Goal: Transaction & Acquisition: Purchase product/service

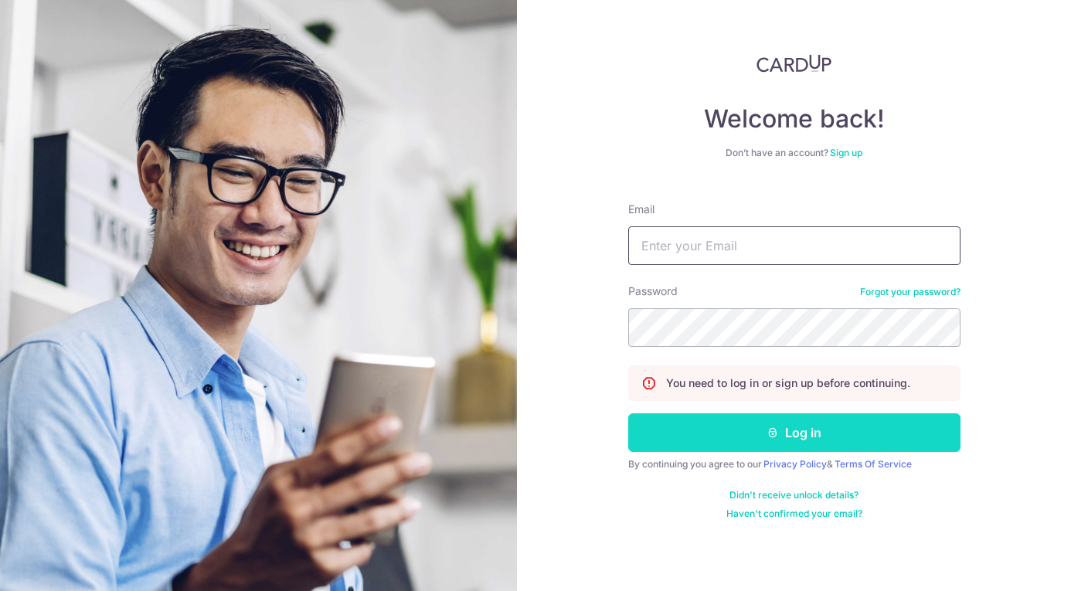
type input "[EMAIL_ADDRESS][DOMAIN_NAME]"
click at [702, 434] on button "Log in" at bounding box center [794, 432] width 332 height 39
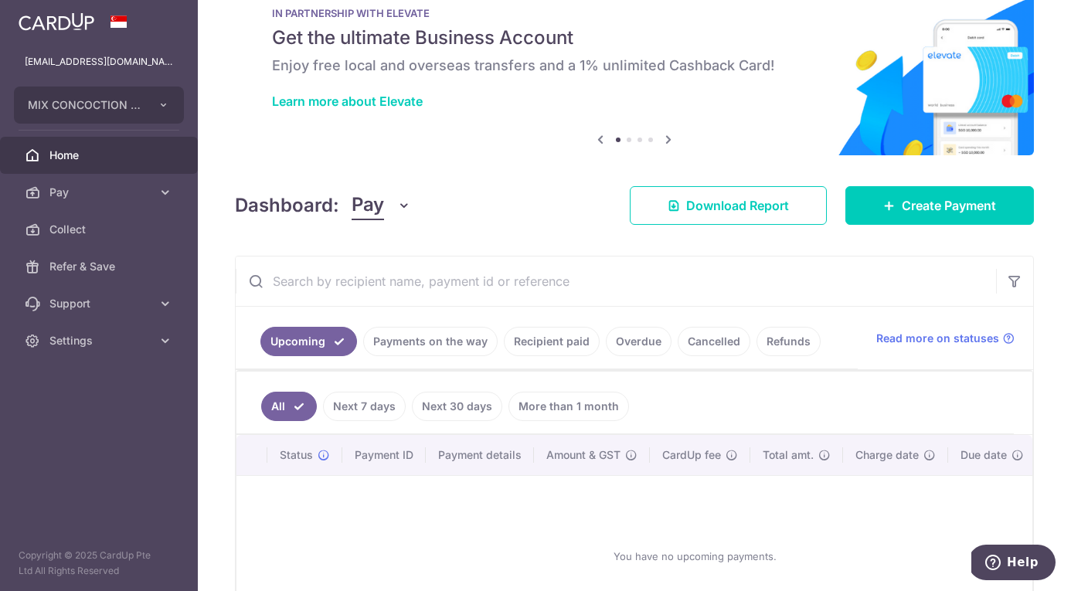
scroll to position [47, 0]
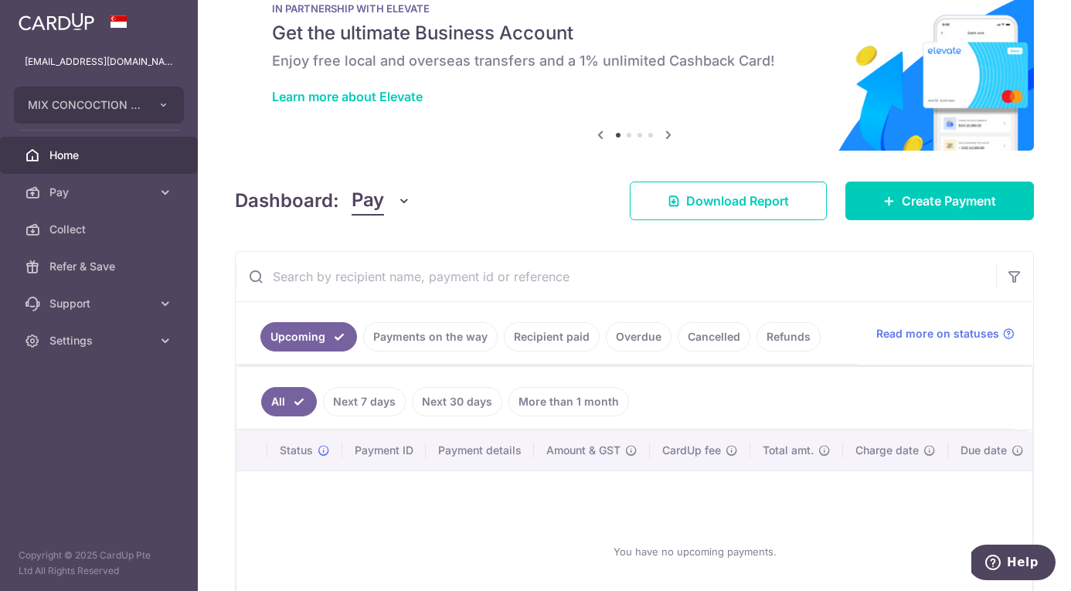
click at [451, 328] on link "Payments on the way" at bounding box center [430, 336] width 134 height 29
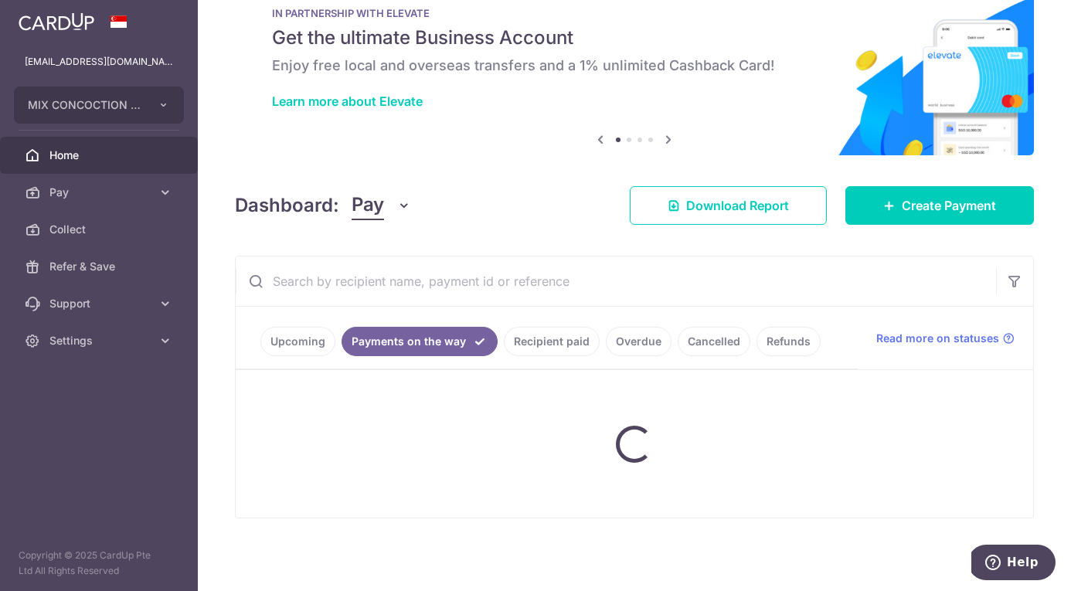
scroll to position [0, 0]
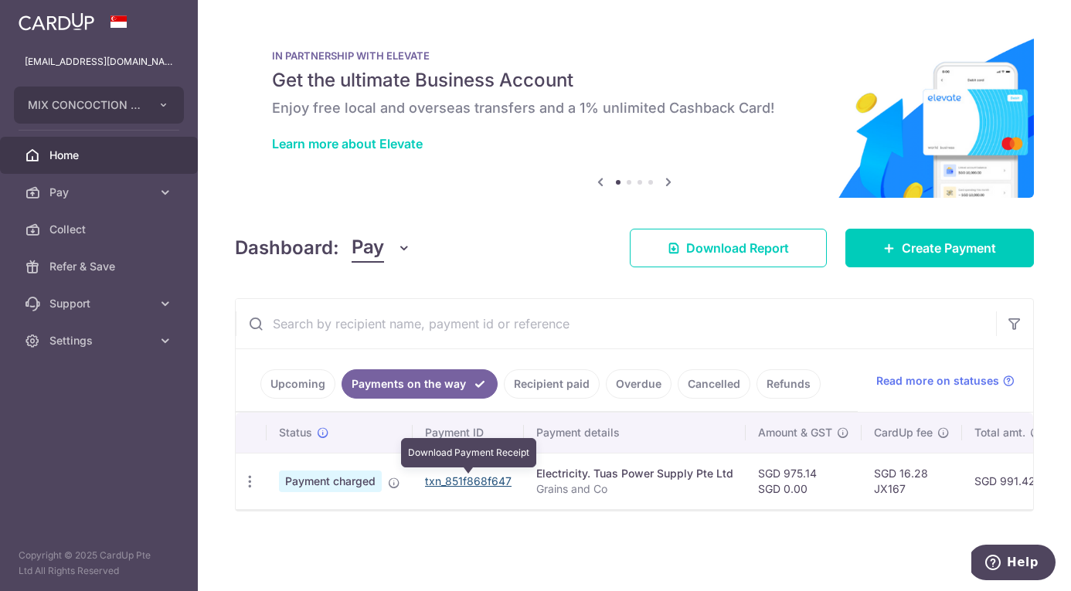
click at [489, 481] on link "txn_851f868f647" at bounding box center [468, 480] width 87 height 13
click at [690, 382] on link "Cancelled" at bounding box center [714, 383] width 73 height 29
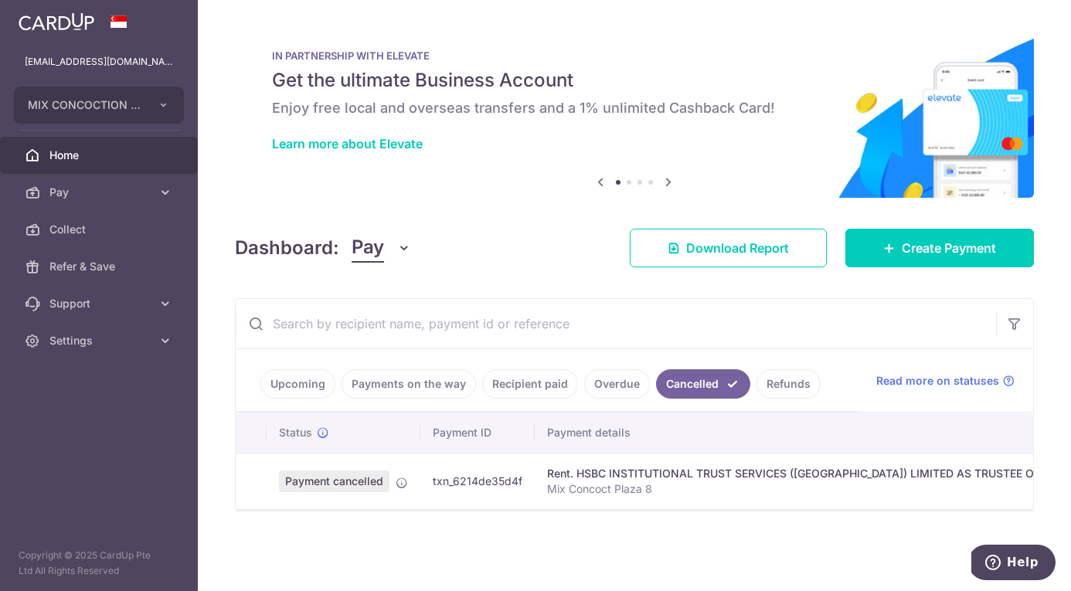
click at [767, 380] on link "Refunds" at bounding box center [789, 383] width 64 height 29
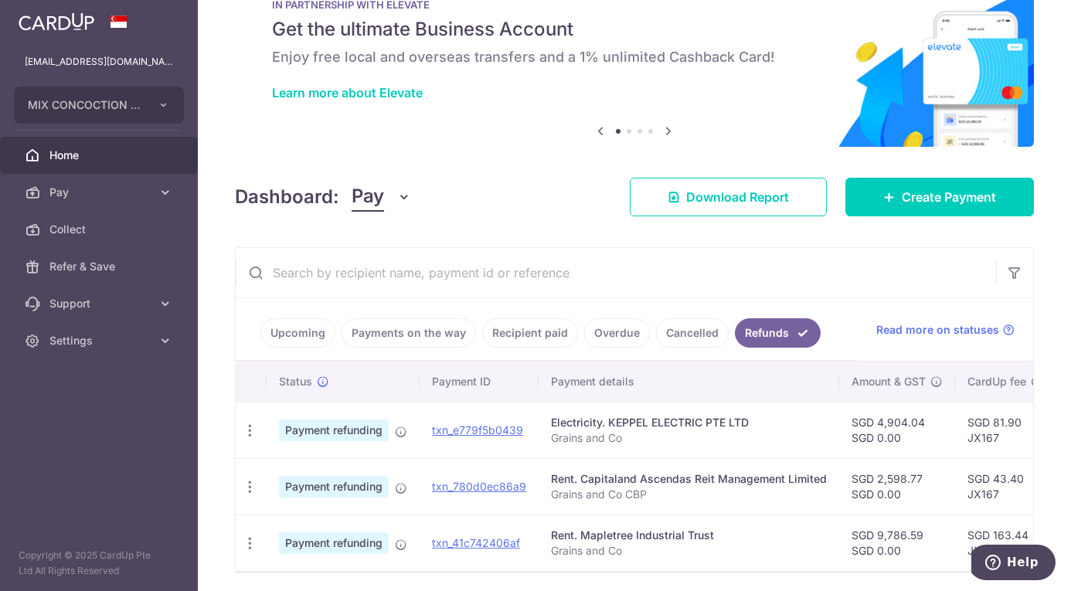
scroll to position [106, 0]
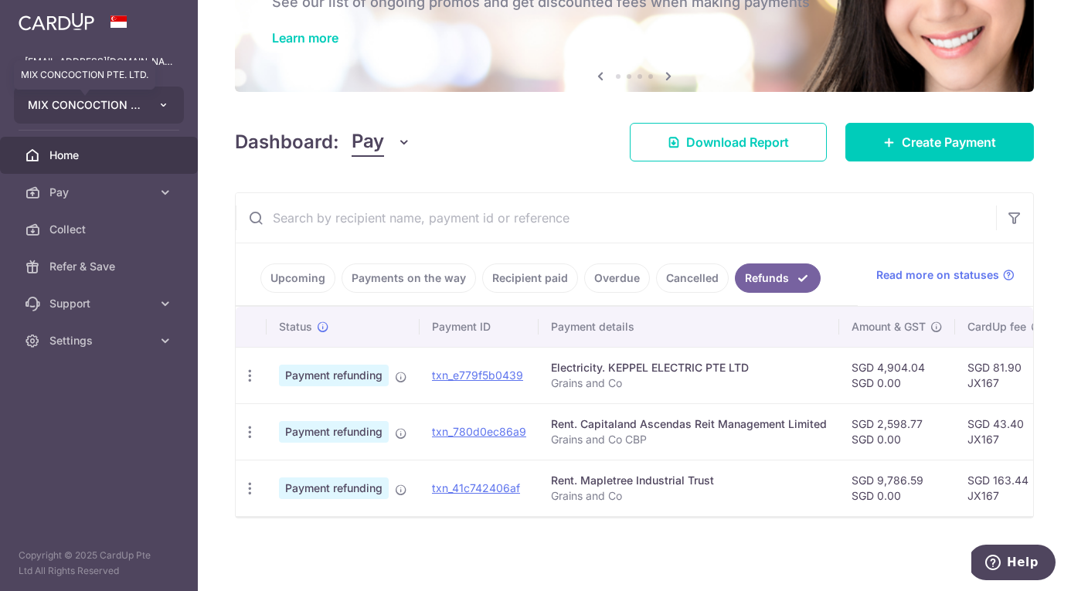
click at [108, 106] on span "MIX CONCOCTION PTE. LTD." at bounding box center [85, 104] width 114 height 15
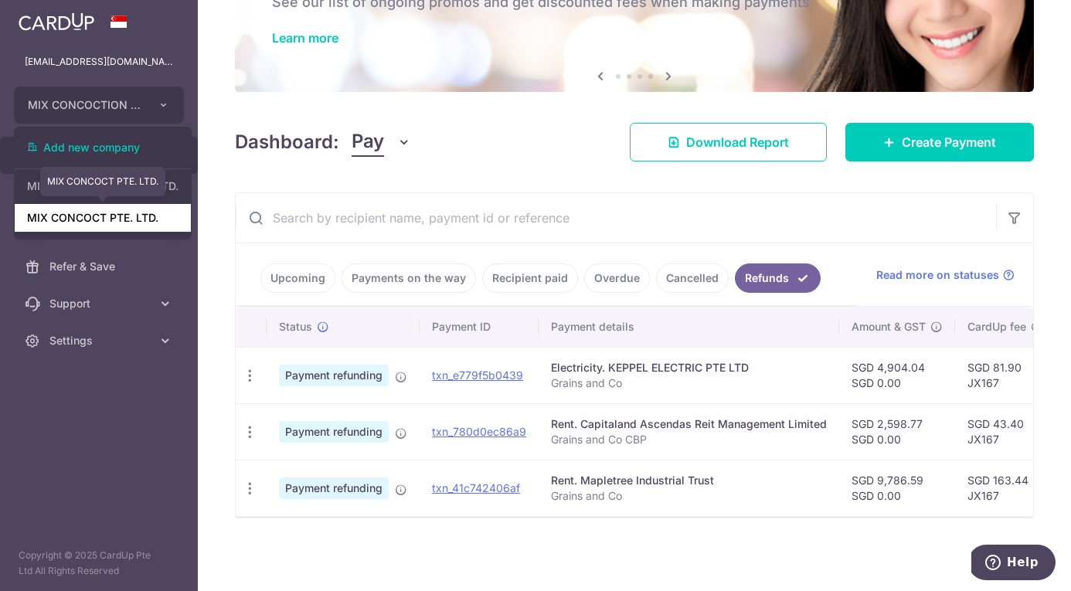
click at [115, 218] on link "MIX CONCOCT PTE. LTD." at bounding box center [103, 218] width 176 height 28
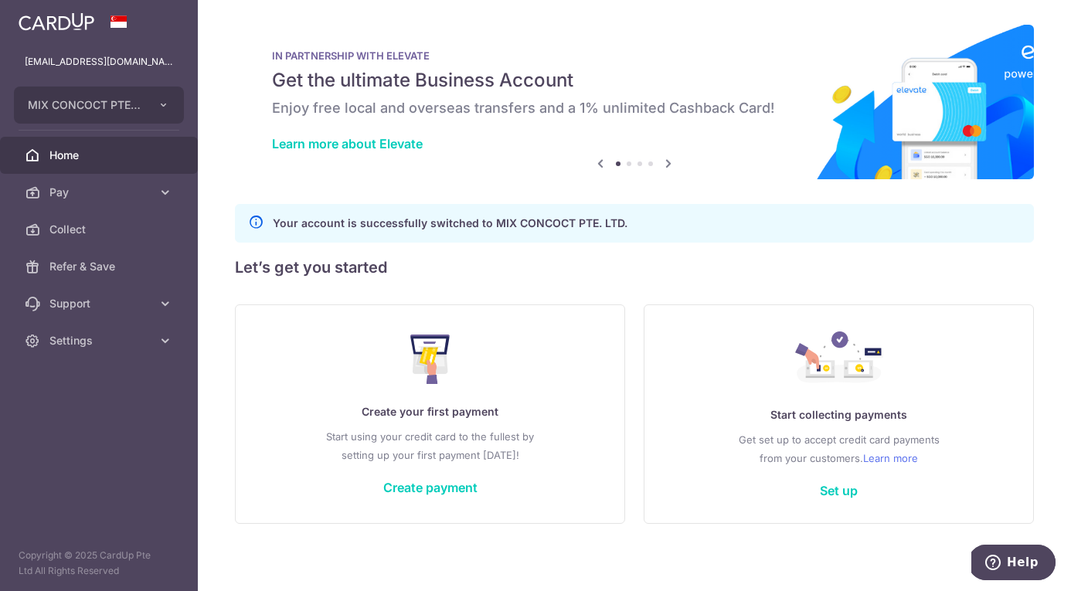
scroll to position [5, 0]
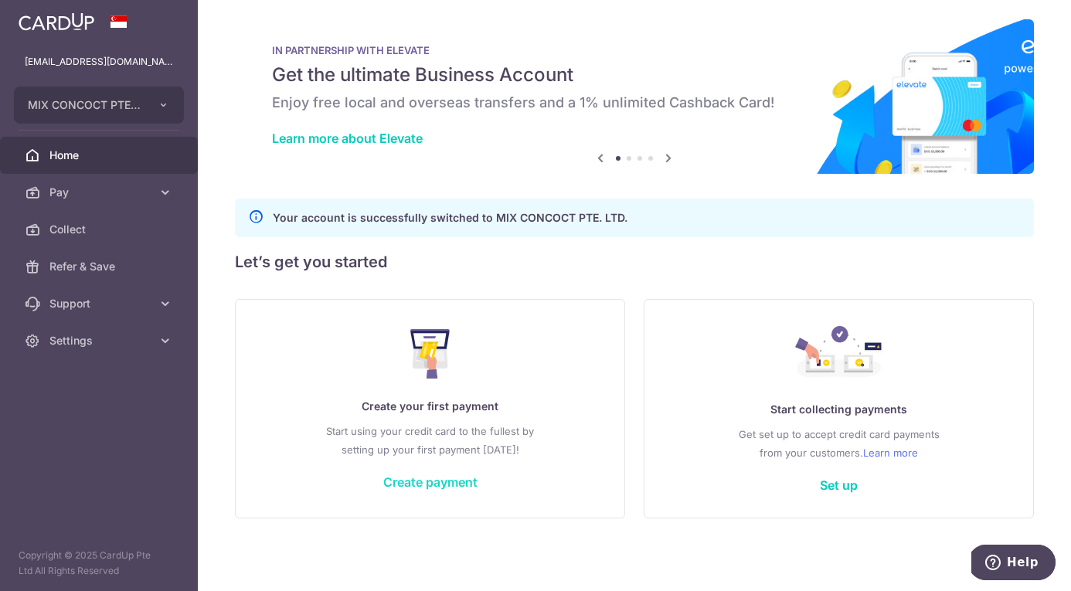
click at [432, 480] on link "Create payment" at bounding box center [430, 481] width 94 height 15
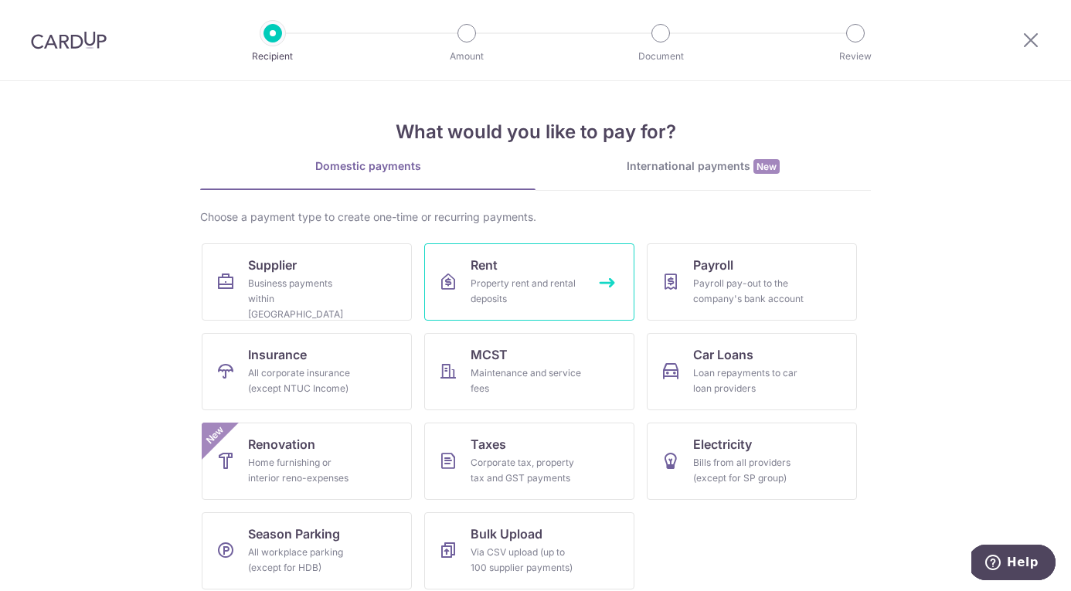
click at [471, 274] on link "Rent Property rent and rental deposits" at bounding box center [529, 281] width 210 height 77
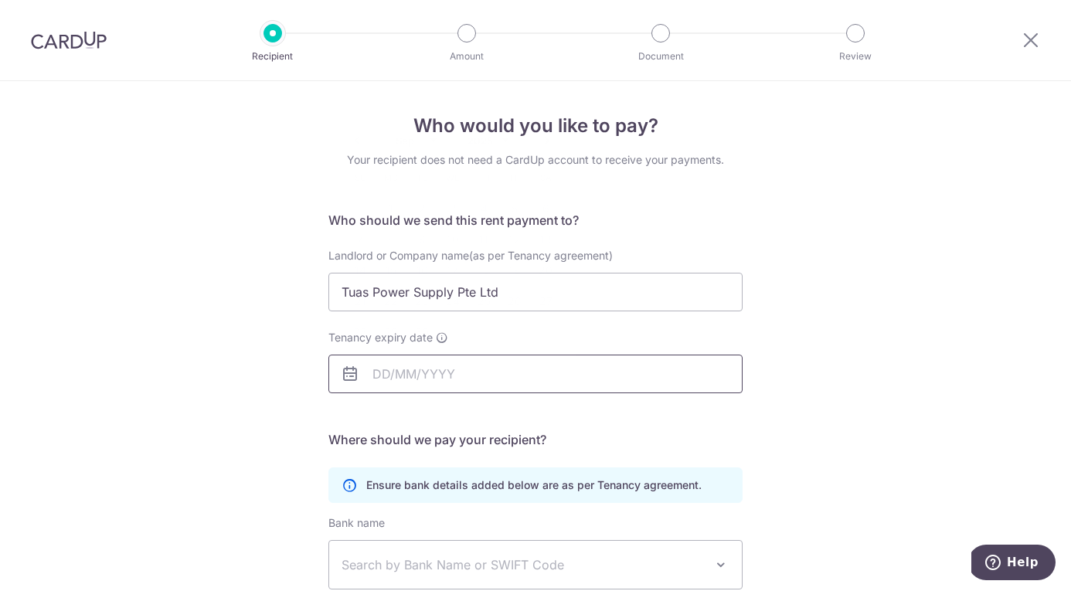
click at [436, 366] on input "Tenancy expiry date" at bounding box center [535, 374] width 414 height 39
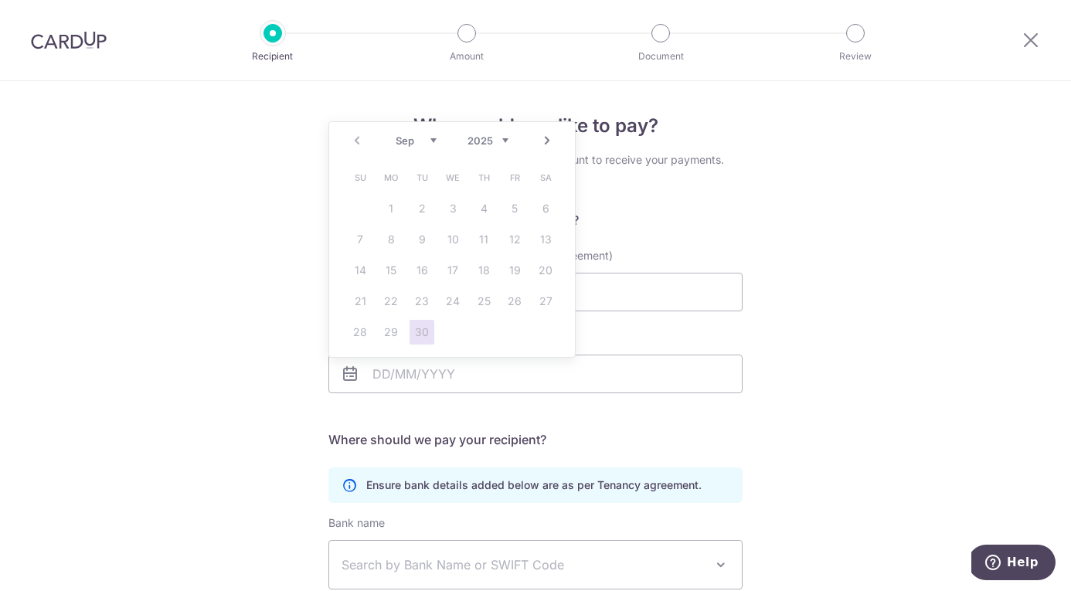
click at [597, 338] on div "Tenancy expiry date" at bounding box center [535, 361] width 414 height 63
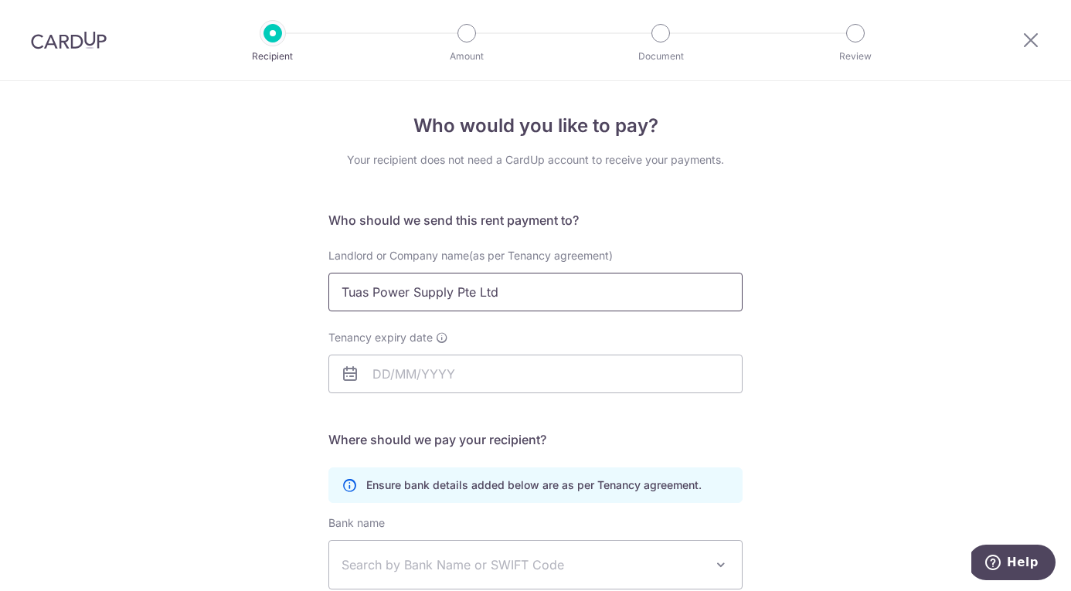
click at [597, 305] on input "Tuas Power Supply Pte Ltd" at bounding box center [535, 292] width 414 height 39
drag, startPoint x: 566, startPoint y: 297, endPoint x: 296, endPoint y: 271, distance: 271.7
click at [296, 271] on div "Who would you like to pay? Your recipient does not need a CardUp account to rec…" at bounding box center [535, 449] width 1071 height 736
type input "Mapletree Industrial Trust"
drag, startPoint x: 497, startPoint y: 290, endPoint x: 196, endPoint y: 249, distance: 304.2
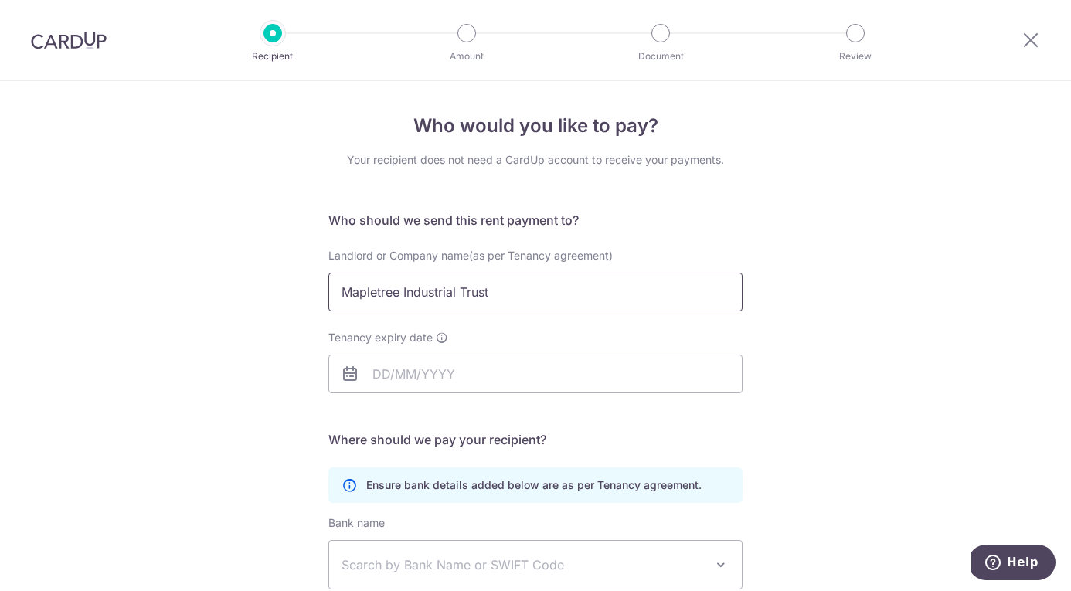
click at [196, 249] on div "Who would you like to pay? Your recipient does not need a CardUp account to rec…" at bounding box center [535, 449] width 1071 height 736
click at [365, 282] on input "Landlord or Company name(as per Tenancy agreement)" at bounding box center [535, 292] width 414 height 39
click at [849, 425] on div "Who would you like to pay? Your recipient does not need a CardUp account to rec…" at bounding box center [535, 449] width 1071 height 736
click at [1033, 36] on icon at bounding box center [1031, 39] width 19 height 19
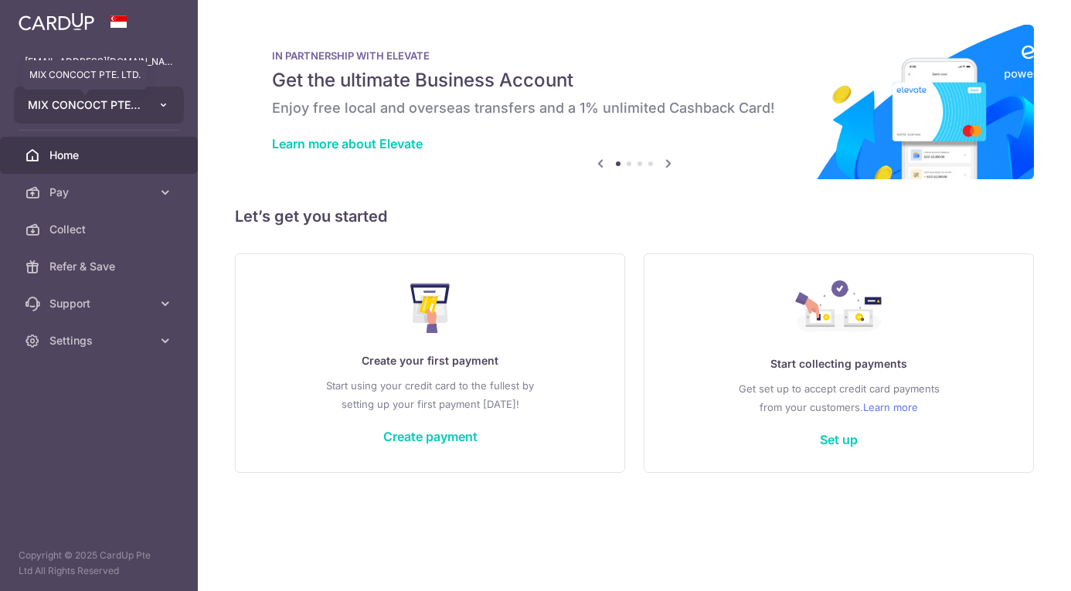
click at [123, 103] on span "MIX CONCOCT PTE. LTD." at bounding box center [85, 104] width 114 height 15
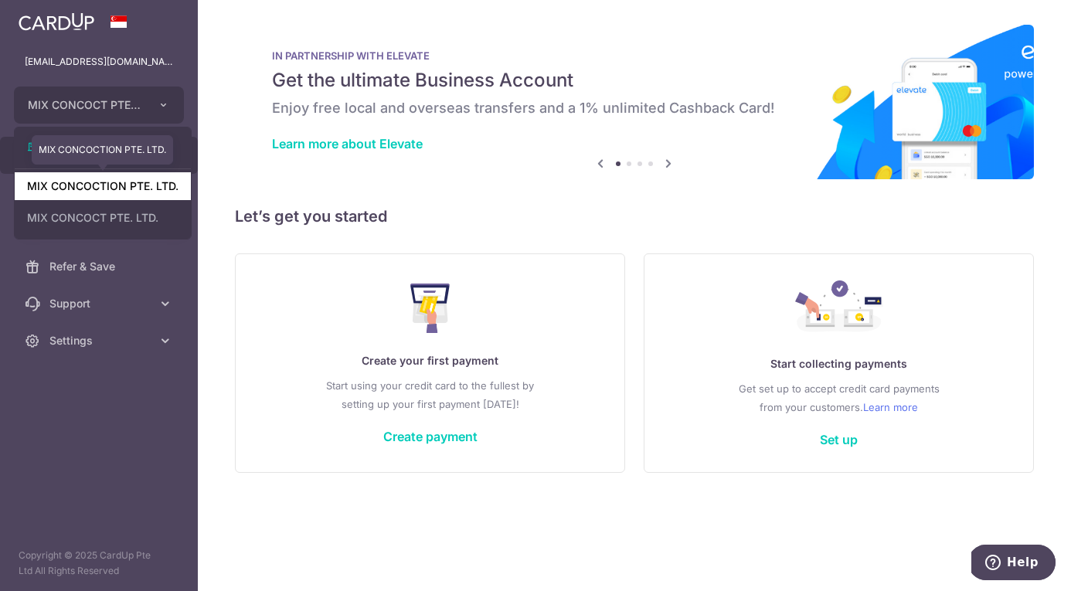
click at [101, 188] on link "MIX CONCOCTION PTE. LTD." at bounding box center [103, 186] width 176 height 28
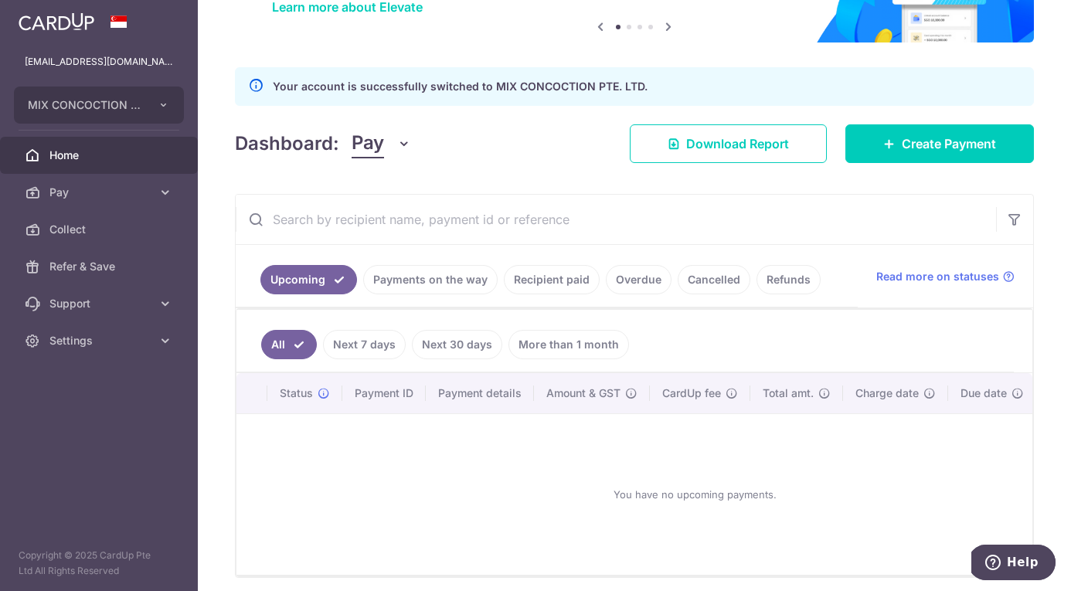
scroll to position [196, 0]
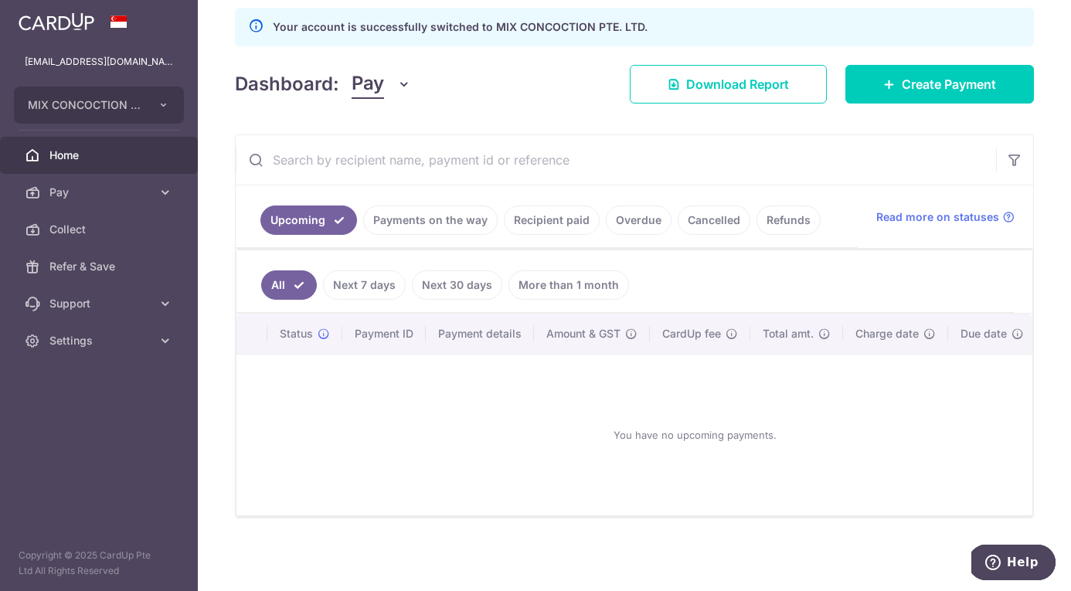
click at [432, 221] on link "Payments on the way" at bounding box center [430, 220] width 134 height 29
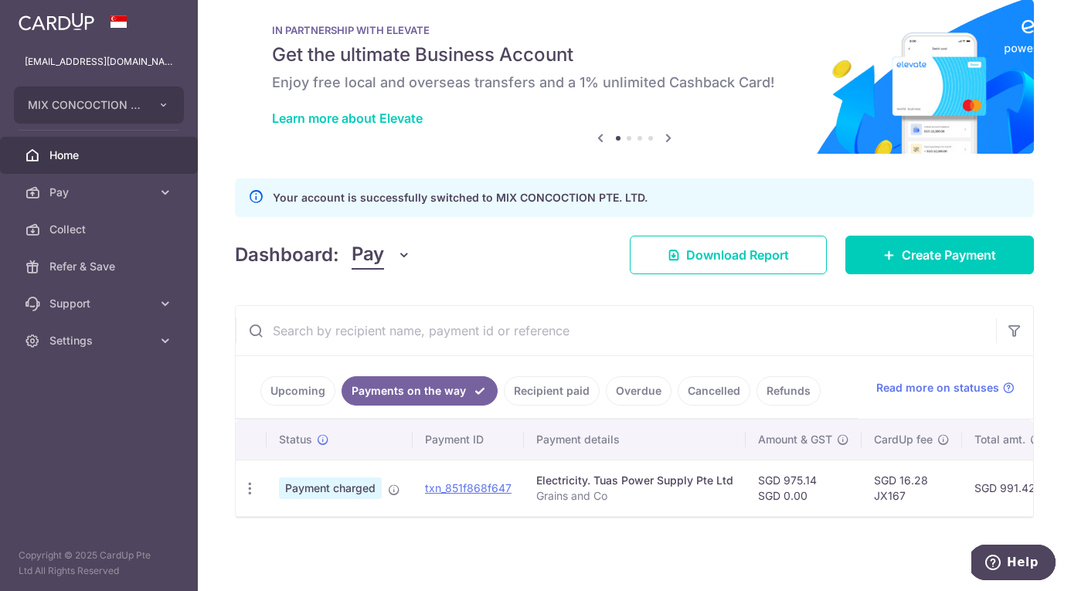
scroll to position [26, 0]
click at [641, 388] on link "Overdue" at bounding box center [639, 390] width 66 height 29
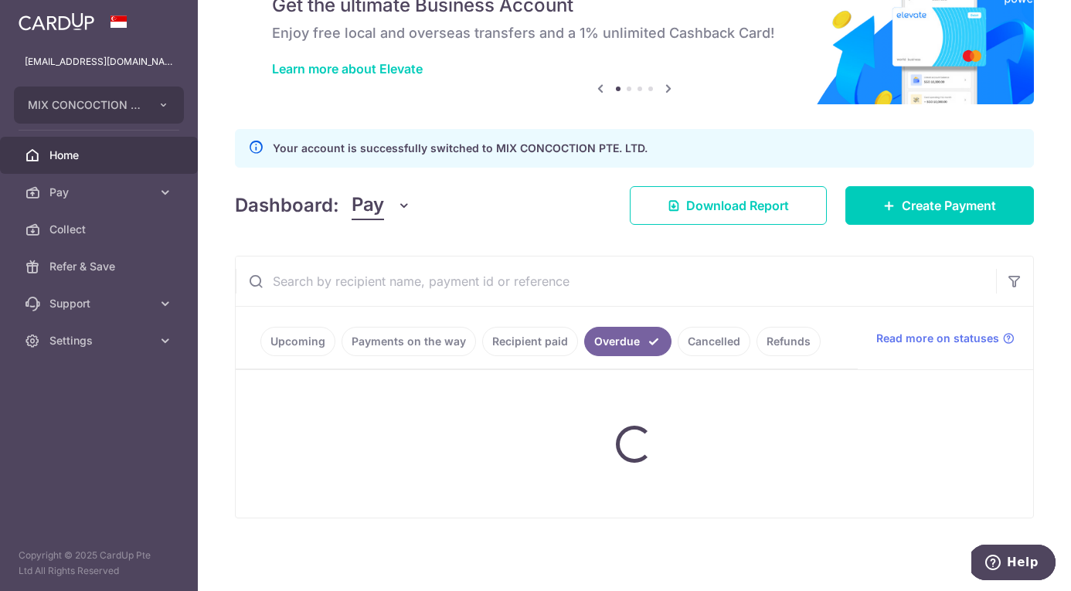
scroll to position [131, 0]
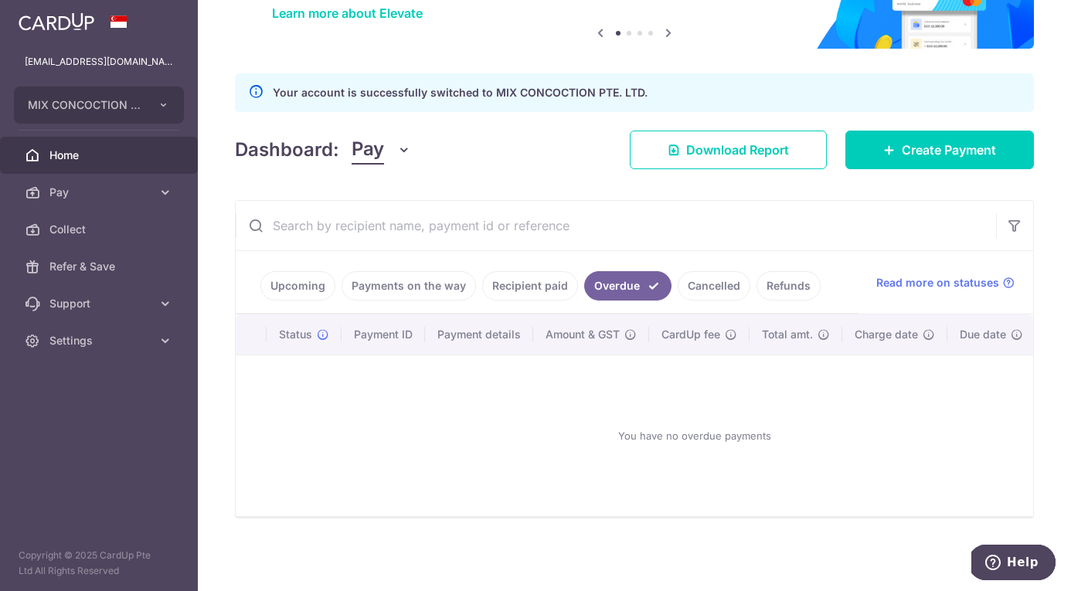
click at [776, 280] on link "Refunds" at bounding box center [789, 285] width 64 height 29
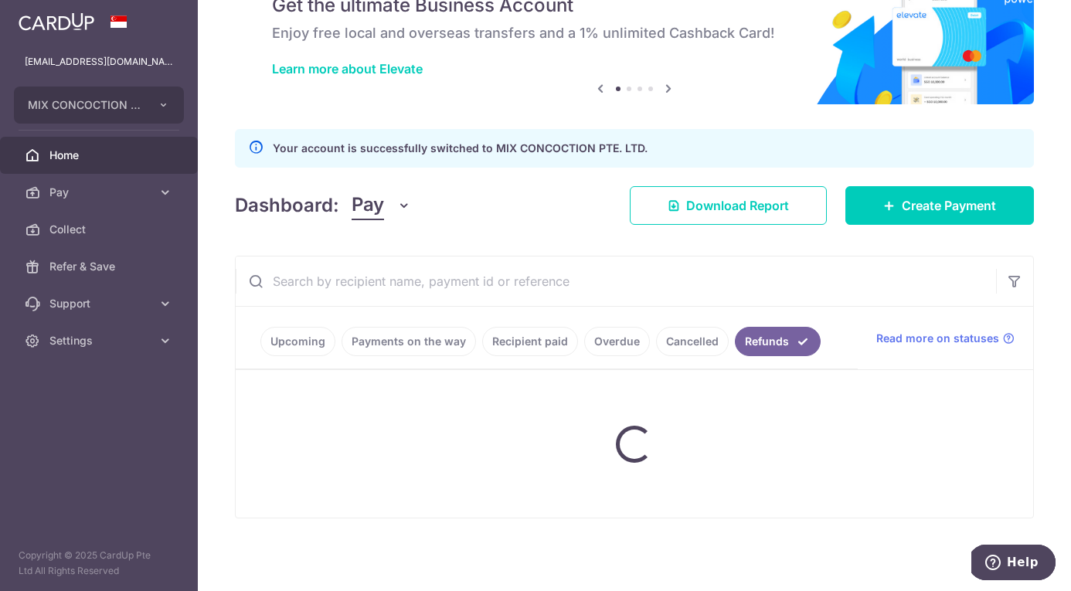
scroll to position [138, 0]
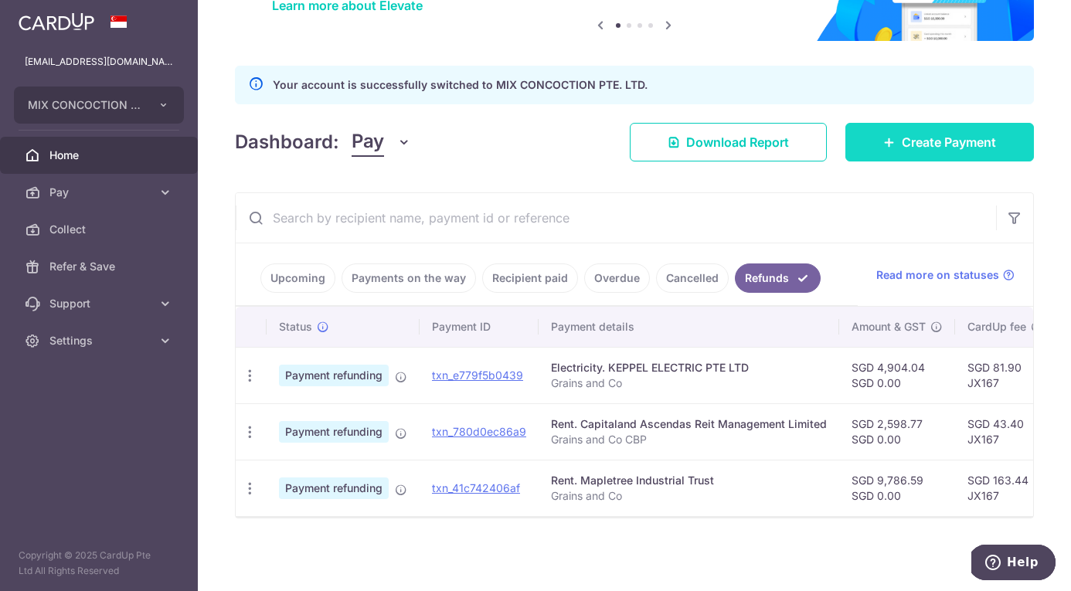
click at [927, 136] on span "Create Payment" at bounding box center [949, 142] width 94 height 19
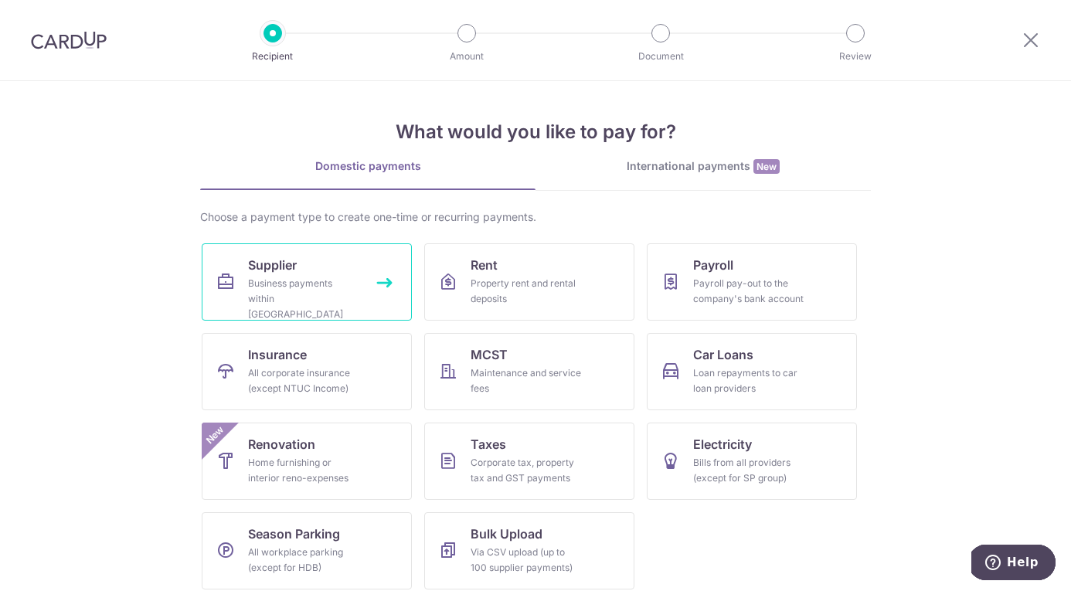
click at [321, 300] on div "Business payments within [GEOGRAPHIC_DATA]" at bounding box center [303, 299] width 111 height 46
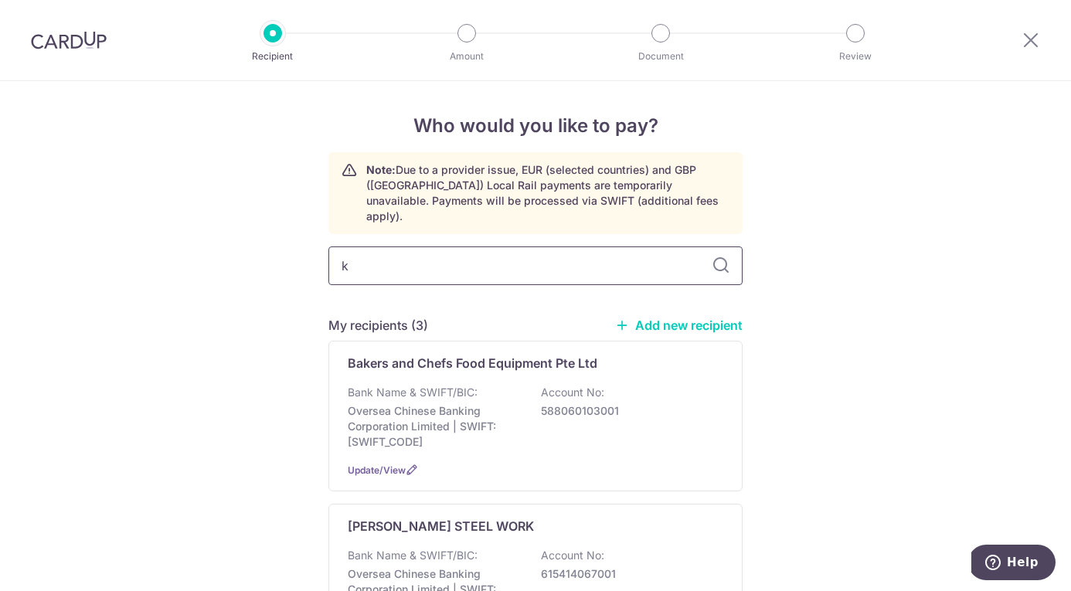
type input "ke"
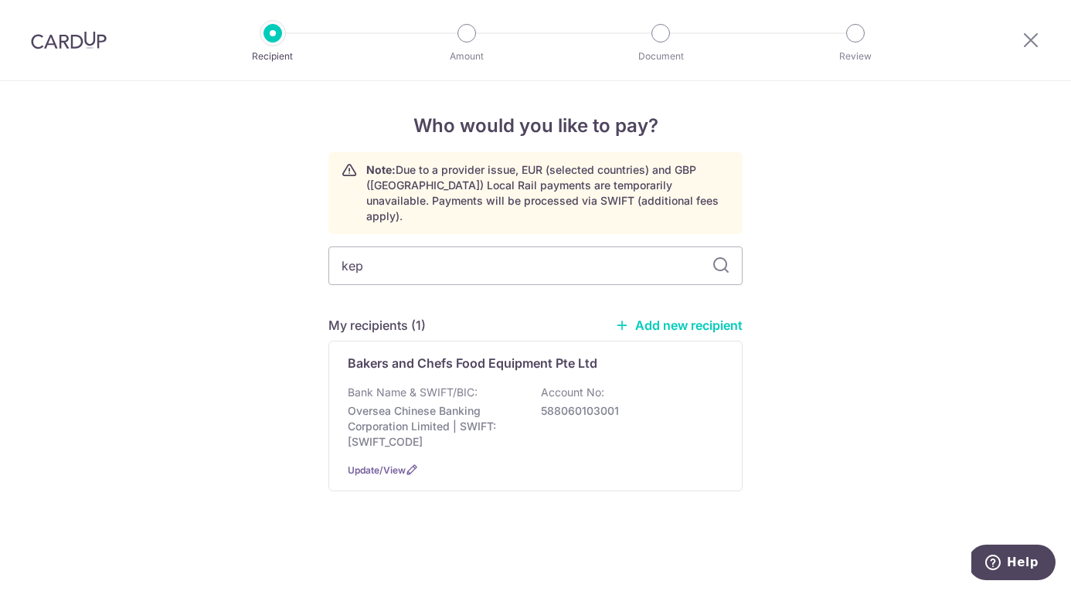
type input "[PERSON_NAME]"
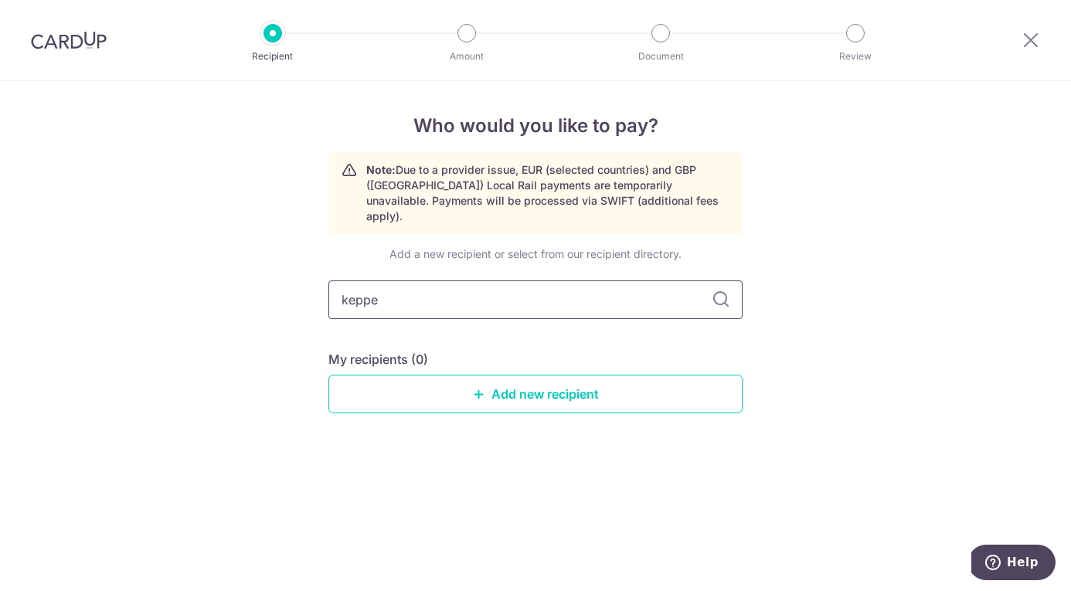
type input "keppel"
drag, startPoint x: 386, startPoint y: 291, endPoint x: 284, endPoint y: 287, distance: 101.3
click at [285, 287] on div "Who would you like to pay? Note: Due to a provider issue, EUR (selected countri…" at bounding box center [535, 336] width 1071 height 510
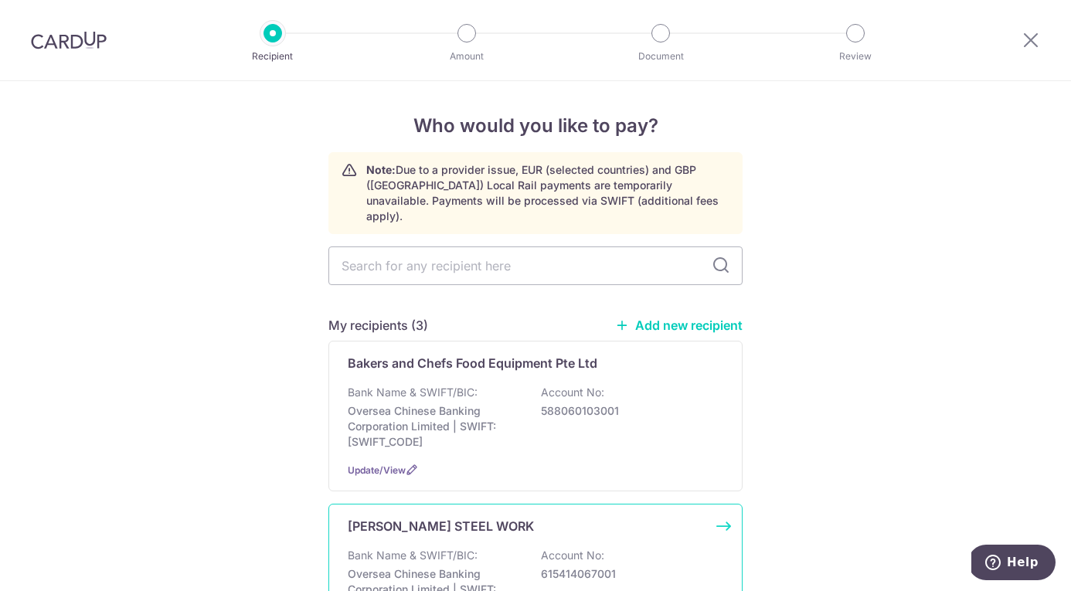
drag, startPoint x: 1029, startPoint y: 29, endPoint x: 732, endPoint y: 509, distance: 564.6
click at [736, 509] on div "Recipient Amount Document Review Who would you like to pay? Note: Due to a prov…" at bounding box center [535, 295] width 1071 height 591
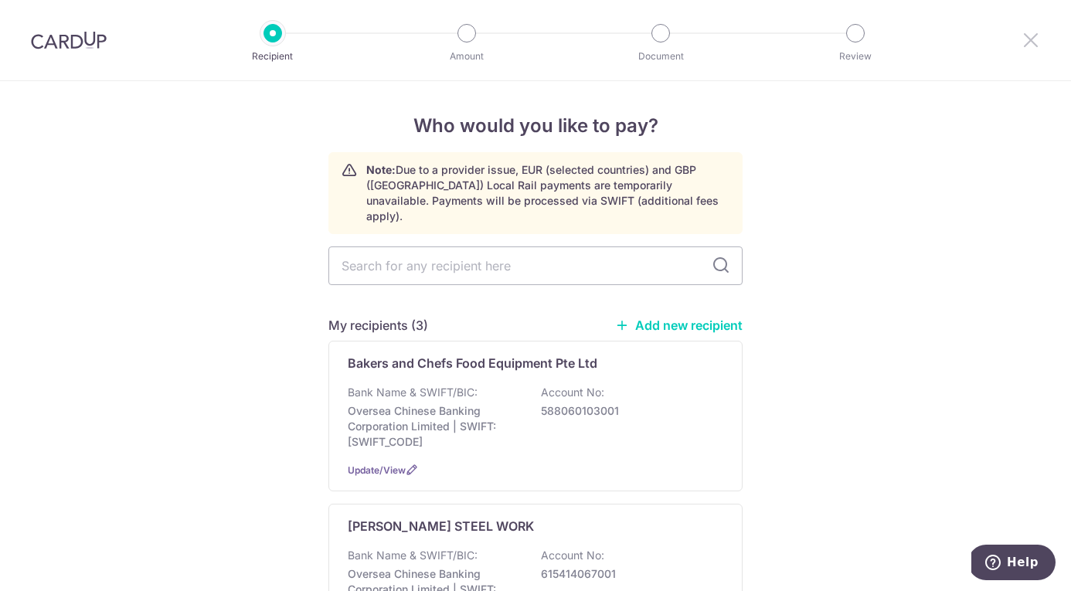
click at [1032, 35] on icon at bounding box center [1031, 39] width 19 height 19
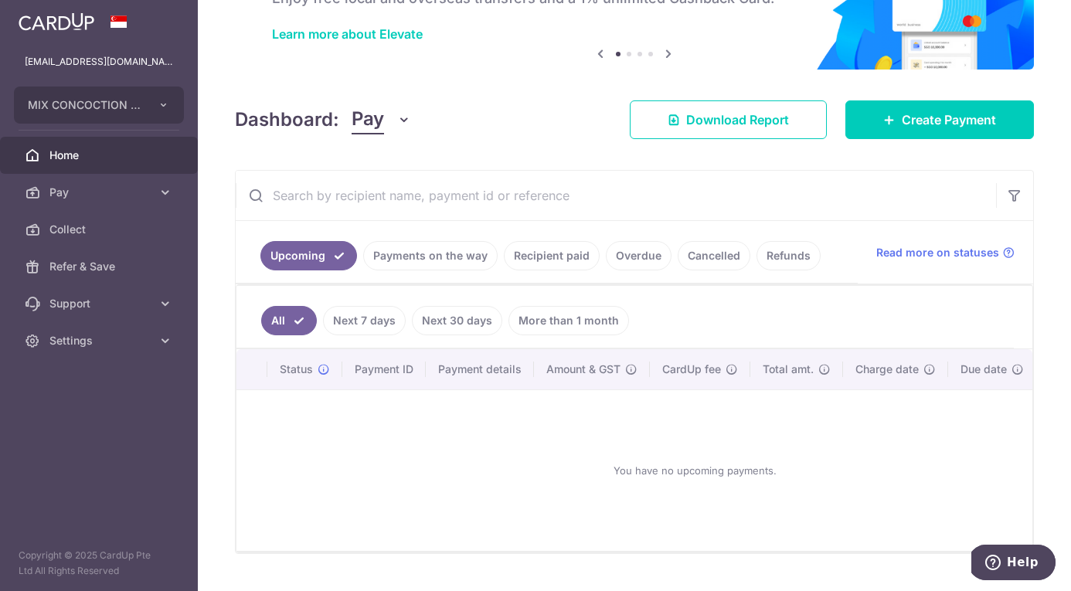
scroll to position [145, 0]
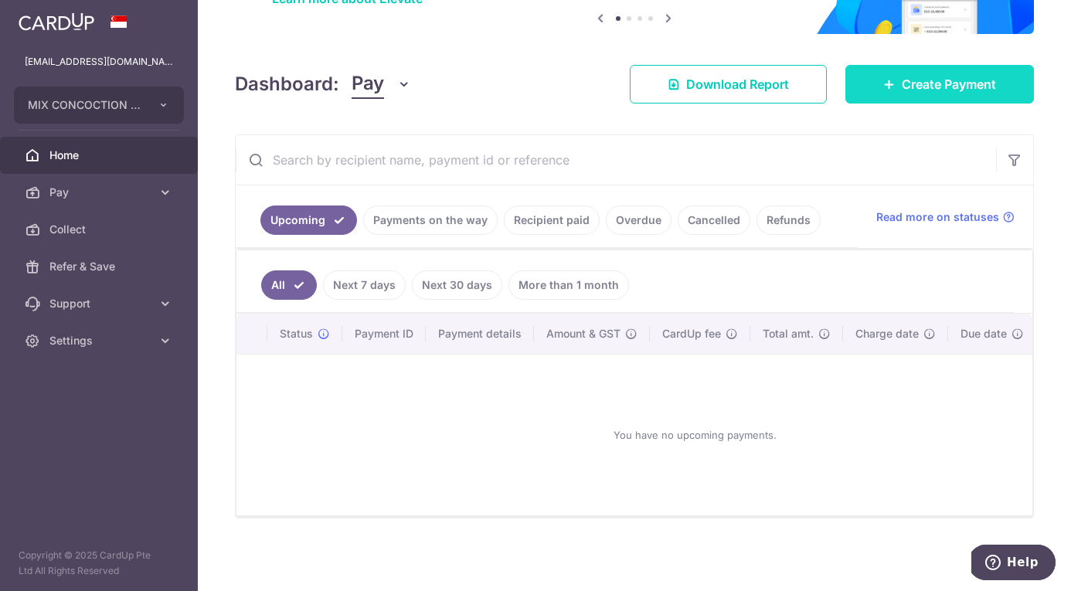
click at [885, 96] on link "Create Payment" at bounding box center [939, 84] width 189 height 39
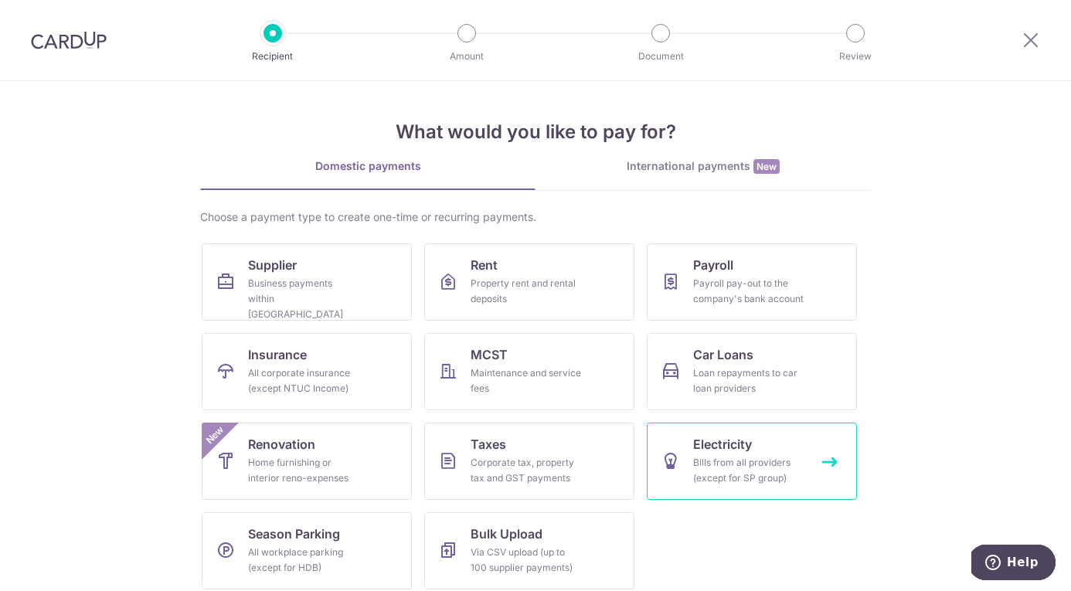
click at [750, 473] on div "Bills from all providers (except for SP group)" at bounding box center [748, 470] width 111 height 31
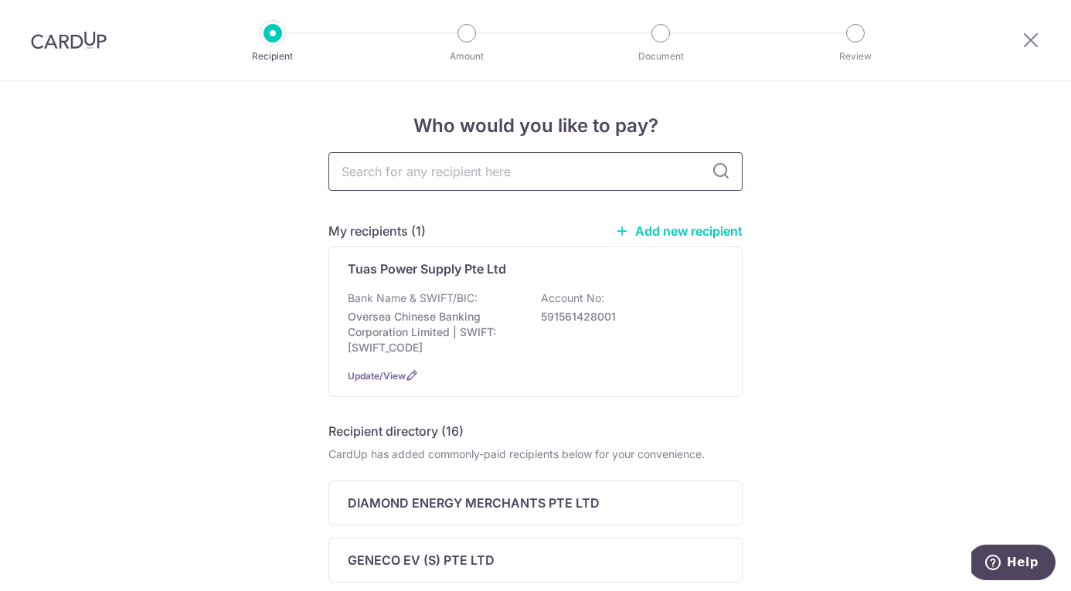
click at [457, 174] on input "text" at bounding box center [535, 171] width 414 height 39
type input "[PERSON_NAME]"
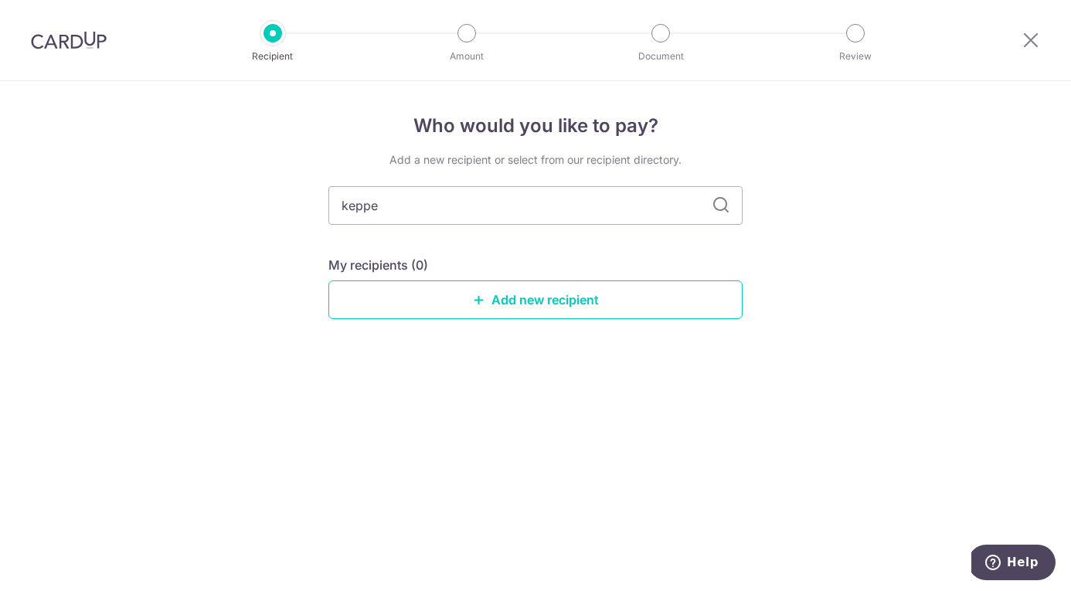
type input "keppel"
click at [1033, 36] on icon at bounding box center [1031, 39] width 19 height 19
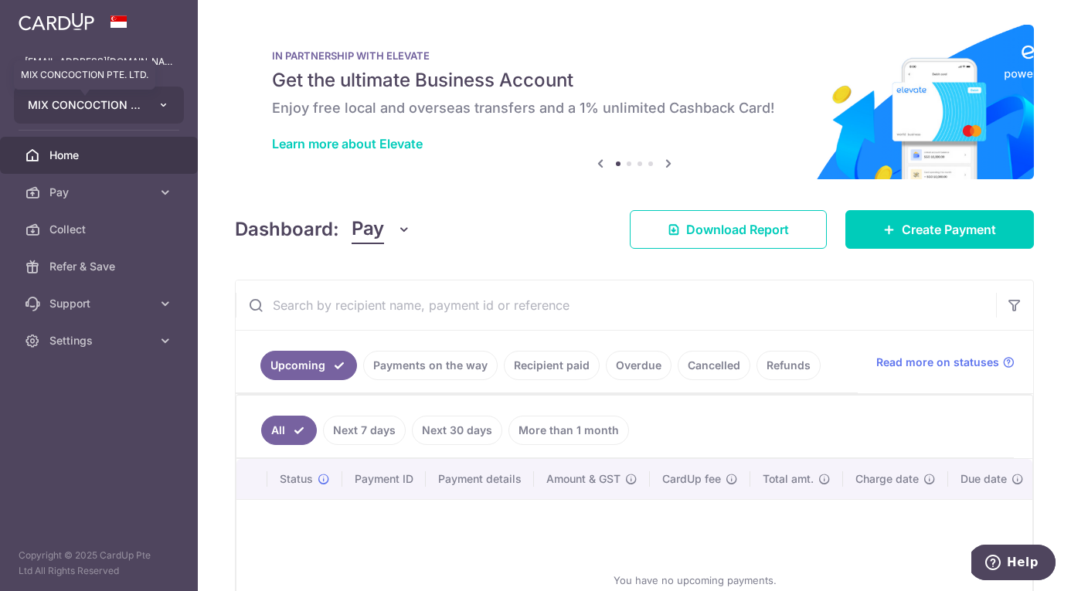
click at [106, 96] on button "MIX CONCOCTION PTE. LTD. MIX CONCOCTION PTE. LTD." at bounding box center [99, 105] width 170 height 37
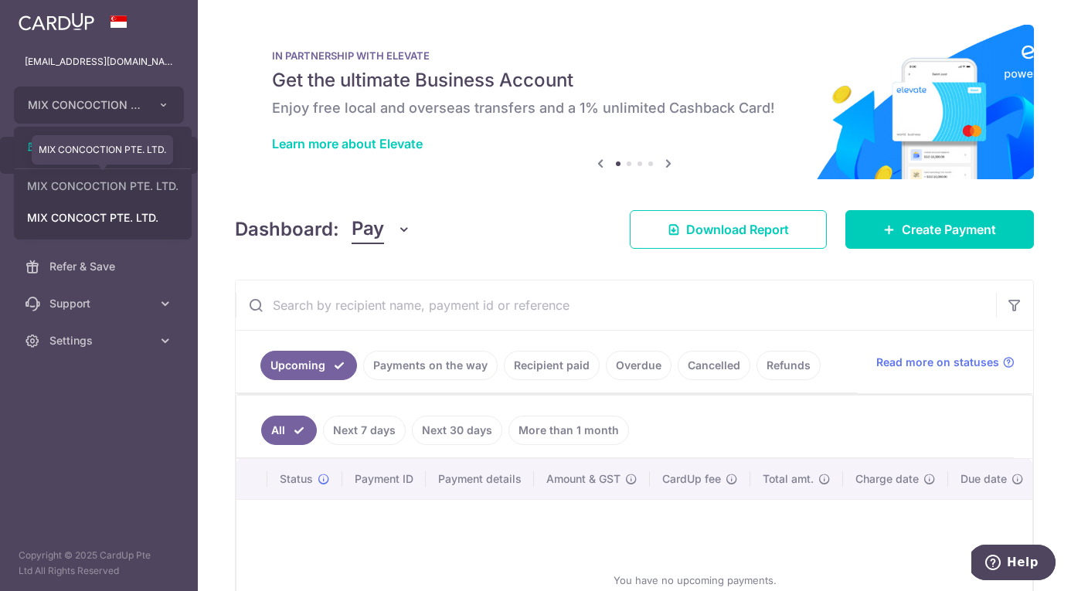
click at [105, 181] on link "MIX CONCOCTION PTE. LTD." at bounding box center [103, 186] width 176 height 28
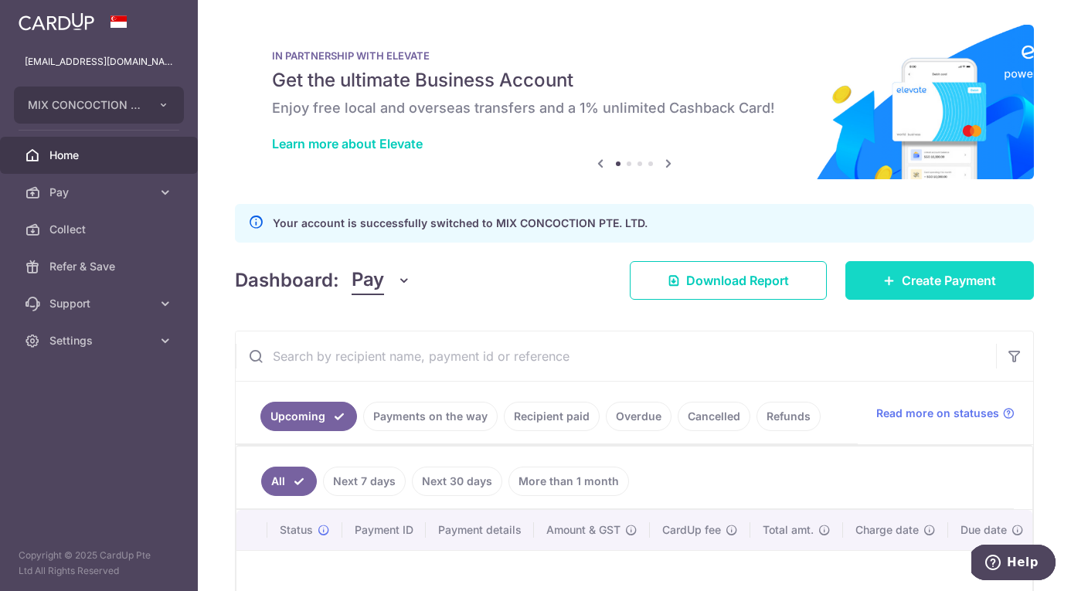
click at [898, 280] on link "Create Payment" at bounding box center [939, 280] width 189 height 39
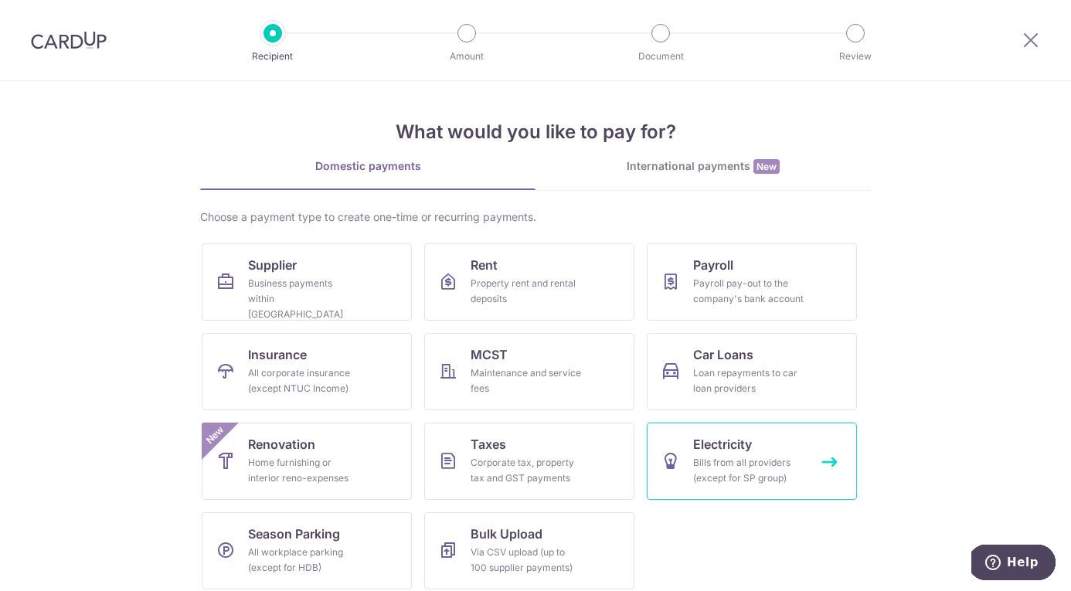
click at [735, 443] on span "Electricity" at bounding box center [722, 444] width 59 height 19
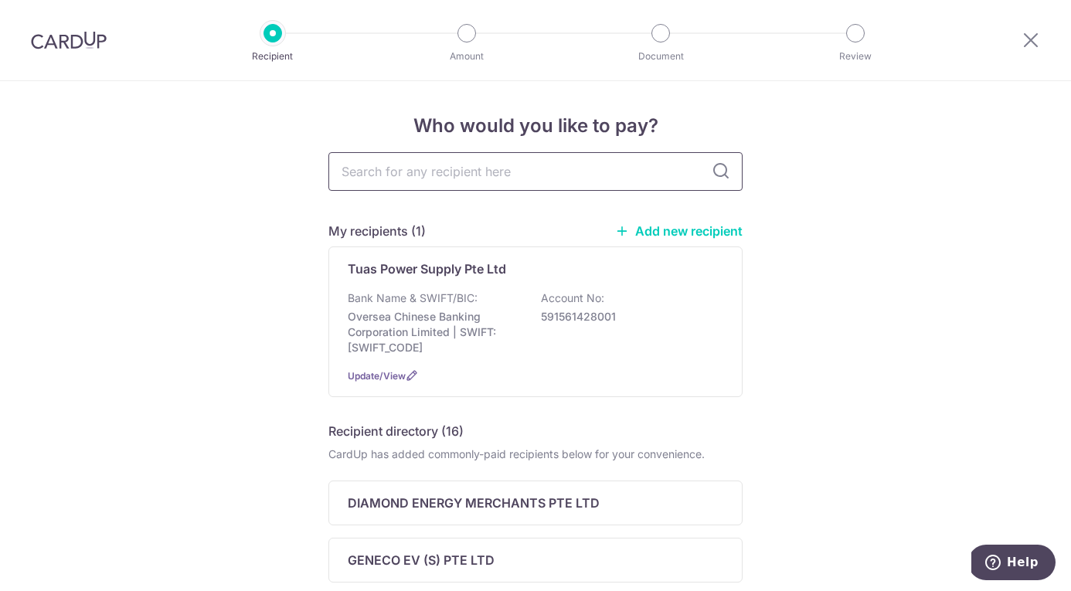
click at [552, 172] on input "text" at bounding box center [535, 171] width 414 height 39
type input "keppel"
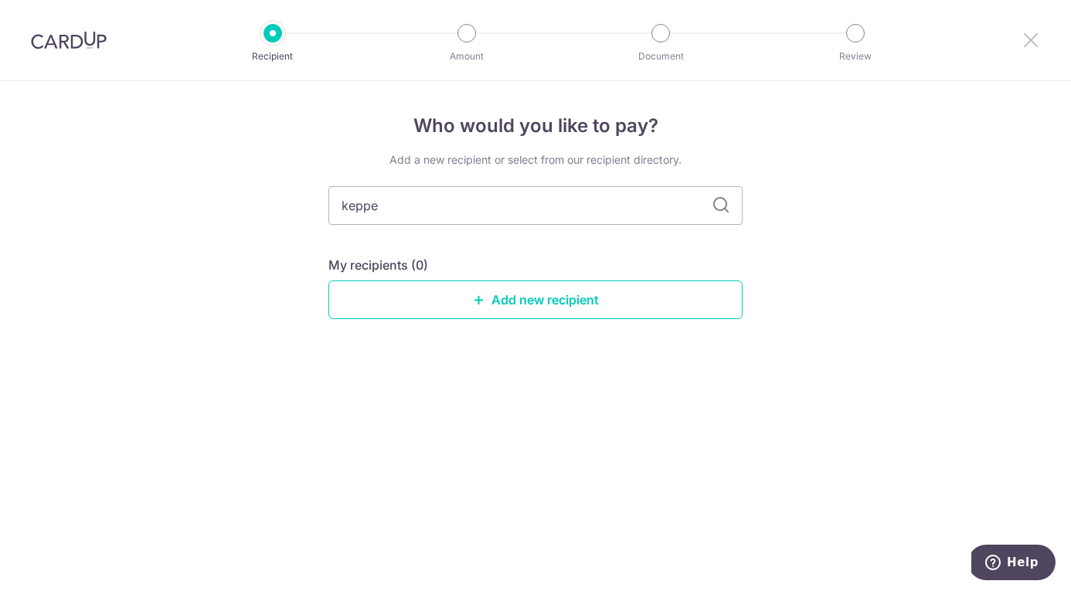
click at [1022, 47] on icon at bounding box center [1031, 39] width 19 height 19
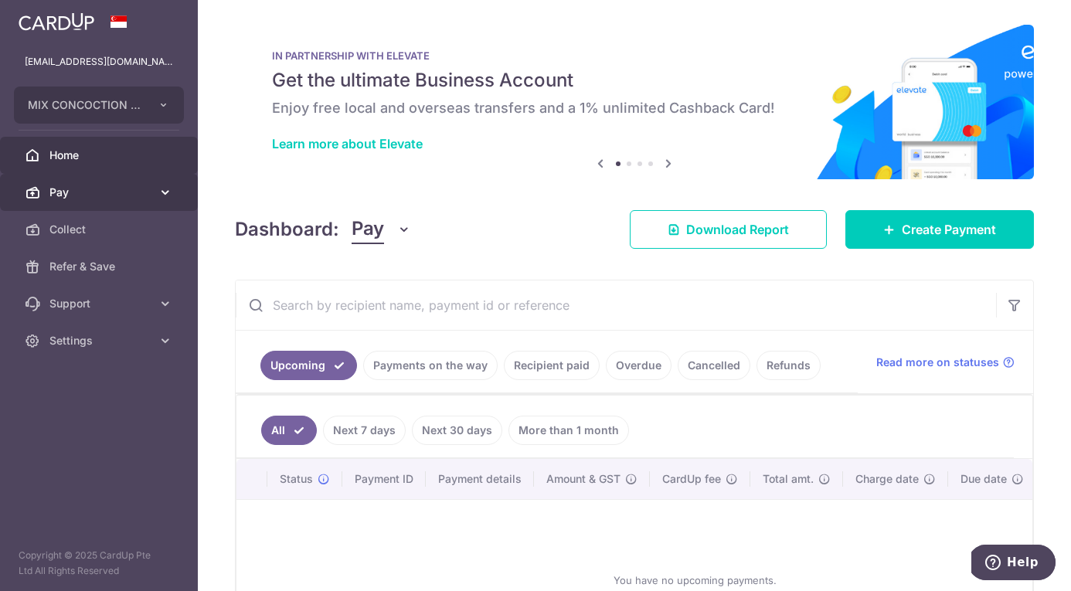
click at [131, 202] on link "Pay" at bounding box center [99, 192] width 198 height 37
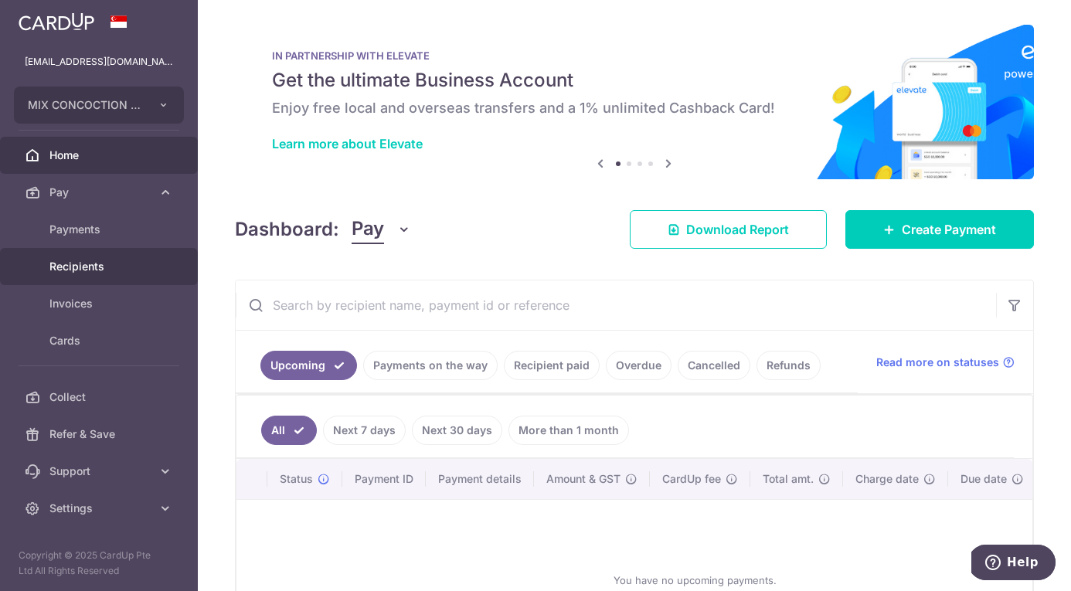
click at [106, 274] on span "Recipients" at bounding box center [100, 266] width 102 height 15
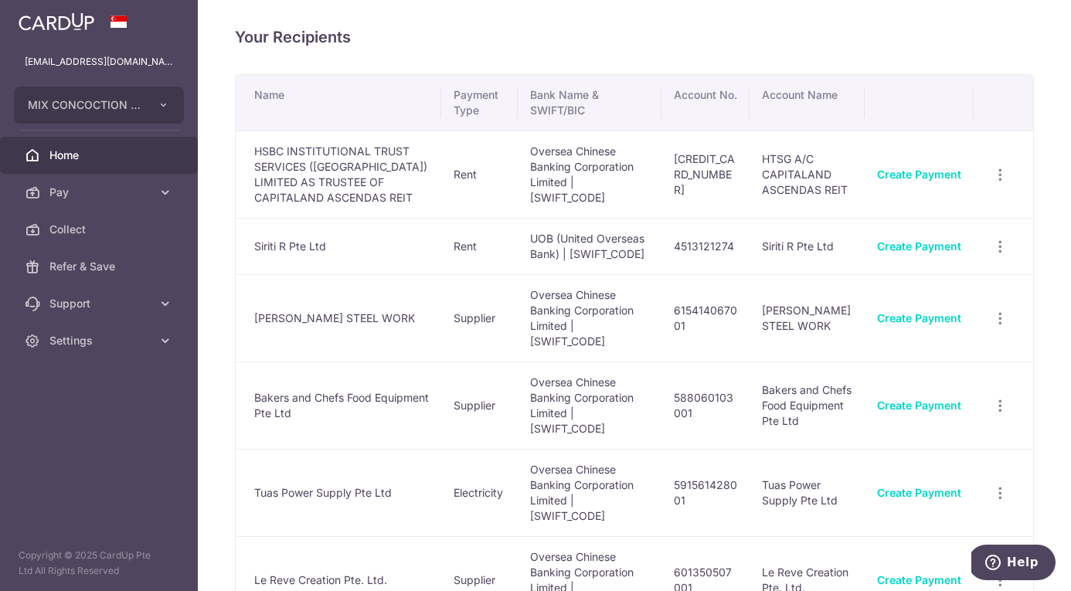
click at [95, 147] on link "Home" at bounding box center [99, 155] width 198 height 37
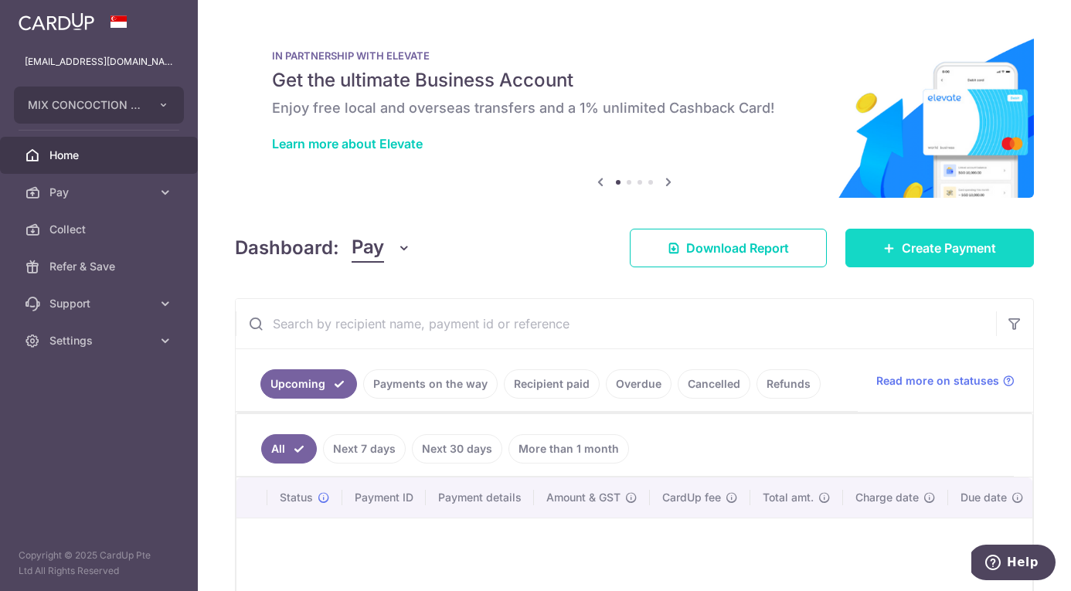
click at [982, 240] on span "Create Payment" at bounding box center [949, 248] width 94 height 19
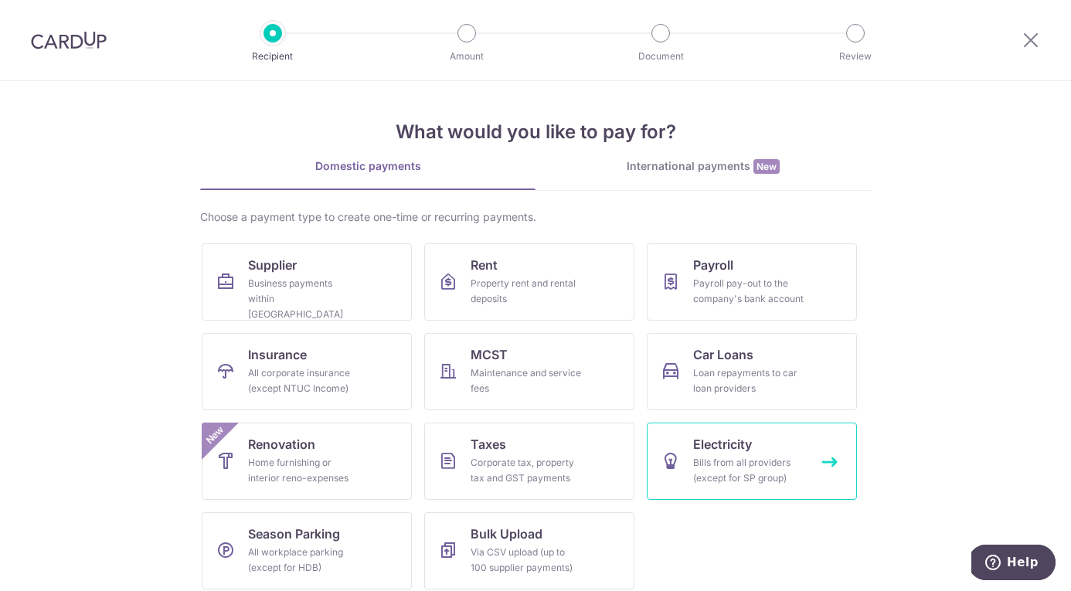
click at [753, 429] on link "Electricity Bills from all providers (except for SP group)" at bounding box center [752, 461] width 210 height 77
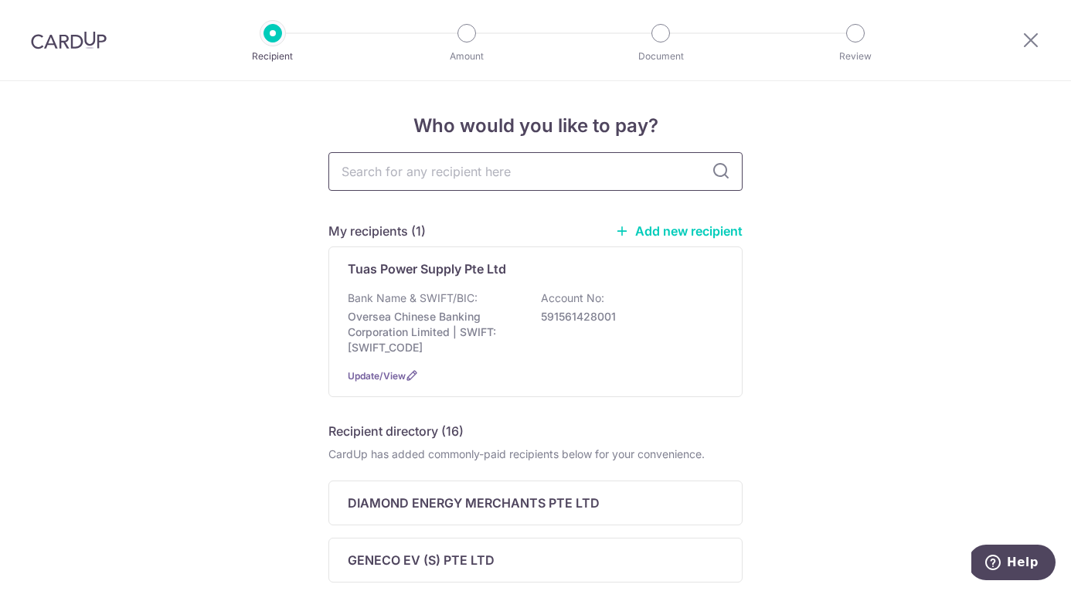
click at [457, 171] on input "text" at bounding box center [535, 171] width 414 height 39
type input "Keppel Electric Pte Ltd"
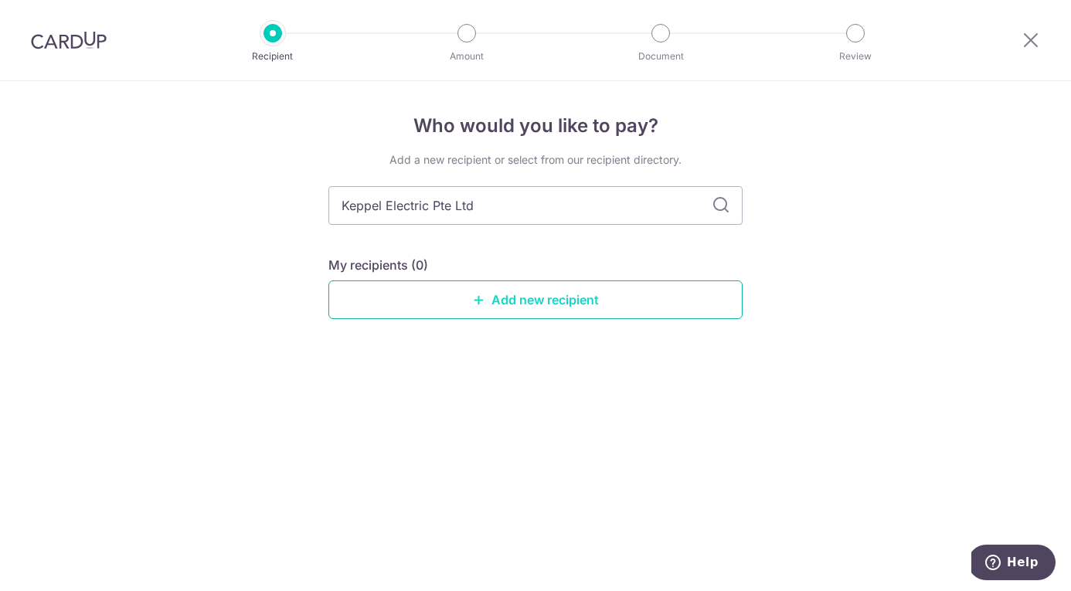
click at [559, 297] on link "Add new recipient" at bounding box center [535, 300] width 414 height 39
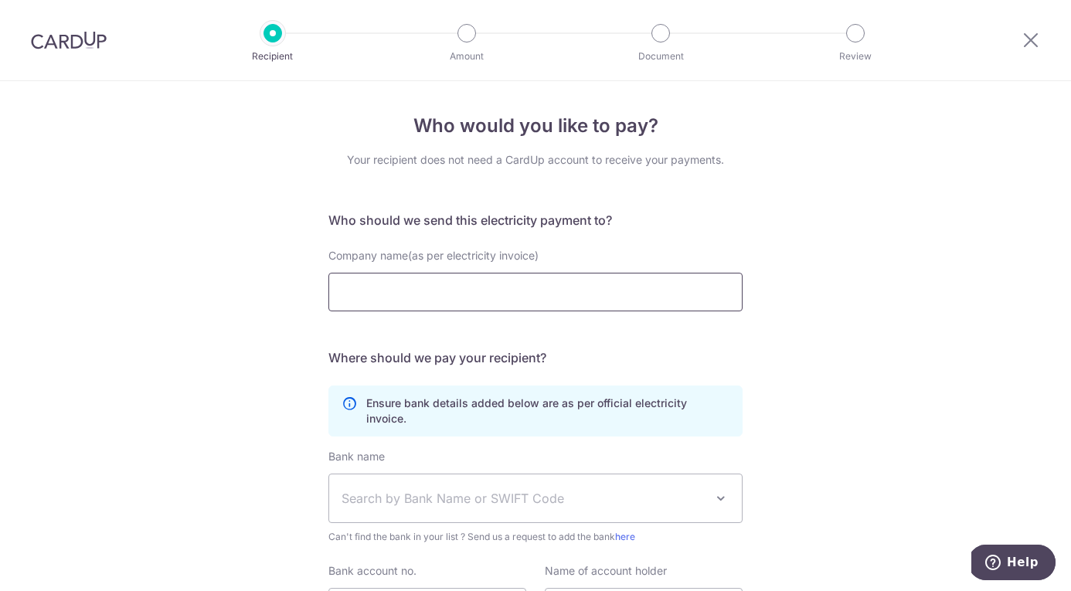
click at [596, 298] on input "Company name(as per electricity invoice)" at bounding box center [535, 292] width 414 height 39
drag, startPoint x: 504, startPoint y: 296, endPoint x: 310, endPoint y: 260, distance: 197.2
click at [310, 260] on div "Who would you like to pay? Your recipient does not need a CardUp account to rec…" at bounding box center [535, 415] width 1071 height 669
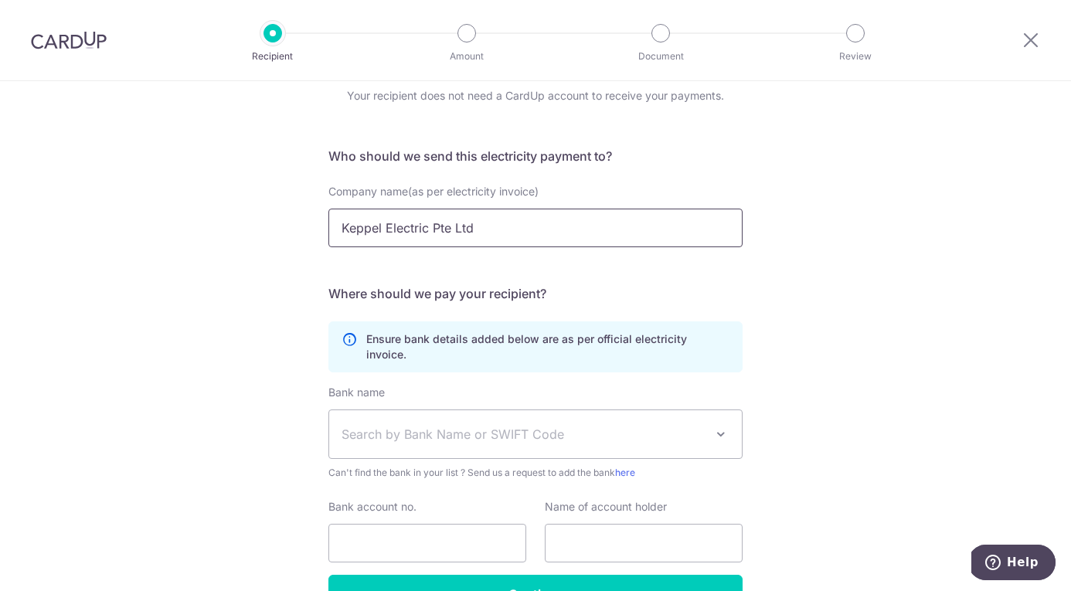
scroll to position [67, 0]
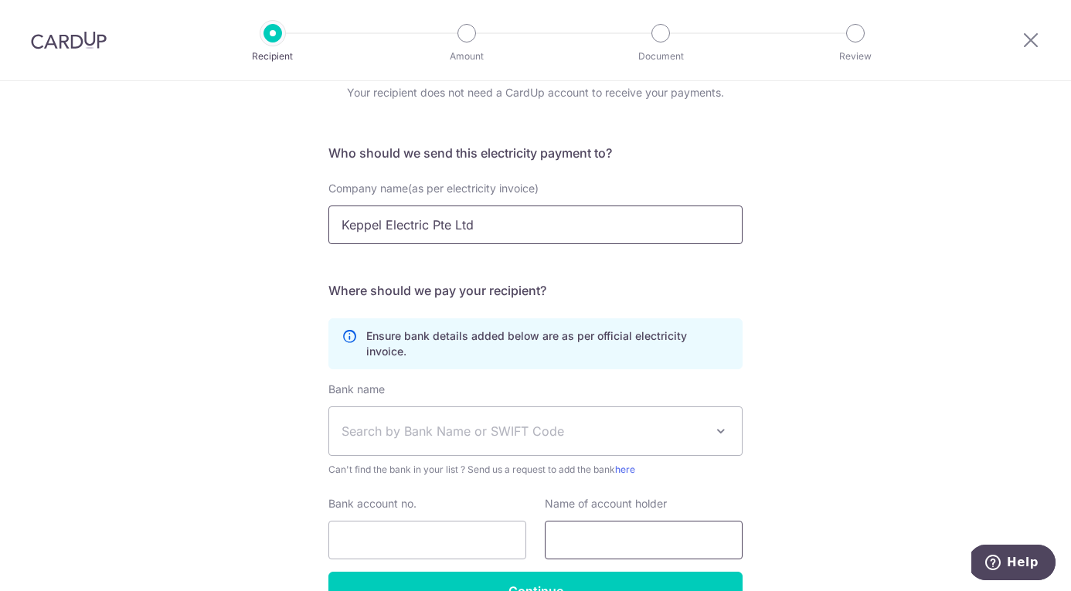
type input "Keppel Electric Pte Ltd"
click at [600, 521] on input "text" at bounding box center [644, 540] width 198 height 39
paste input "Keppel Electric Pte Ltd"
type input "Keppel Electric Pte Ltd"
click at [374, 431] on span "Search by Bank Name or SWIFT Code" at bounding box center [535, 431] width 413 height 48
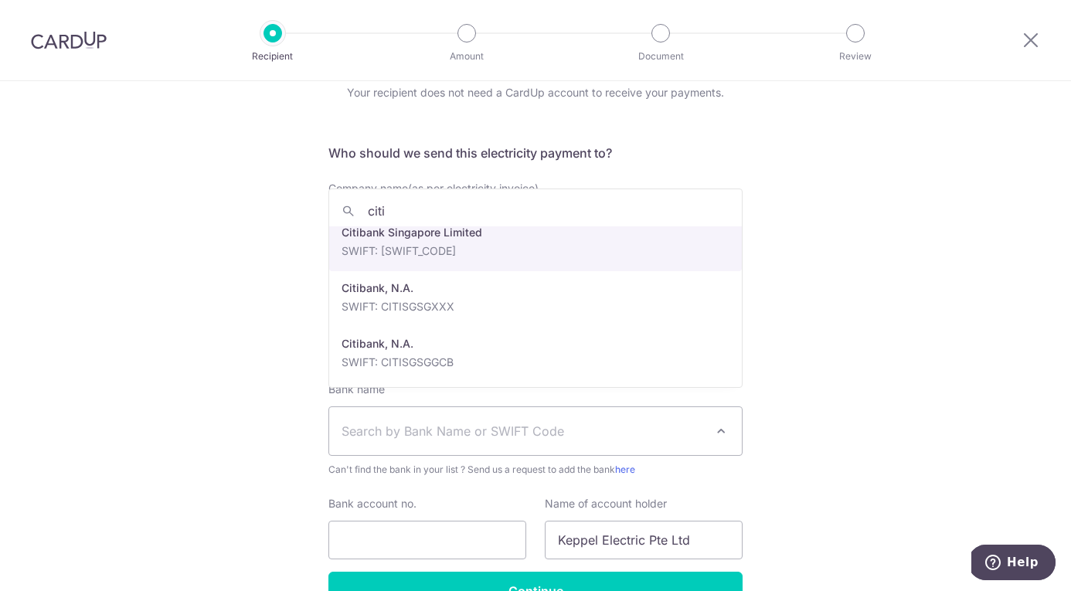
scroll to position [128, 0]
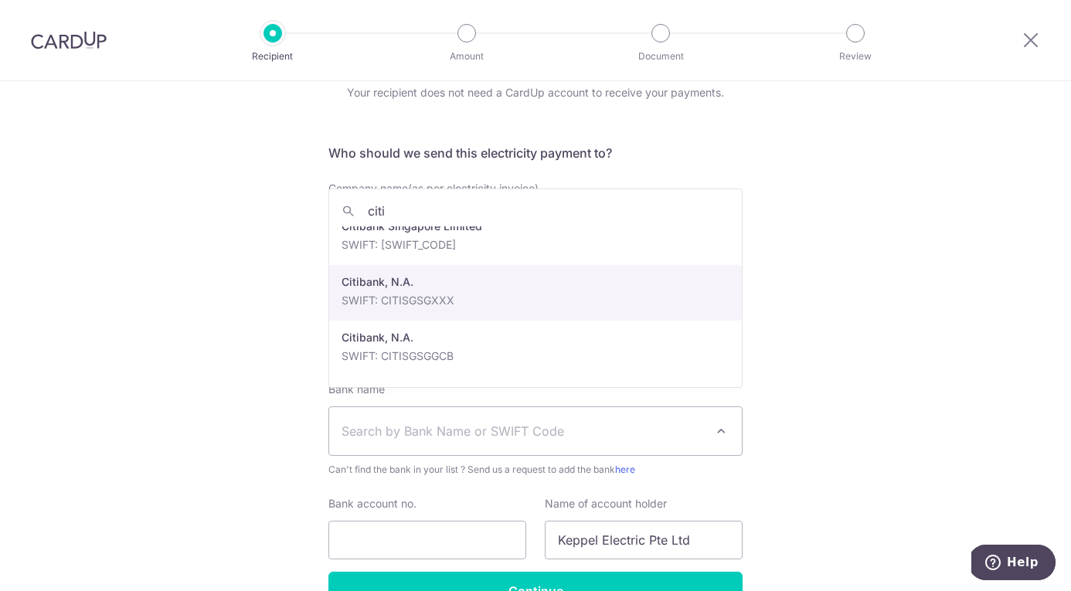
type input "citi"
select select "20"
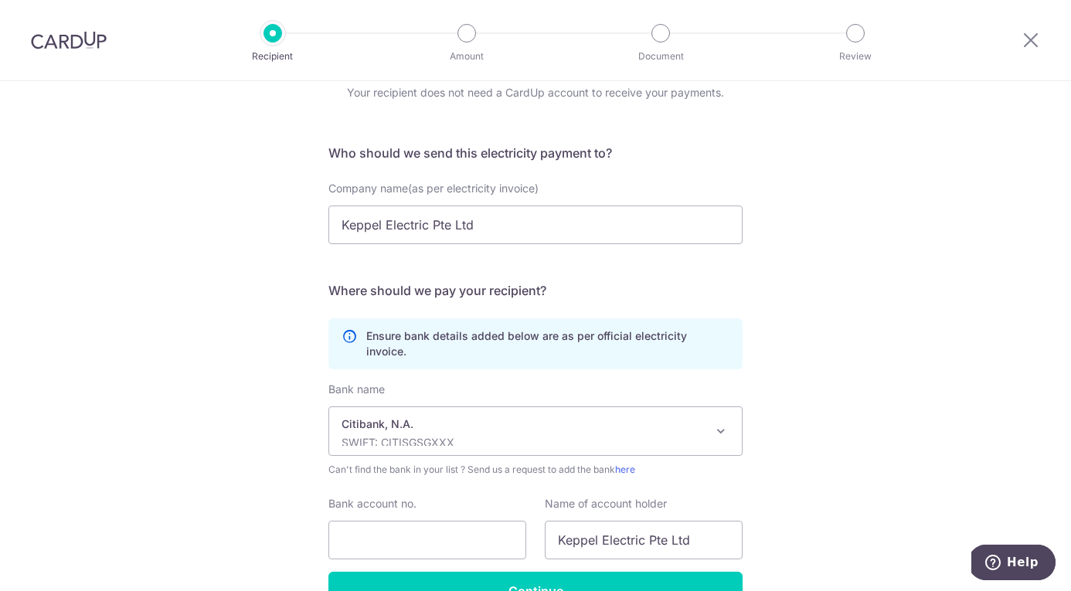
click at [424, 503] on div "Bank account no." at bounding box center [427, 527] width 198 height 63
click at [424, 521] on input "Bank account no." at bounding box center [427, 540] width 198 height 39
paste input "990001300002300"
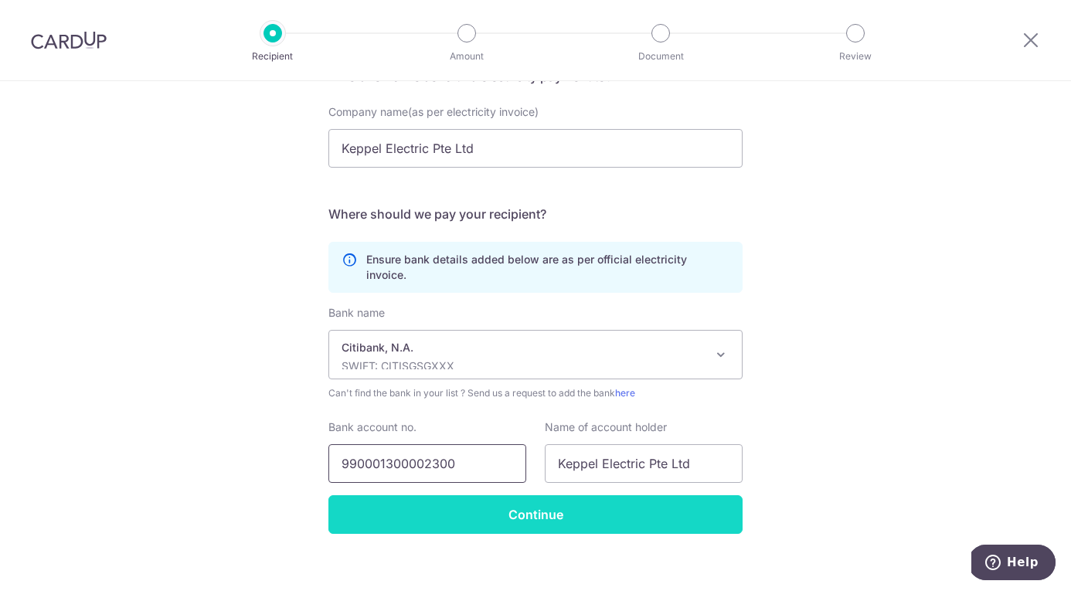
type input "990001300002300"
click at [452, 495] on input "Continue" at bounding box center [535, 514] width 414 height 39
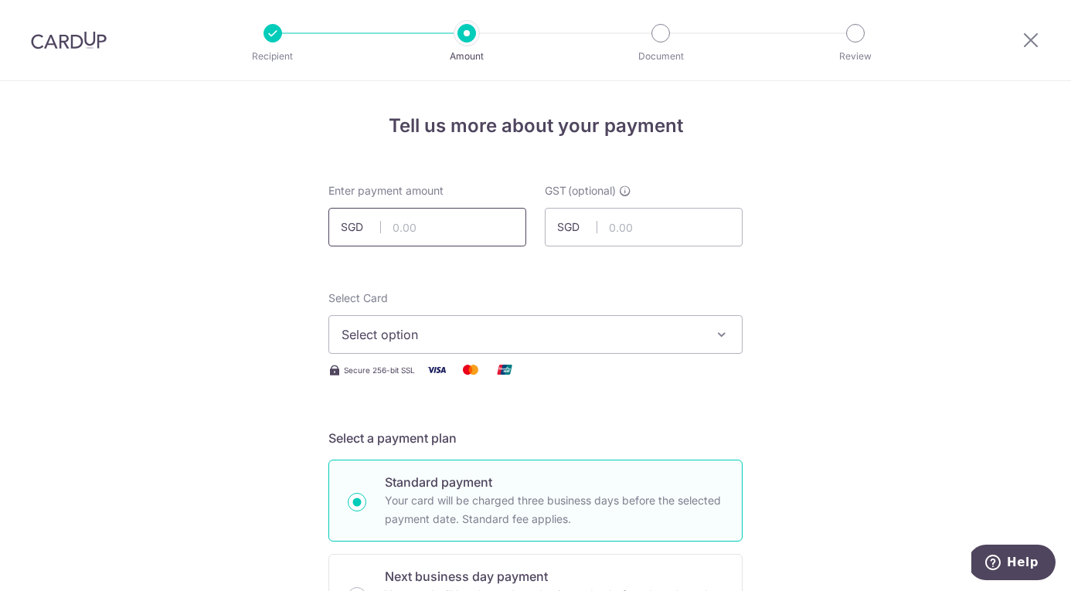
click at [449, 243] on input "text" at bounding box center [427, 227] width 198 height 39
type input "3,058.71"
click at [497, 328] on span "Select option" at bounding box center [522, 334] width 360 height 19
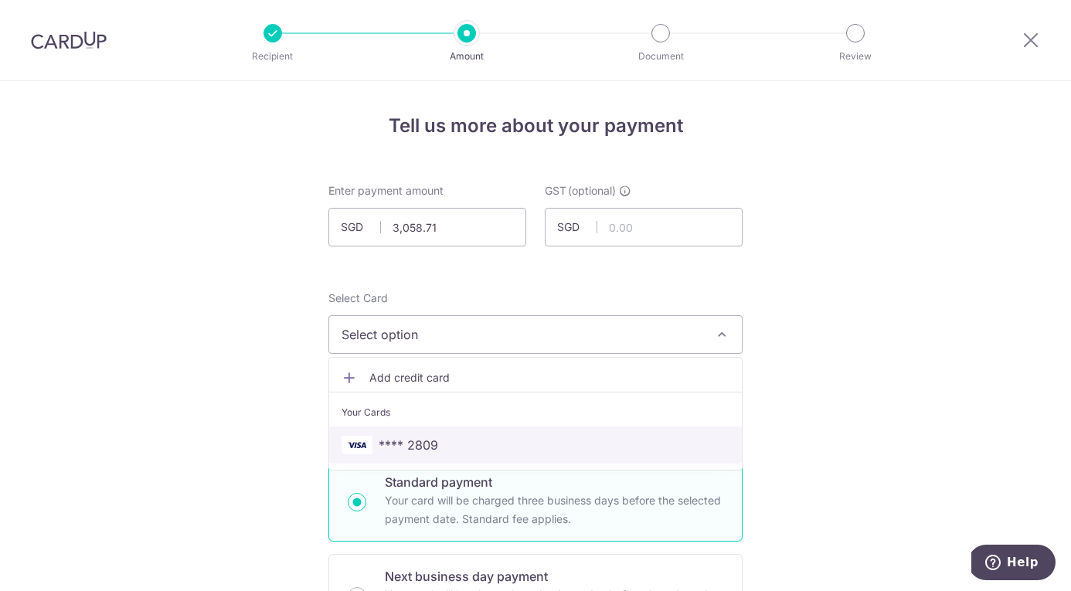
click at [486, 439] on span "**** 2809" at bounding box center [536, 445] width 388 height 19
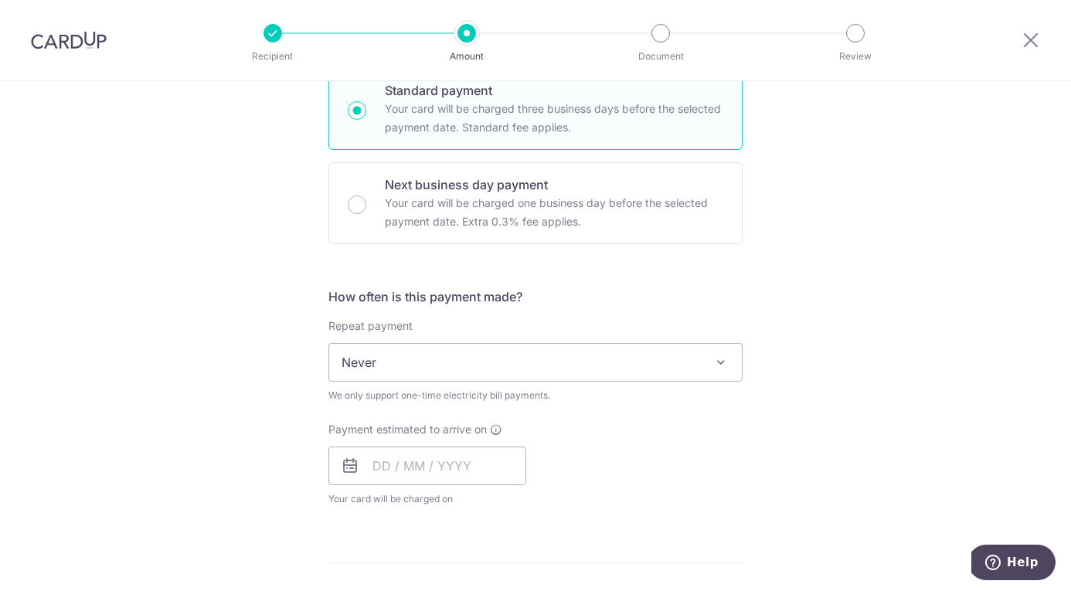
scroll to position [382, 0]
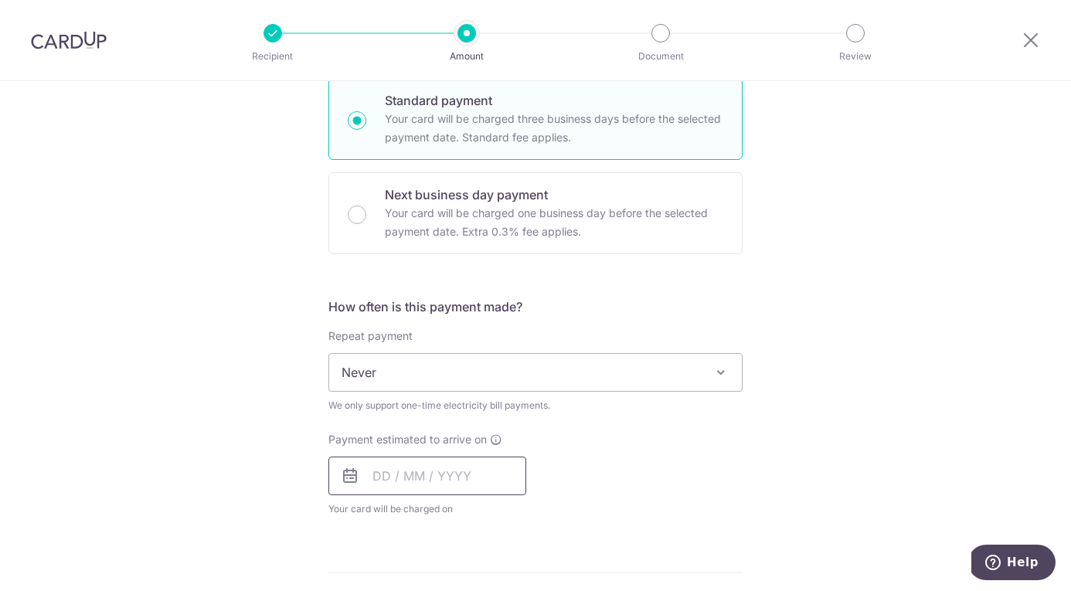
click at [470, 482] on input "text" at bounding box center [427, 476] width 198 height 39
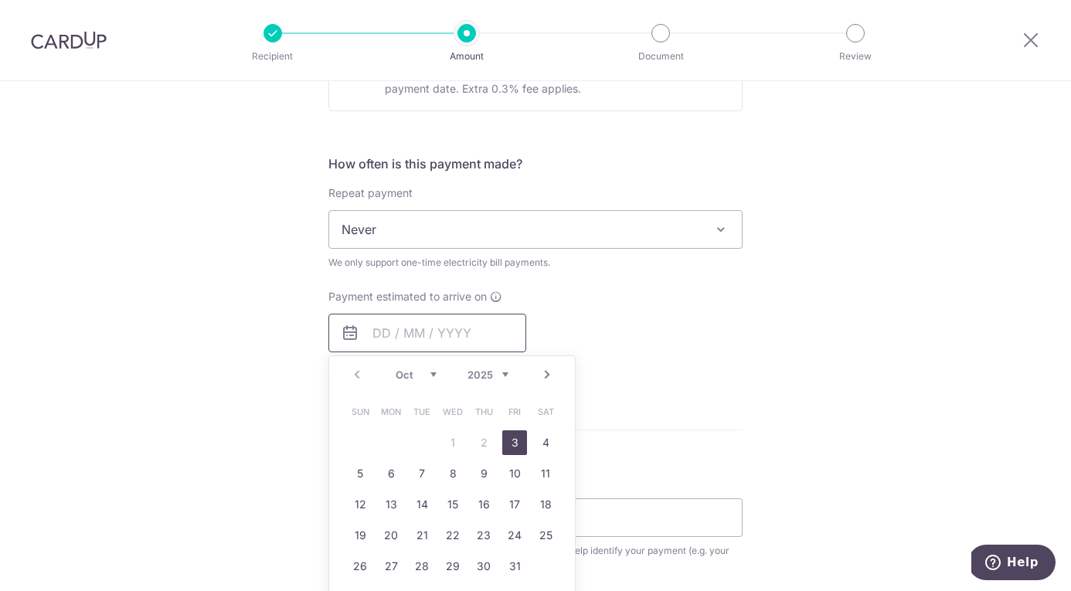
scroll to position [561, 0]
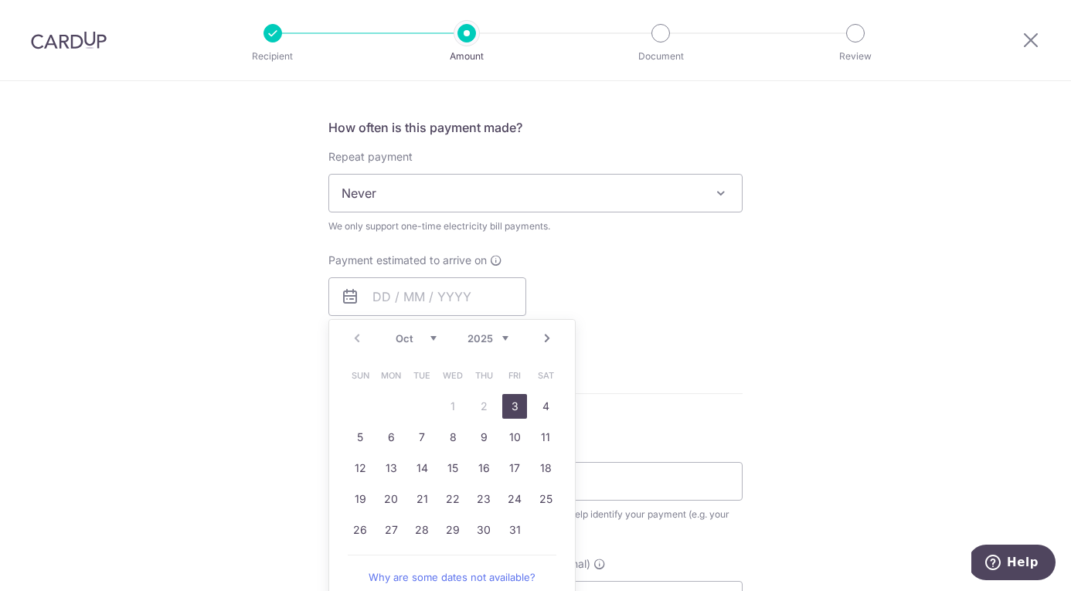
click at [519, 405] on link "3" at bounding box center [514, 406] width 25 height 25
type input "03/10/2025"
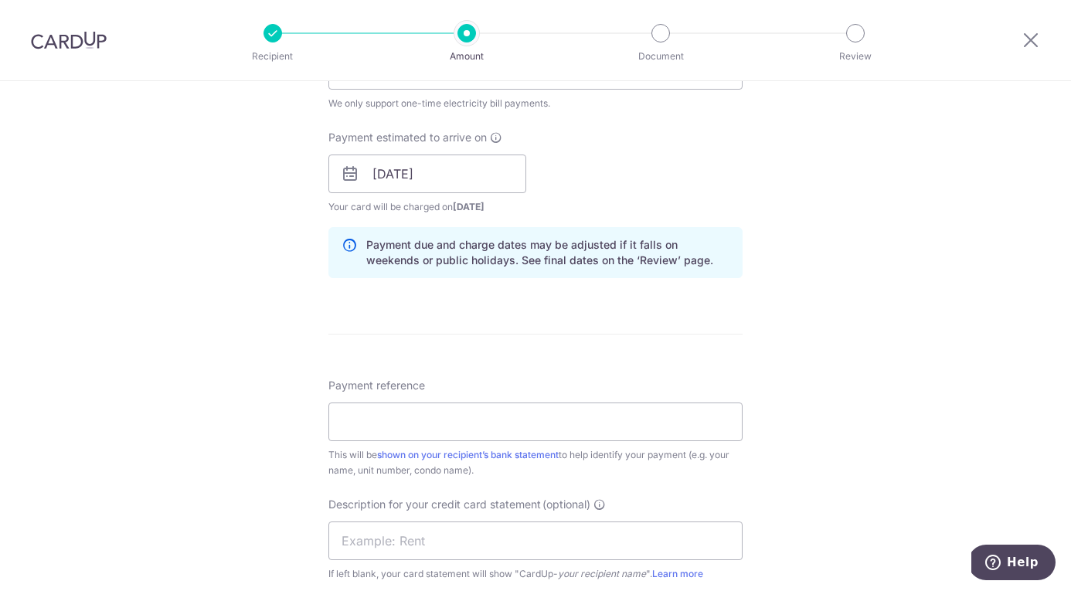
scroll to position [690, 0]
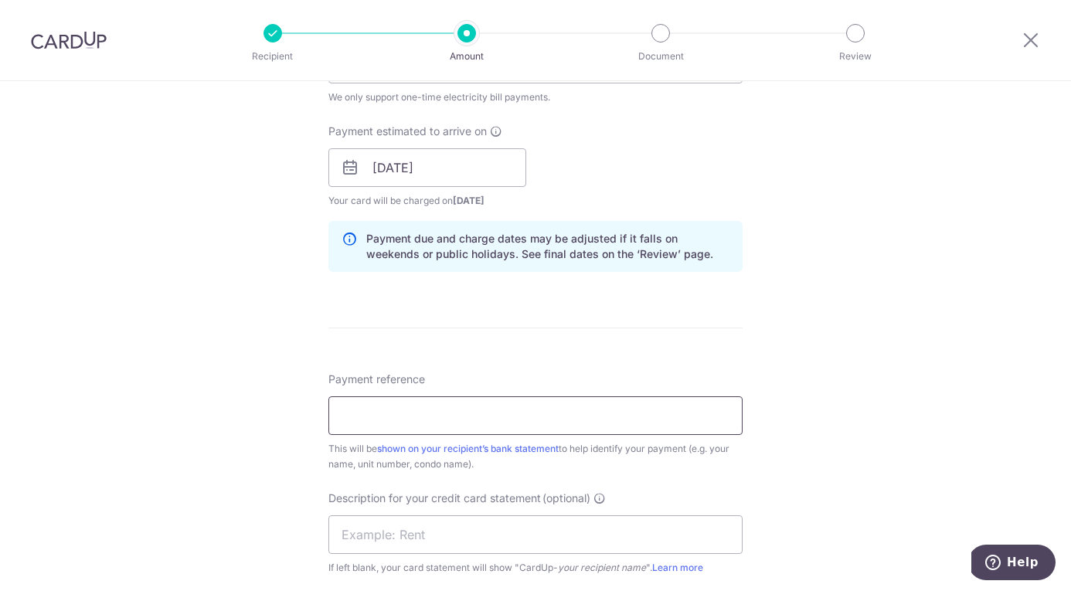
click at [508, 417] on input "Payment reference" at bounding box center [535, 415] width 414 height 39
type input "Mix Concoct Plaza 8"
click at [492, 276] on div "How often is this payment made? Repeat payment Never Never We only support one-…" at bounding box center [535, 136] width 414 height 295
drag, startPoint x: 504, startPoint y: 414, endPoint x: 304, endPoint y: 404, distance: 200.4
click at [302, 409] on div "Tell us more about your payment Enter payment amount SGD 3,058.71 3058.71 GST (…" at bounding box center [535, 184] width 1071 height 1587
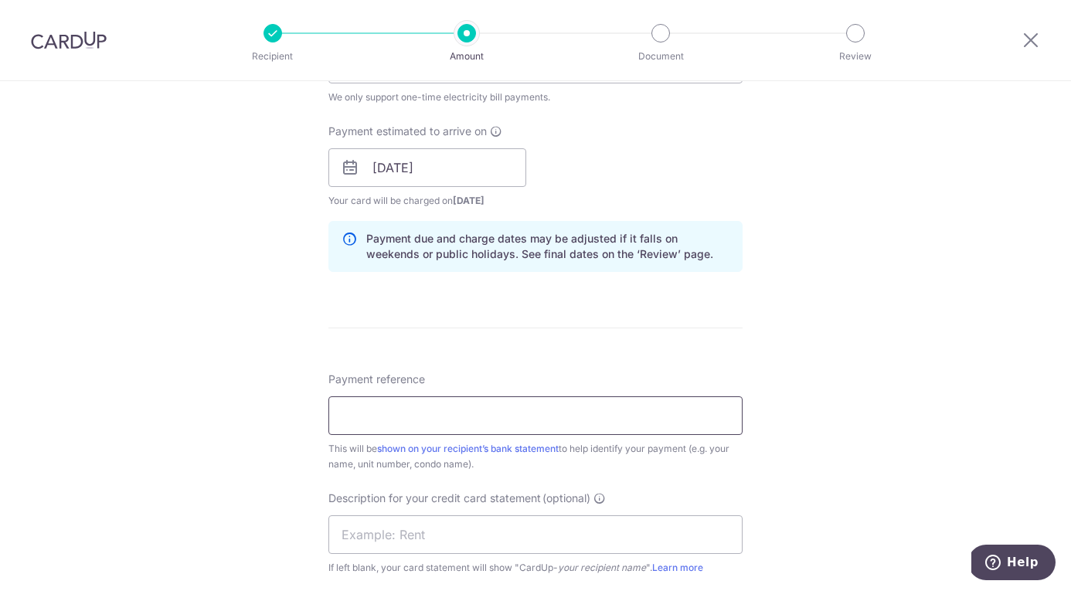
click at [413, 423] on input "Payment reference" at bounding box center [535, 415] width 414 height 39
click at [443, 417] on input "Payment reference" at bounding box center [535, 415] width 414 height 39
type input "G"
click at [406, 420] on input "Payment reference" at bounding box center [535, 415] width 414 height 39
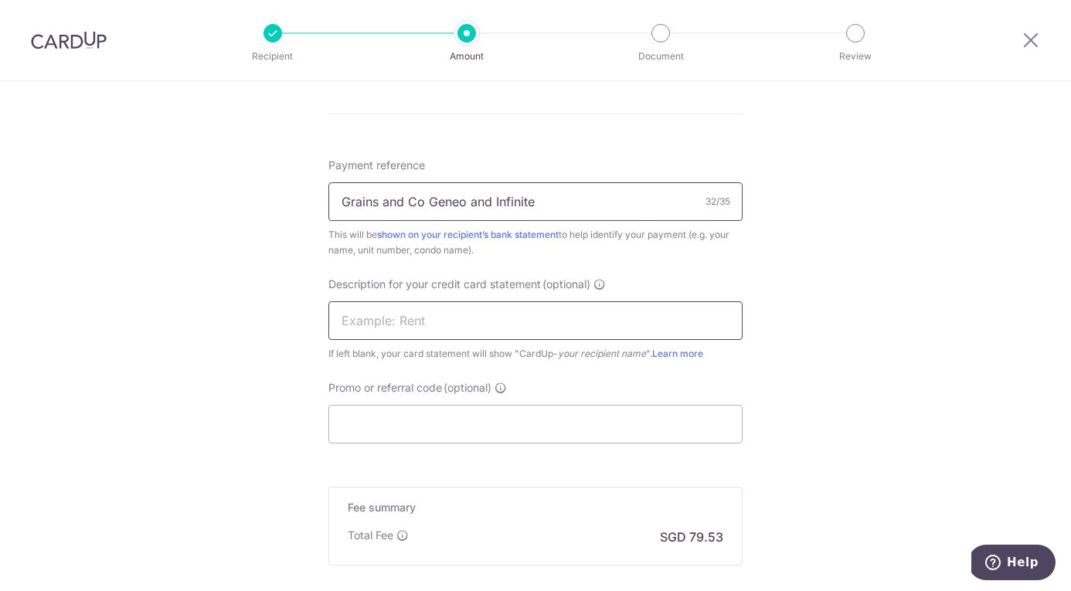
scroll to position [908, 0]
type input "Grains and Co Geneo and Infinite"
click at [562, 427] on input "Promo or referral code (optional)" at bounding box center [535, 420] width 414 height 39
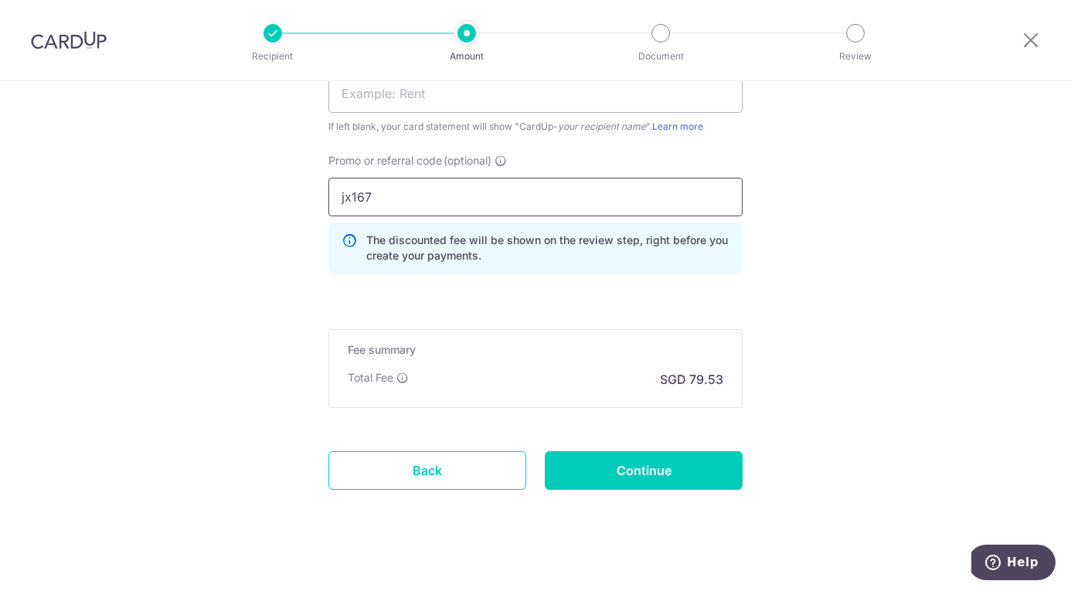
scroll to position [1146, 0]
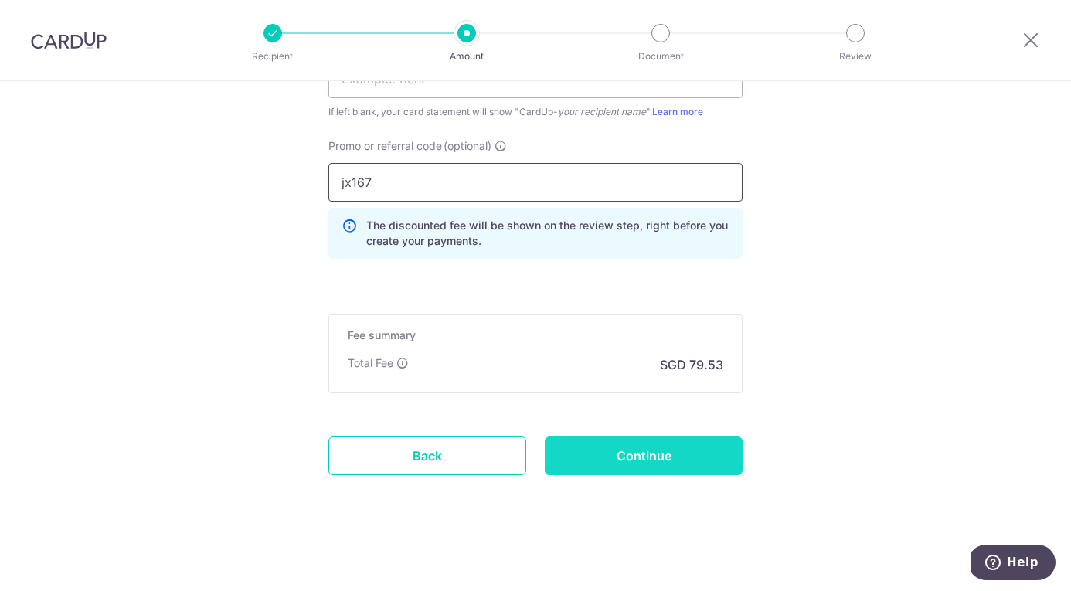
type input "jx167"
click at [596, 446] on input "Continue" at bounding box center [644, 456] width 198 height 39
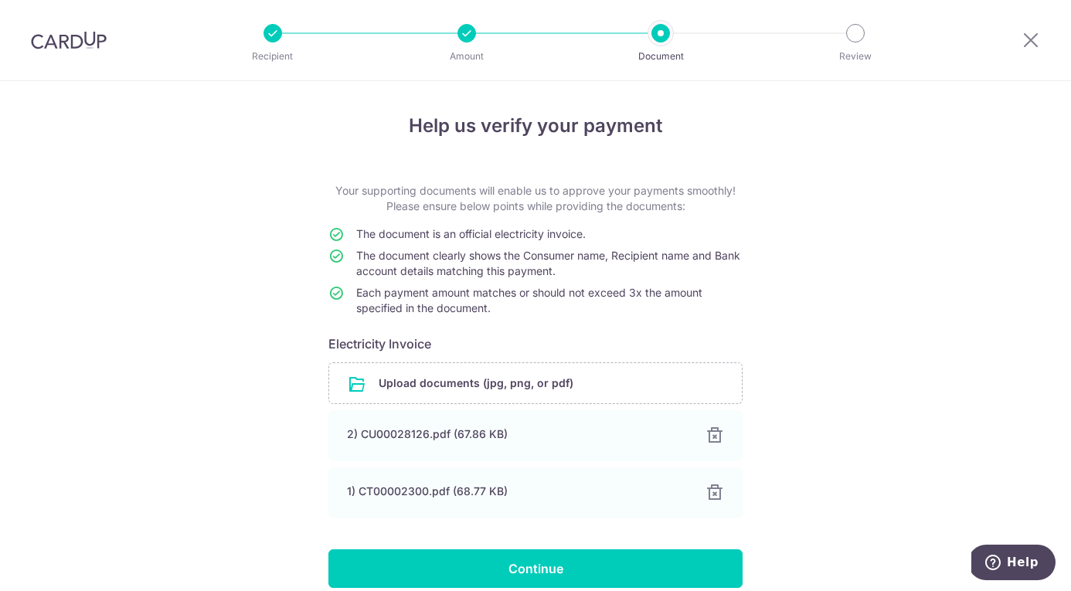
scroll to position [70, 0]
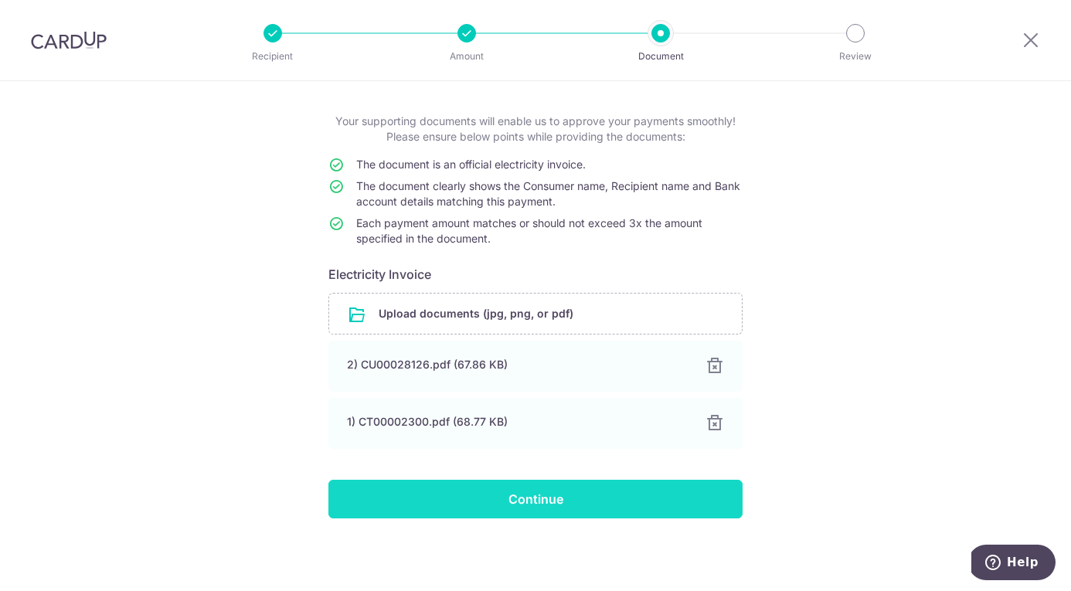
click at [549, 496] on input "Continue" at bounding box center [535, 499] width 414 height 39
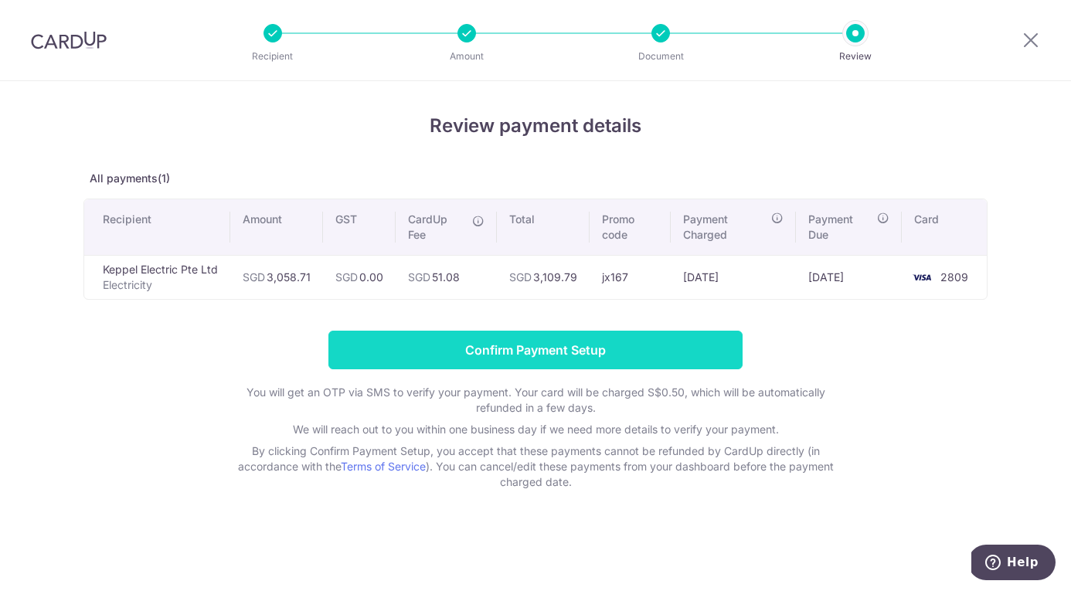
click at [549, 347] on input "Confirm Payment Setup" at bounding box center [535, 350] width 414 height 39
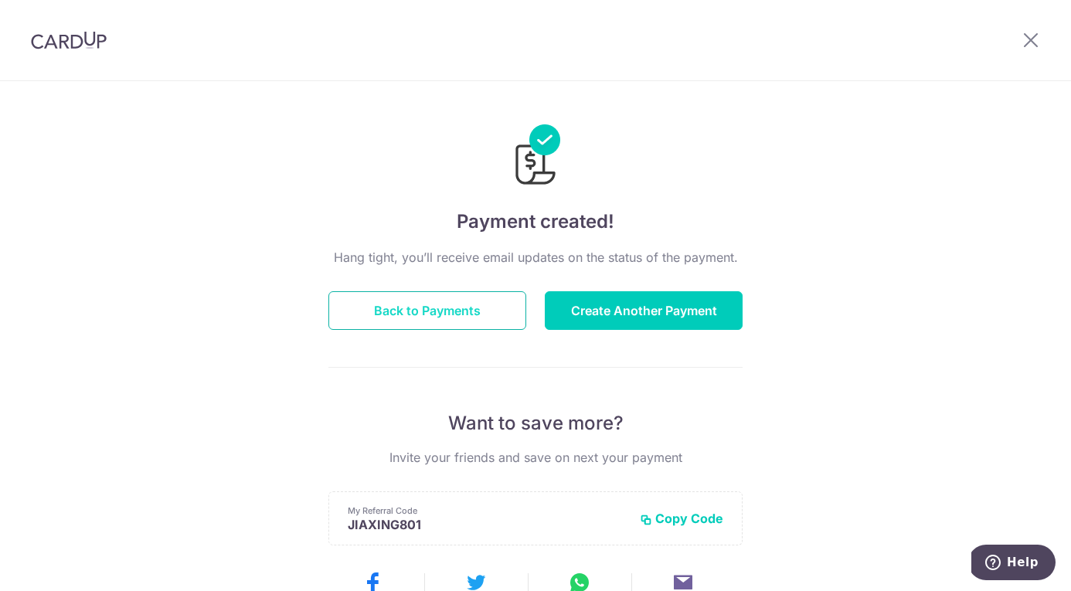
click at [417, 304] on button "Back to Payments" at bounding box center [427, 310] width 198 height 39
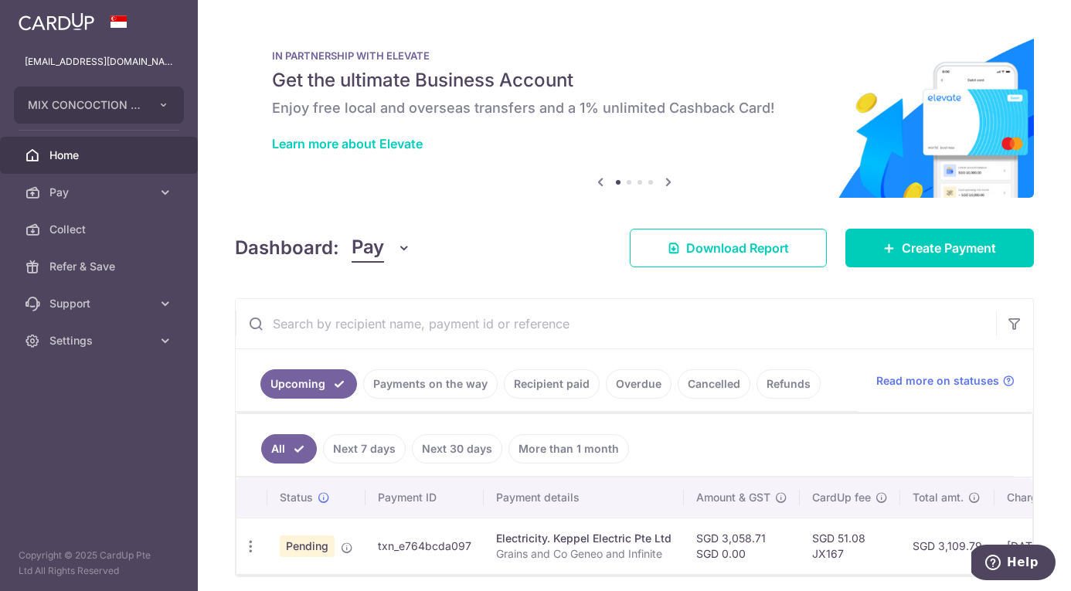
scroll to position [32, 0]
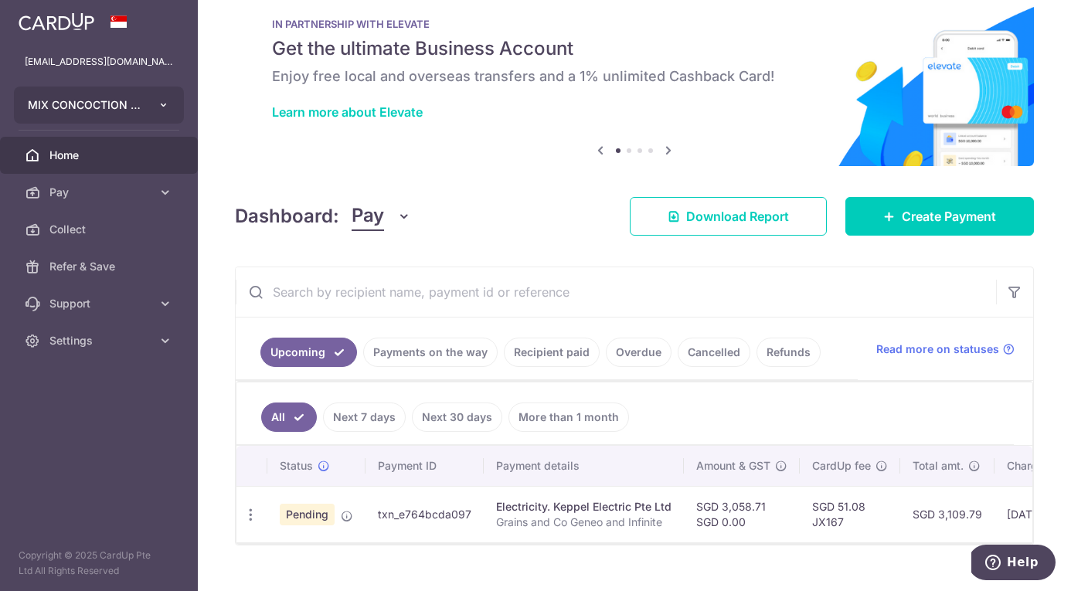
click at [119, 108] on span "MIX CONCOCTION PTE. LTD." at bounding box center [85, 104] width 114 height 15
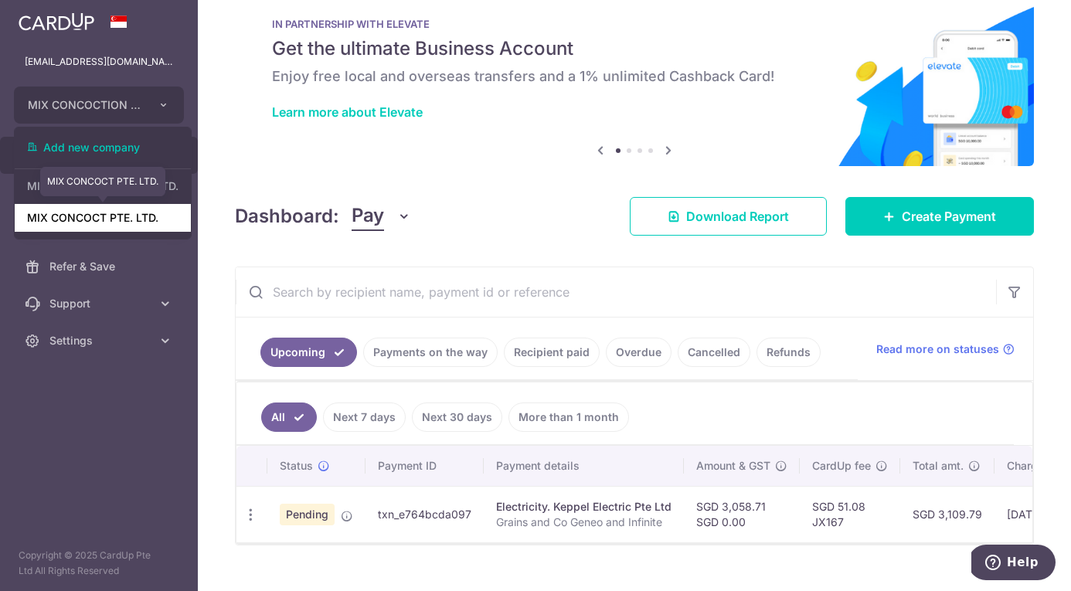
click at [121, 216] on link "MIX CONCOCT PTE. LTD." at bounding box center [103, 218] width 176 height 28
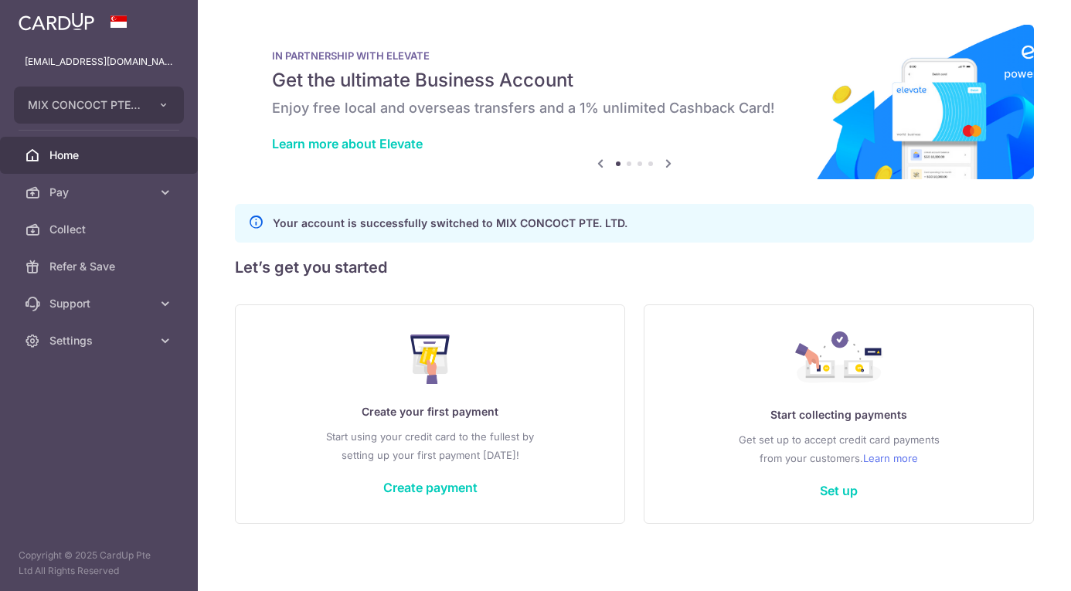
scroll to position [0, 0]
click at [454, 433] on p "Start using your credit card to the fullest by setting up your first payment to…" at bounding box center [430, 445] width 327 height 37
click at [437, 481] on link "Create payment" at bounding box center [430, 487] width 94 height 15
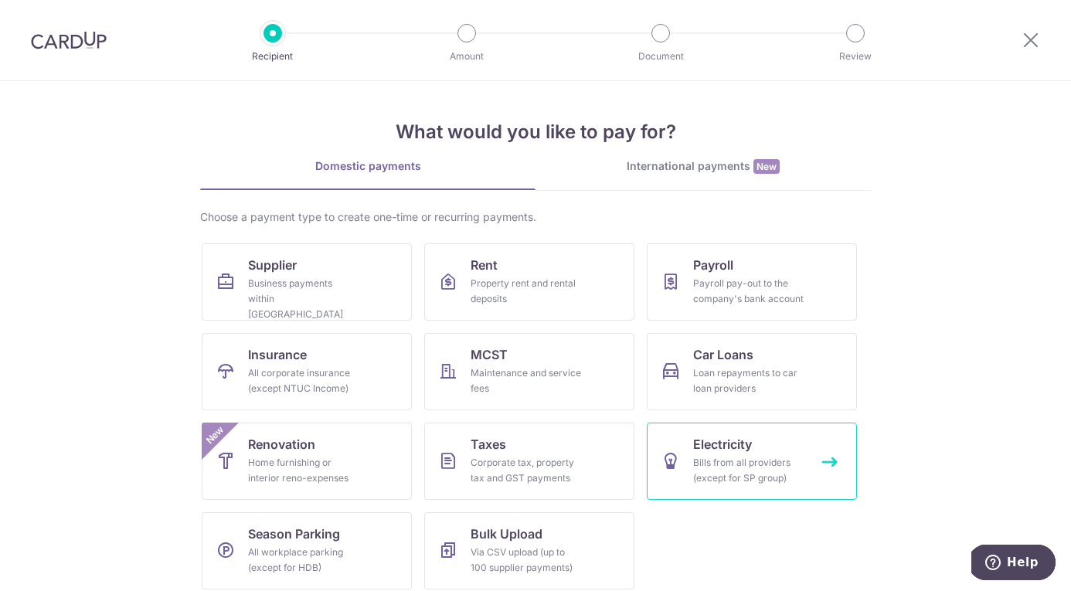
click at [723, 452] on span "Electricity" at bounding box center [722, 444] width 59 height 19
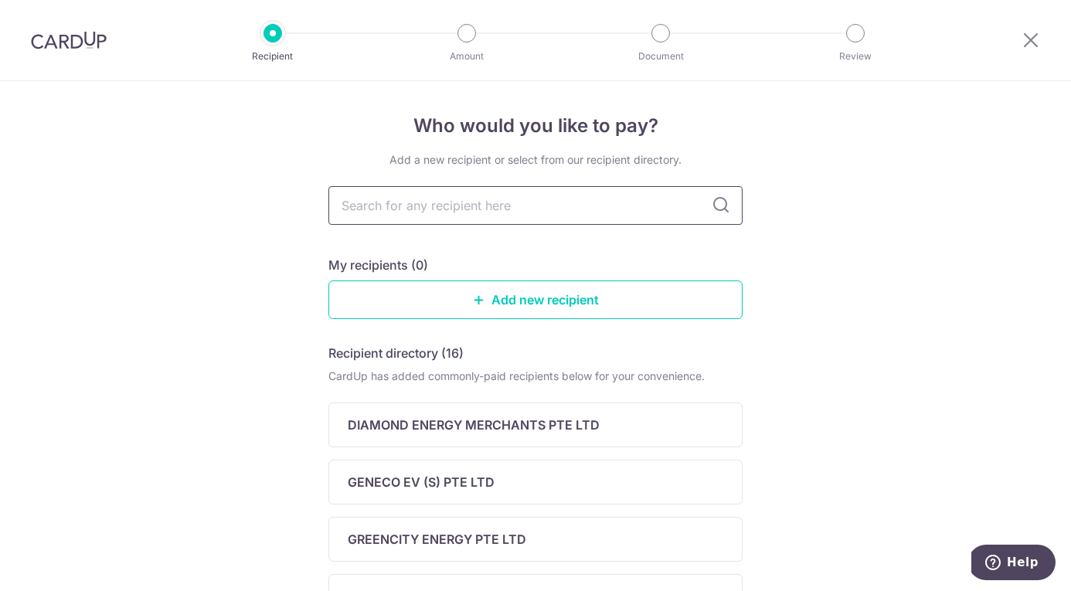
click at [443, 202] on input "text" at bounding box center [535, 205] width 414 height 39
type input "Ke"
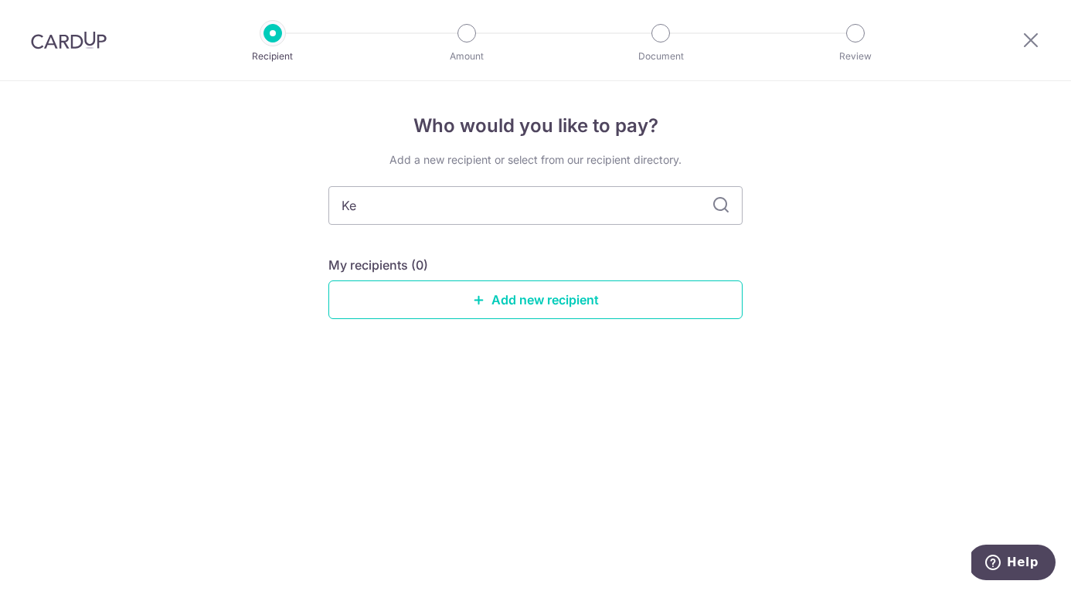
click at [505, 272] on div "My recipients (0)" at bounding box center [535, 265] width 414 height 19
click at [476, 212] on input "Ke" at bounding box center [535, 205] width 414 height 39
type input "Keppel Electric Pte Ltd"
click at [569, 301] on link "Add new recipient" at bounding box center [535, 300] width 414 height 39
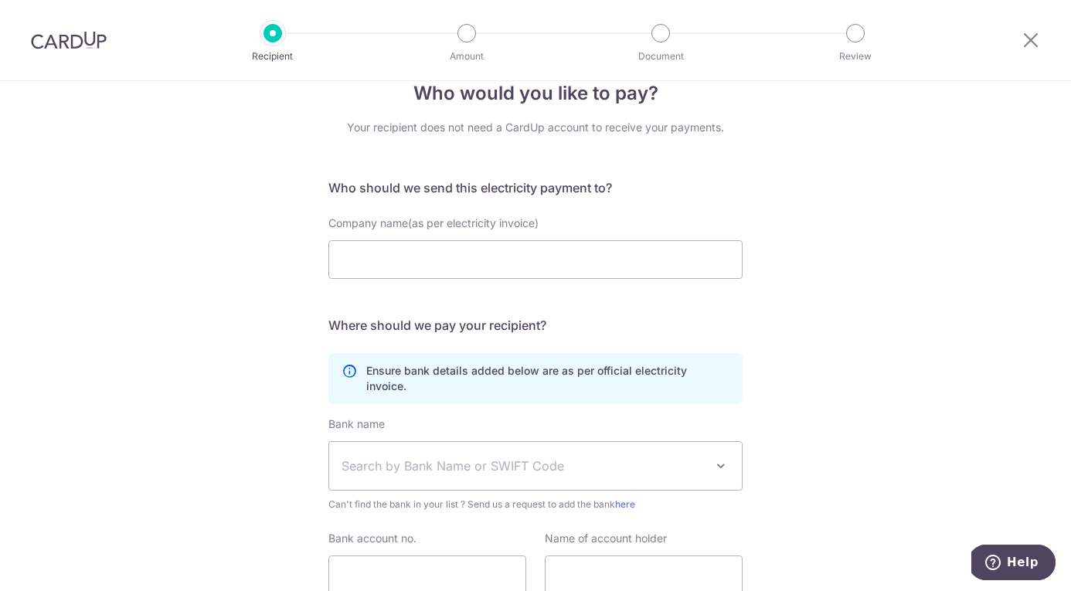
scroll to position [34, 0]
click at [544, 263] on input "Company name(as per electricity invoice)" at bounding box center [535, 258] width 414 height 39
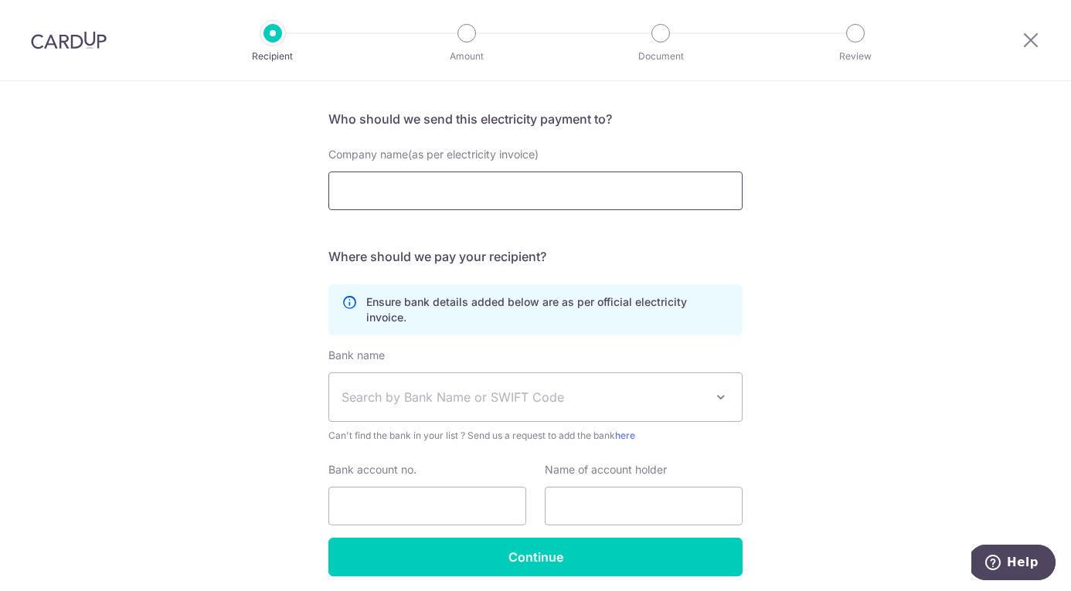
scroll to position [144, 0]
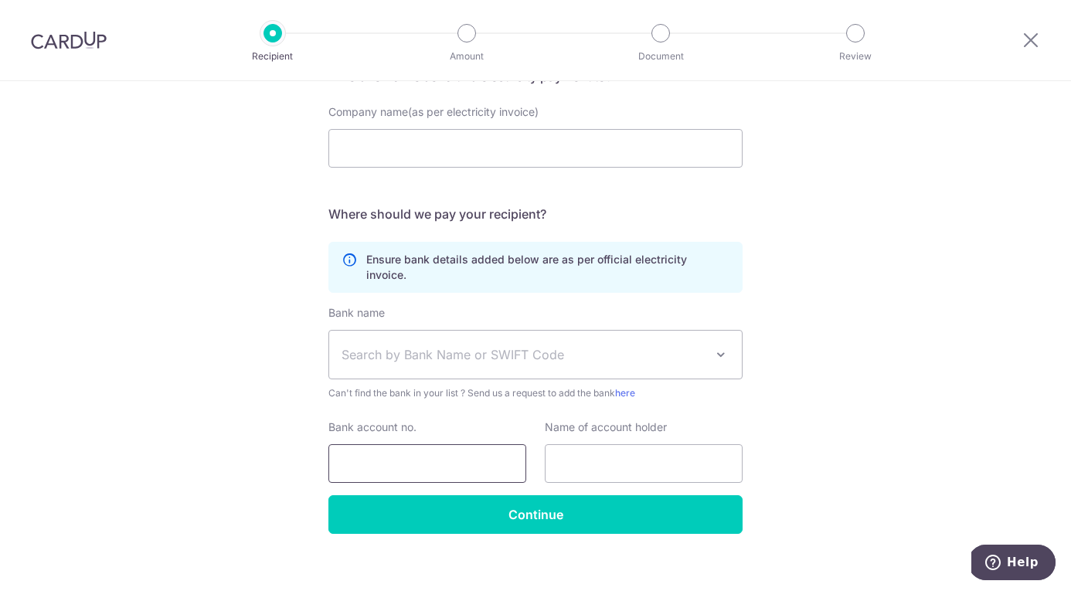
click at [359, 457] on input "Bank account no." at bounding box center [427, 463] width 198 height 39
click at [461, 345] on span "Search by Bank Name or SWIFT Code" at bounding box center [523, 354] width 363 height 19
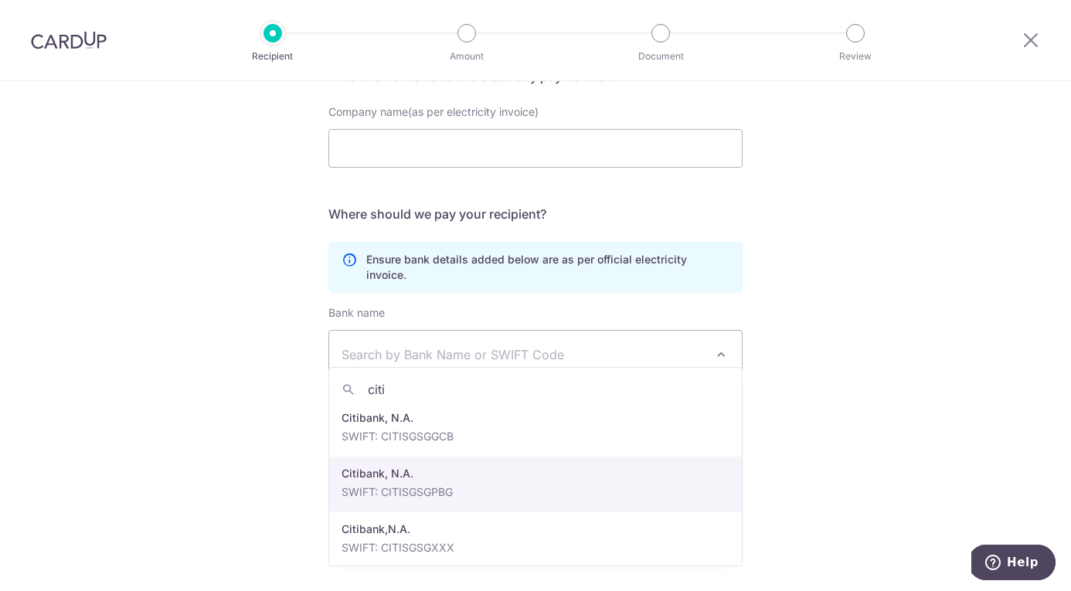
scroll to position [235, 0]
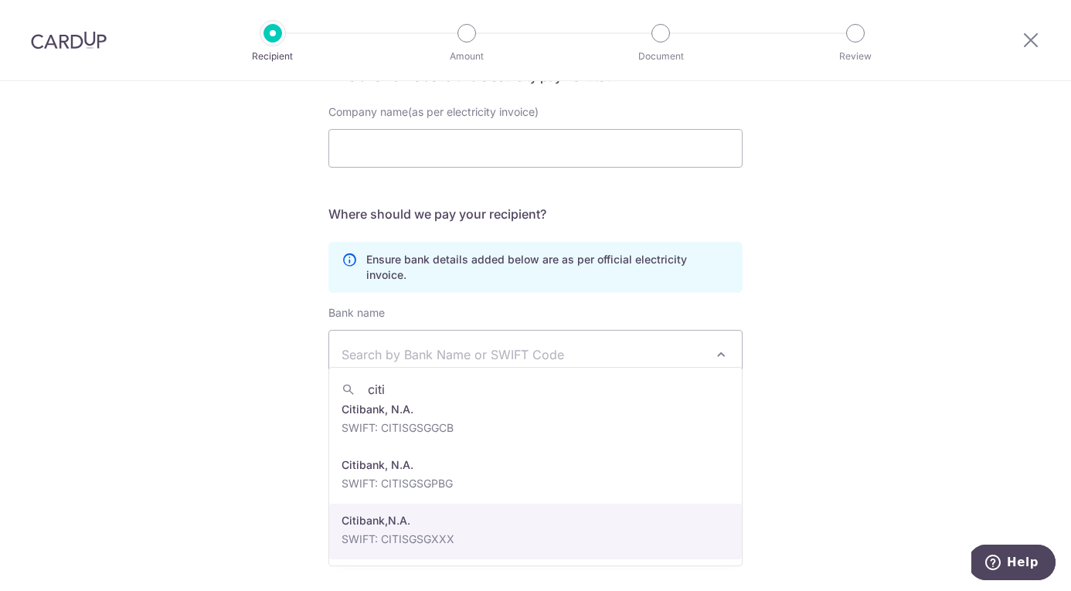
type input "citi"
select select "23351"
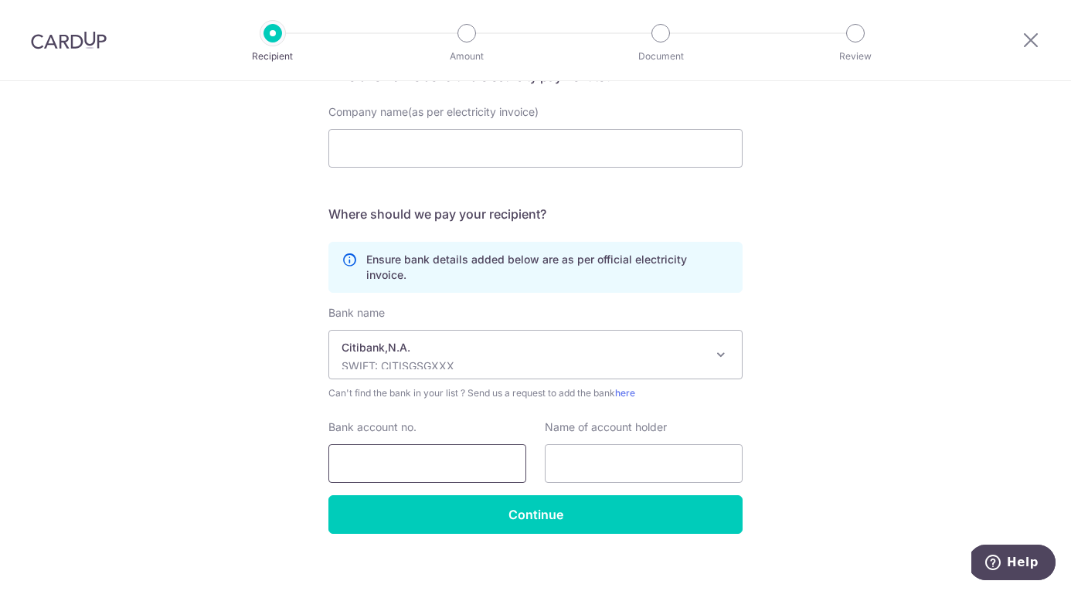
click at [414, 444] on input "Bank account no." at bounding box center [427, 463] width 198 height 39
paste input "99000130000230"
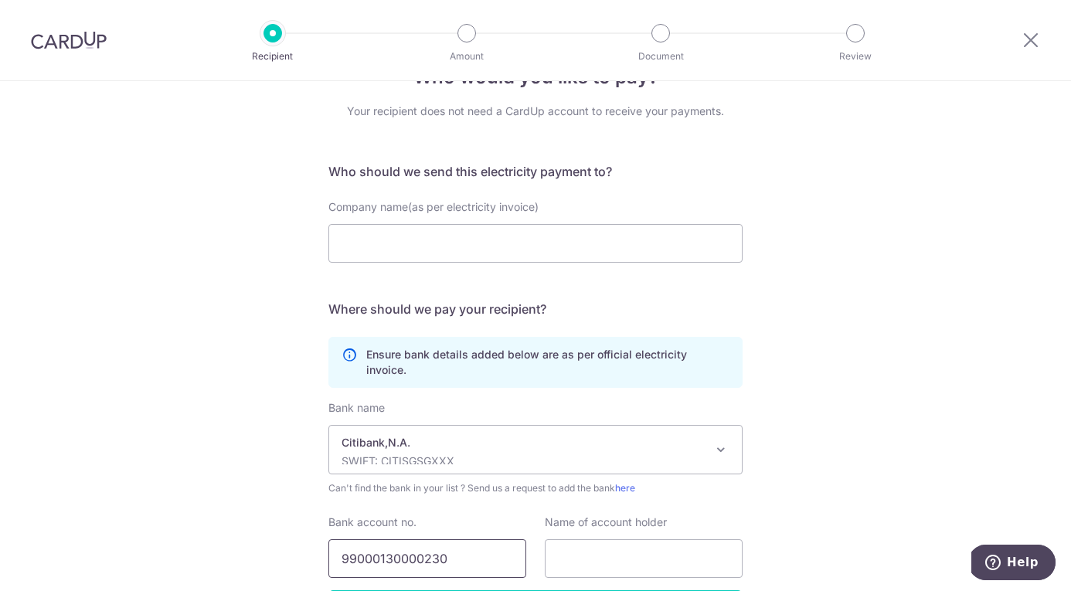
scroll to position [0, 0]
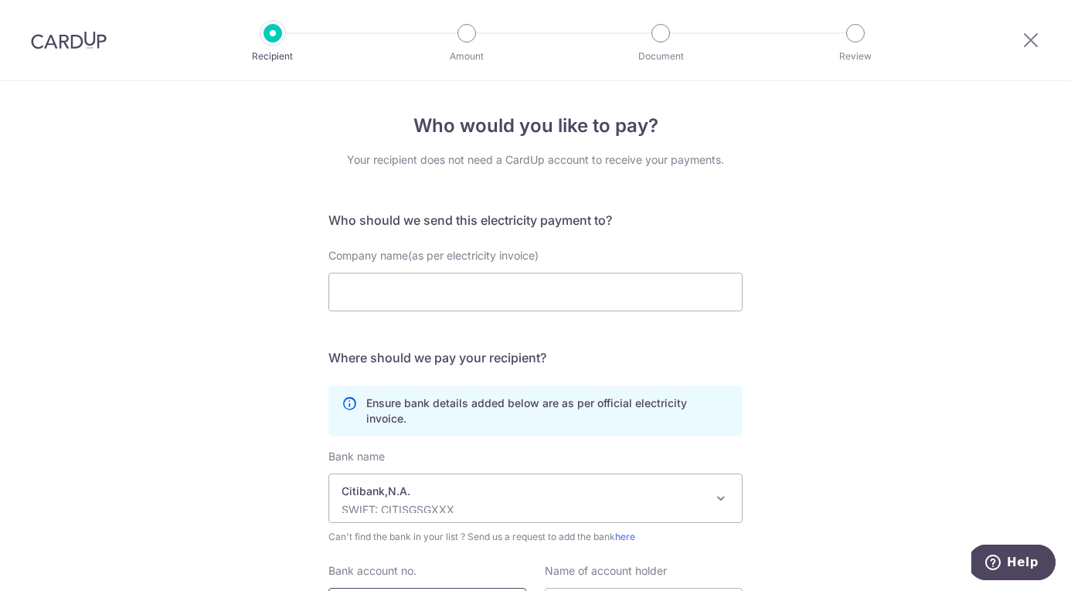
type input "99000130000230"
click at [479, 287] on input "Company name(as per electricity invoice)" at bounding box center [535, 292] width 414 height 39
paste input "Keppel Electric Pte Ltd"
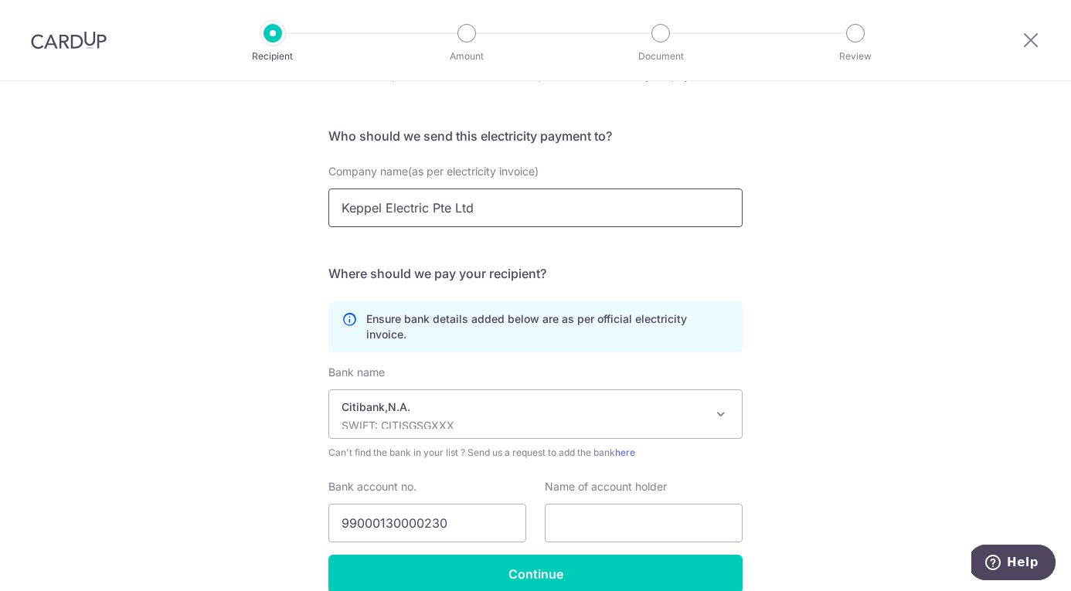
scroll to position [144, 0]
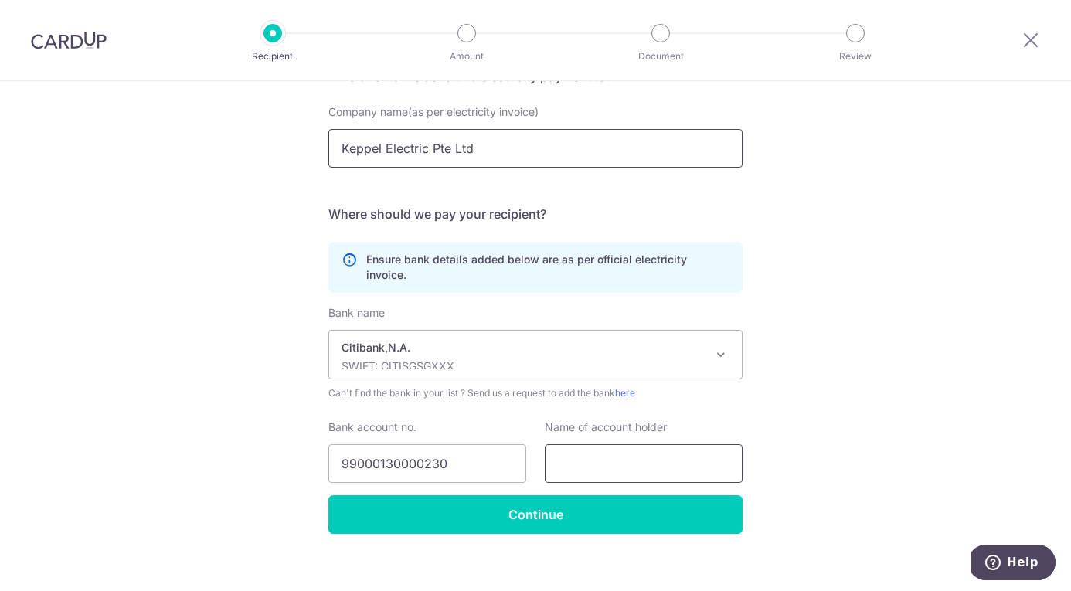
type input "Keppel Electric Pte Ltd"
click at [592, 456] on input "text" at bounding box center [644, 463] width 198 height 39
paste input "Keppel Electric Pte Ltd"
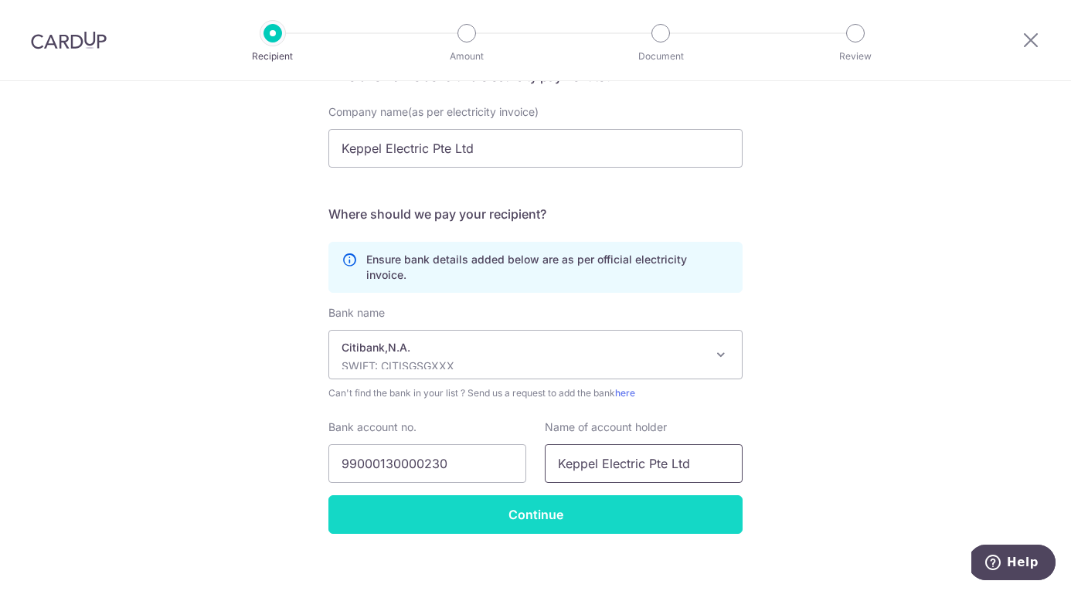
type input "Keppel Electric Pte Ltd"
click at [575, 502] on input "Continue" at bounding box center [535, 514] width 414 height 39
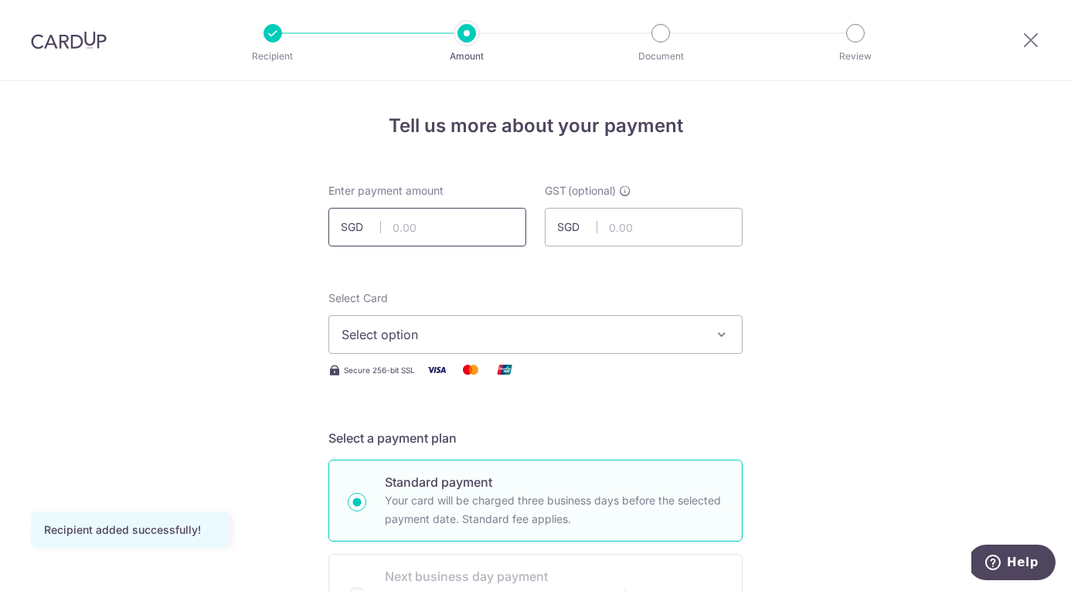
click at [404, 233] on input "text" at bounding box center [427, 227] width 198 height 39
type input "1,845.33"
click at [444, 333] on span "Select option" at bounding box center [522, 334] width 360 height 19
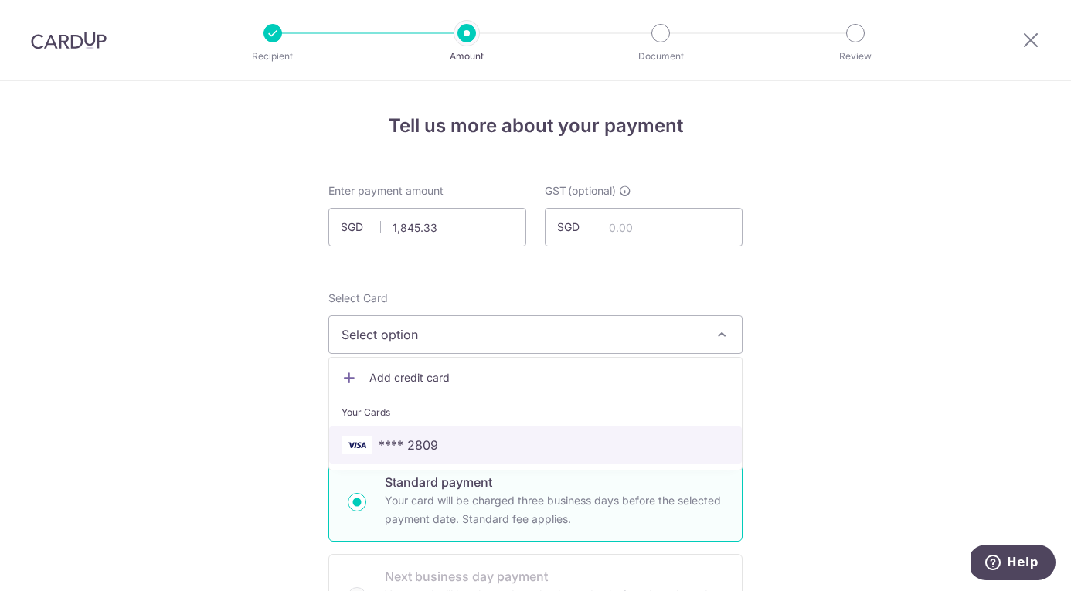
click at [447, 442] on span "**** 2809" at bounding box center [536, 445] width 388 height 19
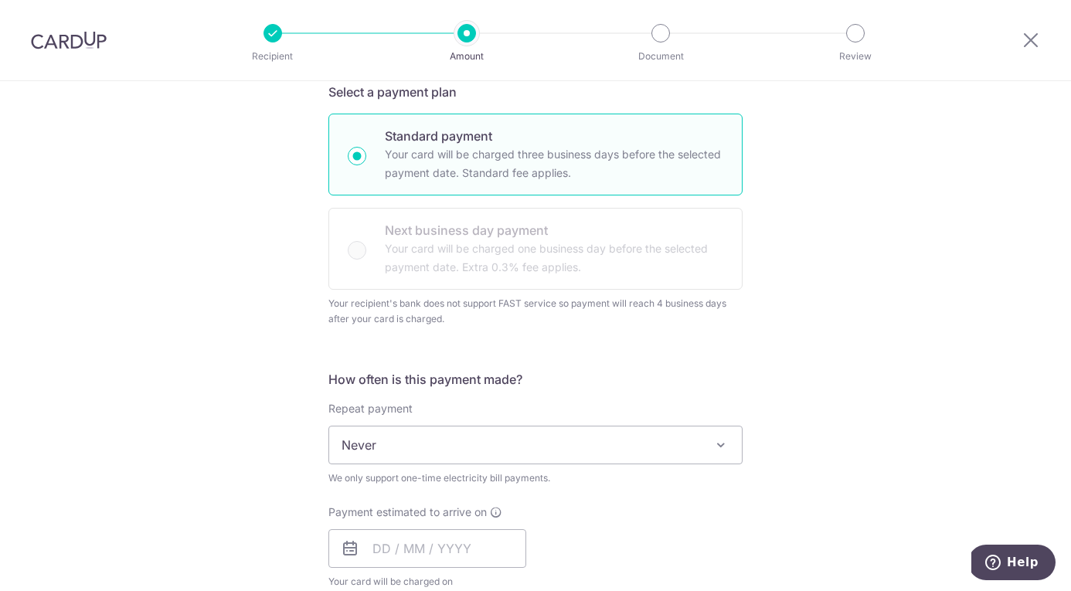
scroll to position [355, 0]
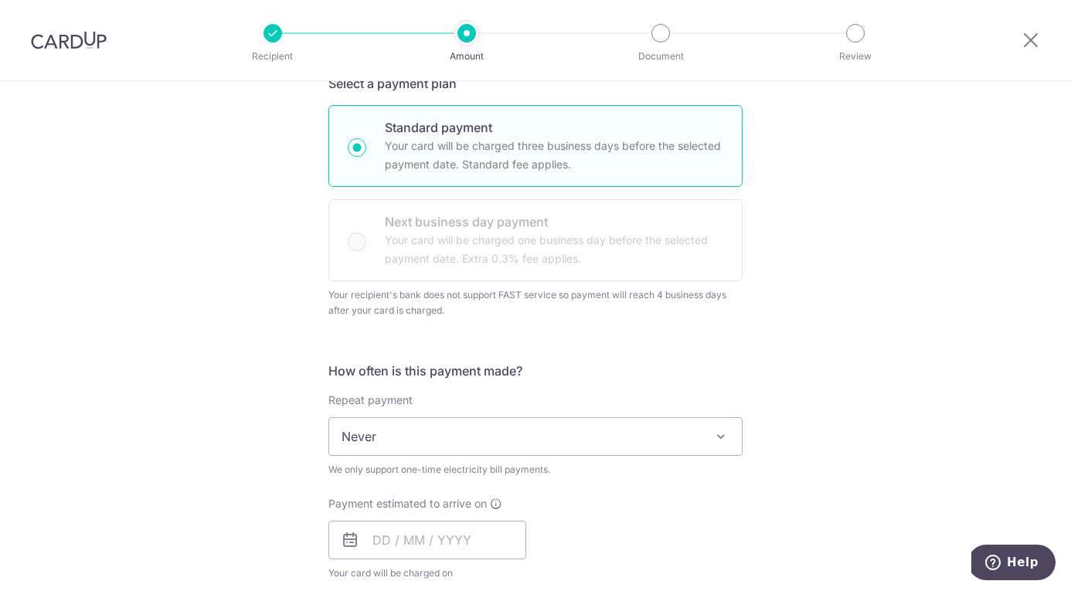
click at [413, 441] on span "Never" at bounding box center [535, 436] width 413 height 37
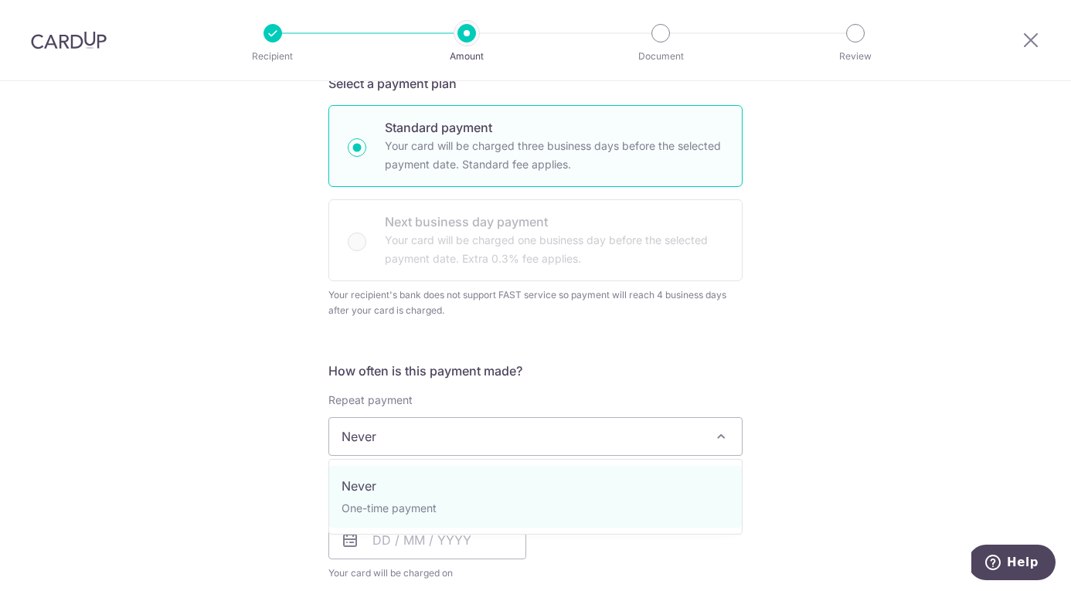
click at [277, 464] on div "Tell us more about your payment Enter payment amount SGD 1,845.33 1845.33 GST (…" at bounding box center [535, 506] width 1071 height 1560
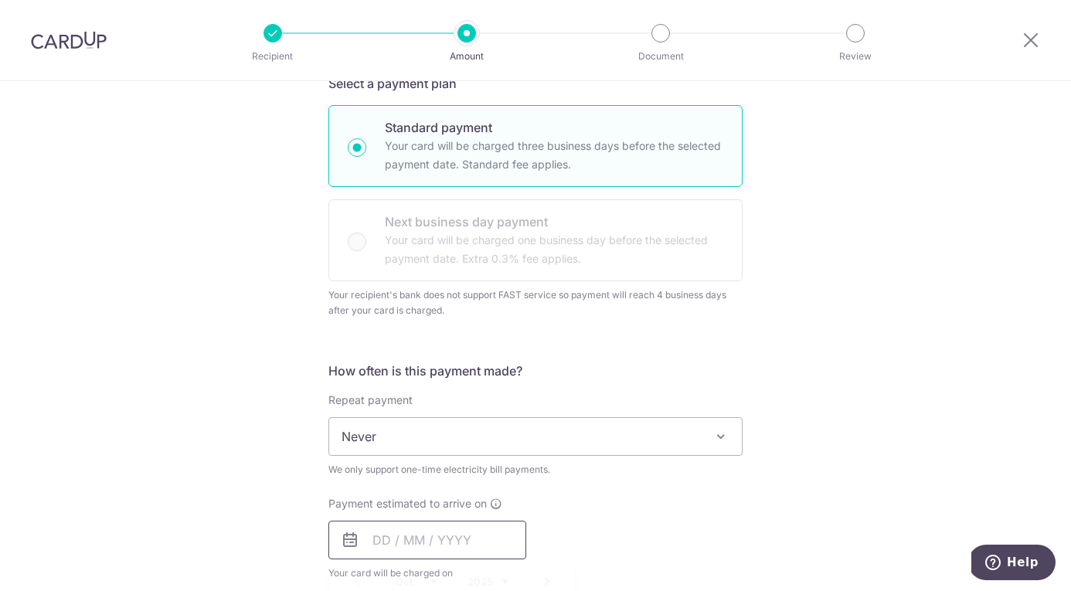
click at [397, 546] on input "text" at bounding box center [427, 540] width 198 height 39
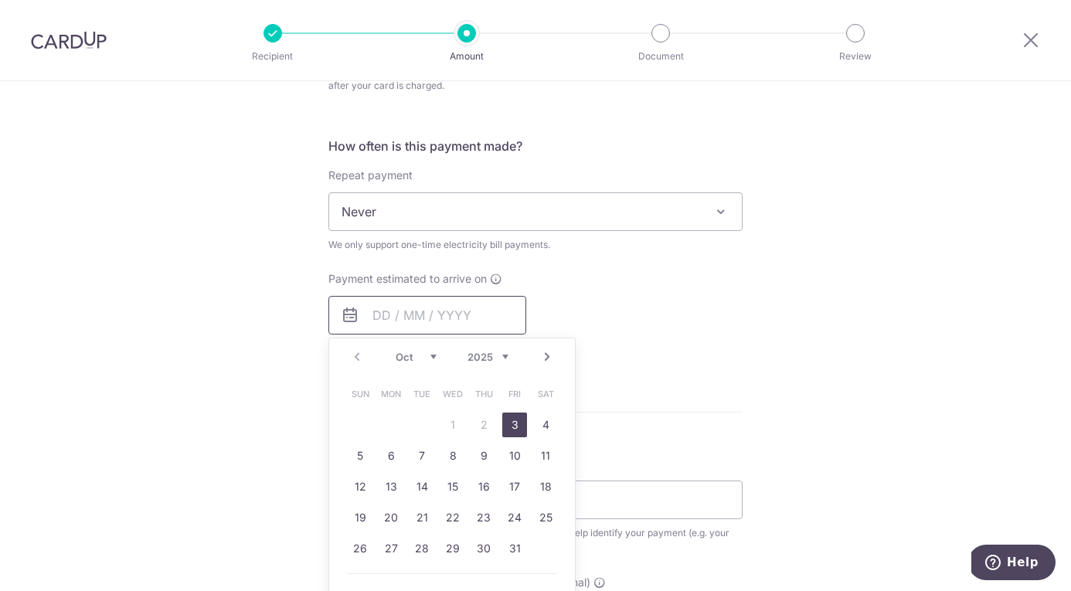
scroll to position [627, 0]
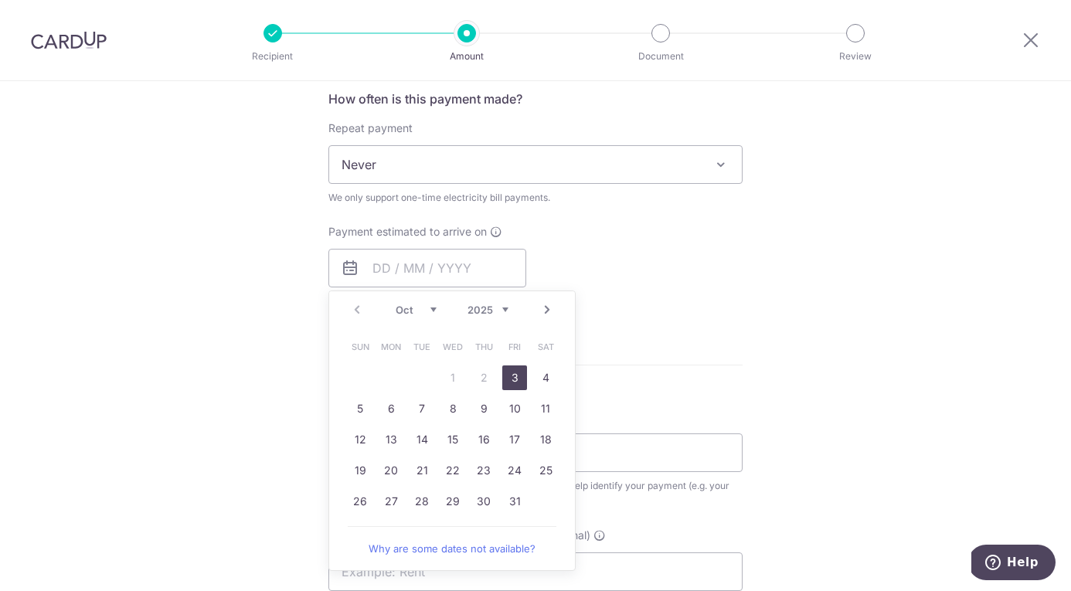
click at [509, 373] on link "3" at bounding box center [514, 378] width 25 height 25
type input "[DATE]"
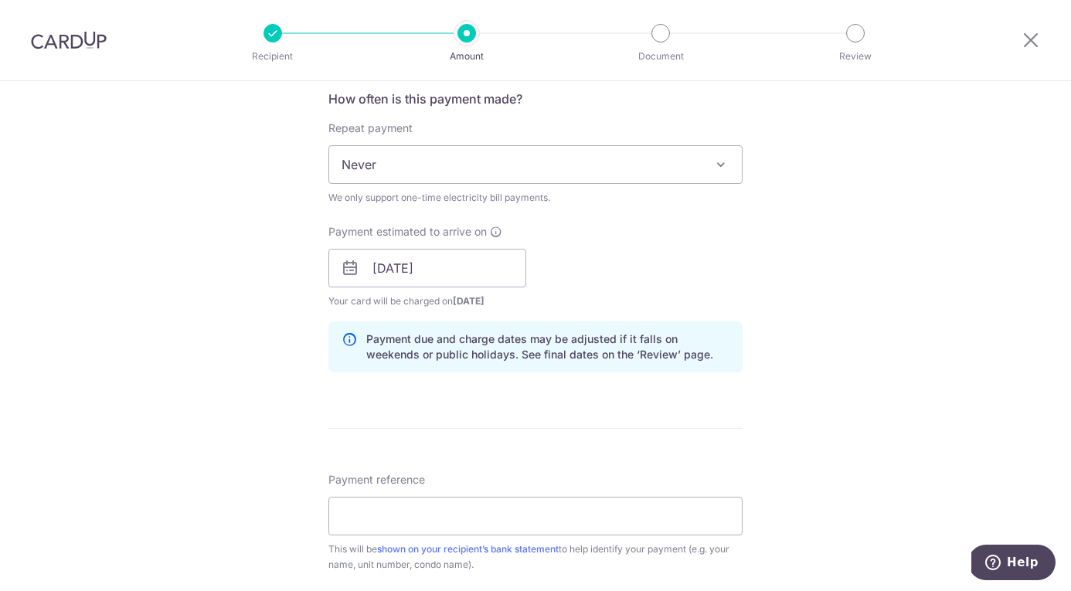
click at [684, 213] on div "How often is this payment made? Repeat payment Never Never We only support one-…" at bounding box center [535, 237] width 414 height 295
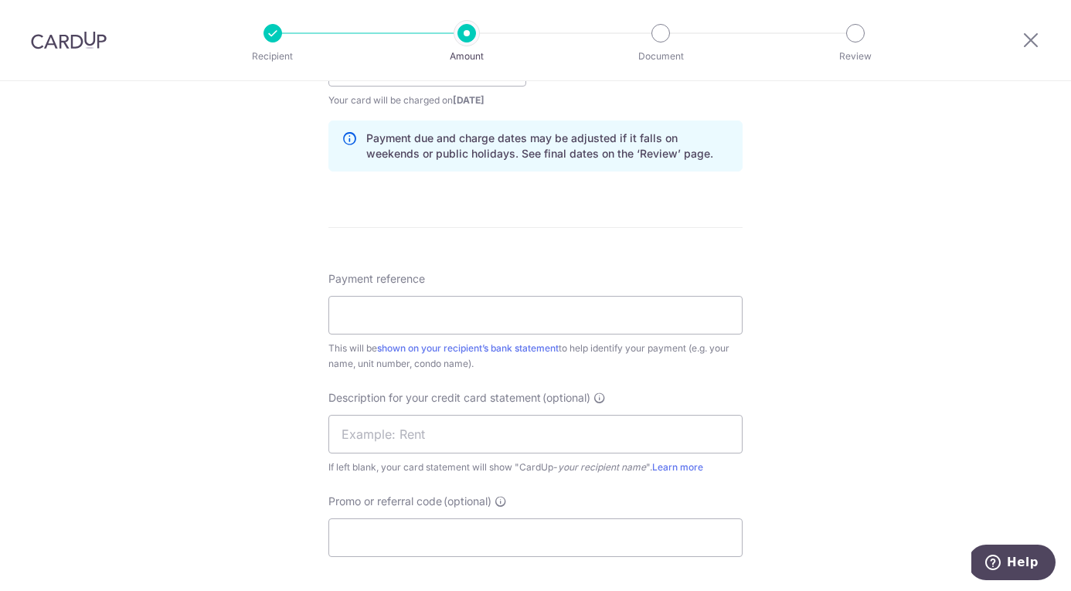
scroll to position [866, 0]
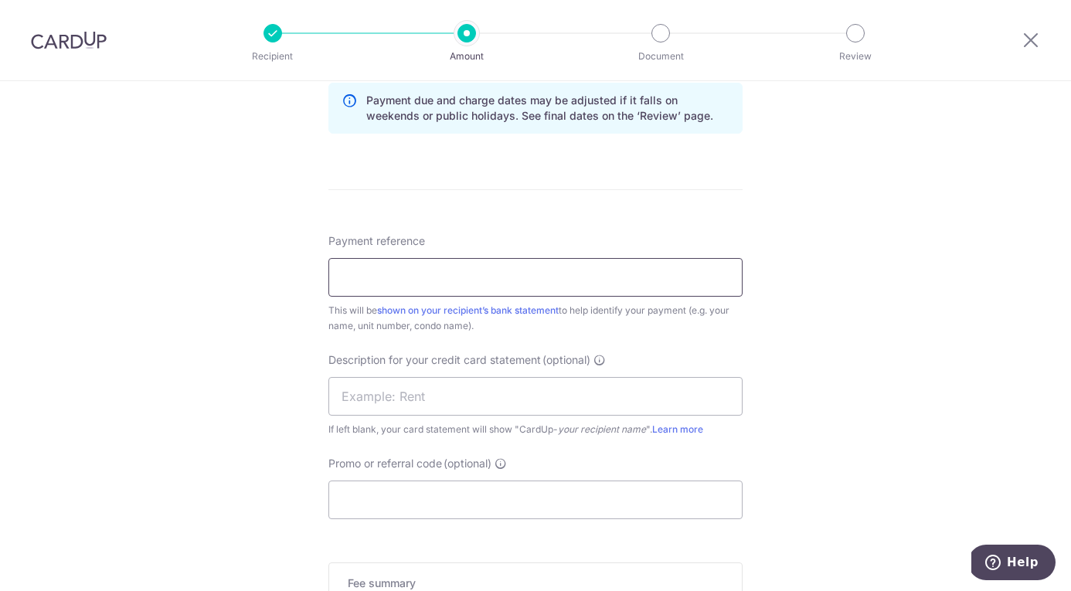
click at [600, 281] on input "Payment reference" at bounding box center [535, 277] width 414 height 39
click at [287, 339] on div "Tell us more about your payment Enter payment amount SGD 1,845.33 1845.33 GST (…" at bounding box center [535, 28] width 1071 height 1624
drag, startPoint x: 436, startPoint y: 279, endPoint x: 539, endPoint y: 259, distance: 105.5
click at [539, 259] on input "Grains and Co cbp" at bounding box center [535, 277] width 414 height 39
type input "Cbpbp"
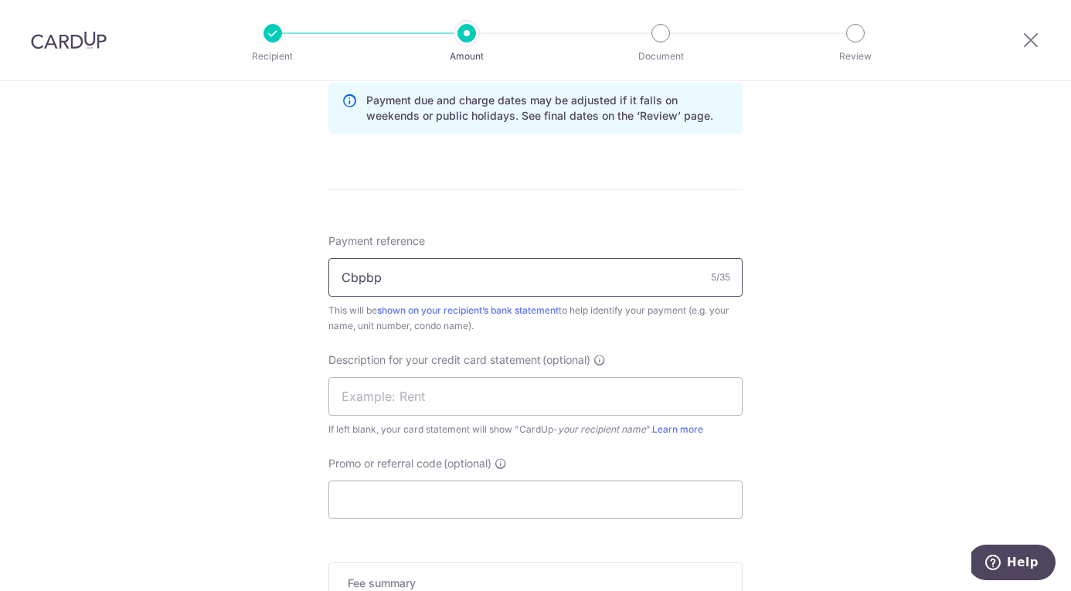
drag, startPoint x: 464, startPoint y: 274, endPoint x: 268, endPoint y: 278, distance: 196.3
click at [268, 277] on div "Tell us more about your payment Enter payment amount SGD 1,845.33 1845.33 GST (…" at bounding box center [535, 28] width 1071 height 1624
click at [400, 264] on input "Payment reference" at bounding box center [535, 277] width 414 height 39
click at [400, 271] on input "Payment reference" at bounding box center [535, 277] width 414 height 39
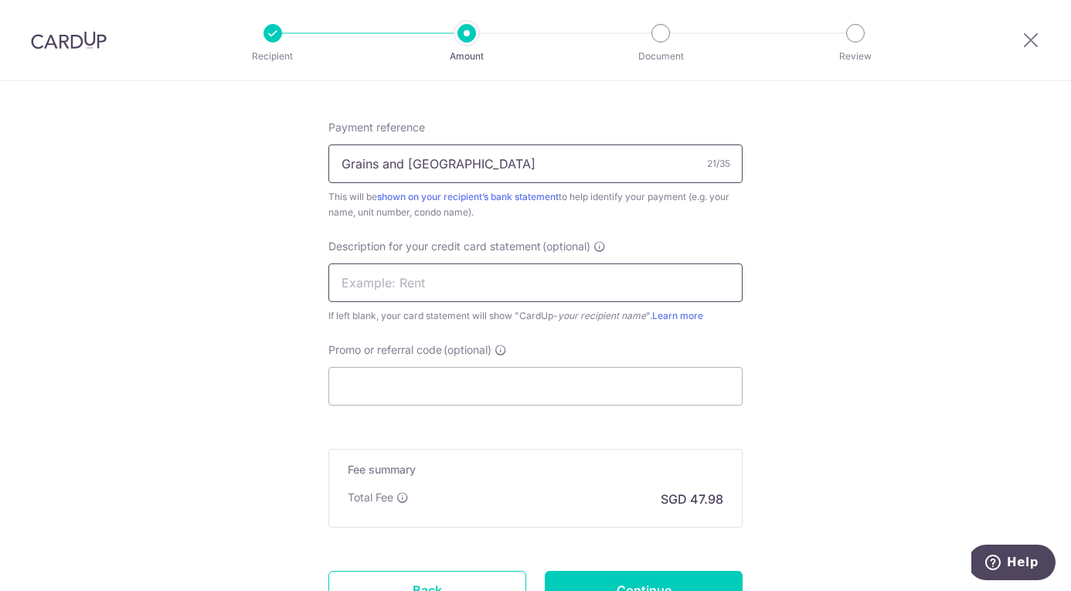
scroll to position [984, 0]
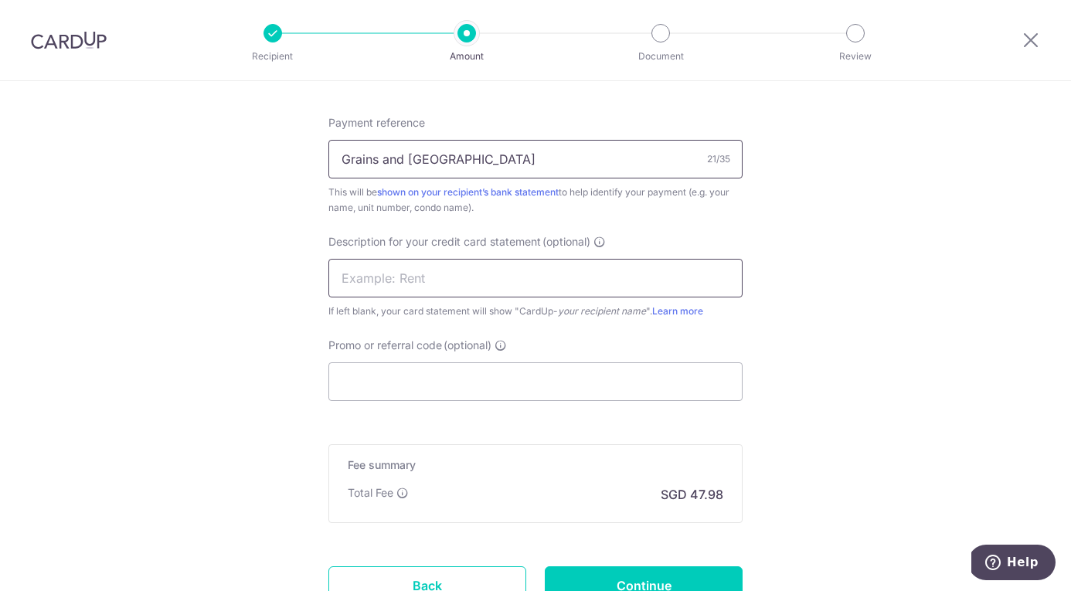
type input "Grains and Co Plaza 8"
click at [487, 390] on input "Promo or referral code (optional)" at bounding box center [535, 381] width 414 height 39
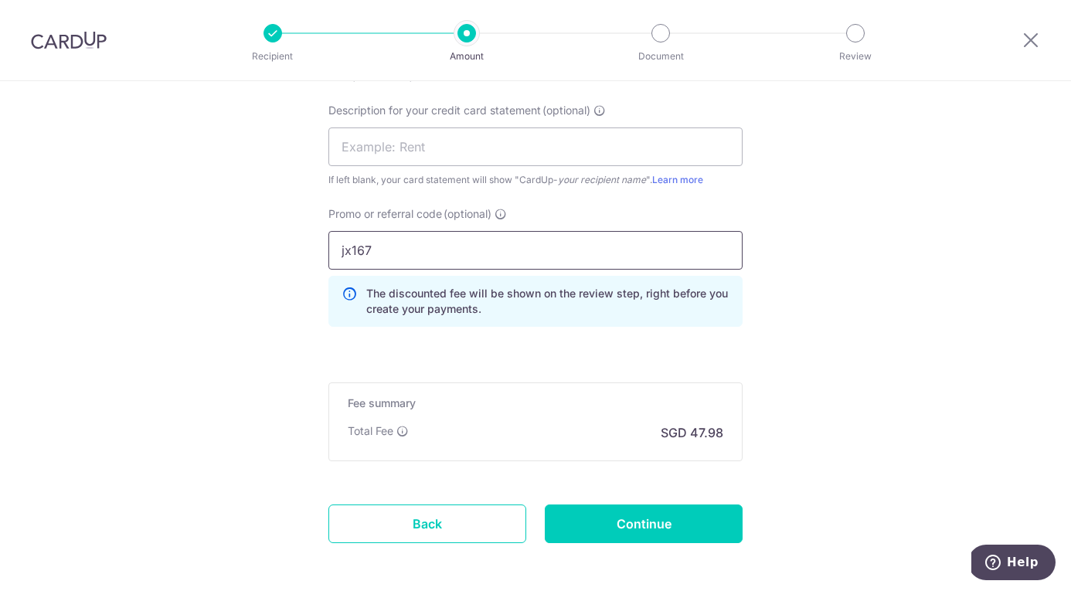
scroll to position [1140, 0]
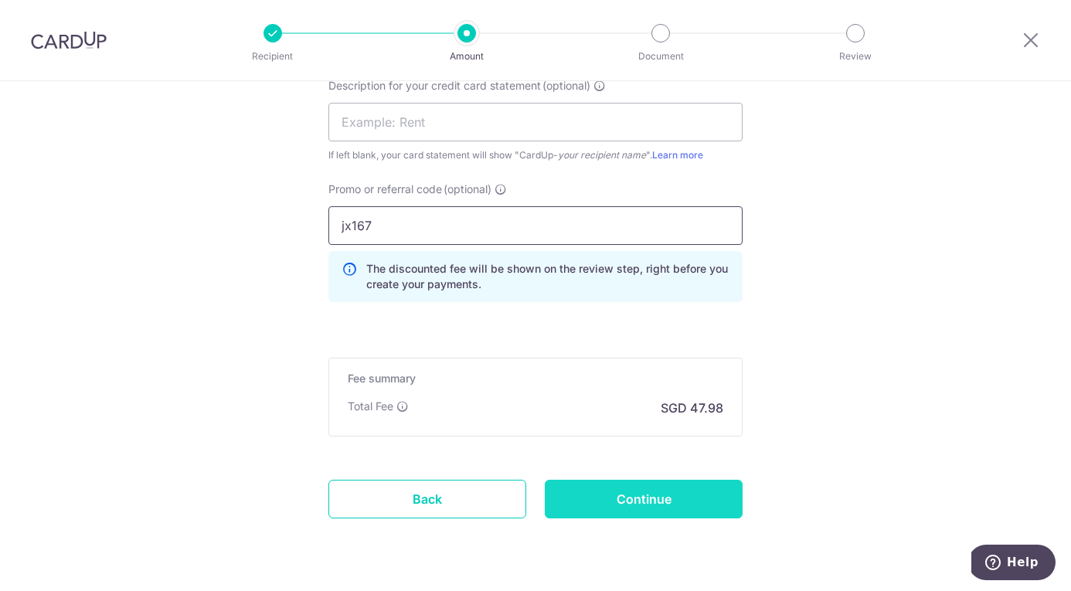
type input "jx167"
click at [651, 506] on input "Continue" at bounding box center [644, 499] width 198 height 39
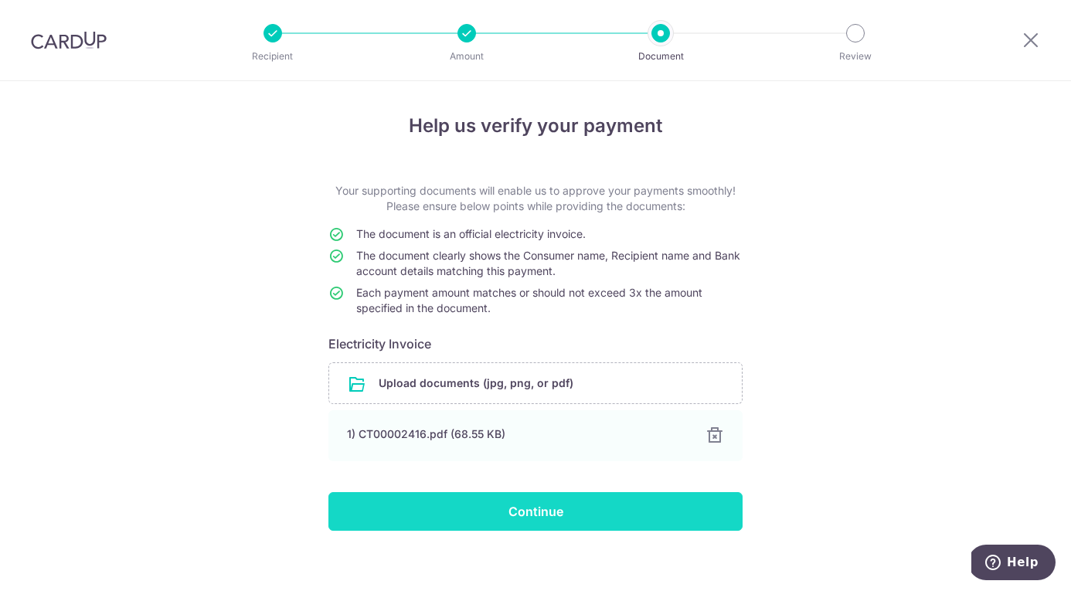
click at [461, 523] on input "Continue" at bounding box center [535, 511] width 414 height 39
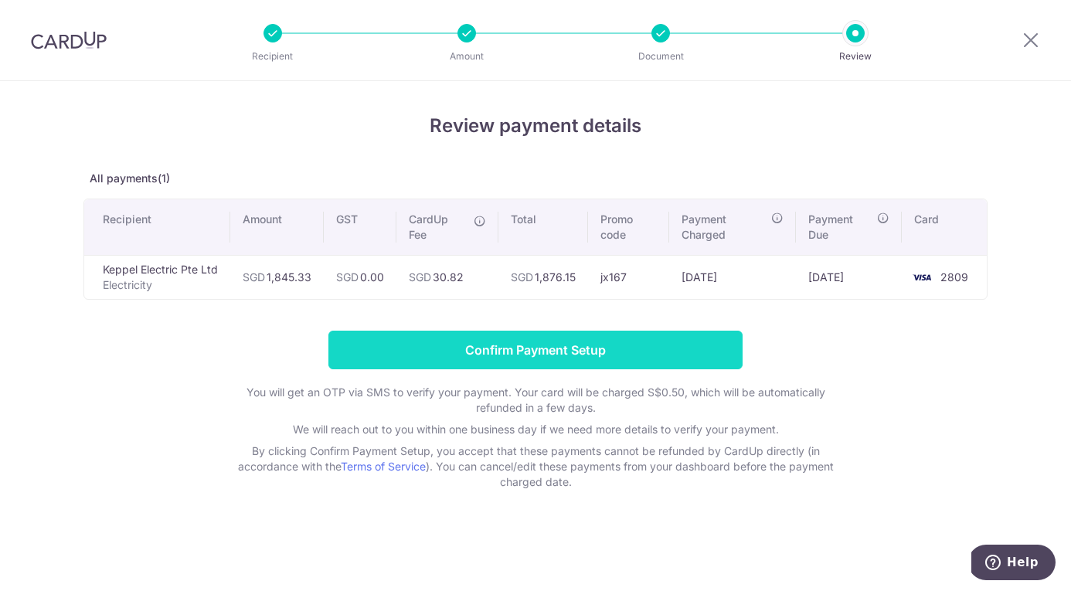
click at [437, 350] on input "Confirm Payment Setup" at bounding box center [535, 350] width 414 height 39
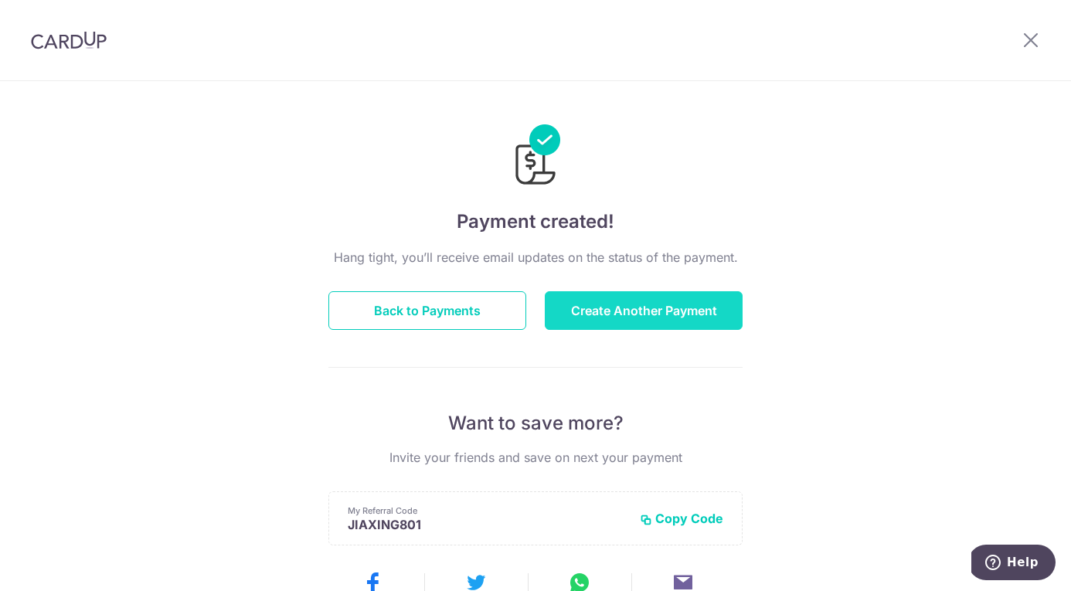
click at [636, 307] on button "Create Another Payment" at bounding box center [644, 310] width 198 height 39
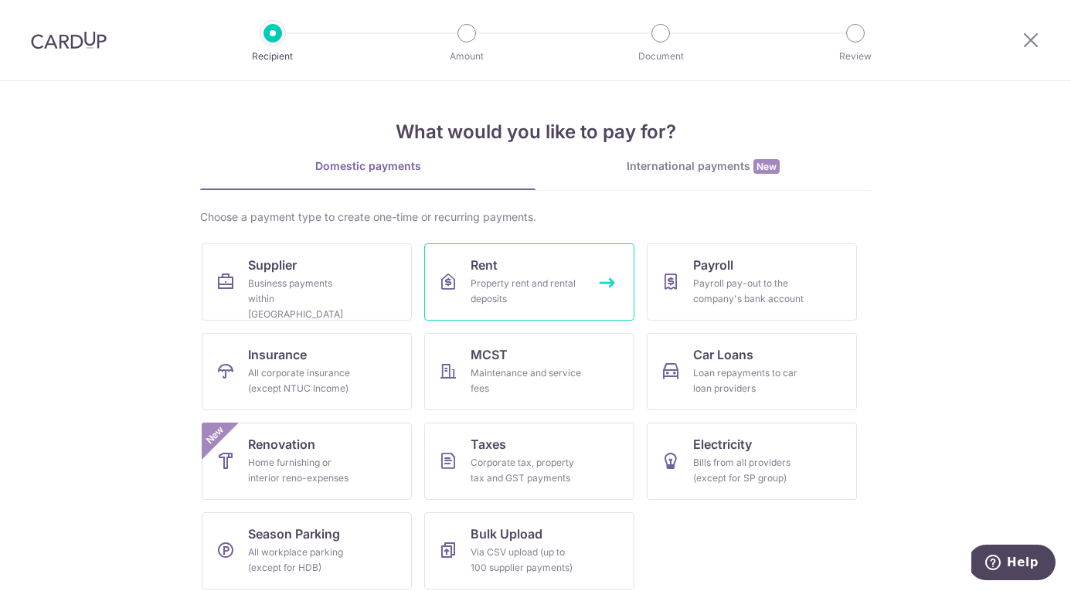
click at [496, 295] on div "Property rent and rental deposits" at bounding box center [526, 291] width 111 height 31
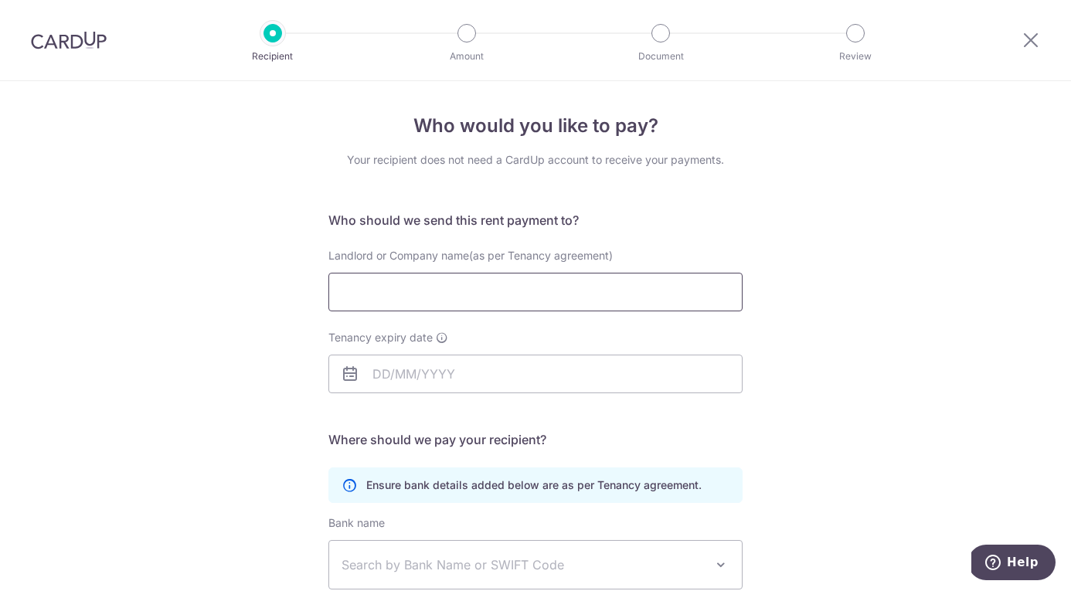
click at [468, 283] on input "Landlord or Company name(as per Tenancy agreement)" at bounding box center [535, 292] width 414 height 39
type input "Capitaland Ascendas Reit Management Limited"
drag, startPoint x: 624, startPoint y: 294, endPoint x: 281, endPoint y: 270, distance: 344.0
click at [281, 270] on div "Who would you like to pay? Your recipient does not need a CardUp account to rec…" at bounding box center [535, 449] width 1071 height 736
click at [515, 376] on input "Tenancy expiry date" at bounding box center [535, 374] width 414 height 39
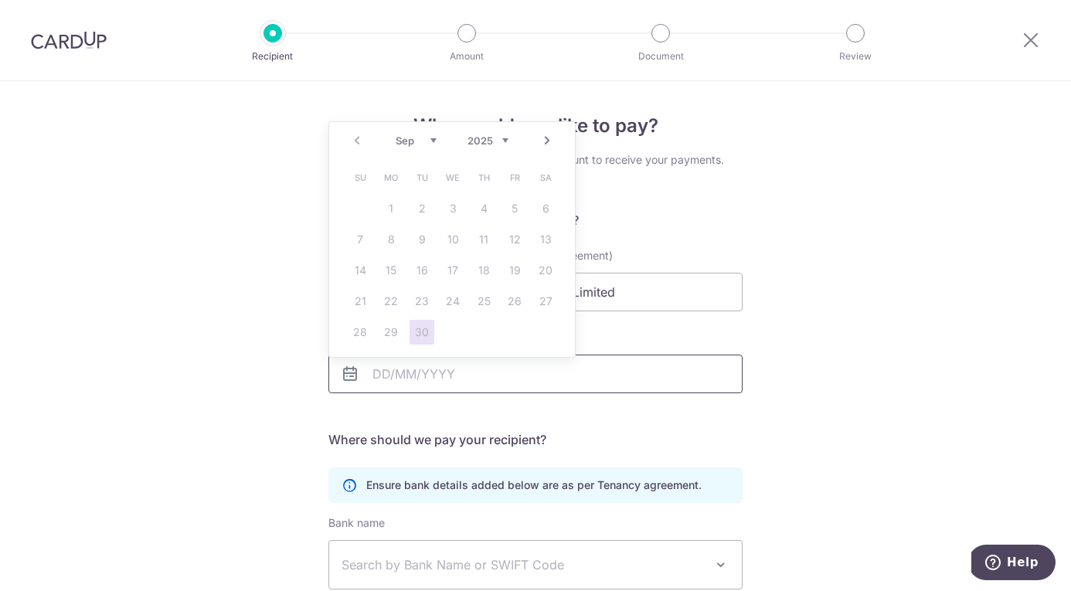
type input "[DATE]"
click at [577, 403] on div "Tenancy expiry date [DATE]" at bounding box center [535, 371] width 433 height 82
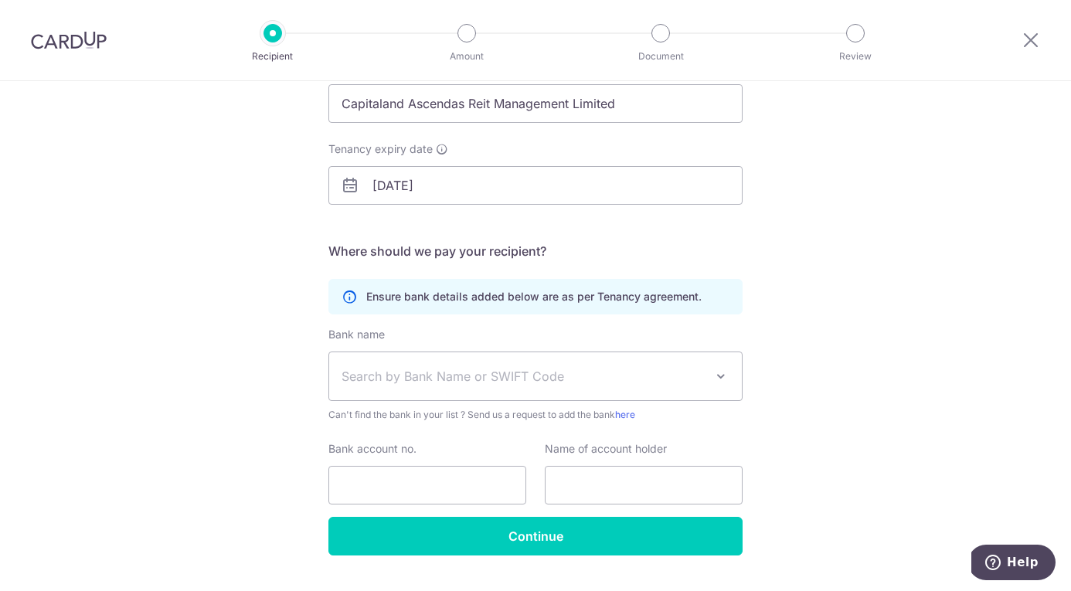
scroll to position [201, 0]
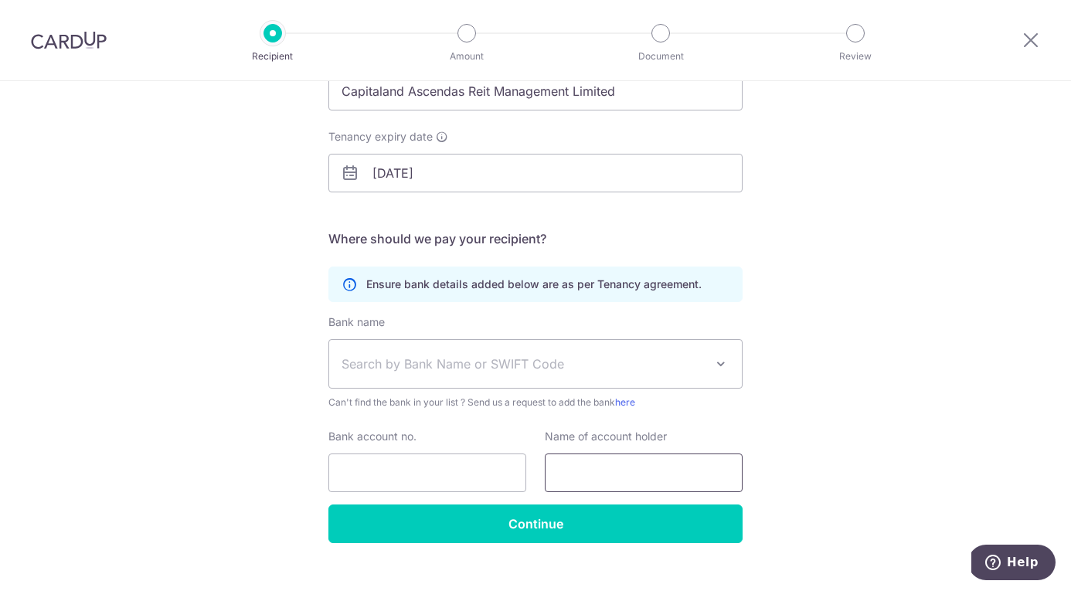
click at [651, 474] on input "text" at bounding box center [644, 473] width 198 height 39
paste input "Capitaland Ascendas Reit Management Limited"
type input "Capitaland Ascendas Reit Management Limited"
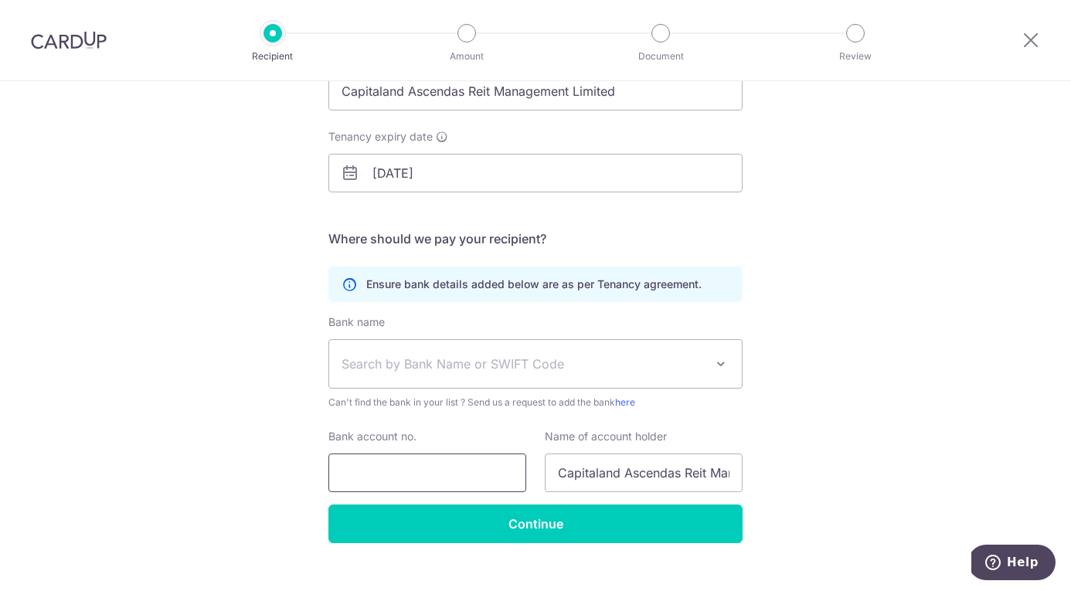
click at [439, 473] on input "Bank account no." at bounding box center [427, 473] width 198 height 39
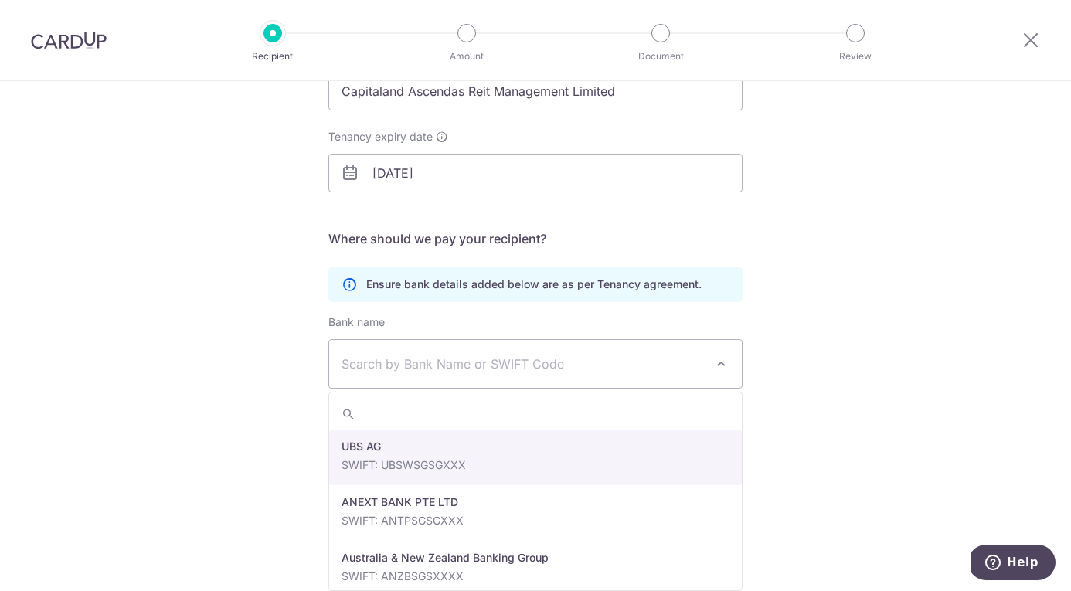
click at [379, 364] on span "Search by Bank Name or SWIFT Code" at bounding box center [523, 364] width 363 height 19
type input "over"
select select "12"
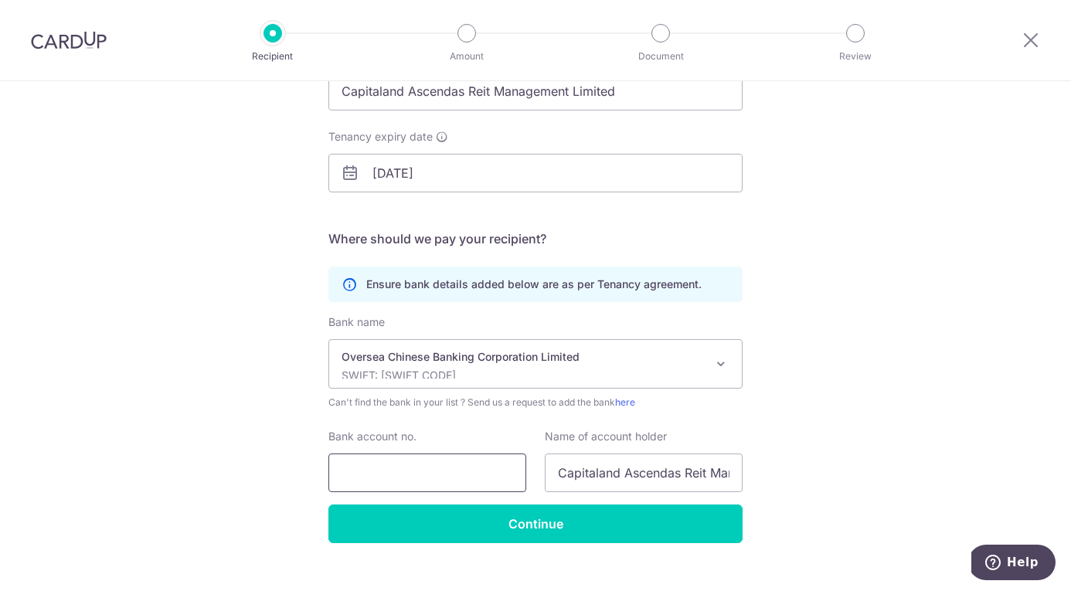
click at [381, 474] on input "Bank account no." at bounding box center [427, 473] width 198 height 39
paste input "501583454001"
type input "501583454001"
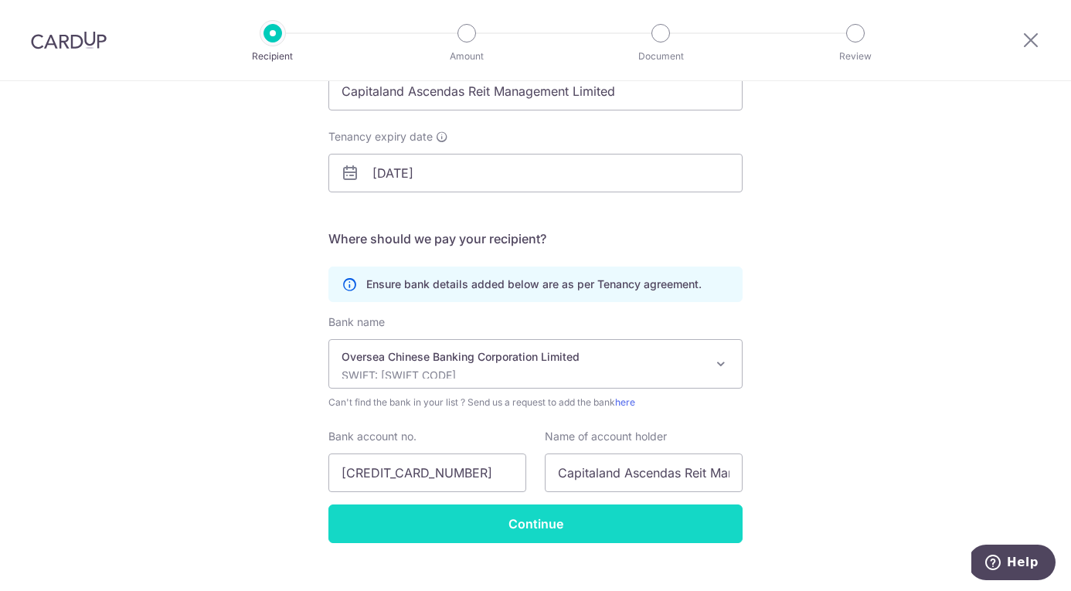
click at [536, 527] on input "Continue" at bounding box center [535, 524] width 414 height 39
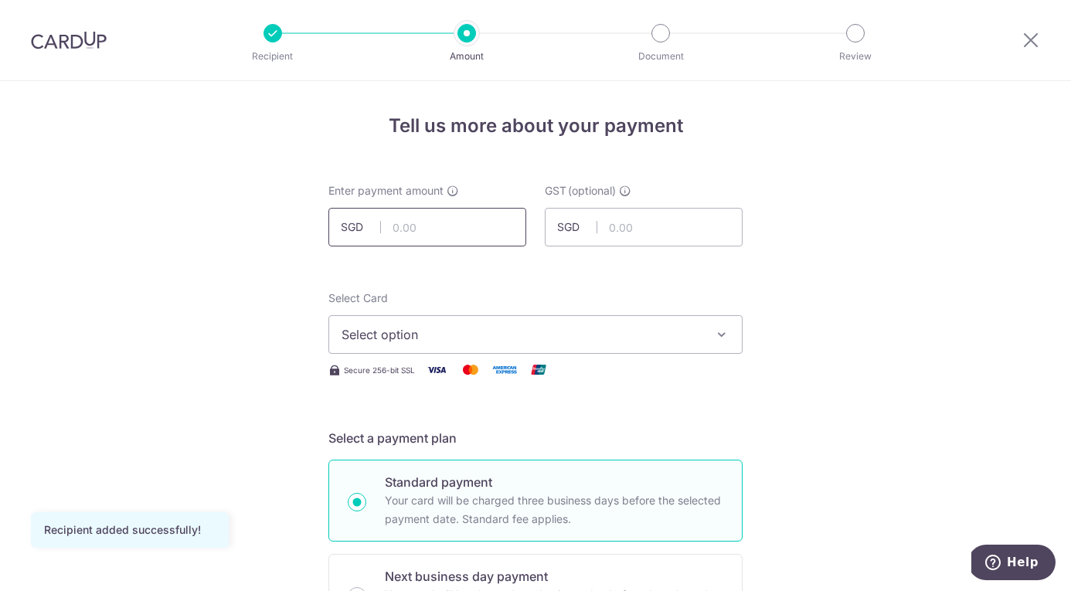
click at [427, 226] on input "text" at bounding box center [427, 227] width 198 height 39
type input "2,598.77"
click at [416, 335] on span "Select option" at bounding box center [522, 334] width 360 height 19
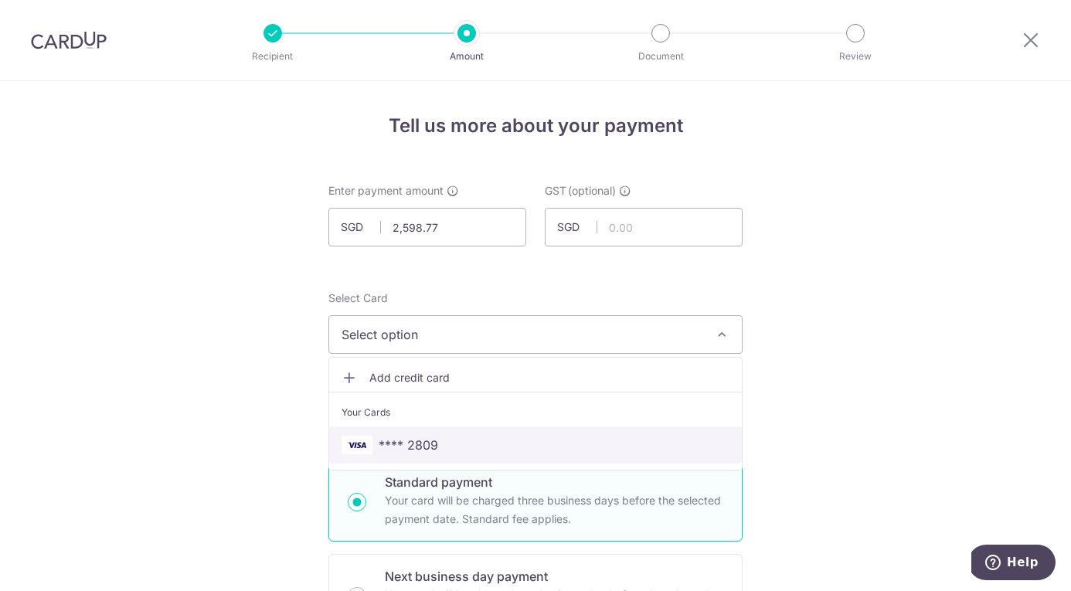
click at [415, 451] on span "**** 2809" at bounding box center [409, 445] width 60 height 19
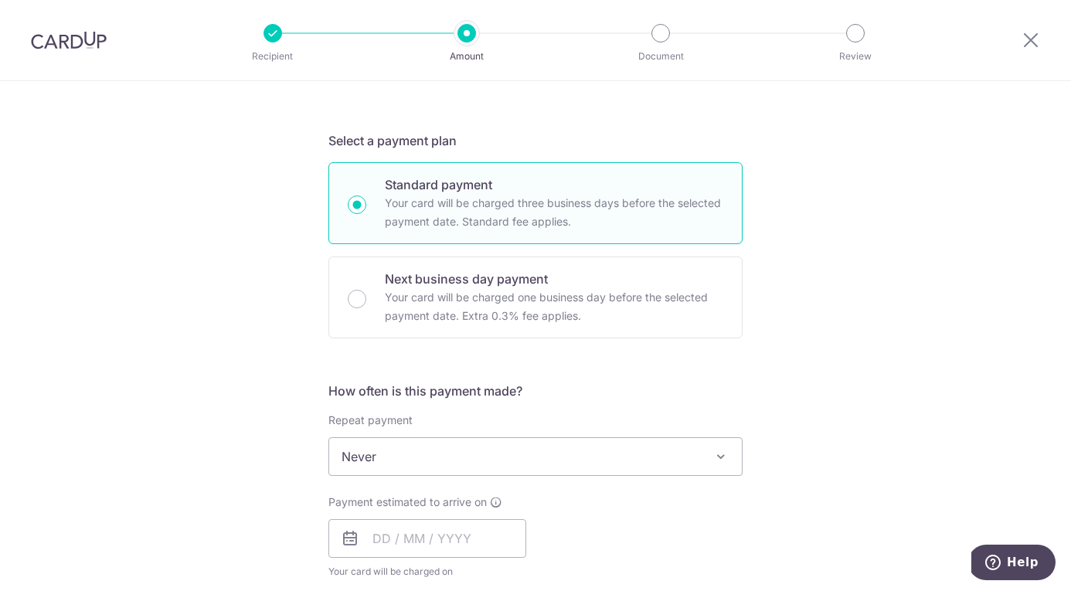
scroll to position [300, 0]
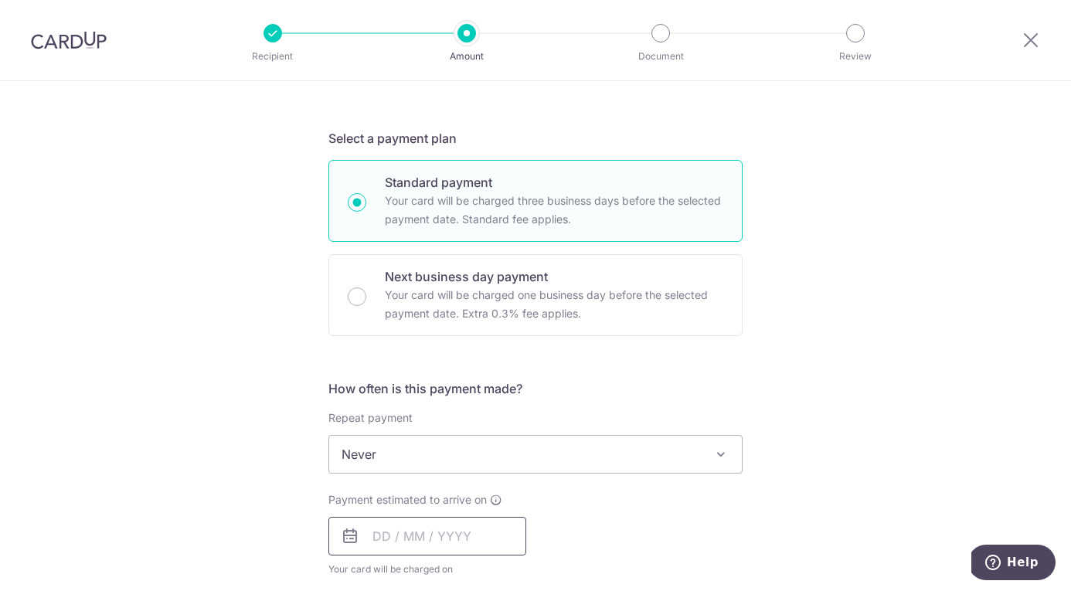
click at [379, 530] on input "text" at bounding box center [427, 536] width 198 height 39
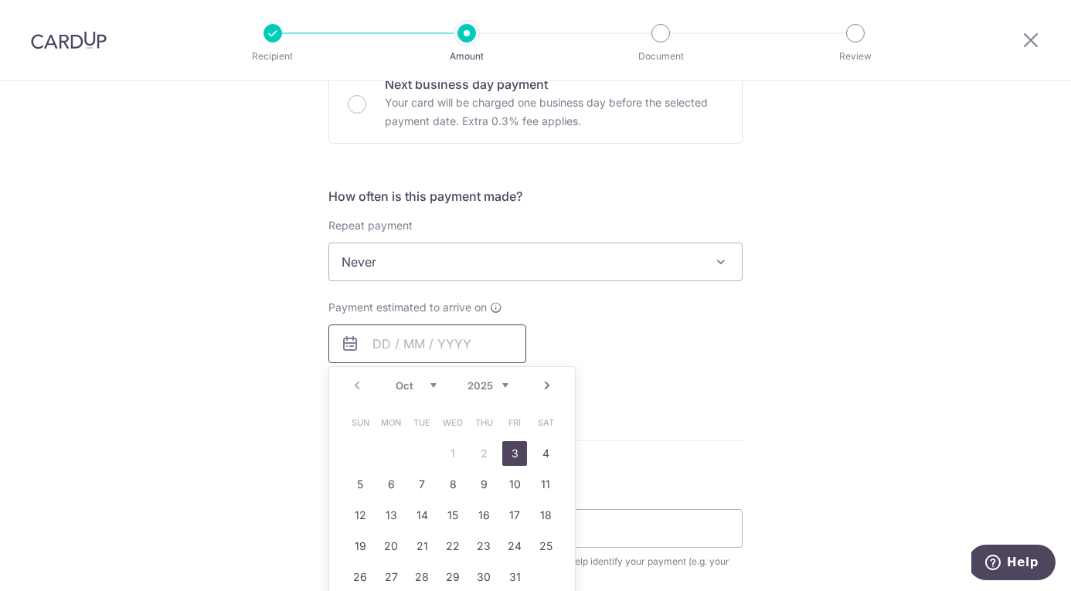
scroll to position [503, 0]
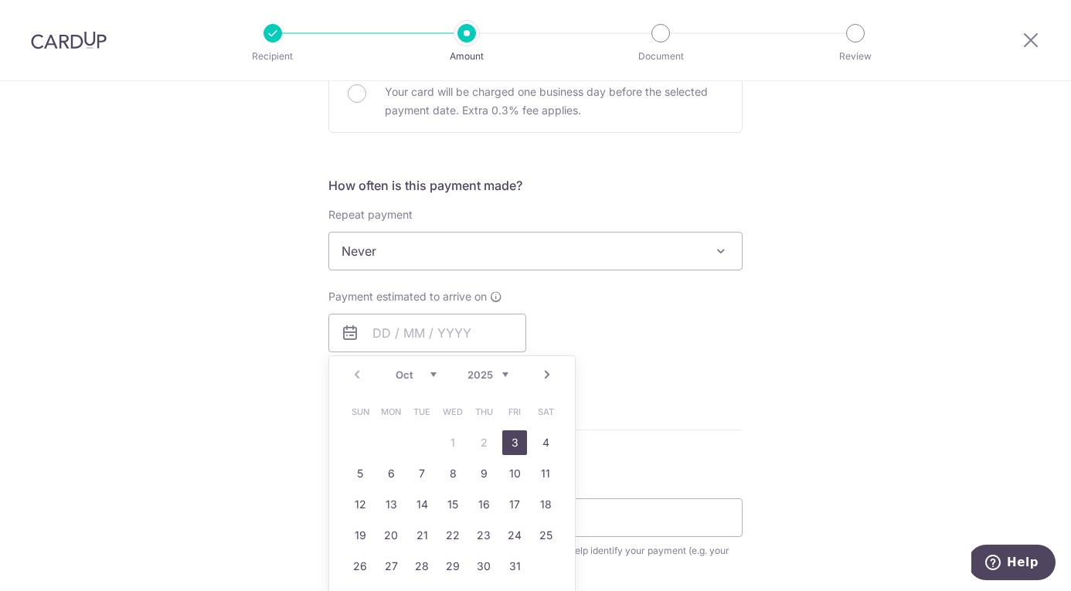
click at [521, 444] on link "3" at bounding box center [514, 442] width 25 height 25
type input "[DATE]"
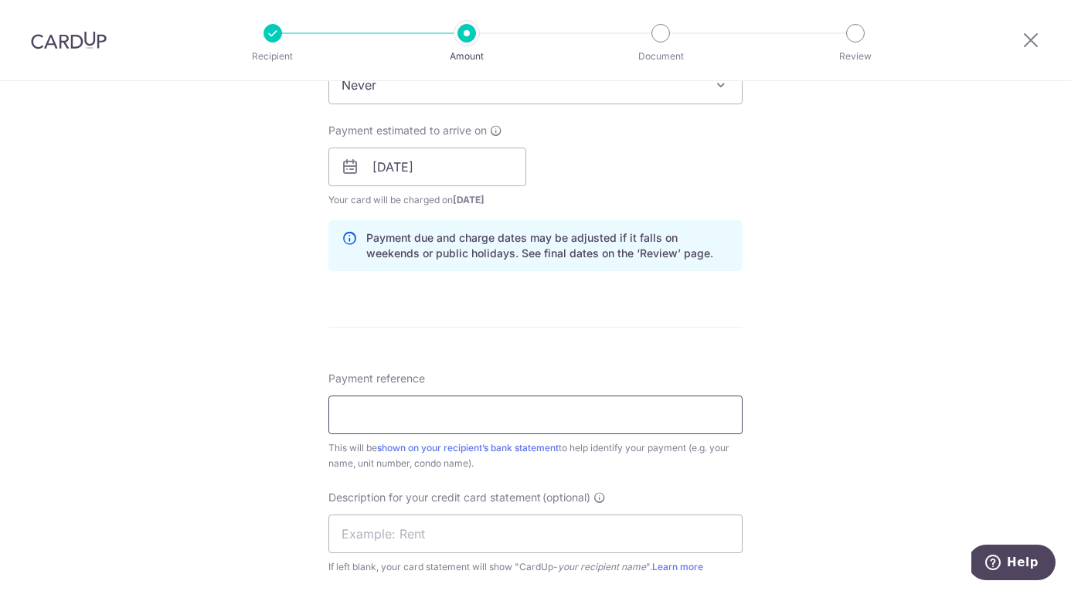
scroll to position [671, 0]
click at [524, 425] on input "Payment reference" at bounding box center [535, 413] width 414 height 39
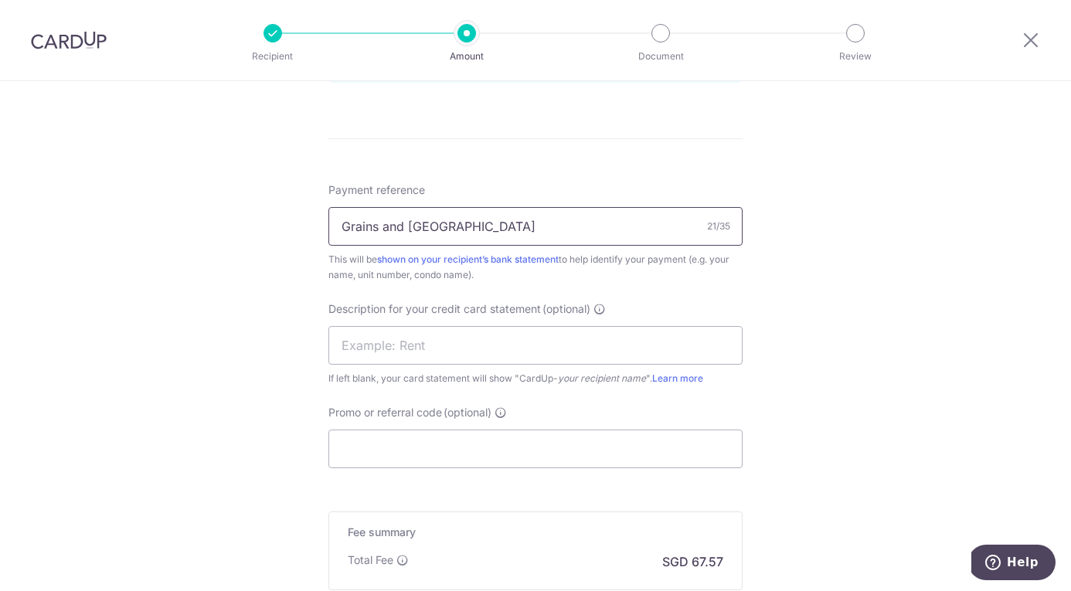
scroll to position [869, 0]
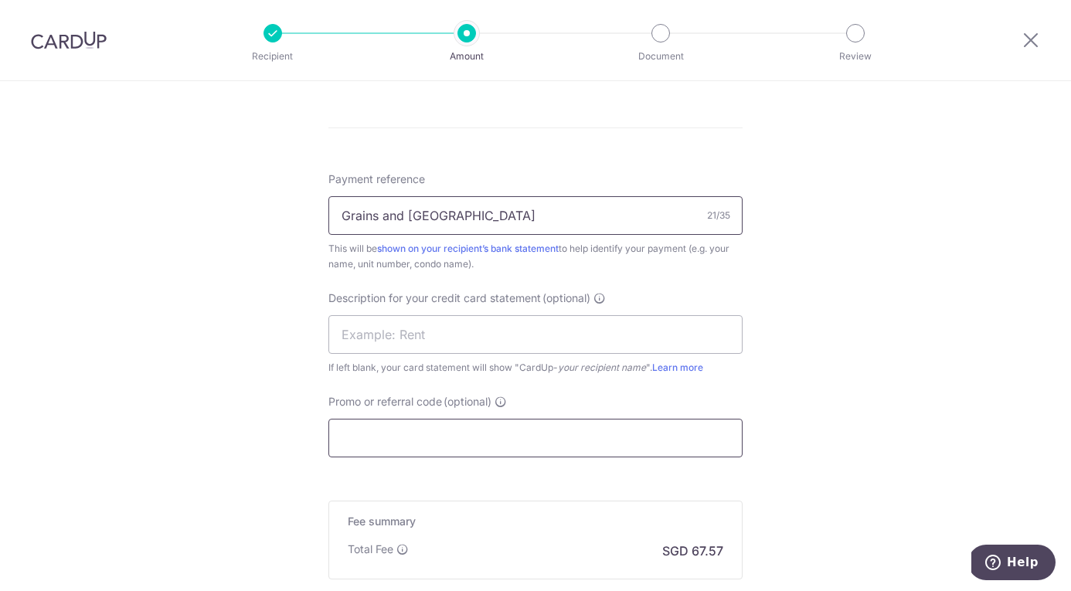
type input "Grains and [GEOGRAPHIC_DATA]"
click at [424, 442] on input "Promo or referral code (optional)" at bounding box center [535, 438] width 414 height 39
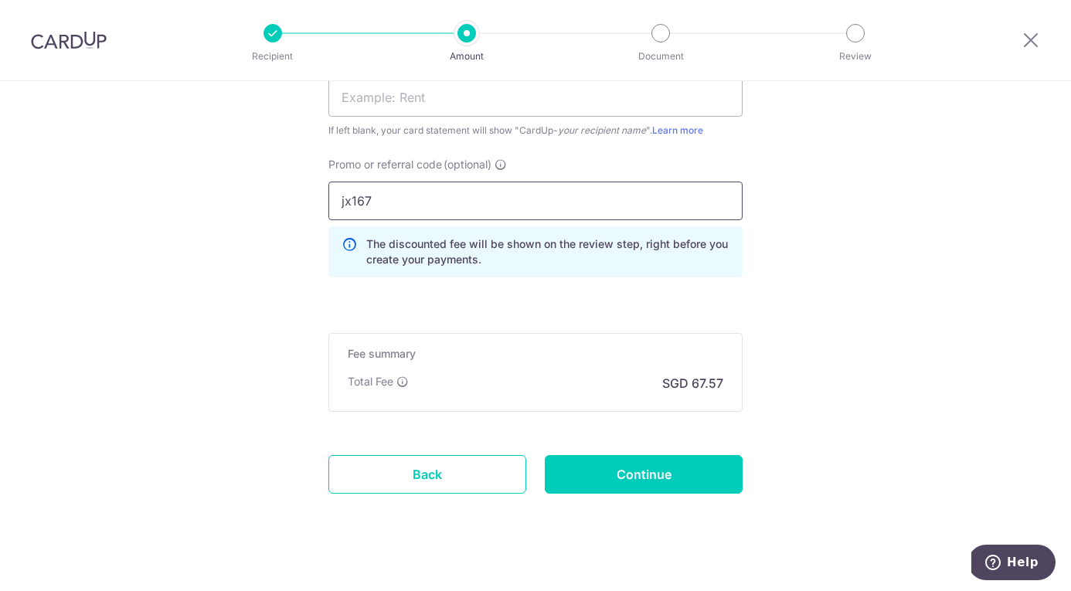
scroll to position [1107, 0]
type input "jx167"
click at [617, 478] on input "Continue" at bounding box center [644, 473] width 198 height 39
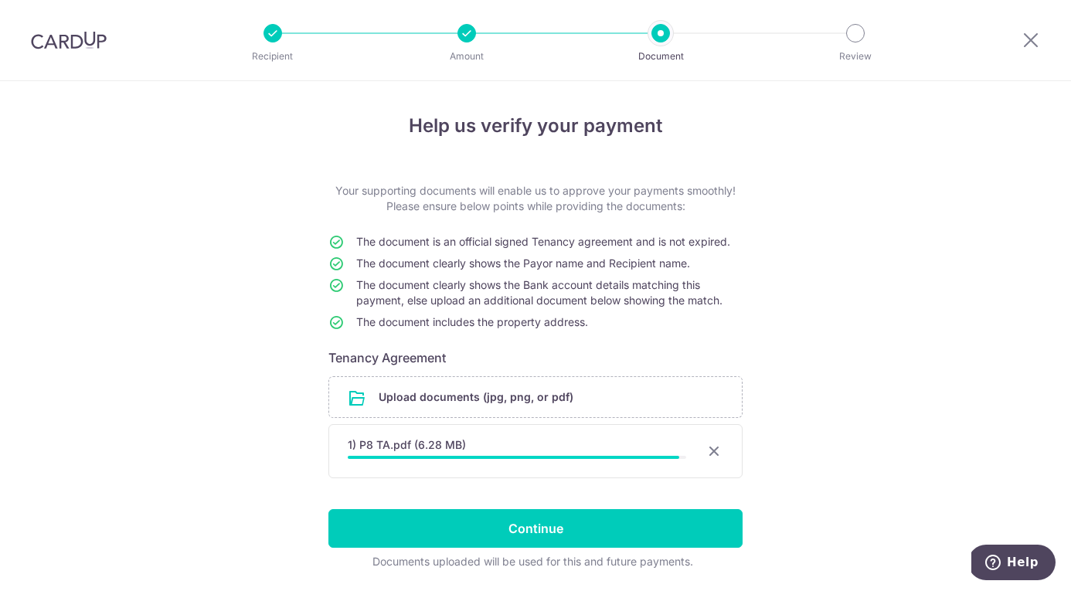
click at [609, 295] on span "The document clearly shows the Bank account details matching this payment, else…" at bounding box center [539, 292] width 366 height 29
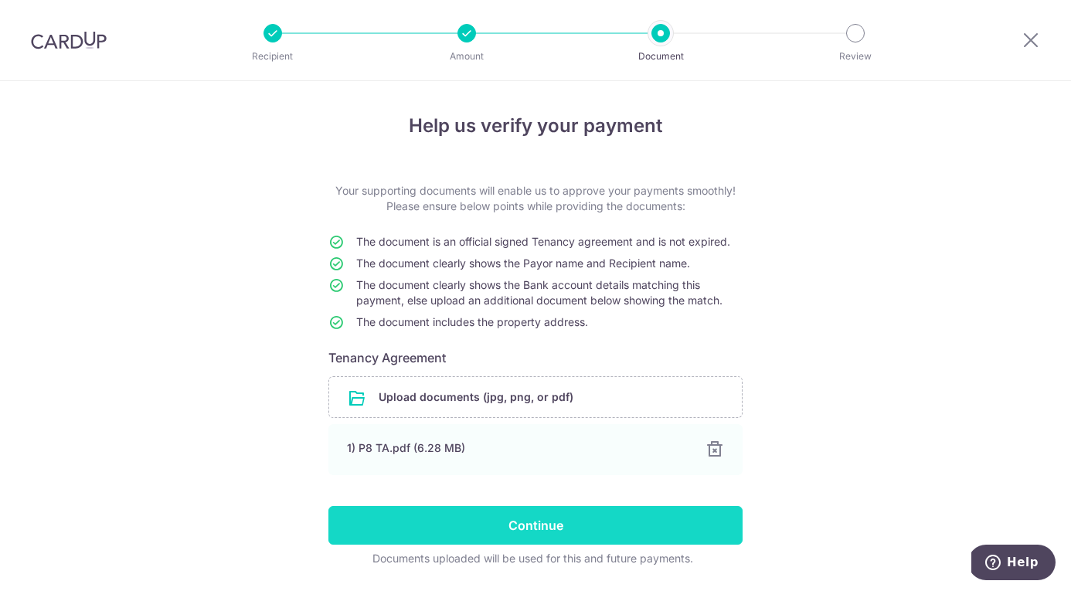
click at [592, 532] on input "Continue" at bounding box center [535, 525] width 414 height 39
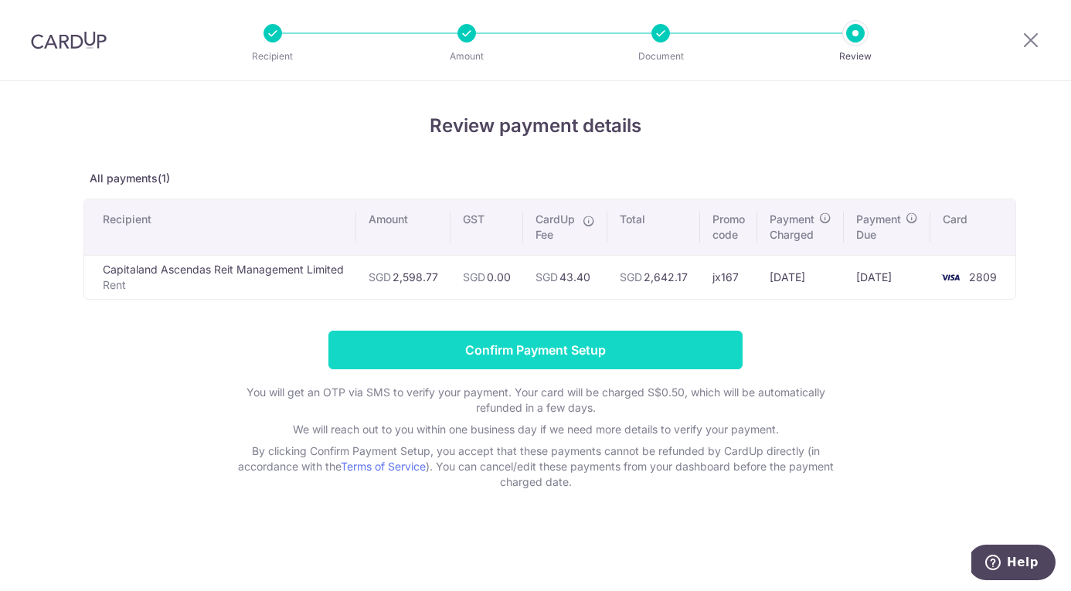
click at [477, 349] on input "Confirm Payment Setup" at bounding box center [535, 350] width 414 height 39
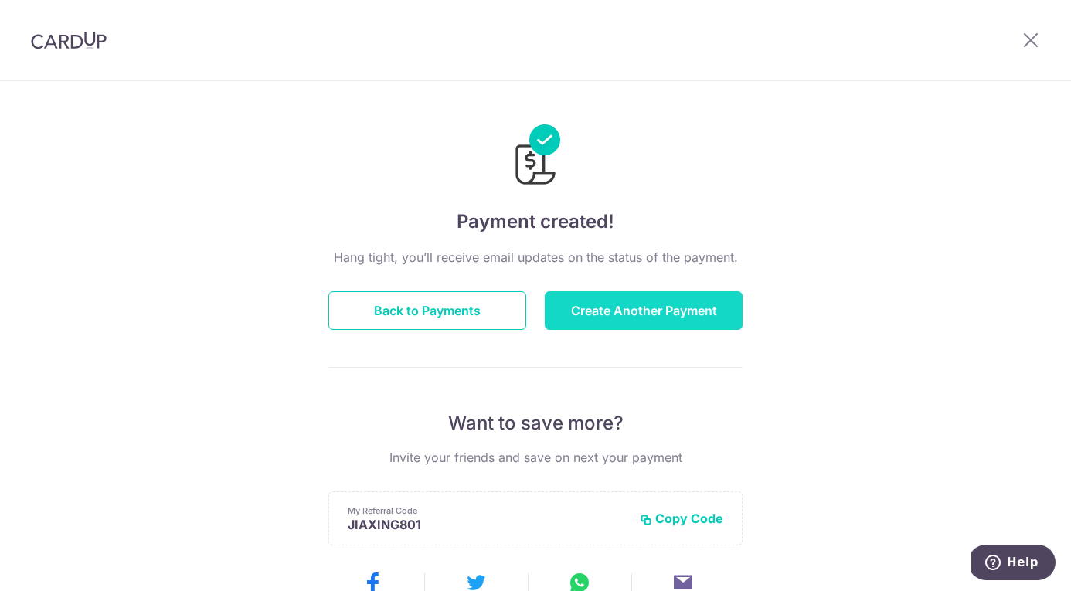
click at [607, 312] on button "Create Another Payment" at bounding box center [644, 310] width 198 height 39
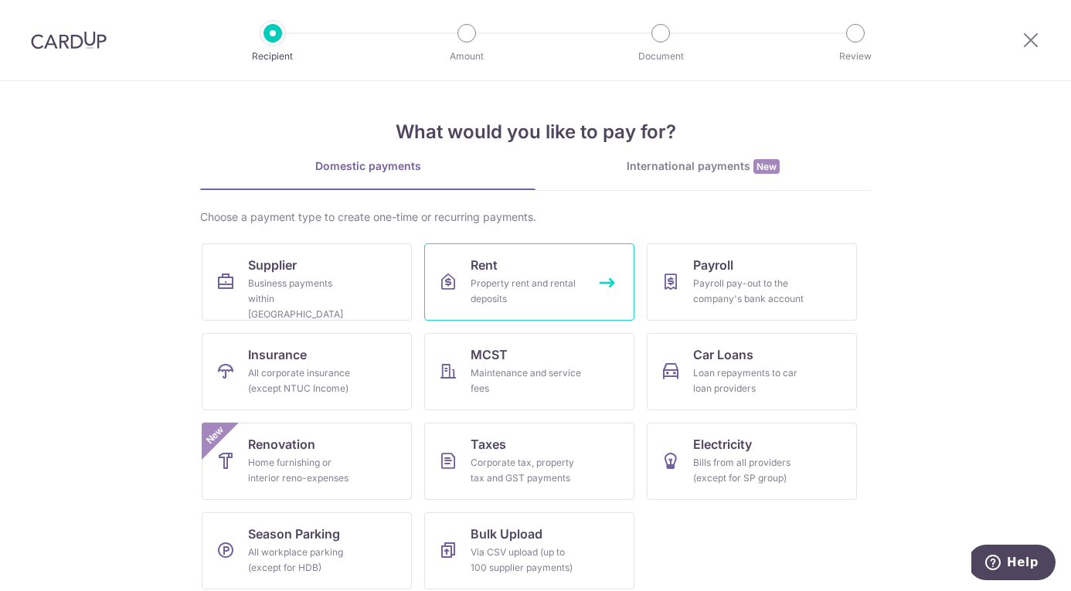
click at [578, 297] on div "Property rent and rental deposits" at bounding box center [526, 291] width 111 height 31
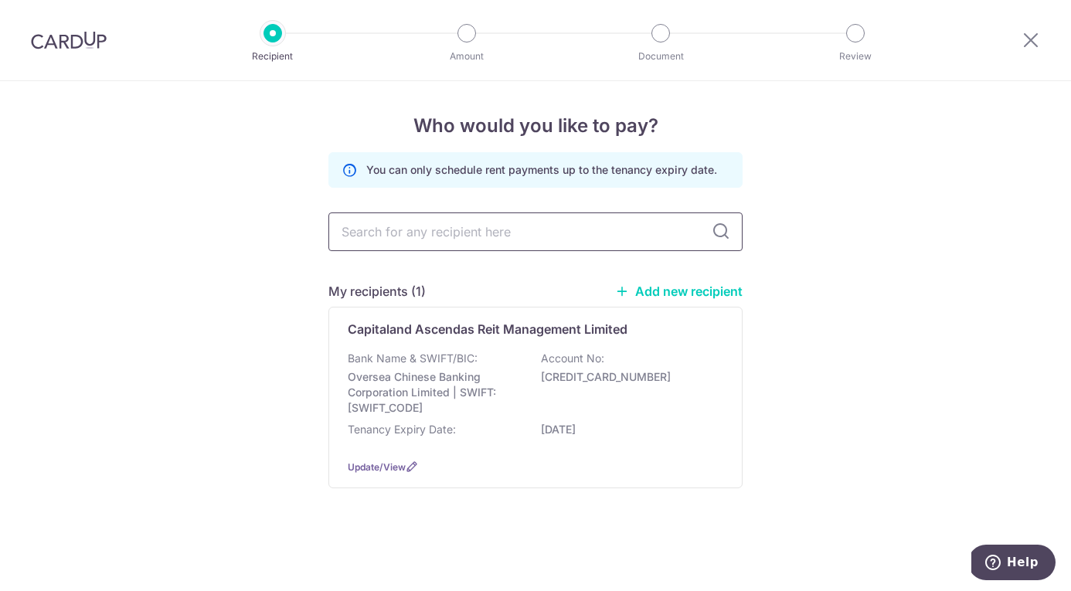
click at [488, 240] on input "text" at bounding box center [535, 232] width 414 height 39
type input "[GEOGRAPHIC_DATA] Llp"
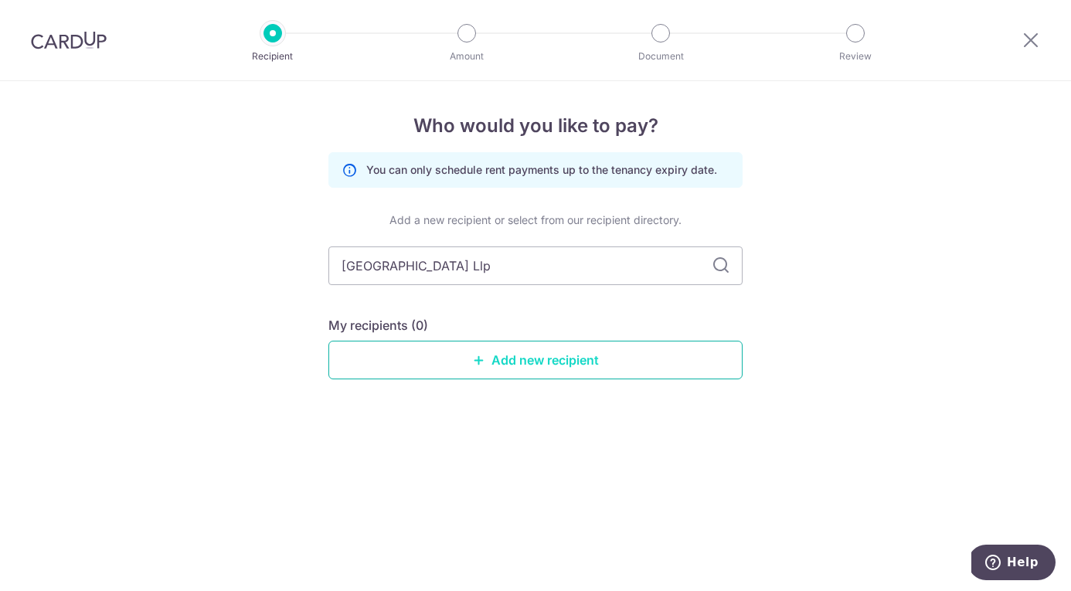
click at [512, 363] on link "Add new recipient" at bounding box center [535, 360] width 414 height 39
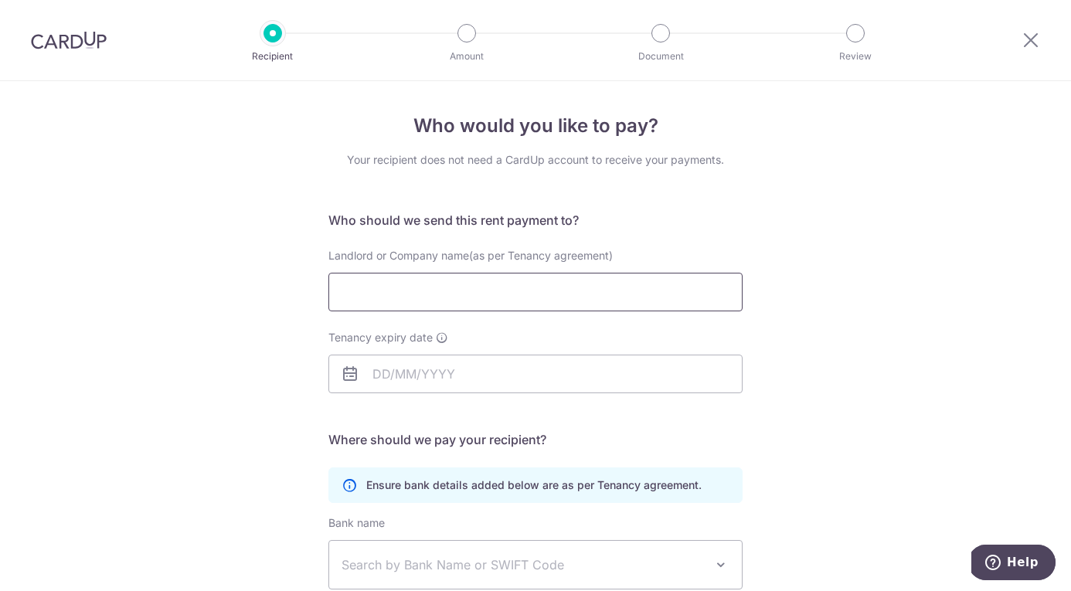
click at [485, 295] on input "Landlord or Company name(as per Tenancy agreement)" at bounding box center [535, 292] width 414 height 39
paste input "Mapletree Business City Llp"
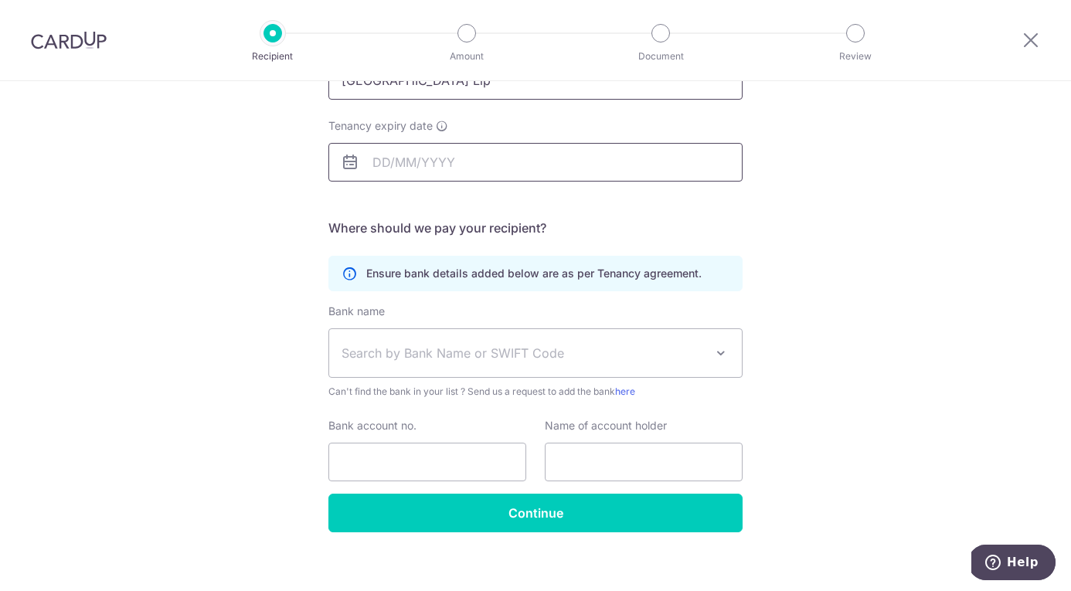
scroll to position [226, 0]
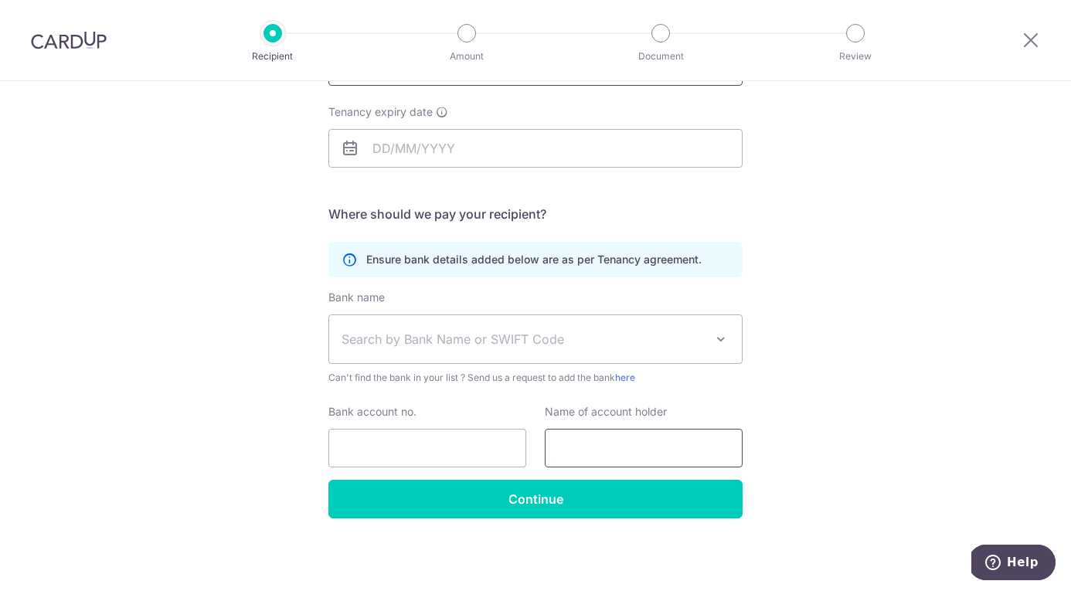
type input "Mapletree Business City Llp"
click at [600, 463] on input "text" at bounding box center [644, 448] width 198 height 39
paste input "Mapletree Business City Llp"
type input "Mapletree Business City Llp"
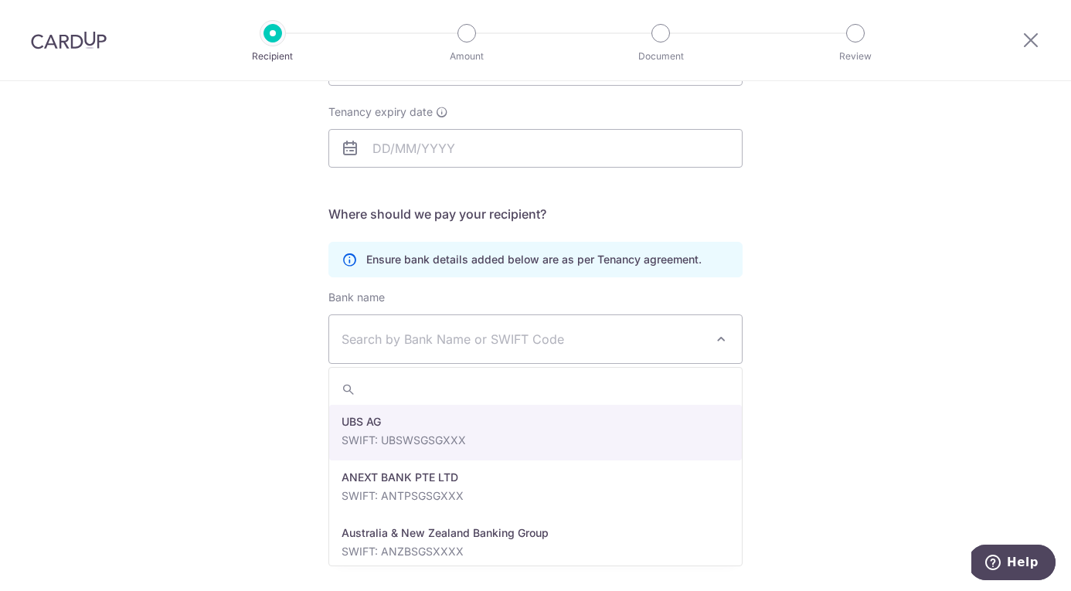
click at [398, 338] on span "Search by Bank Name or SWIFT Code" at bounding box center [523, 339] width 363 height 19
type input "dbs"
select select "6"
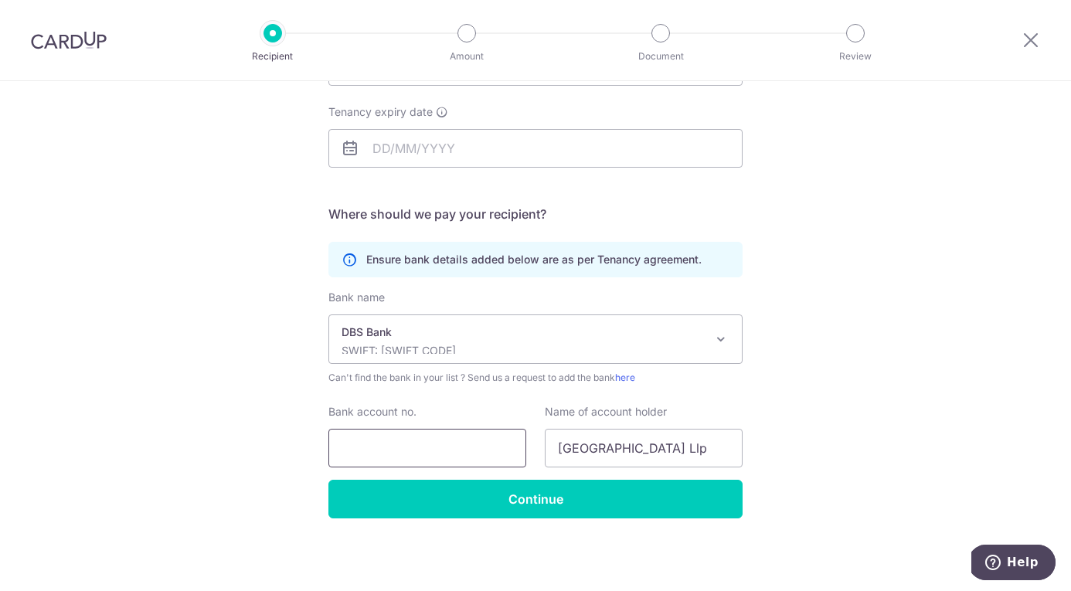
click at [378, 437] on input "Bank account no." at bounding box center [427, 448] width 198 height 39
paste input "0039232454"
type input "0039232454"
click at [236, 365] on div "Who would you like to pay? Your recipient does not need a CardUp account to rec…" at bounding box center [535, 223] width 1071 height 736
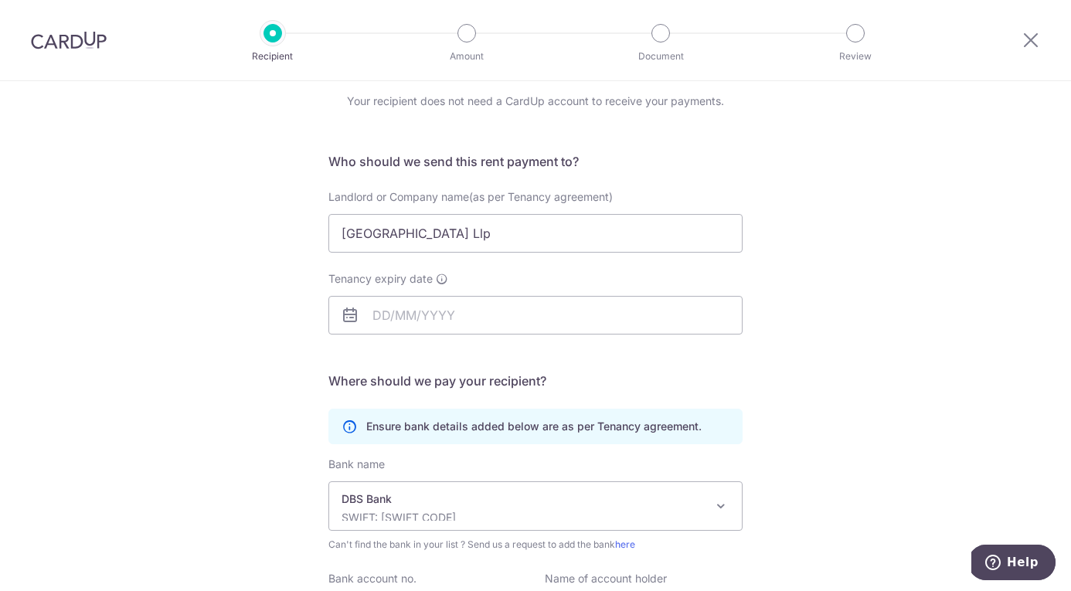
scroll to position [39, 0]
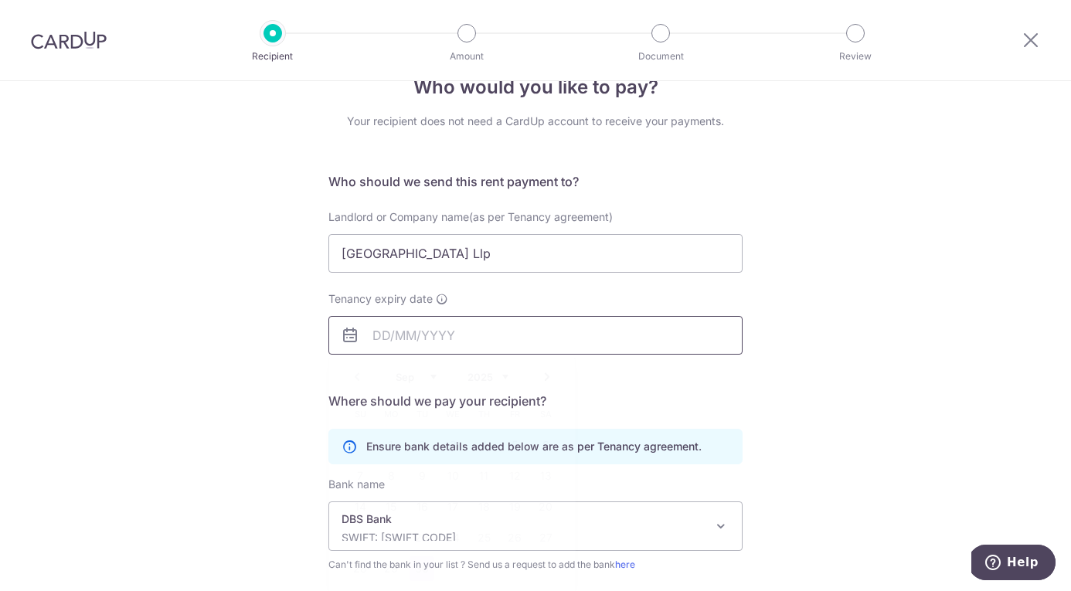
click at [529, 338] on input "Tenancy expiry date" at bounding box center [535, 335] width 414 height 39
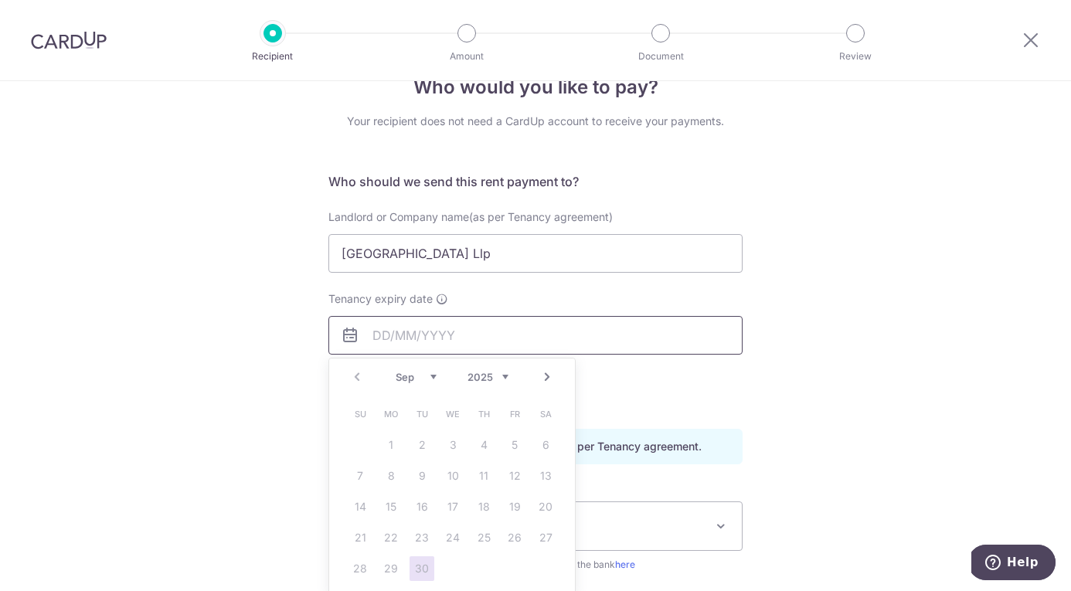
type input "15/10/2027"
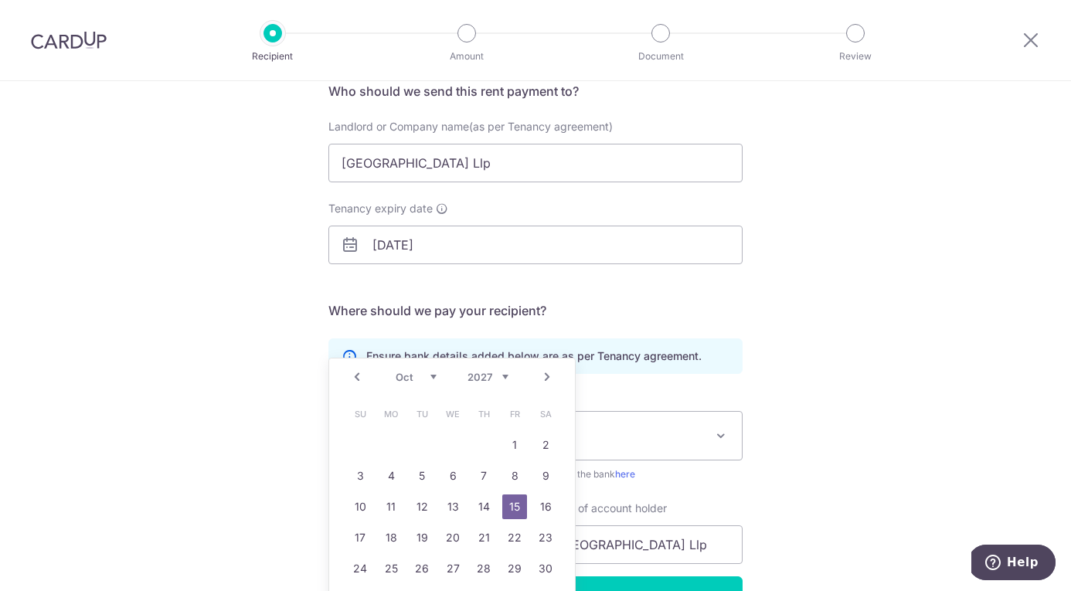
click at [909, 365] on div "Who would you like to pay? Your recipient does not need a CardUp account to rec…" at bounding box center [535, 320] width 1071 height 736
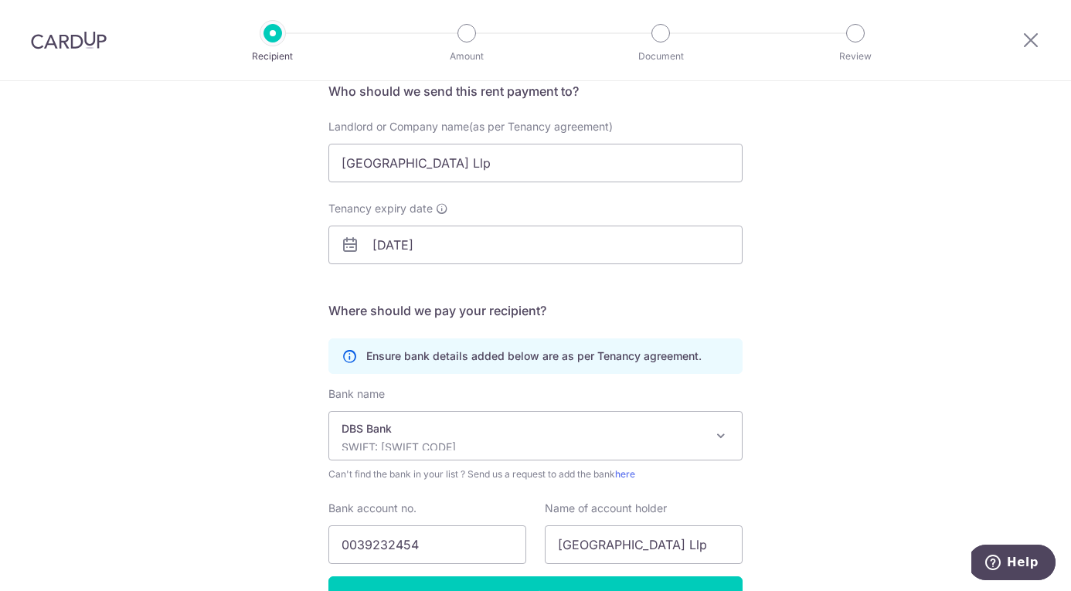
scroll to position [226, 0]
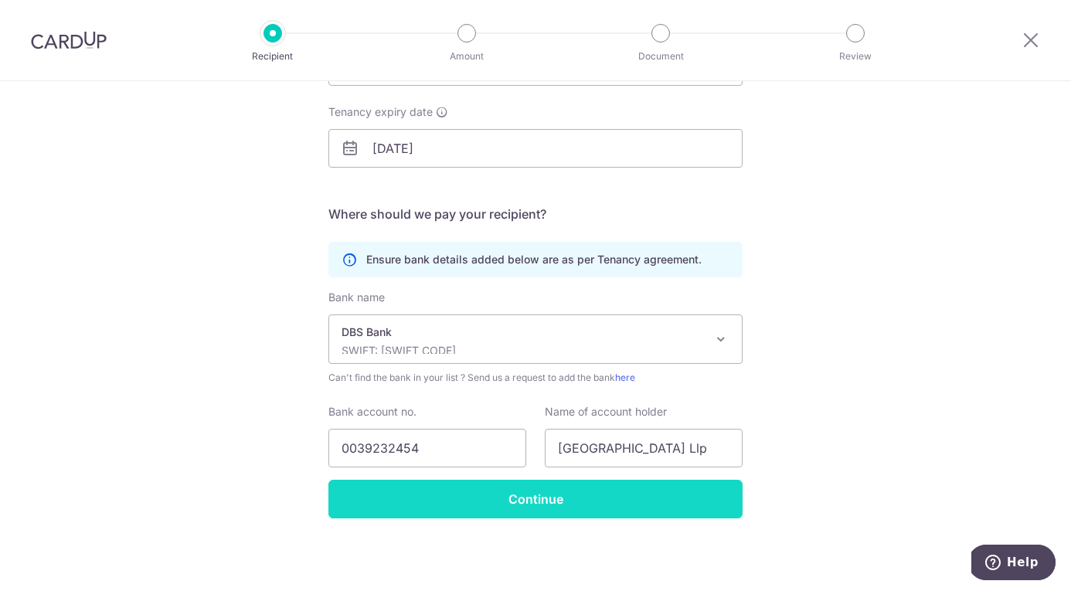
click at [653, 498] on input "Continue" at bounding box center [535, 499] width 414 height 39
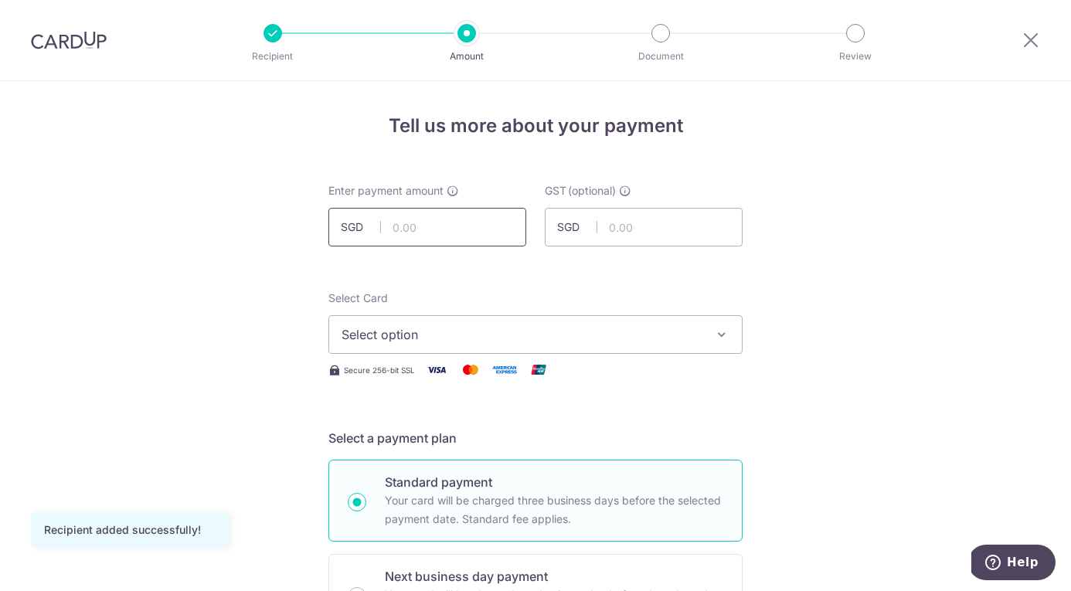
click at [396, 230] on input "text" at bounding box center [427, 227] width 198 height 39
type input "9,786.59"
click at [600, 311] on div "Select Card Select option Add credit card Your Cards **** 2809" at bounding box center [535, 322] width 414 height 63
click at [570, 349] on button "Select option" at bounding box center [535, 334] width 414 height 39
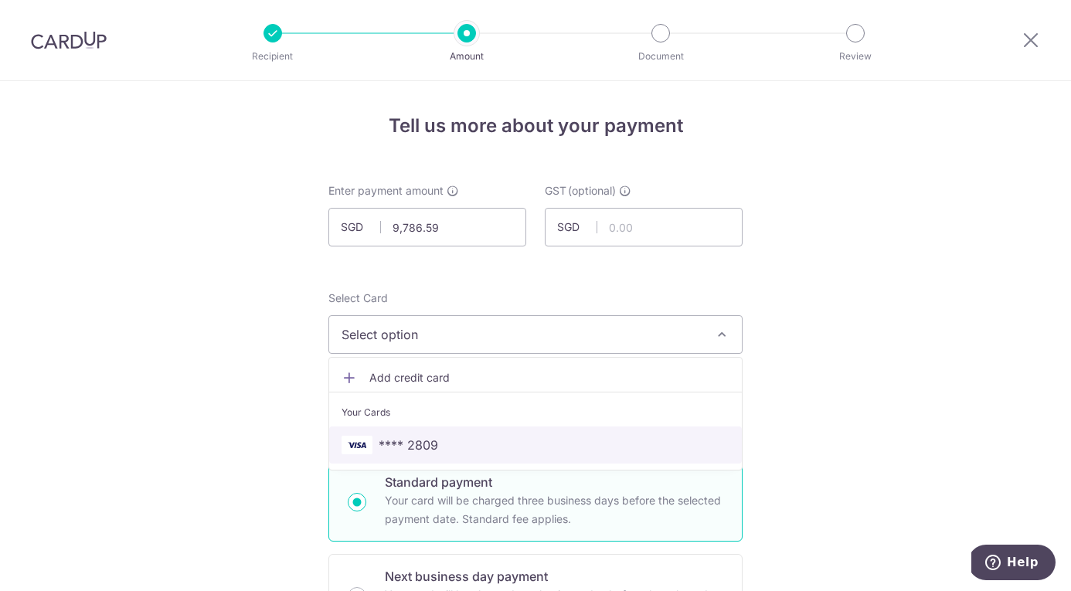
click at [525, 440] on span "**** 2809" at bounding box center [536, 445] width 388 height 19
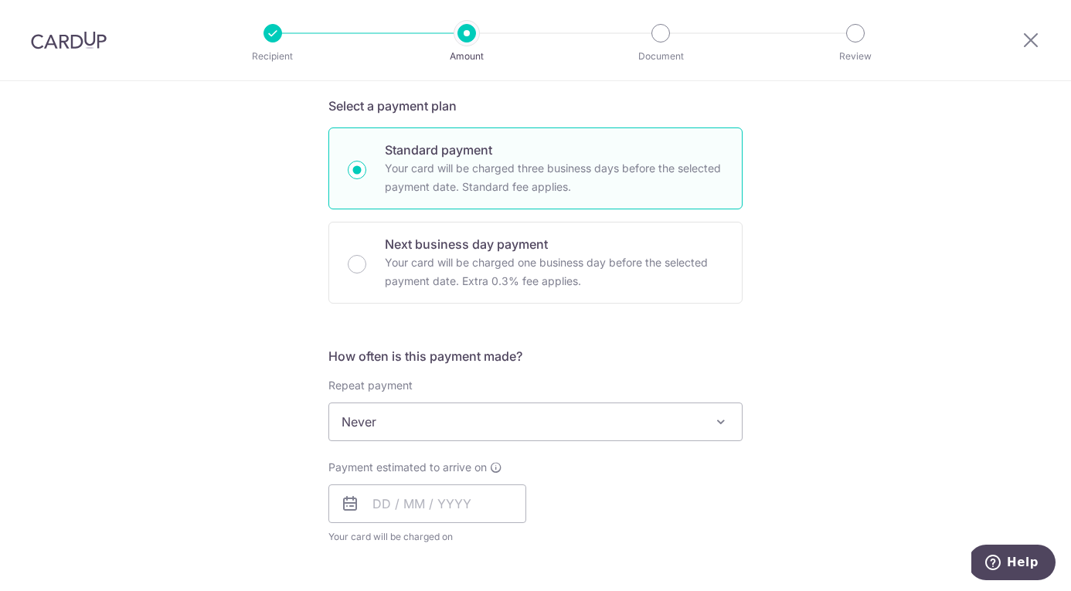
scroll to position [342, 0]
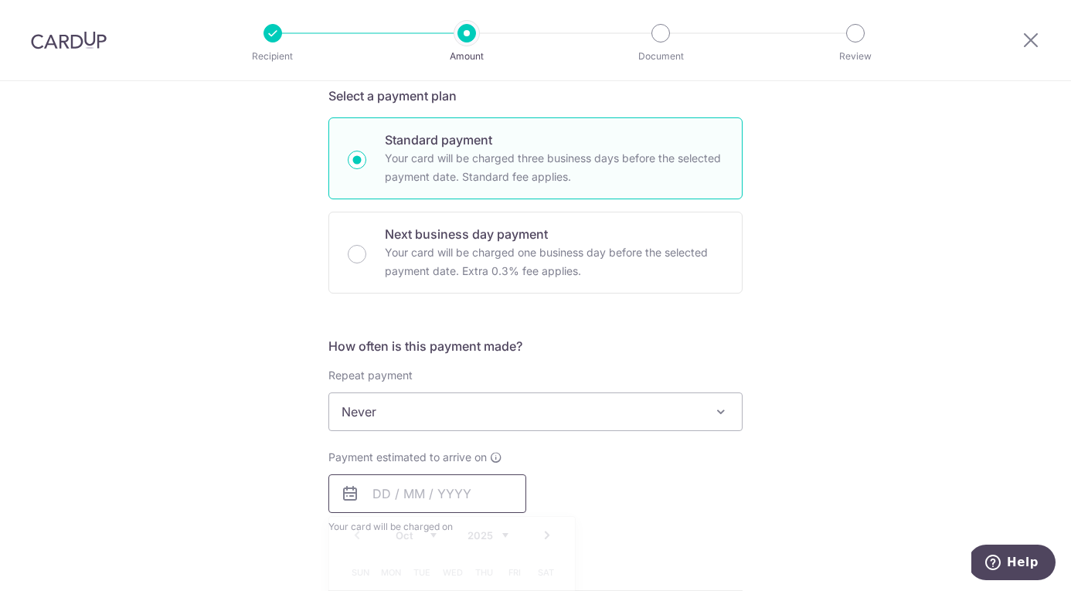
click at [445, 492] on input "text" at bounding box center [427, 493] width 198 height 39
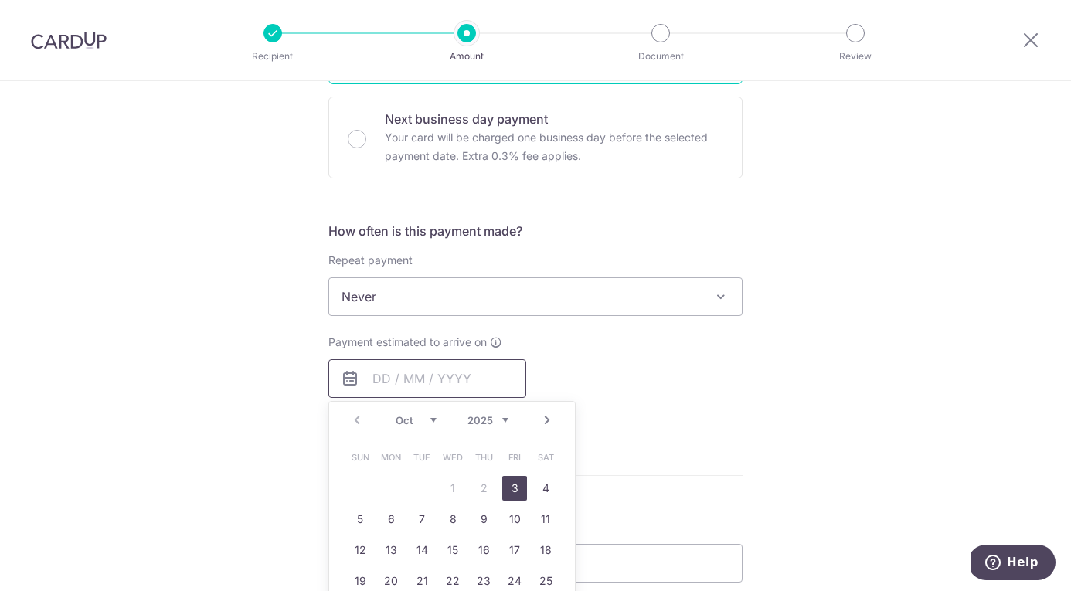
scroll to position [492, 0]
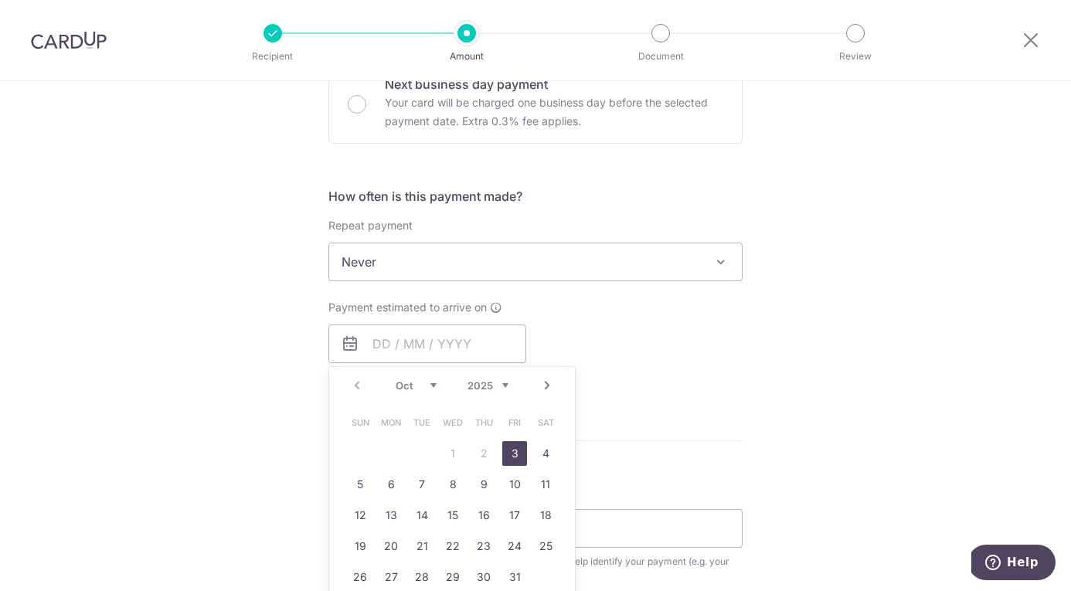
click at [515, 449] on link "3" at bounding box center [514, 453] width 25 height 25
type input "03/10/2025"
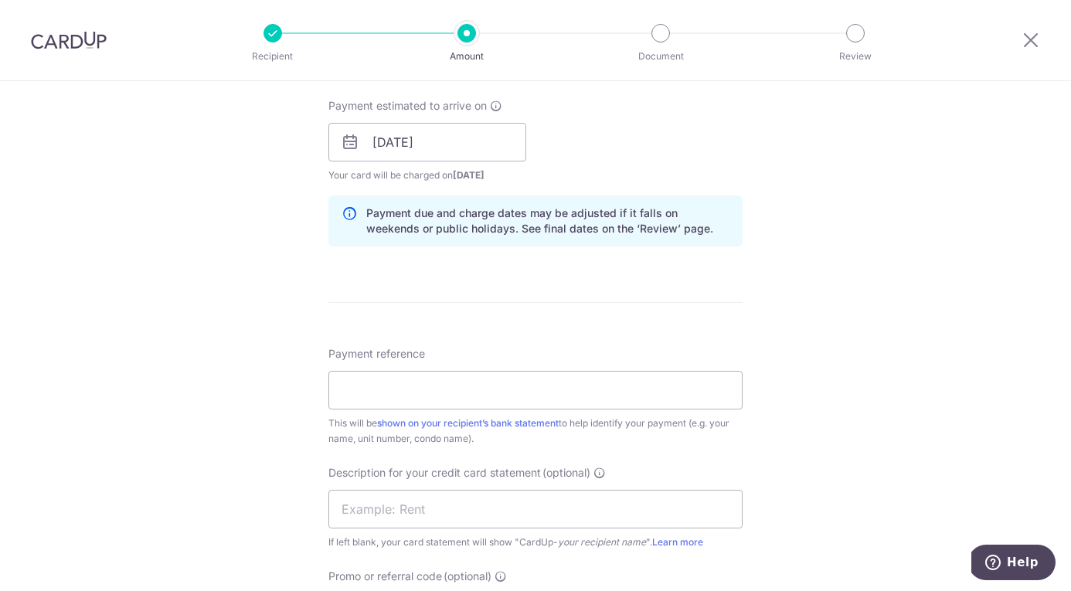
scroll to position [709, 0]
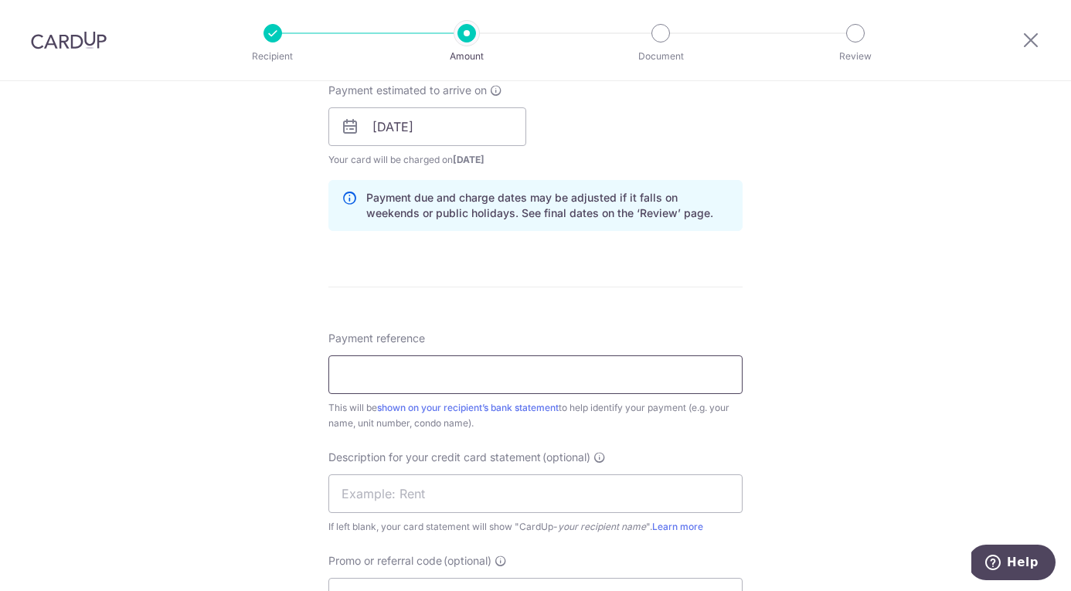
click at [556, 374] on input "Payment reference" at bounding box center [535, 374] width 414 height 39
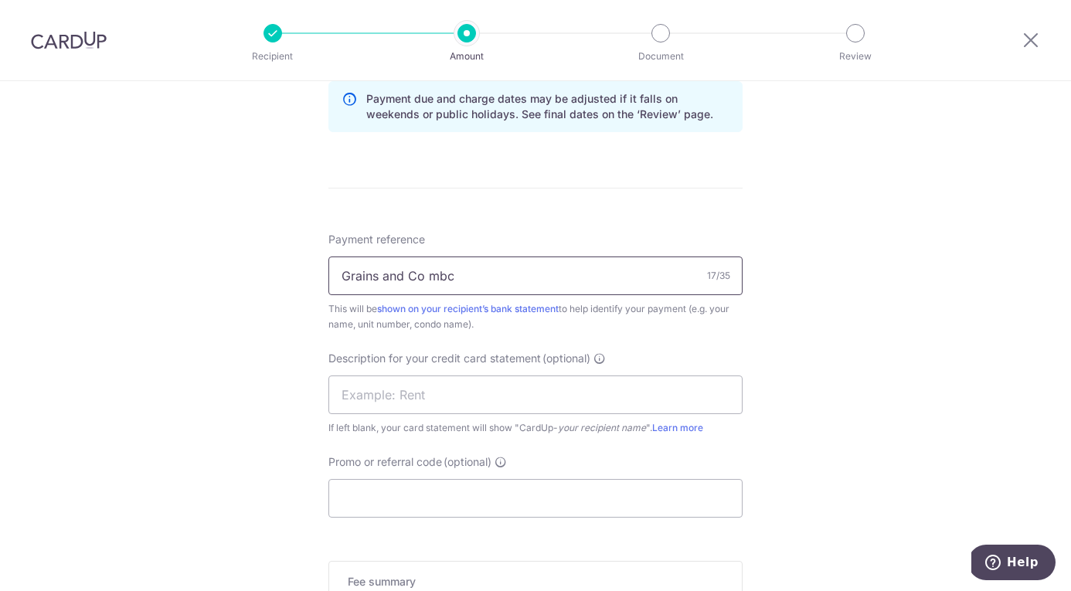
scroll to position [818, 0]
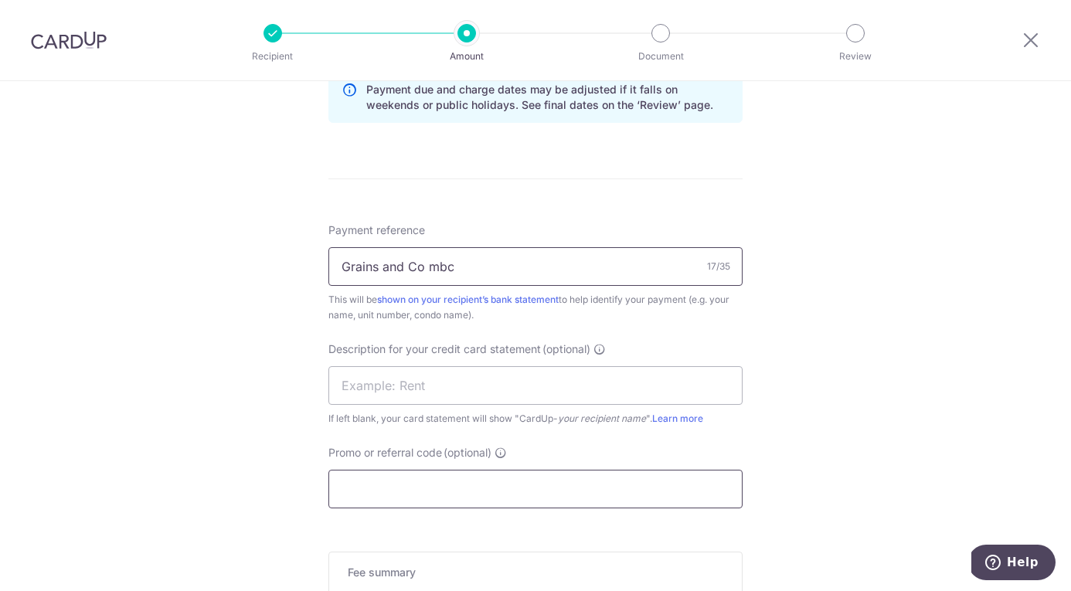
type input "Grains and Co mbc"
click at [399, 488] on input "Promo or referral code (optional)" at bounding box center [535, 489] width 414 height 39
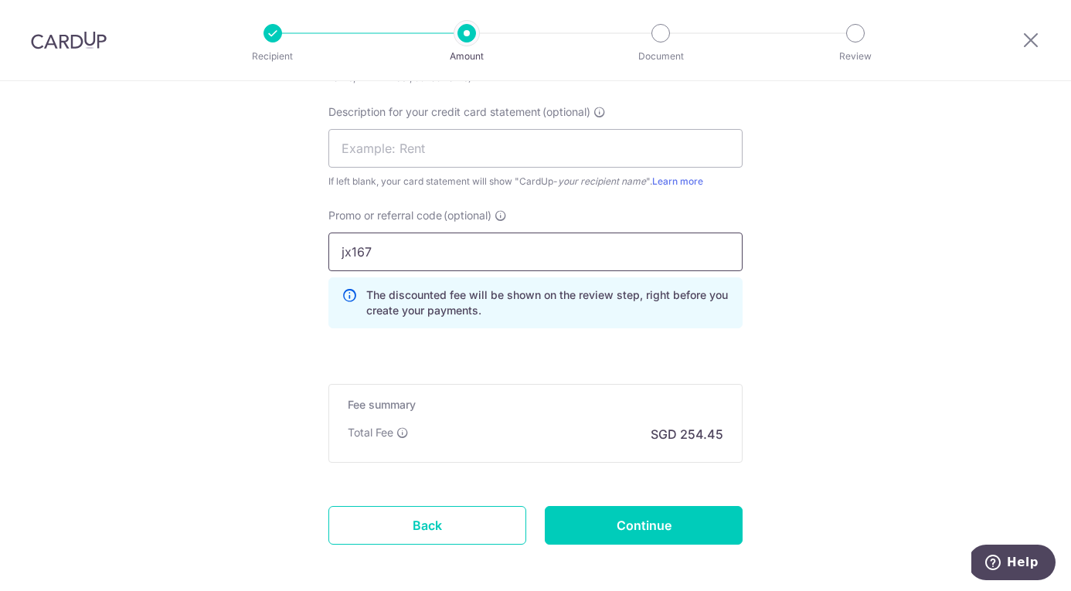
scroll to position [1124, 0]
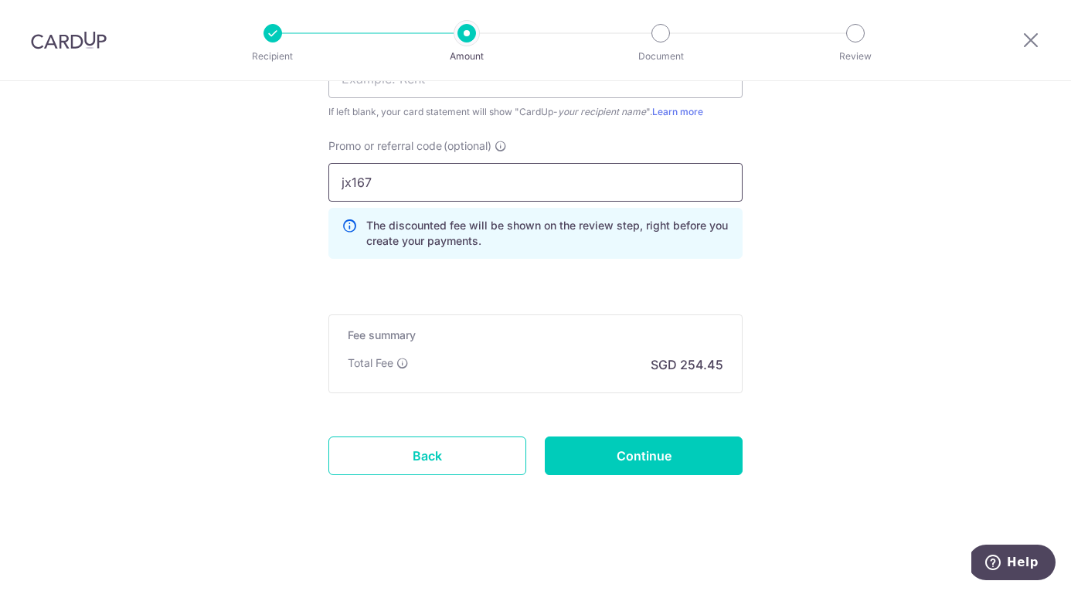
type input "jx167"
click at [634, 457] on input "Continue" at bounding box center [644, 456] width 198 height 39
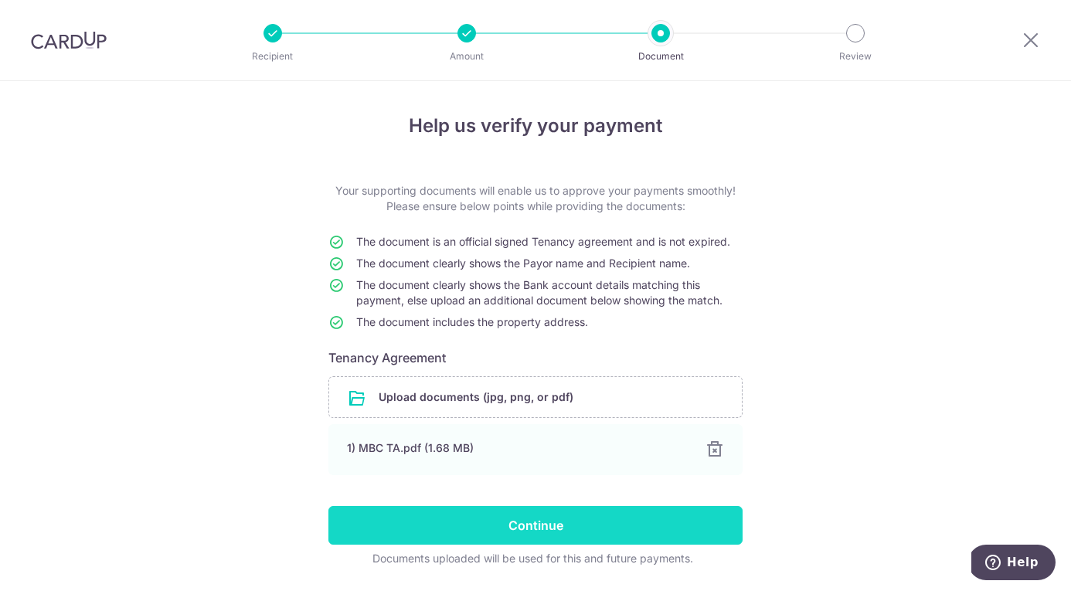
click at [437, 523] on input "Continue" at bounding box center [535, 525] width 414 height 39
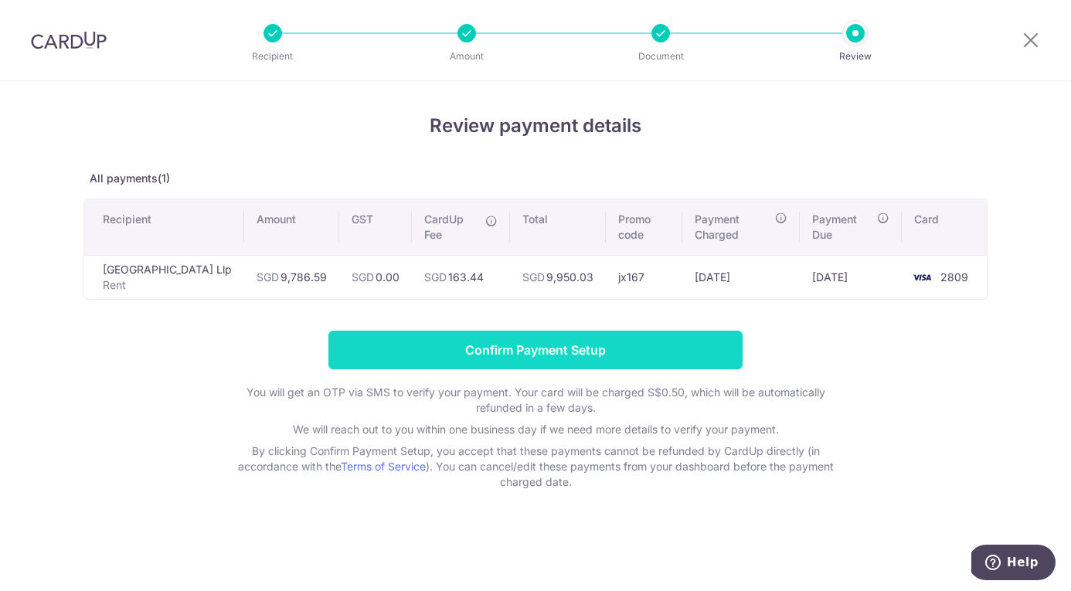
click at [495, 353] on input "Confirm Payment Setup" at bounding box center [535, 350] width 414 height 39
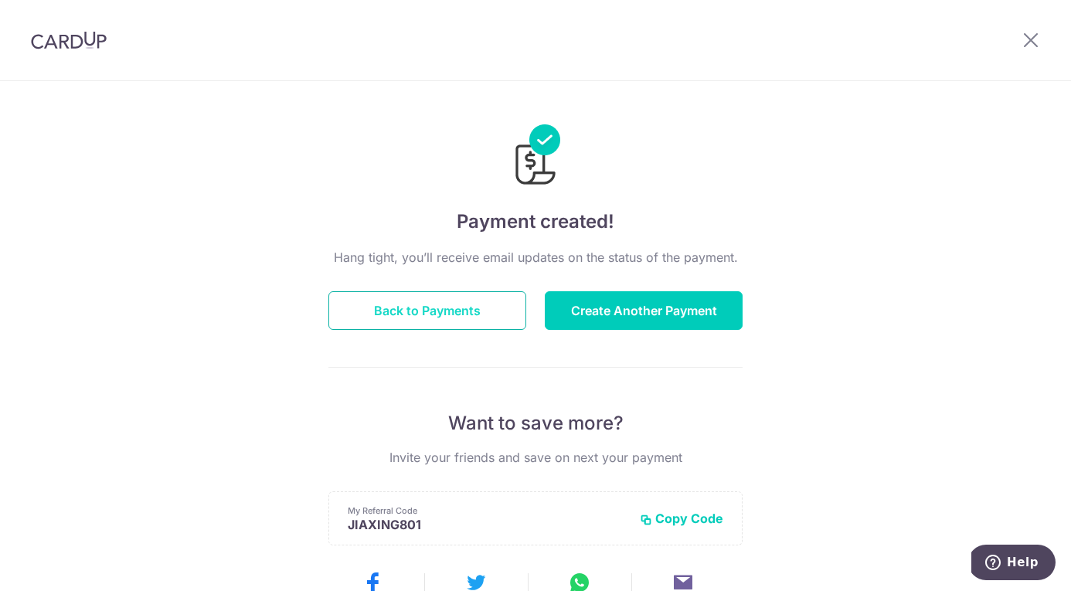
click at [427, 315] on button "Back to Payments" at bounding box center [427, 310] width 198 height 39
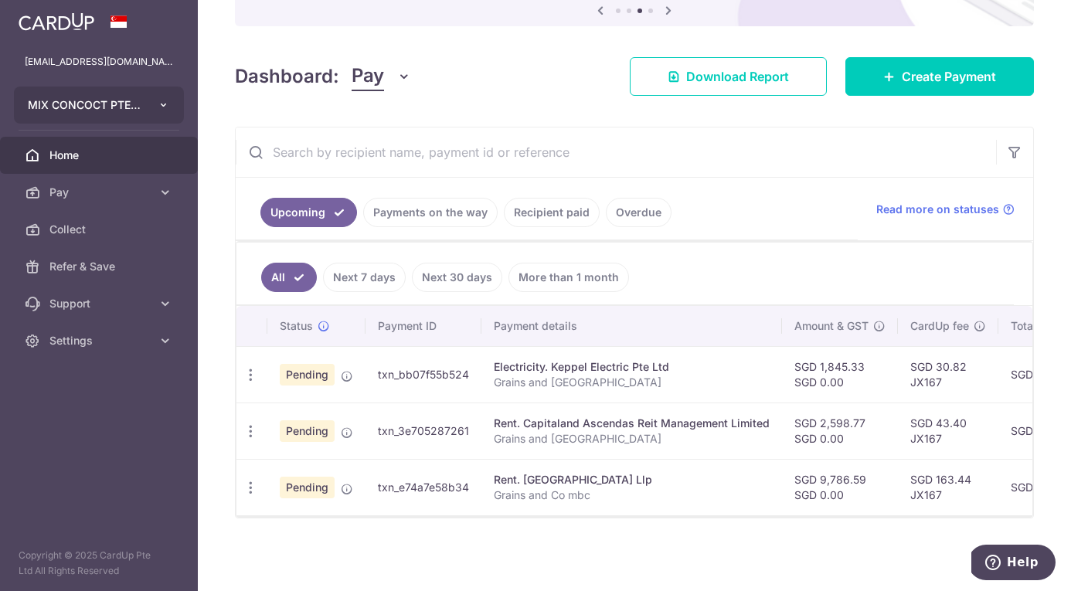
click at [122, 97] on button "MIX CONCOCT PTE. LTD." at bounding box center [99, 105] width 170 height 37
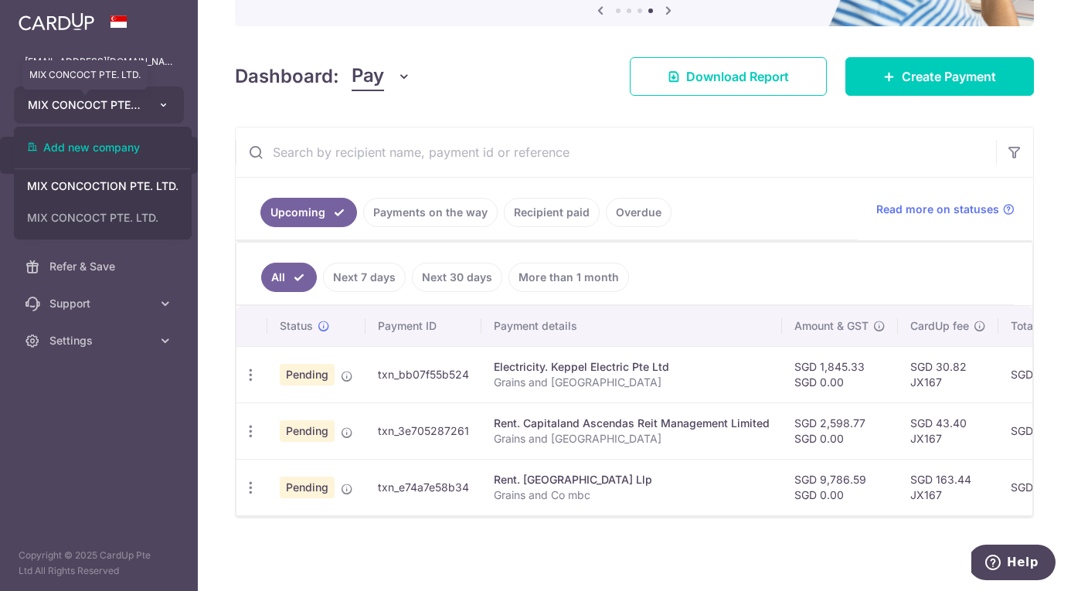
click at [127, 109] on span "MIX CONCOCT PTE. LTD." at bounding box center [85, 104] width 114 height 15
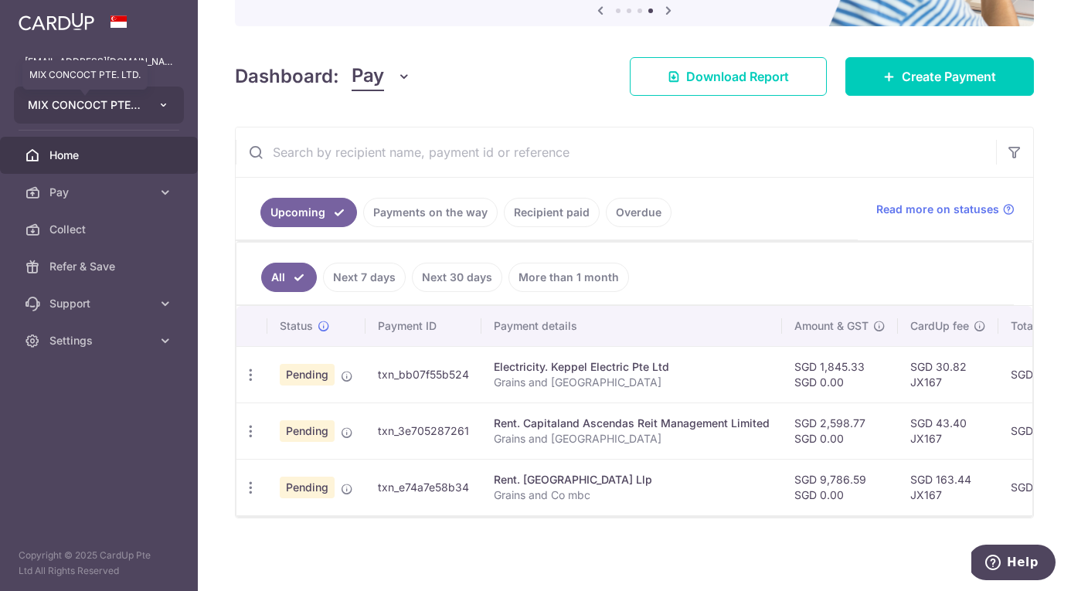
click at [128, 107] on span "MIX CONCOCT PTE. LTD." at bounding box center [85, 104] width 114 height 15
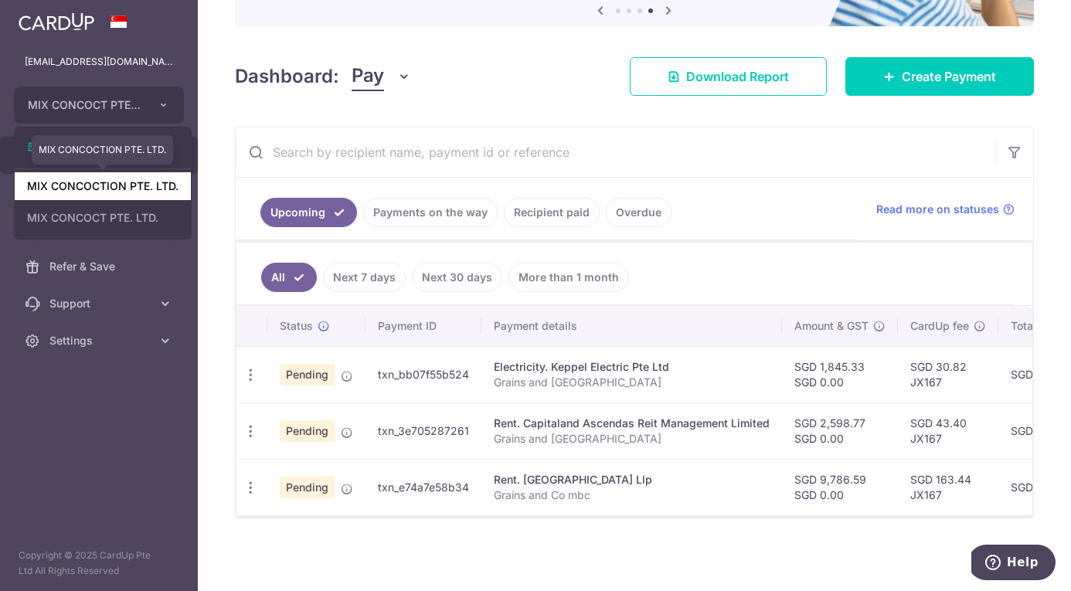
click at [120, 185] on link "MIX CONCOCTION PTE. LTD." at bounding box center [103, 186] width 176 height 28
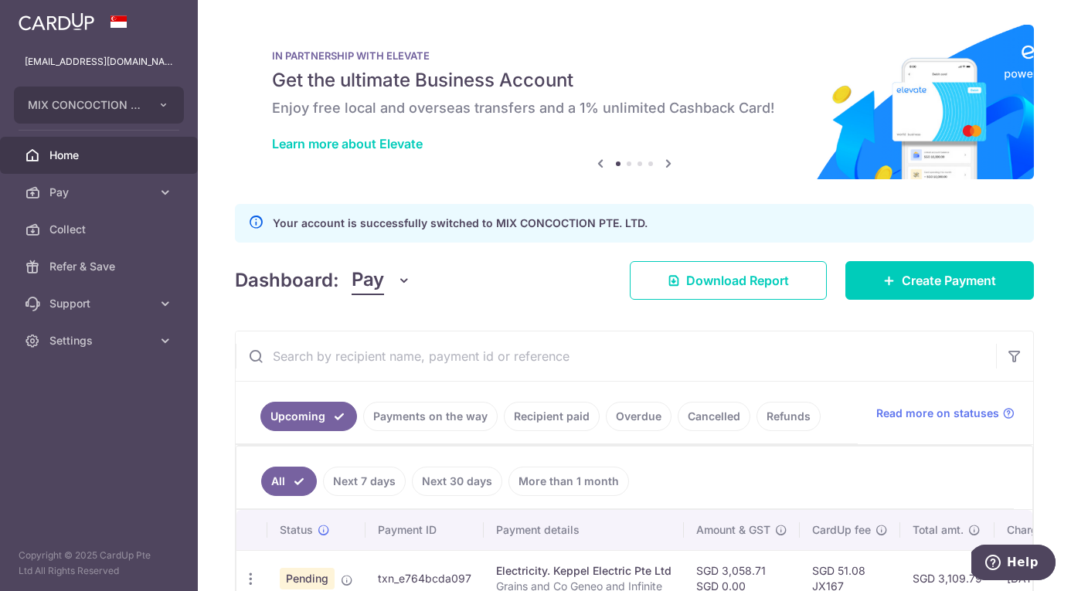
scroll to position [91, 0]
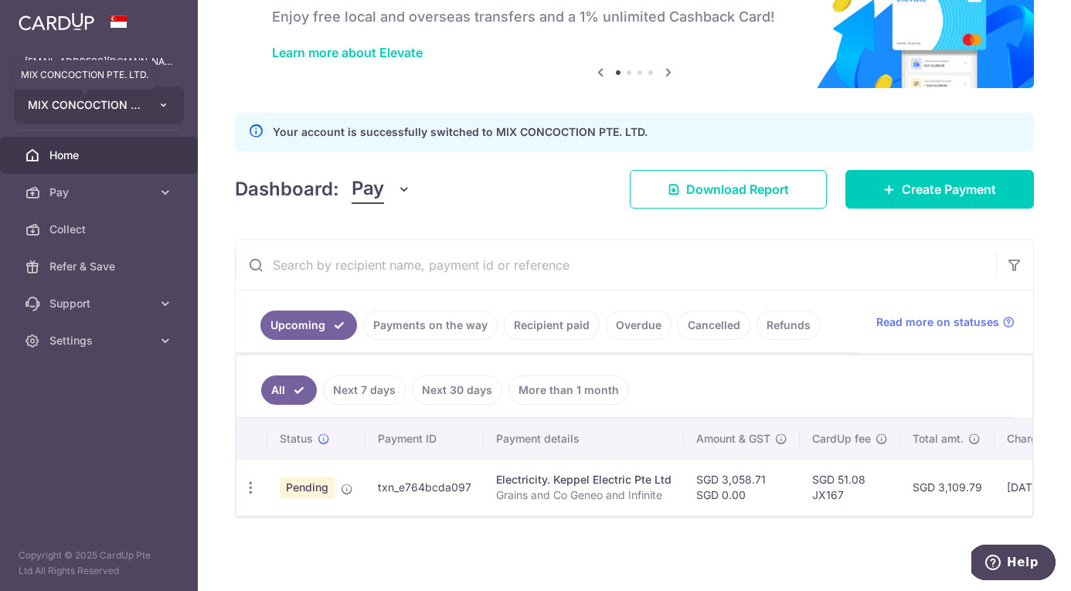
click at [112, 107] on span "MIX CONCOCTION PTE. LTD." at bounding box center [85, 104] width 114 height 15
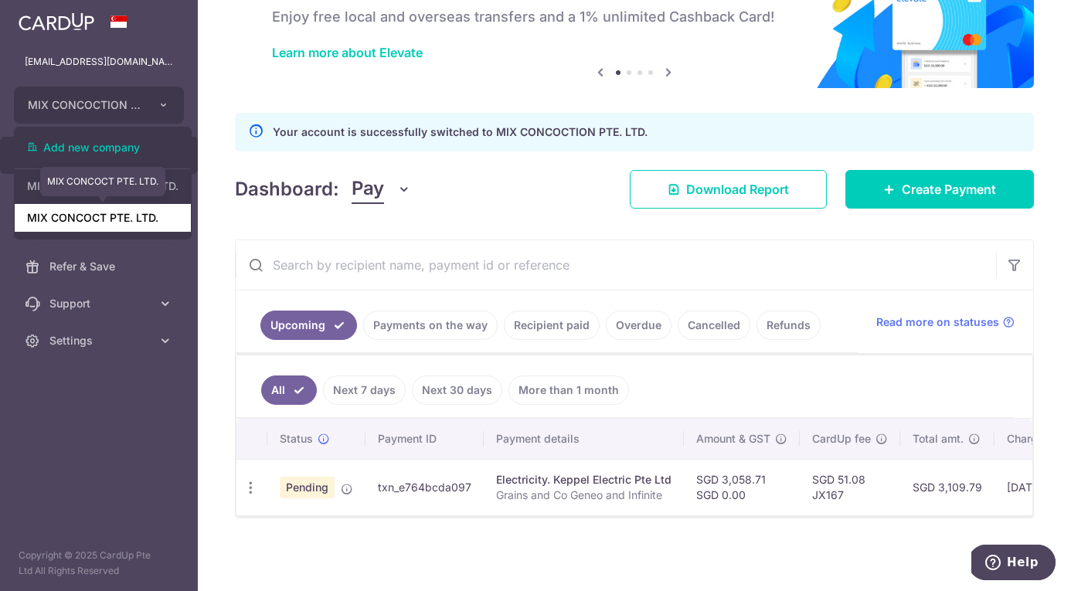
click at [116, 212] on link "MIX CONCOCT PTE. LTD." at bounding box center [103, 218] width 176 height 28
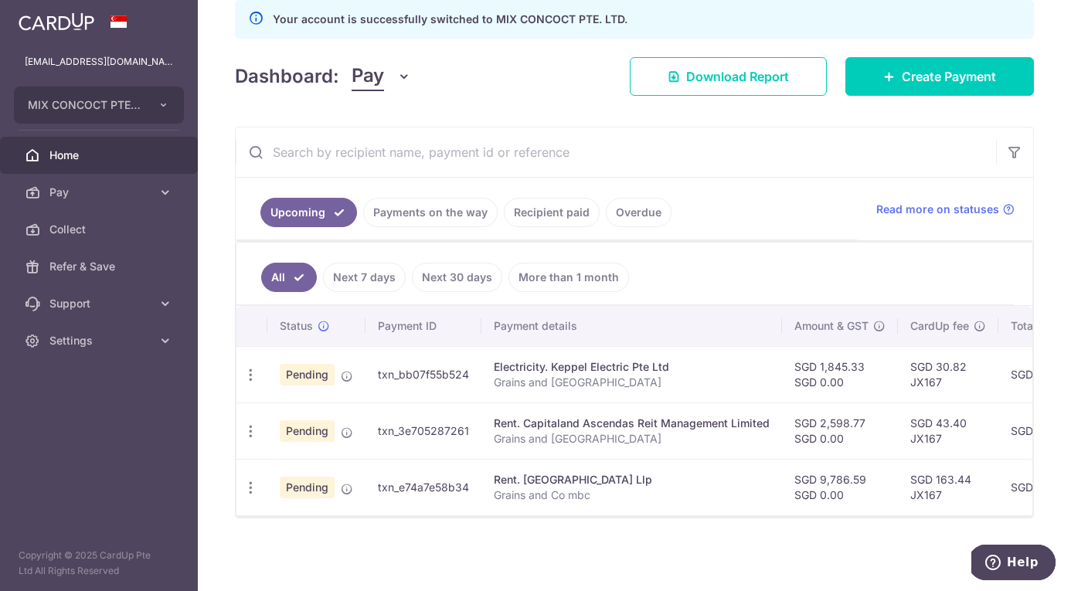
scroll to position [198, 0]
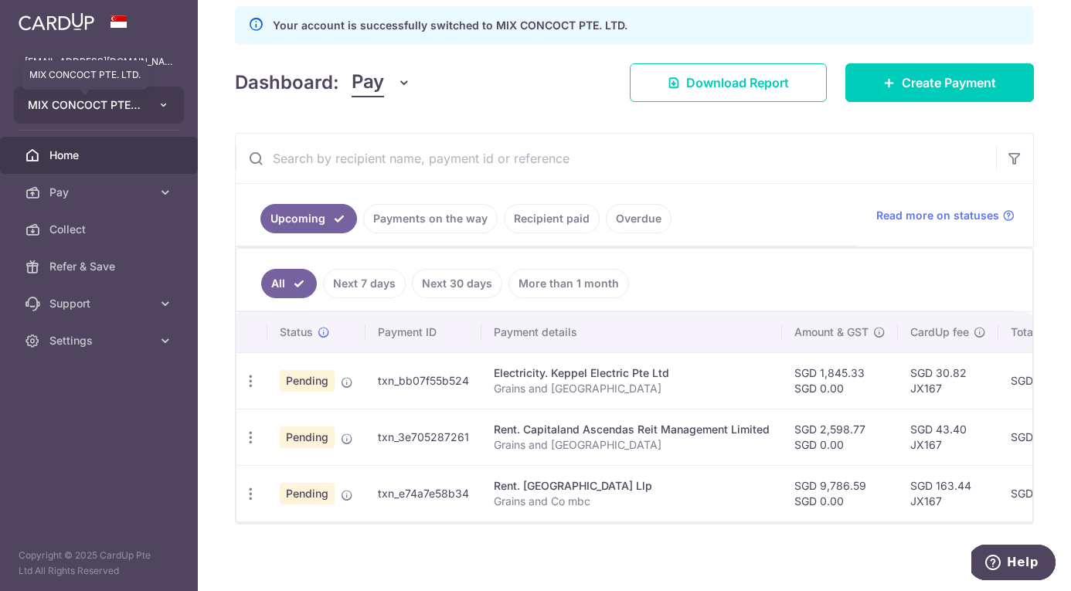
click at [126, 103] on span "MIX CONCOCT PTE. LTD." at bounding box center [85, 104] width 114 height 15
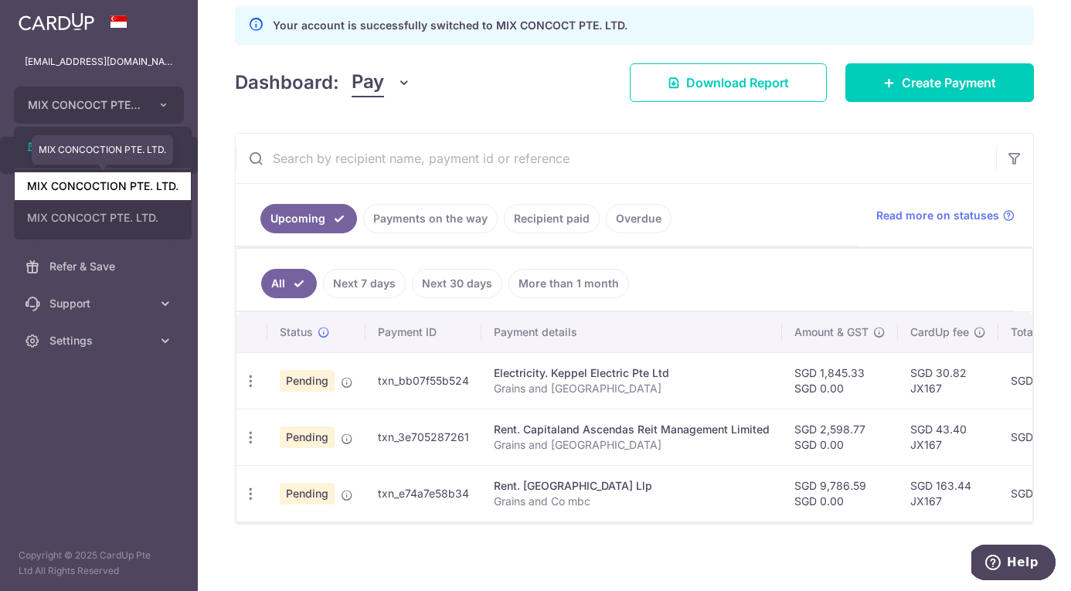
click at [106, 190] on link "MIX CONCOCTION PTE. LTD." at bounding box center [103, 186] width 176 height 28
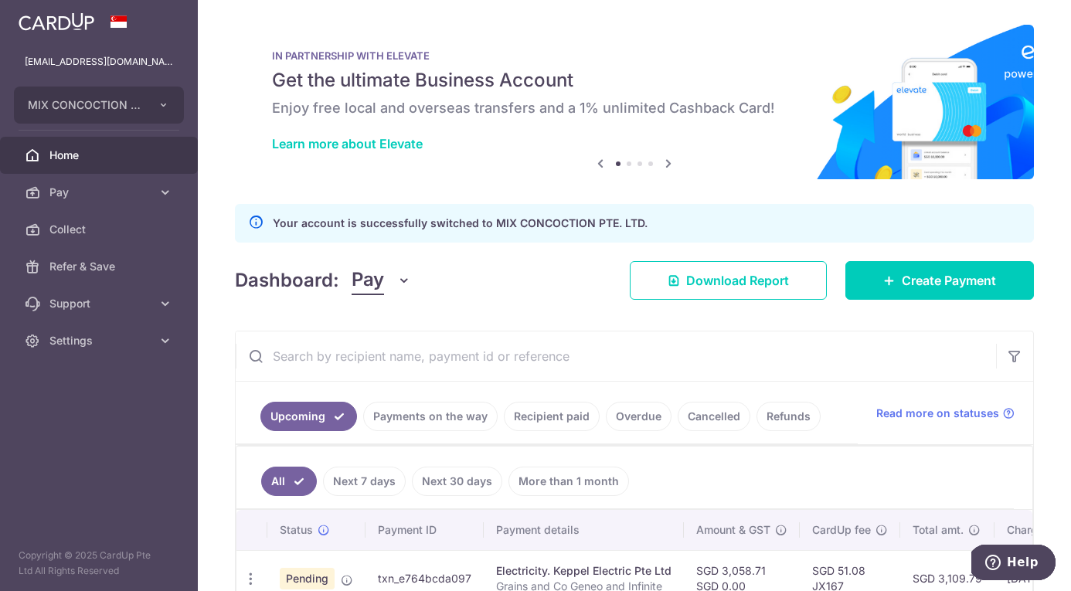
scroll to position [91, 0]
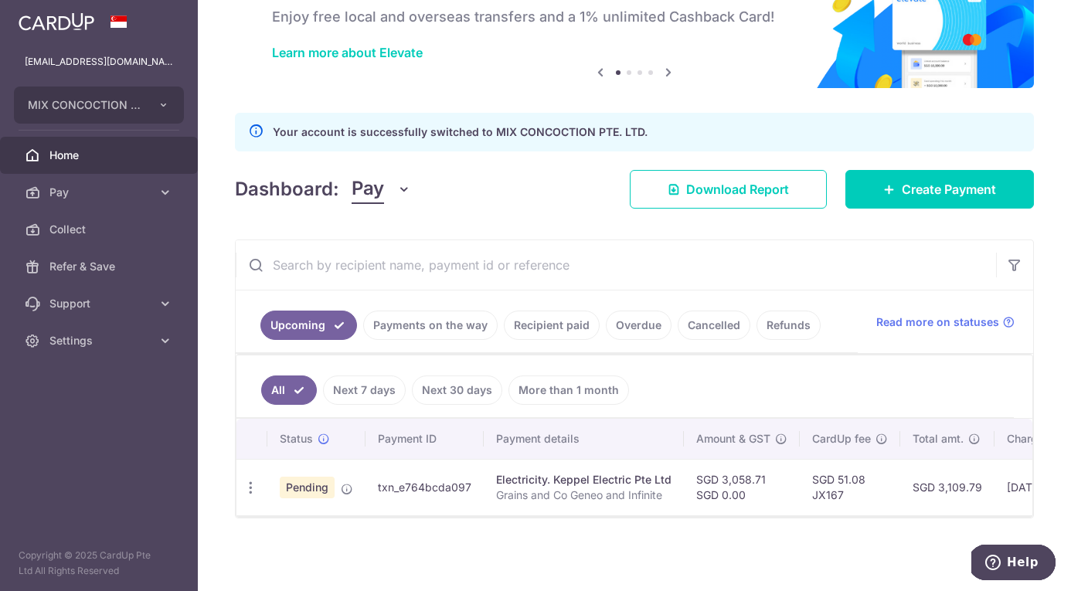
click at [802, 325] on link "Refunds" at bounding box center [789, 325] width 64 height 29
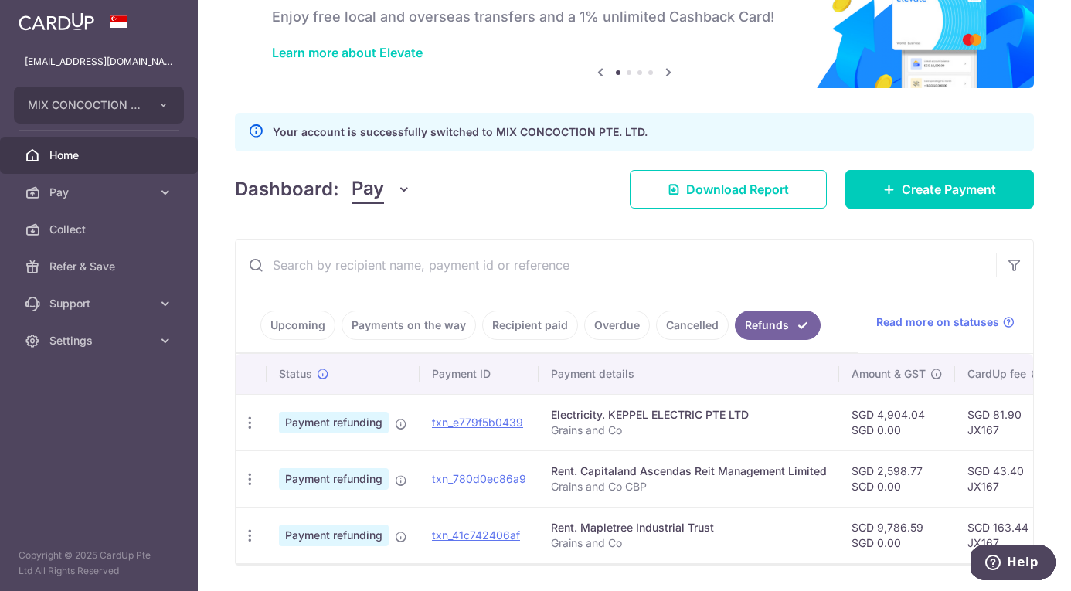
scroll to position [138, 0]
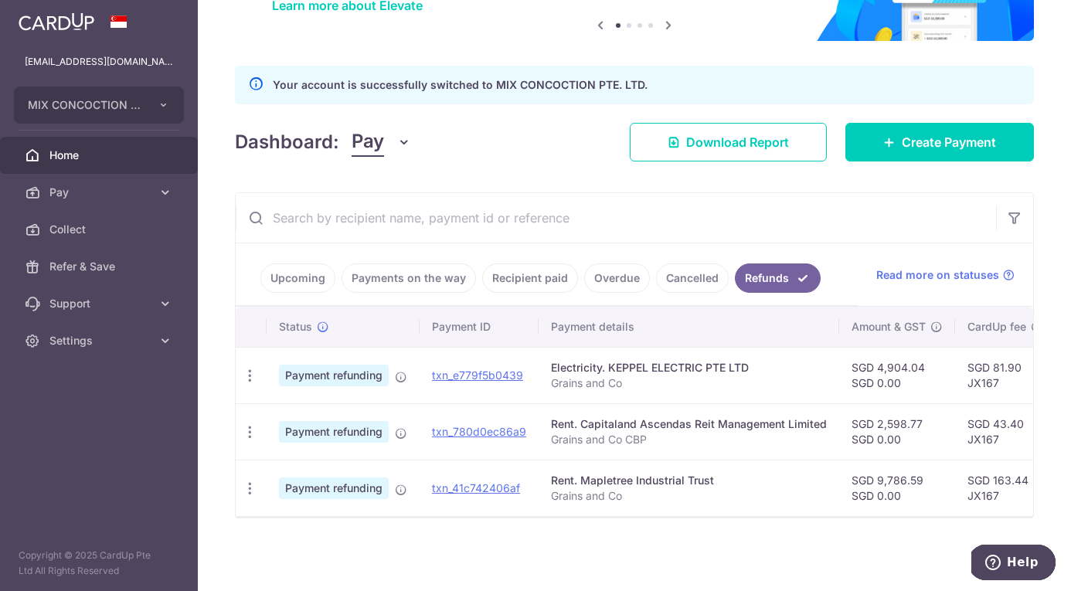
click at [427, 287] on link "Payments on the way" at bounding box center [409, 278] width 134 height 29
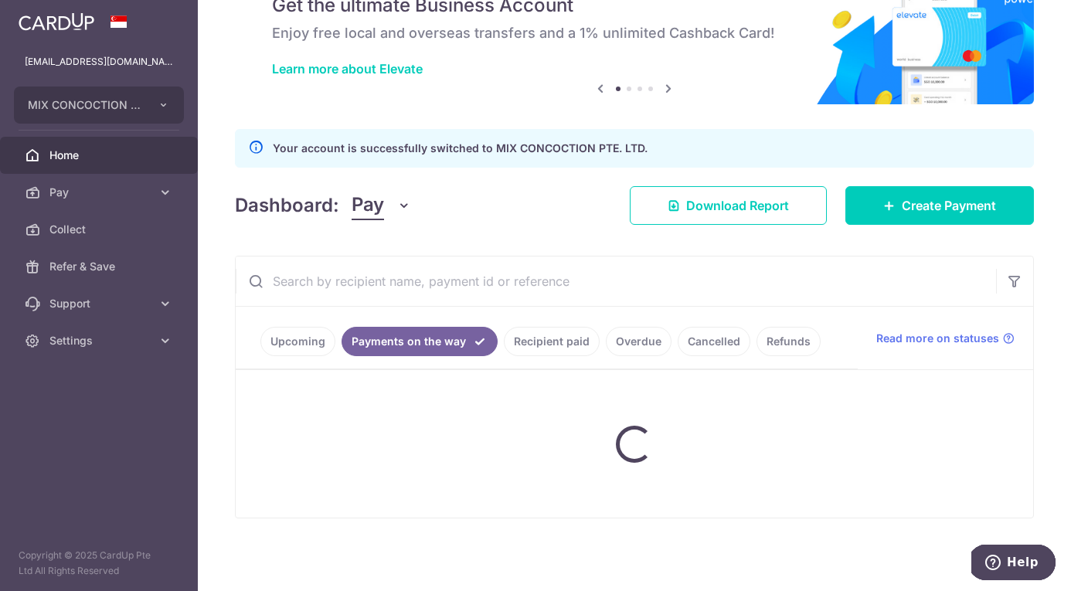
scroll to position [26, 0]
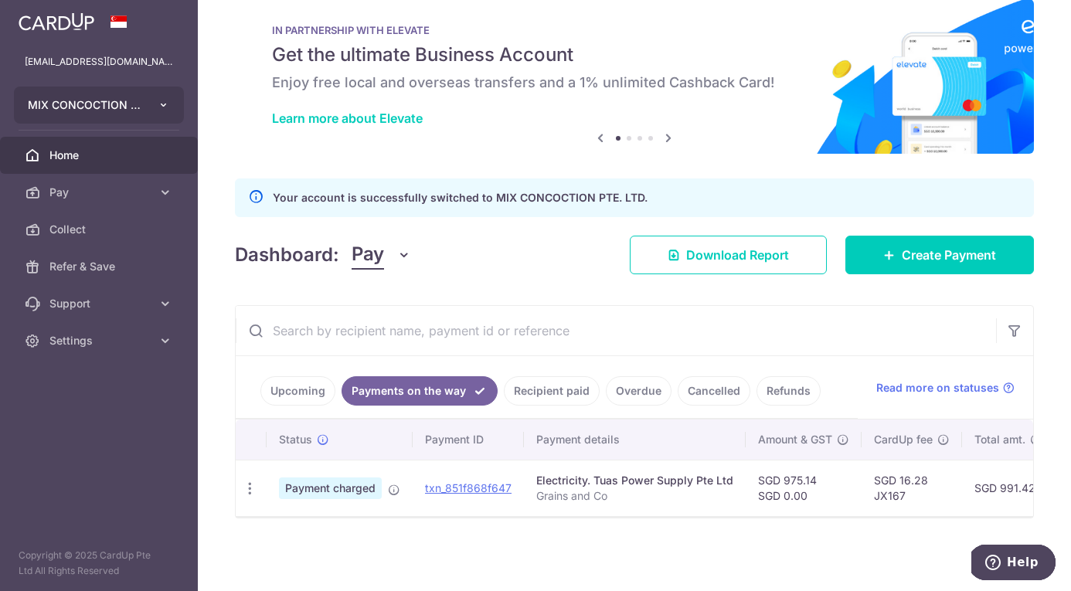
click at [64, 87] on button "MIX CONCOCTION PTE. LTD." at bounding box center [99, 105] width 170 height 37
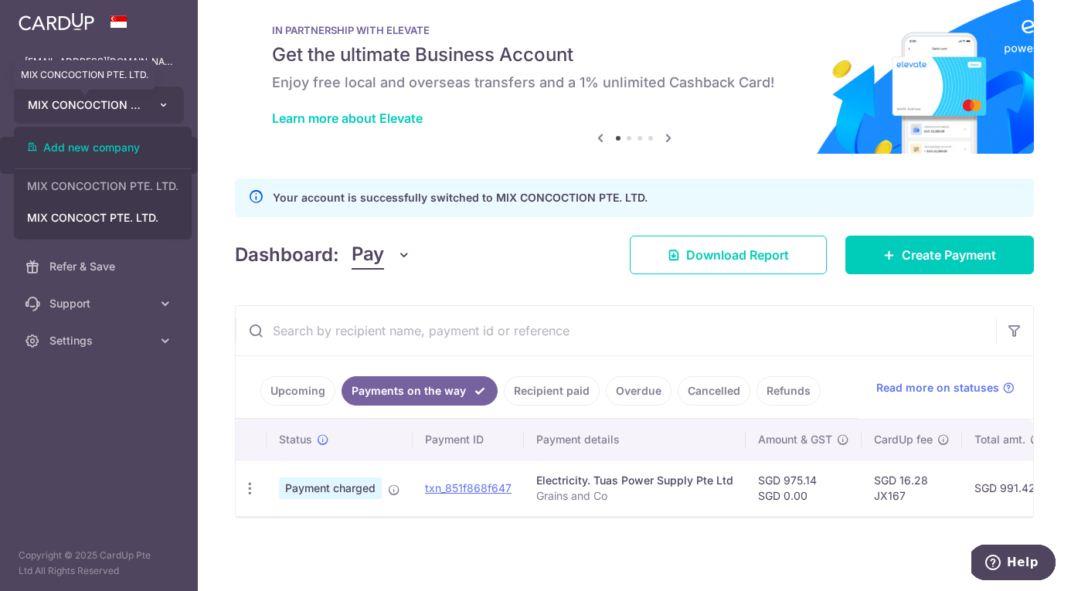
click at [78, 97] on button "MIX CONCOCTION PTE. LTD. MIX CONCOCTION PTE. LTD." at bounding box center [99, 105] width 170 height 37
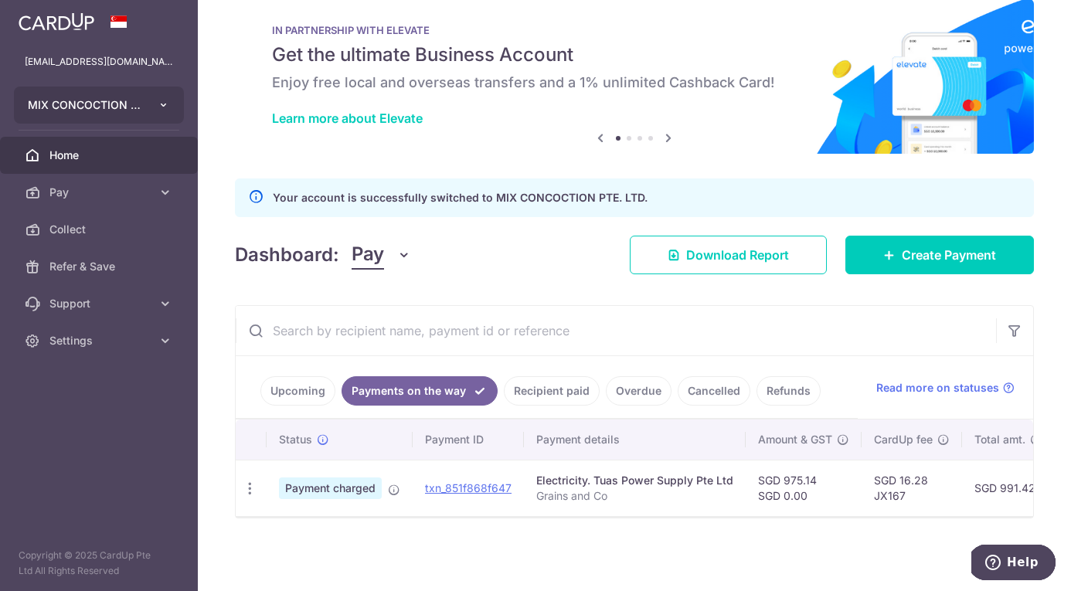
click at [90, 94] on button "MIX CONCOCTION PTE. LTD." at bounding box center [99, 105] width 170 height 37
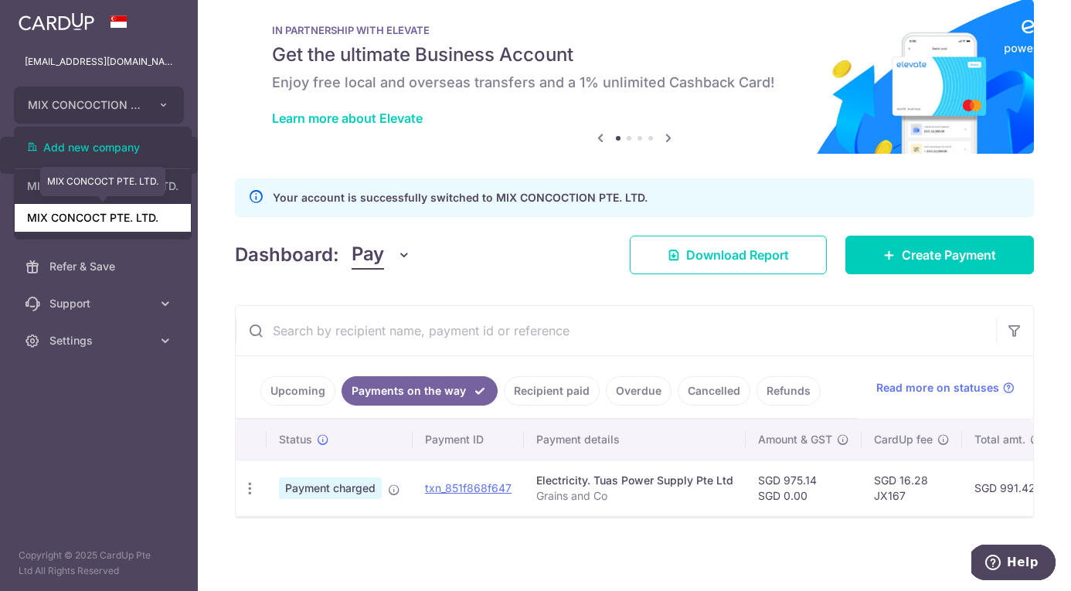
click at [98, 212] on link "MIX CONCOCT PTE. LTD." at bounding box center [103, 218] width 176 height 28
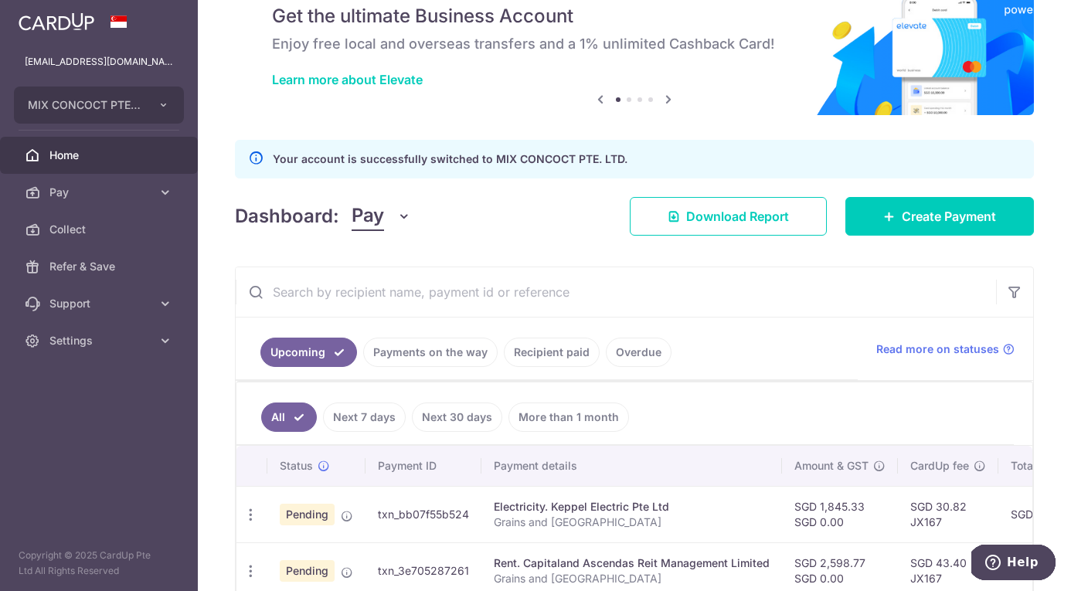
scroll to position [73, 0]
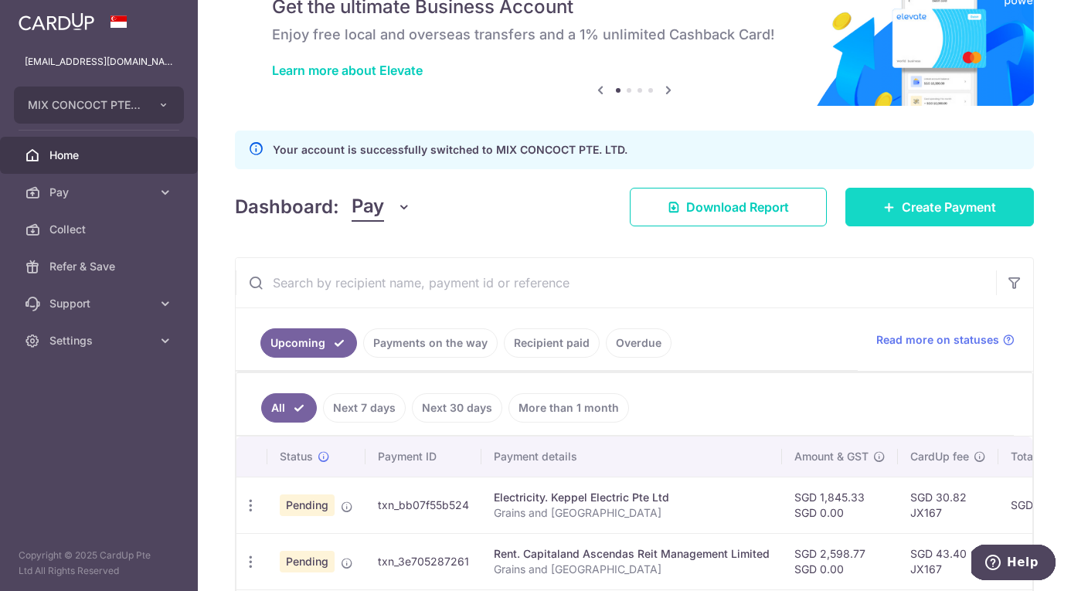
click at [961, 213] on span "Create Payment" at bounding box center [949, 207] width 94 height 19
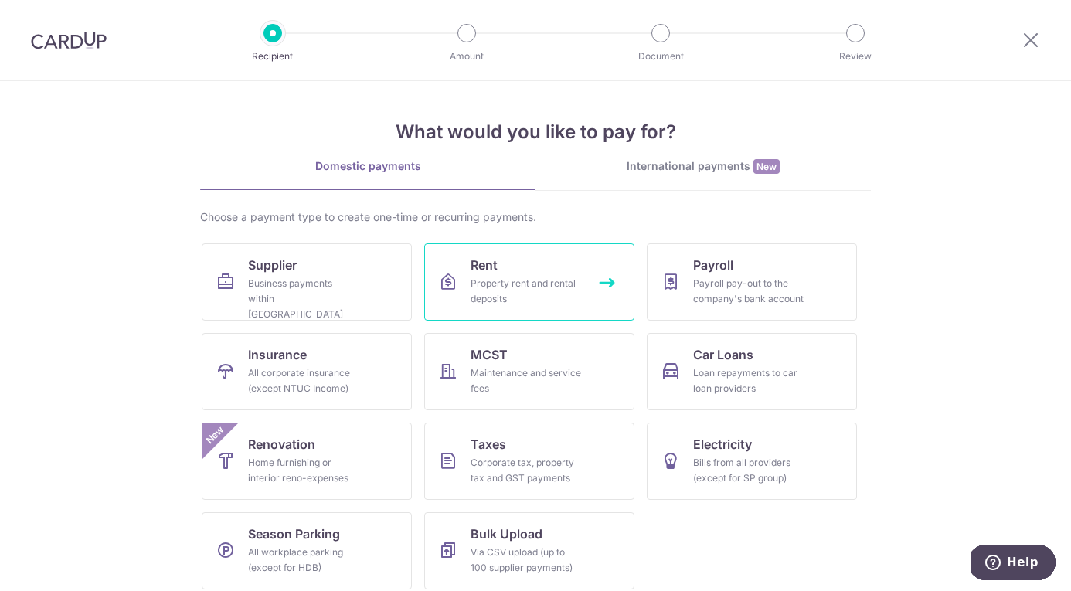
click at [531, 281] on div "Property rent and rental deposits" at bounding box center [526, 291] width 111 height 31
click at [723, 481] on div "Bills from all providers (except for SP group)" at bounding box center [748, 470] width 111 height 31
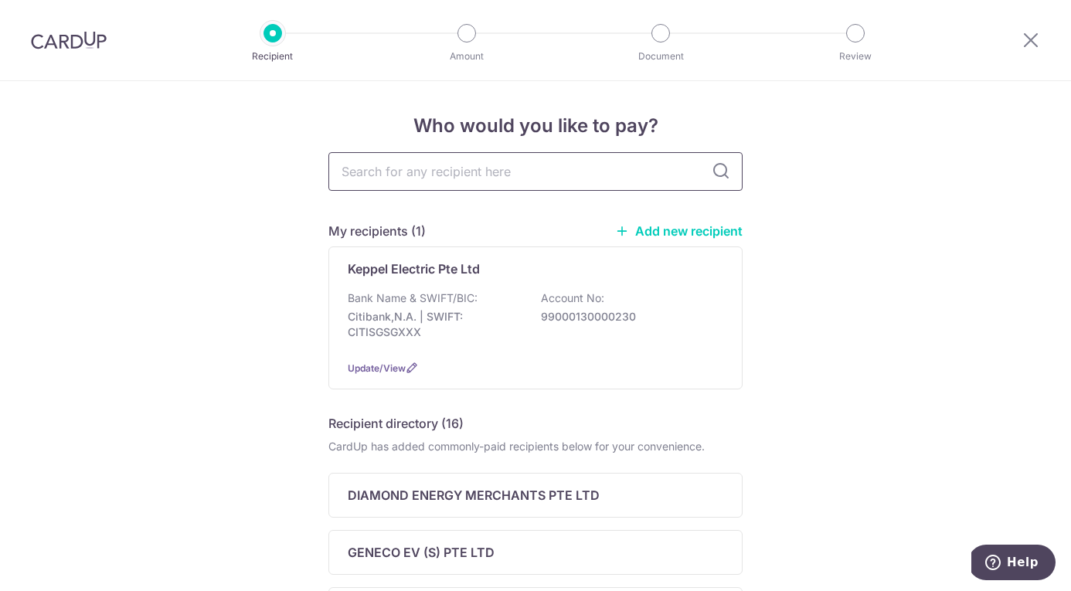
click at [471, 165] on input "text" at bounding box center [535, 171] width 414 height 39
type input "Tuas Power Supply Pte Ltd"
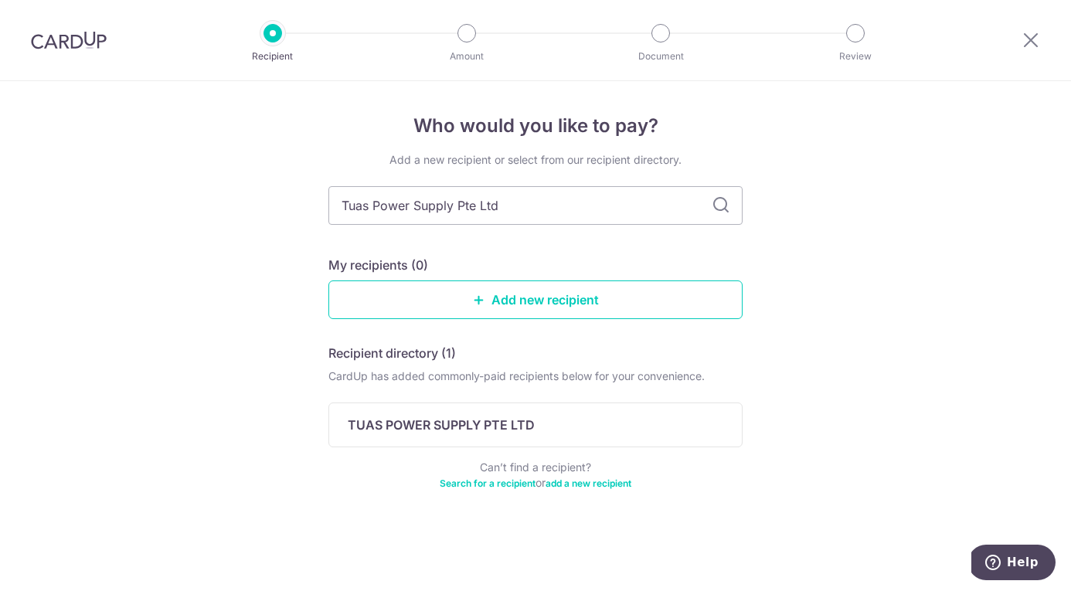
drag, startPoint x: 505, startPoint y: 168, endPoint x: 305, endPoint y: 165, distance: 199.4
drag, startPoint x: 498, startPoint y: 205, endPoint x: 289, endPoint y: 204, distance: 208.7
click at [290, 204] on div "Who would you like to pay? Add a new recipient or select from our recipient dir…" at bounding box center [535, 336] width 1071 height 510
click at [531, 434] on p "TUAS POWER SUPPLY PTE LTD" at bounding box center [441, 425] width 187 height 19
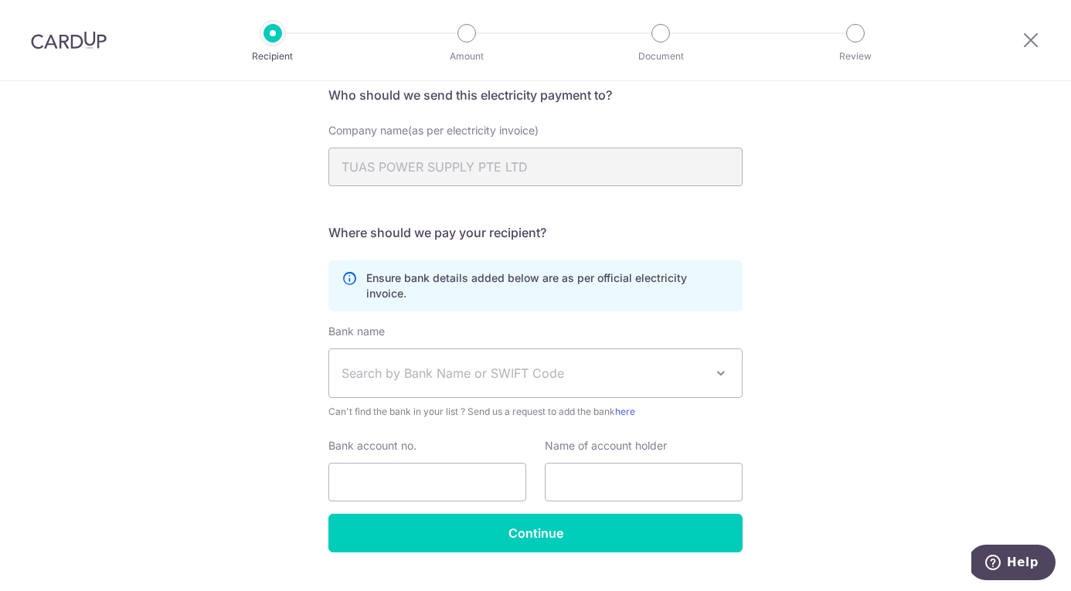
scroll to position [144, 0]
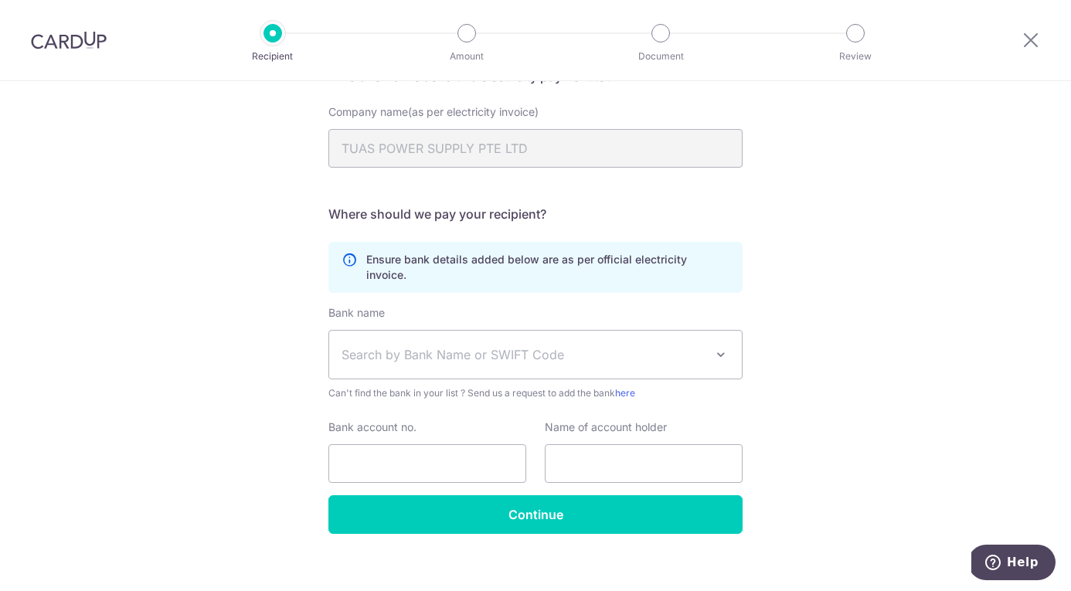
click at [553, 345] on span "Search by Bank Name or SWIFT Code" at bounding box center [523, 354] width 363 height 19
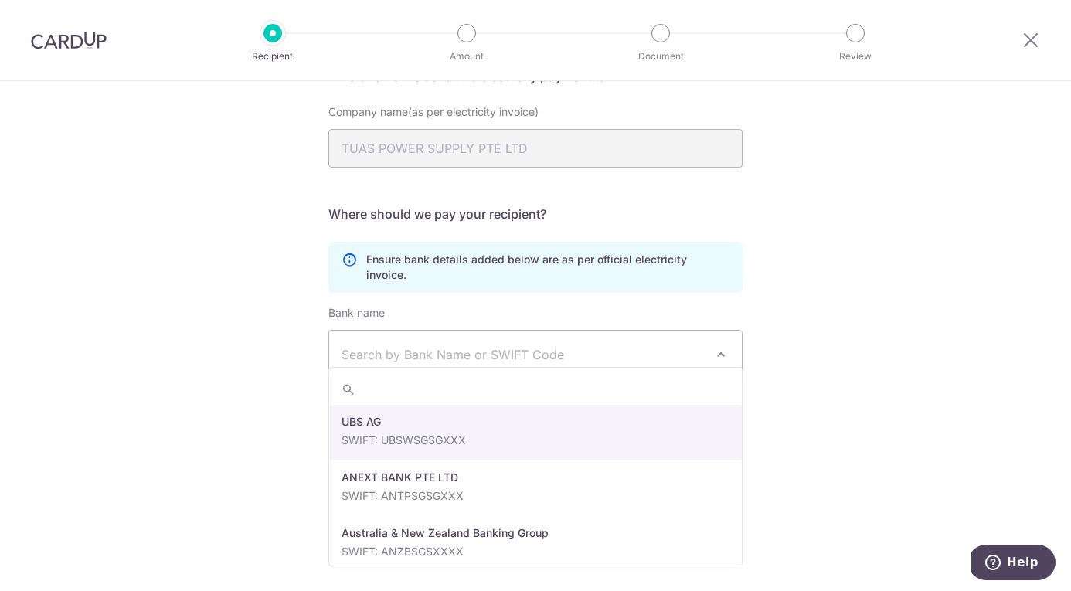
click at [425, 345] on span "Search by Bank Name or SWIFT Code" at bounding box center [523, 354] width 363 height 19
click at [433, 345] on span "Search by Bank Name or SWIFT Code" at bounding box center [523, 354] width 363 height 19
type input "p"
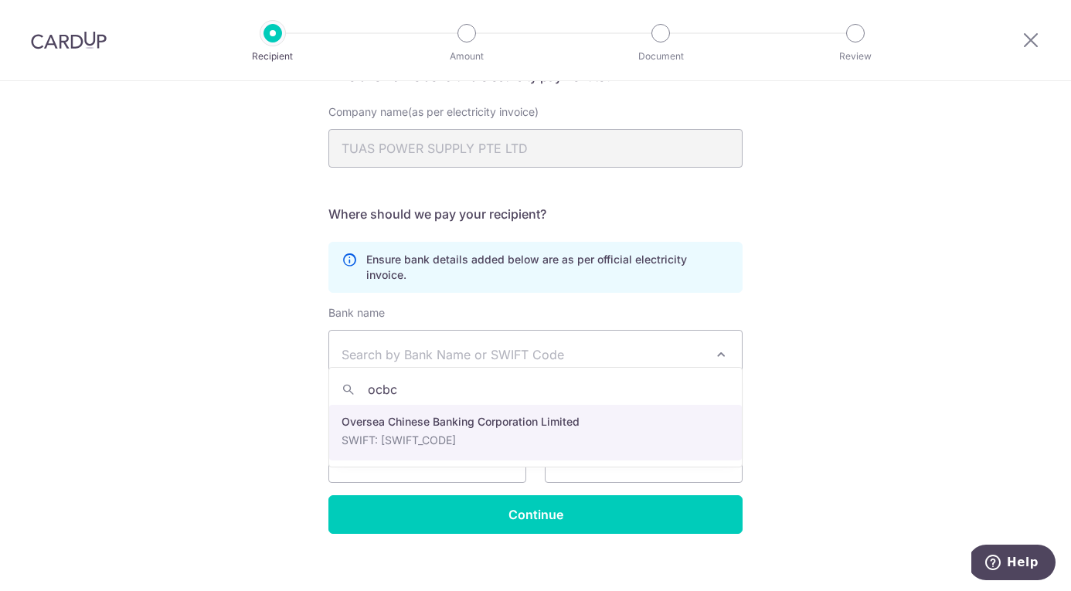
type input "ocbc"
select select "12"
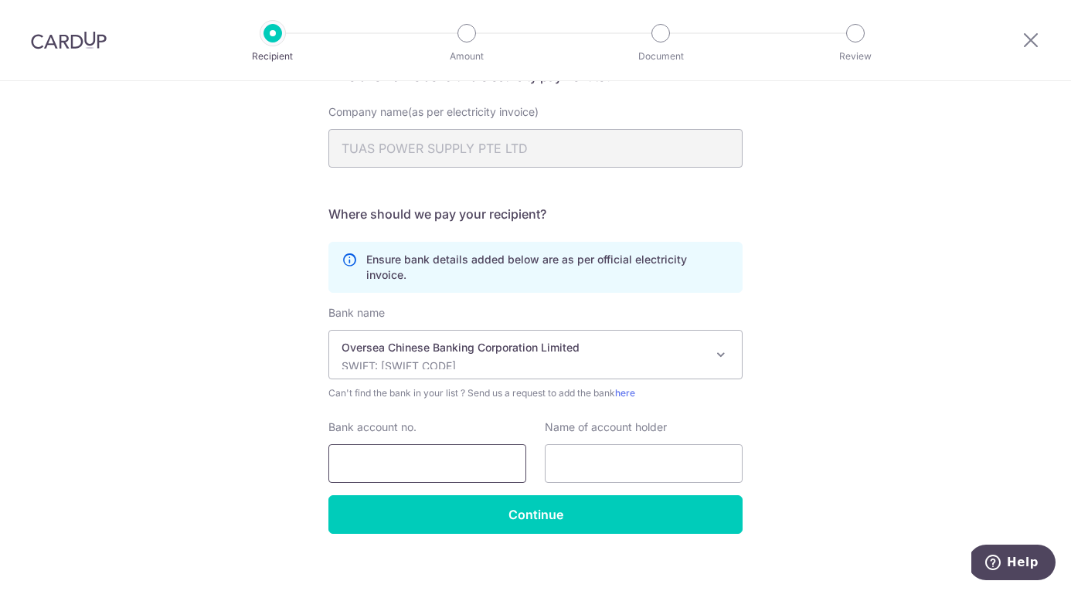
click at [407, 447] on input "Bank account no." at bounding box center [427, 463] width 198 height 39
paste input "591561428001"
type input "591561428001"
click at [580, 457] on input "text" at bounding box center [644, 463] width 198 height 39
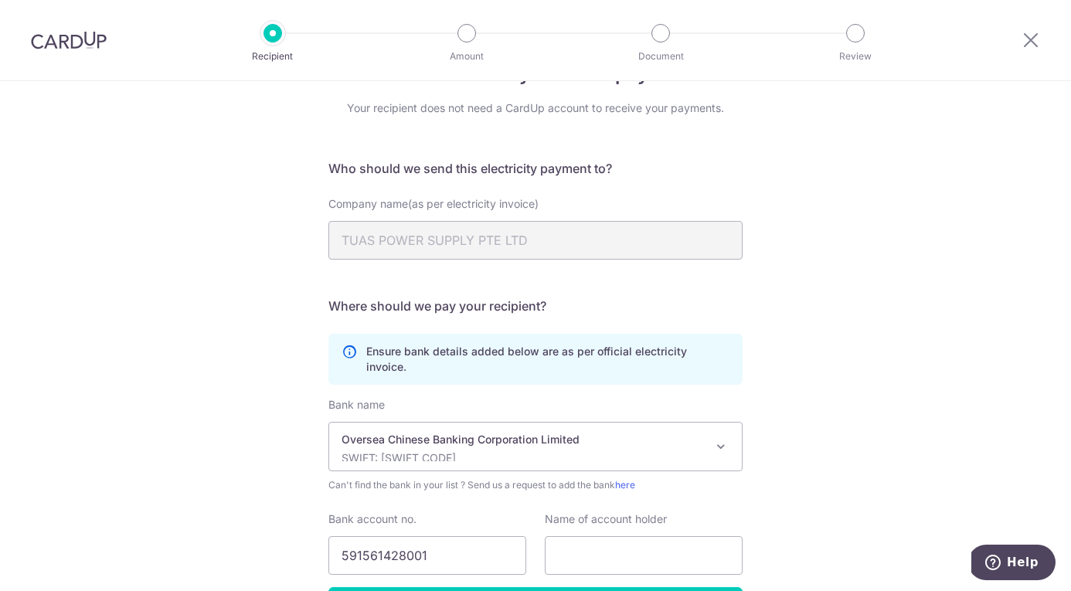
scroll to position [86, 0]
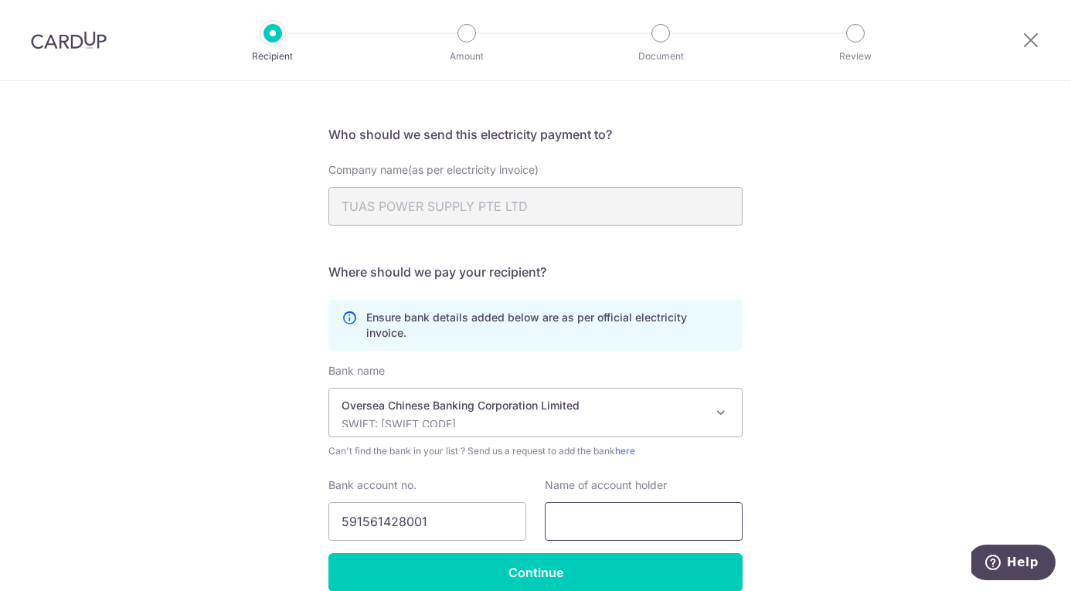
click at [592, 507] on input "text" at bounding box center [644, 521] width 198 height 39
paste input "Tuas Power Supply Pte Ltd"
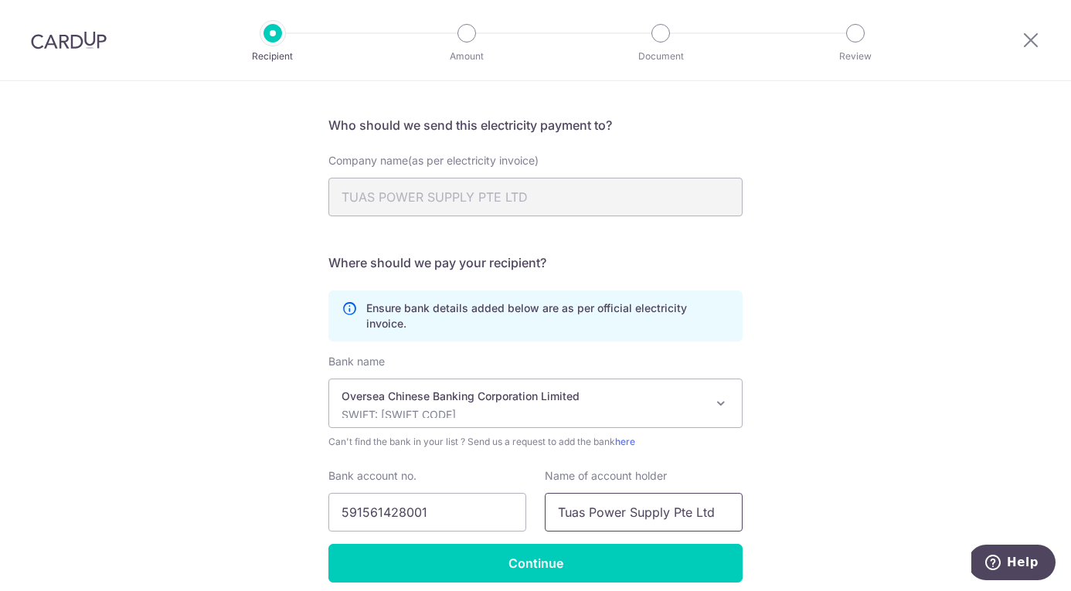
type input "Tuas Power Supply Pte Ltd"
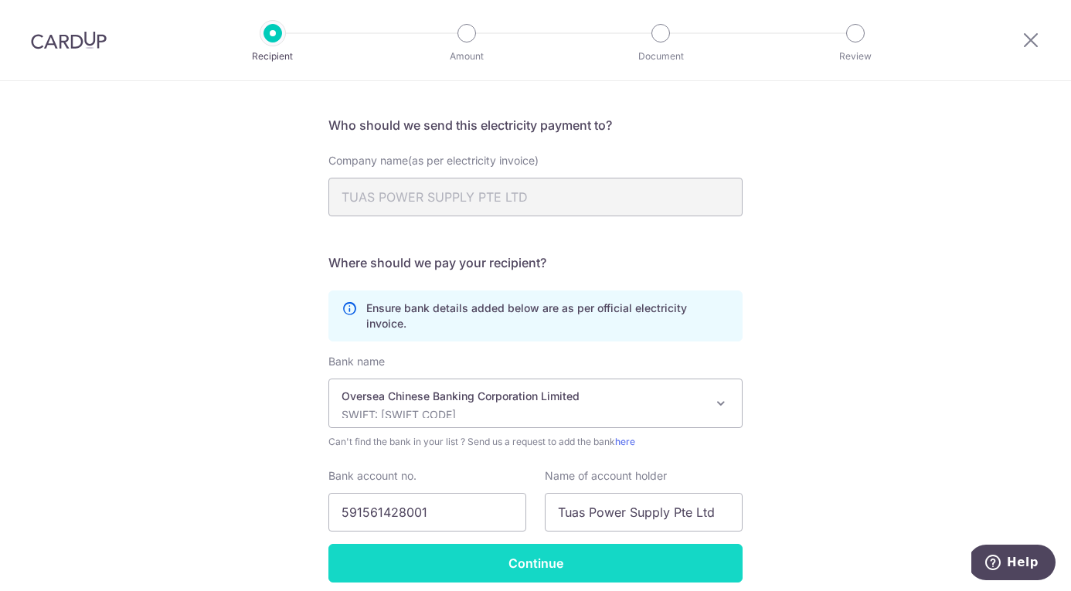
click at [486, 549] on input "Continue" at bounding box center [535, 563] width 414 height 39
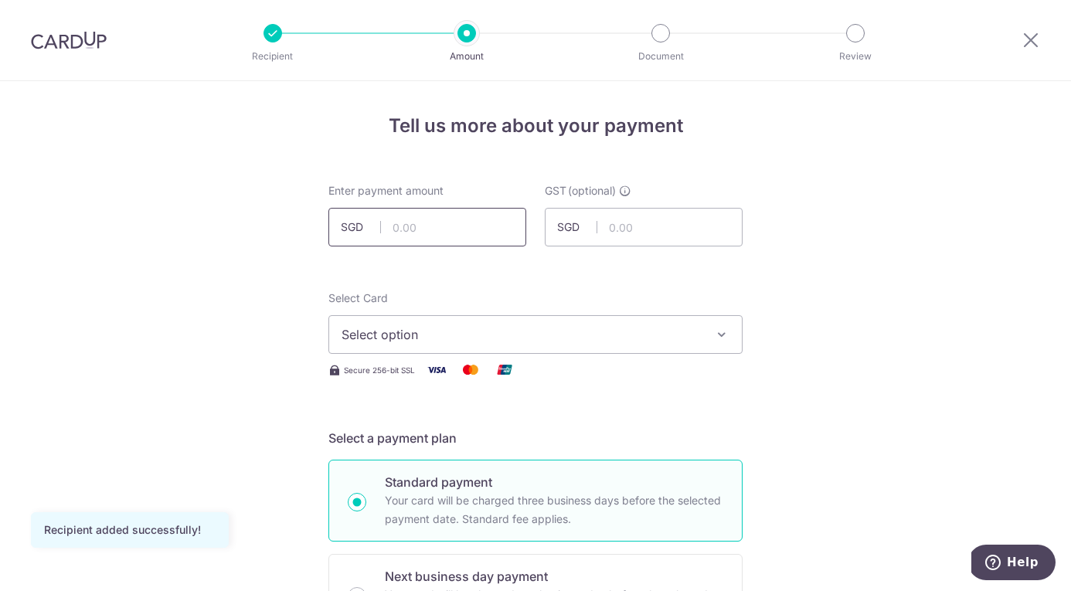
click at [396, 230] on input "text" at bounding box center [427, 227] width 198 height 39
type input "975.14"
click at [546, 335] on span "Select option" at bounding box center [522, 334] width 360 height 19
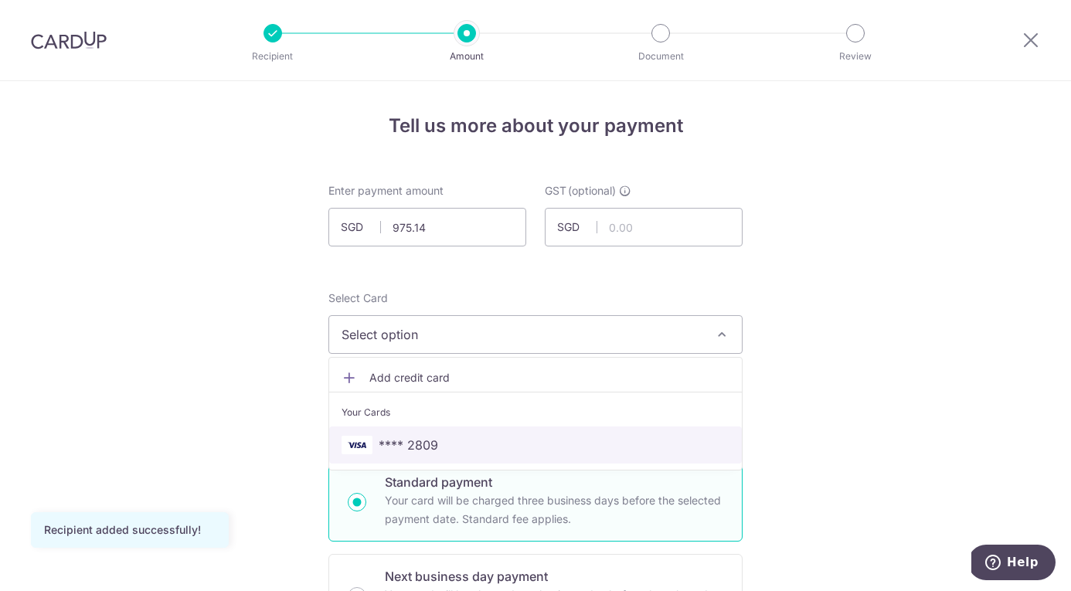
click at [509, 447] on span "**** 2809" at bounding box center [536, 445] width 388 height 19
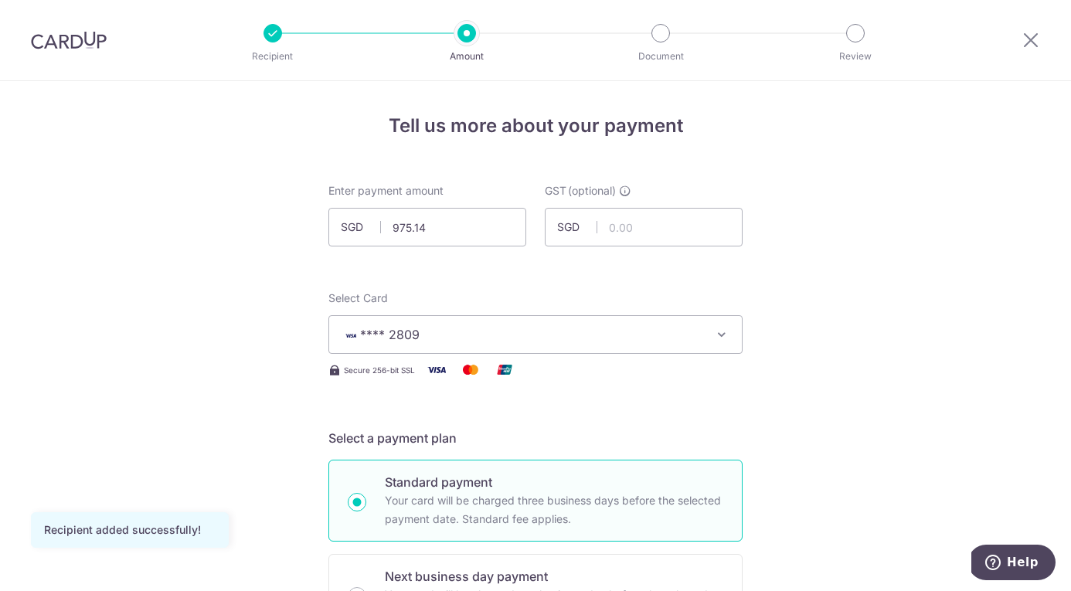
scroll to position [218, 0]
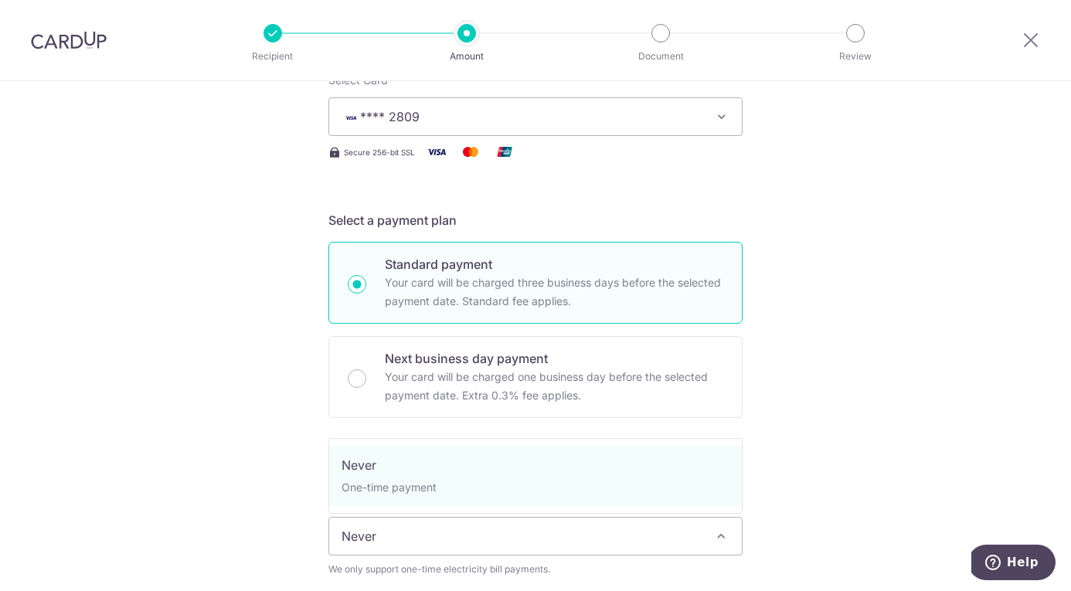
click at [440, 541] on span "Never" at bounding box center [535, 536] width 413 height 37
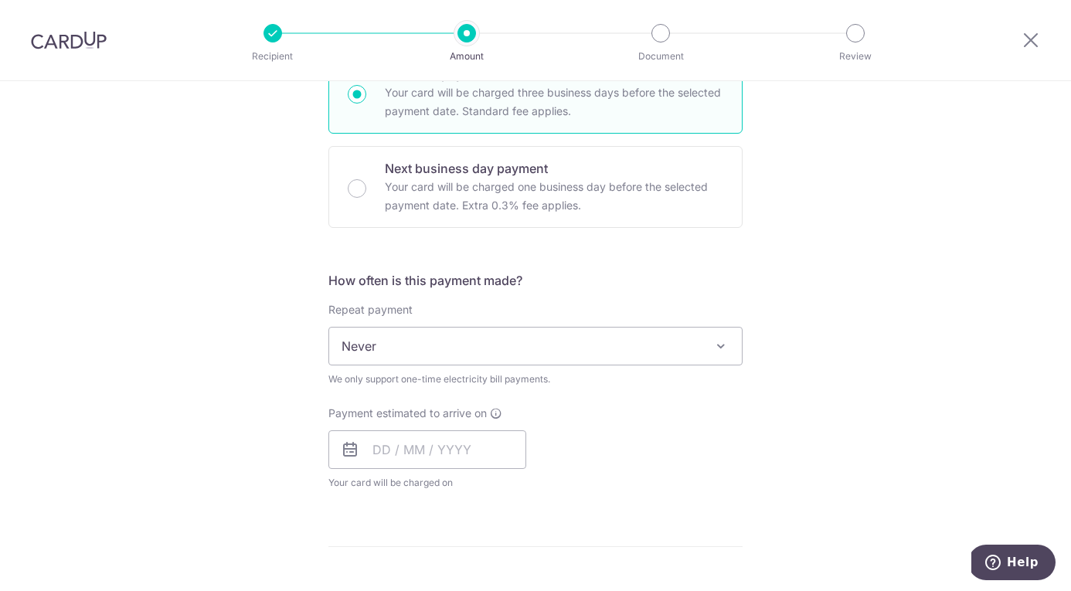
scroll to position [441, 0]
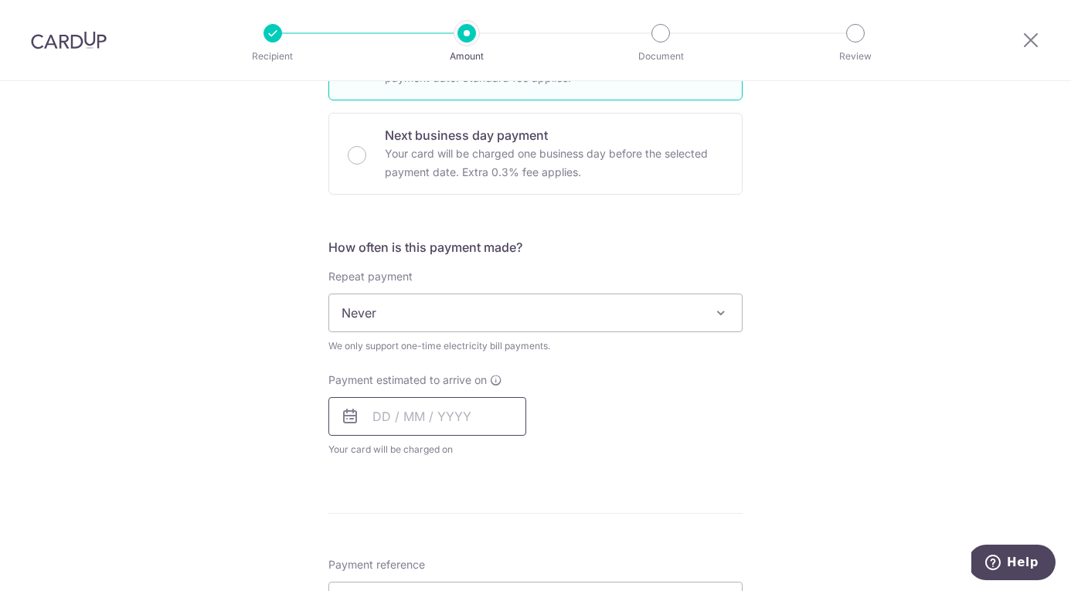
click at [372, 415] on input "text" at bounding box center [427, 416] width 198 height 39
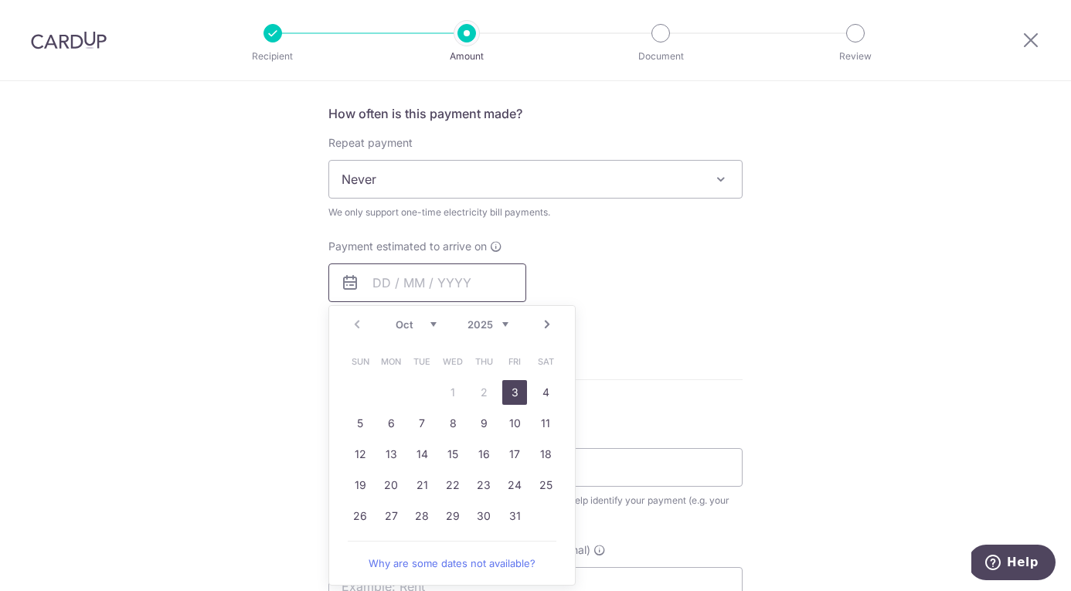
scroll to position [610, 0]
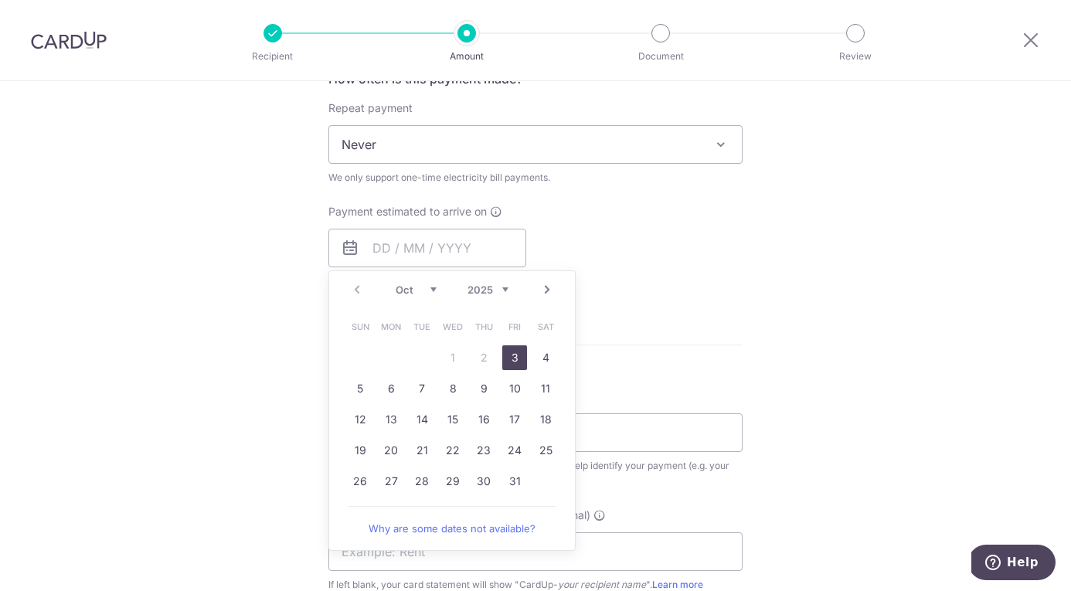
click at [514, 348] on link "3" at bounding box center [514, 357] width 25 height 25
type input "[DATE]"
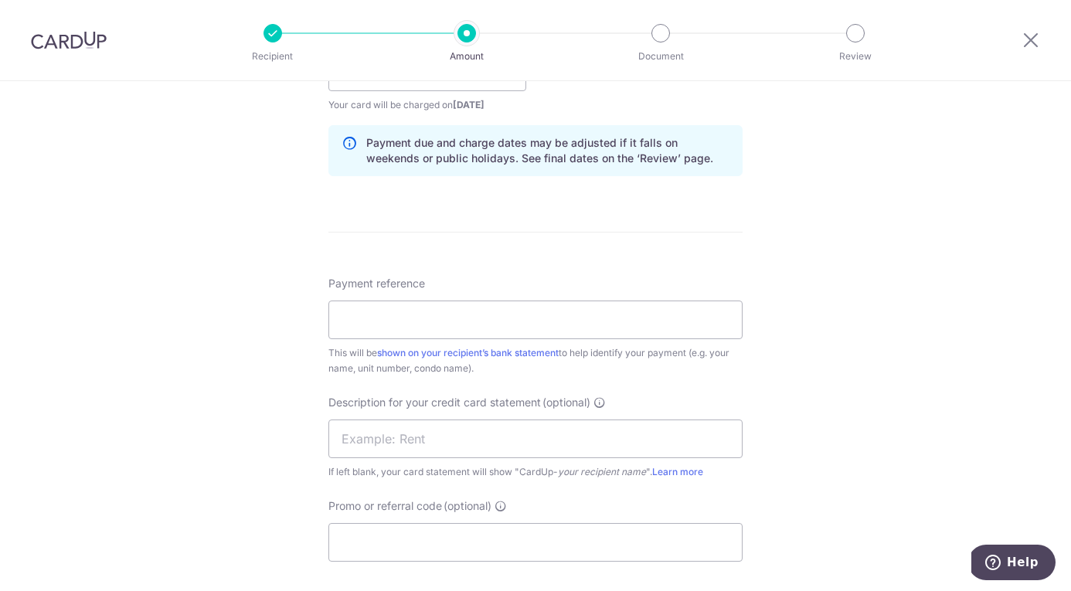
scroll to position [792, 0]
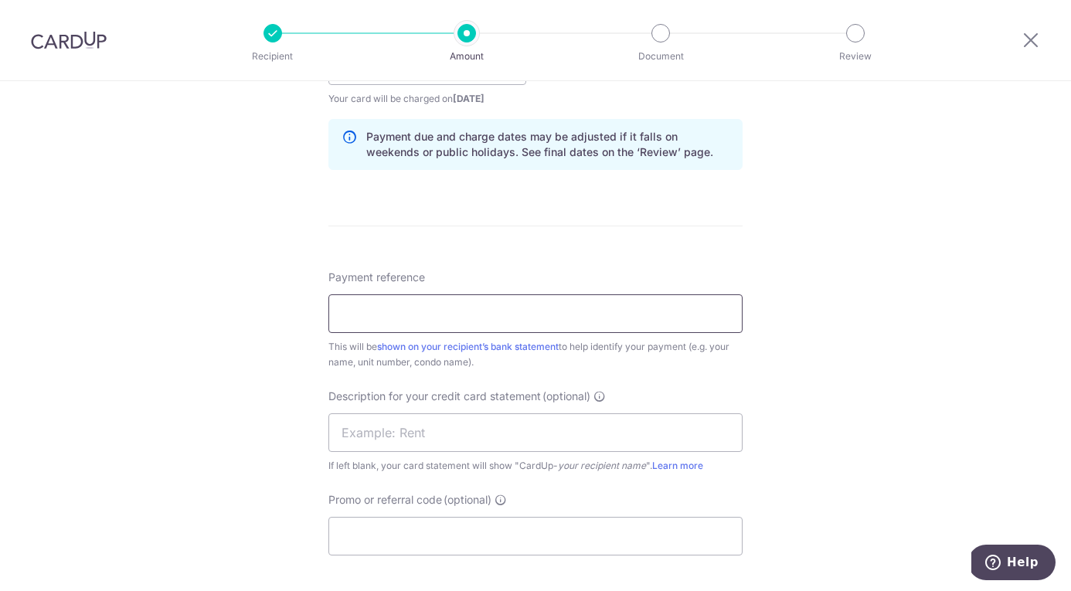
click at [542, 325] on input "Payment reference" at bounding box center [535, 313] width 414 height 39
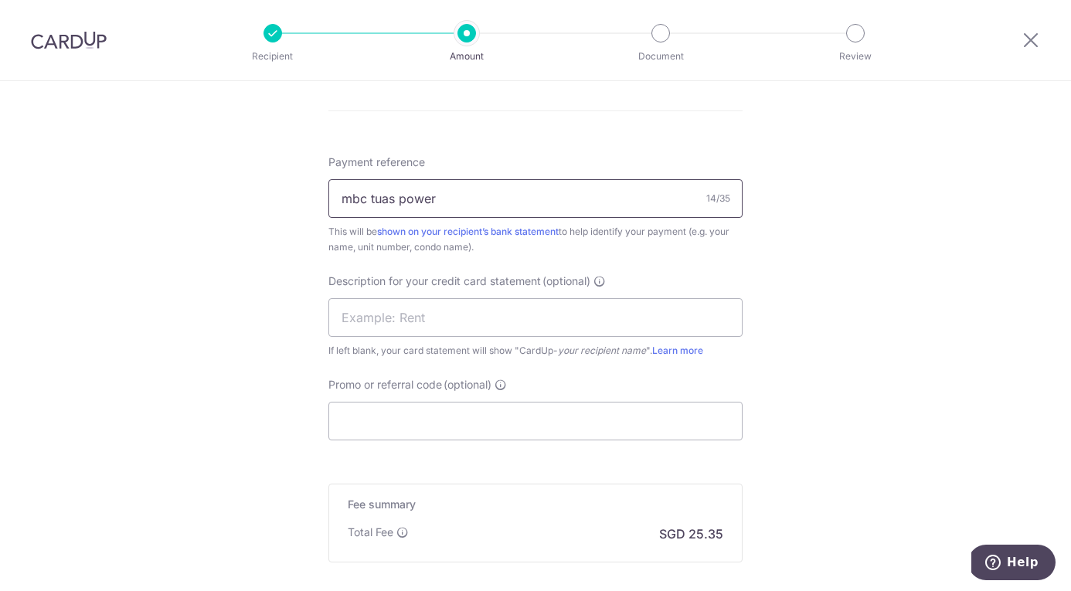
scroll to position [904, 0]
drag, startPoint x: 457, startPoint y: 200, endPoint x: 321, endPoint y: 194, distance: 136.2
drag, startPoint x: 488, startPoint y: 199, endPoint x: 409, endPoint y: 197, distance: 78.8
click at [409, 197] on input "Grains mbc tuas power" at bounding box center [535, 201] width 414 height 39
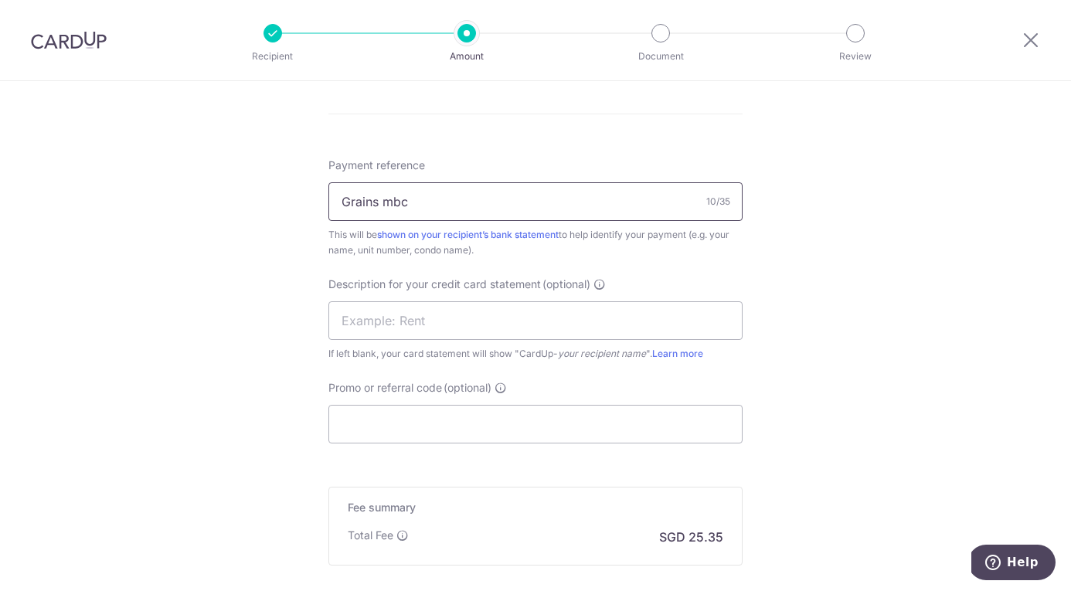
click at [386, 199] on input "Grains mbc" at bounding box center [535, 201] width 414 height 39
click at [414, 201] on input "Grains and co mbc" at bounding box center [535, 201] width 414 height 39
click at [428, 196] on input "Grains and Co mbc" at bounding box center [535, 201] width 414 height 39
type input "Grains and Co. mbc"
click at [393, 419] on input "Promo or referral code (optional)" at bounding box center [535, 424] width 414 height 39
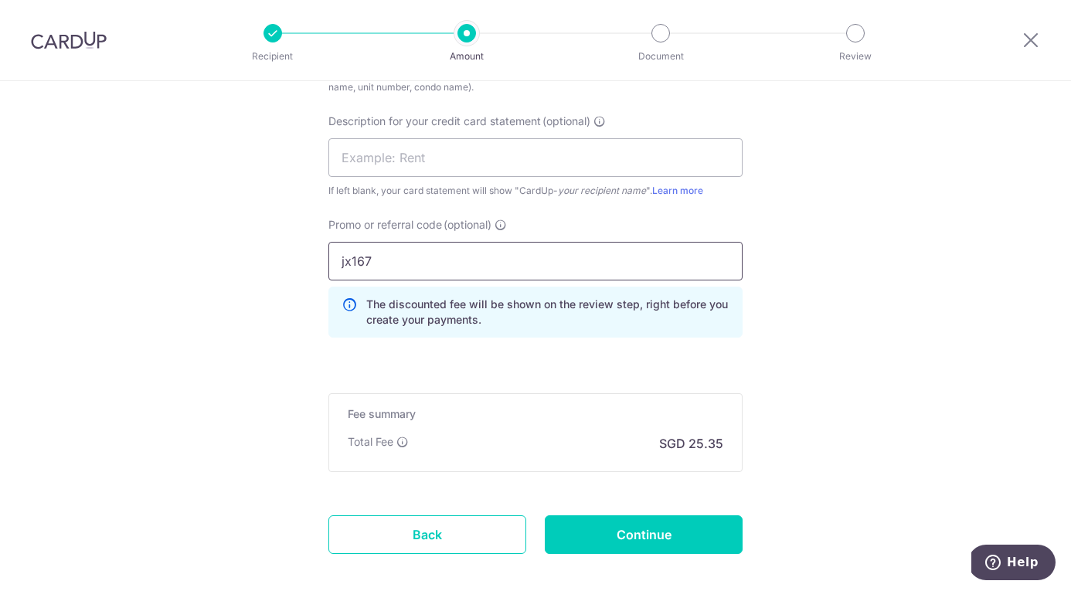
scroll to position [1087, 0]
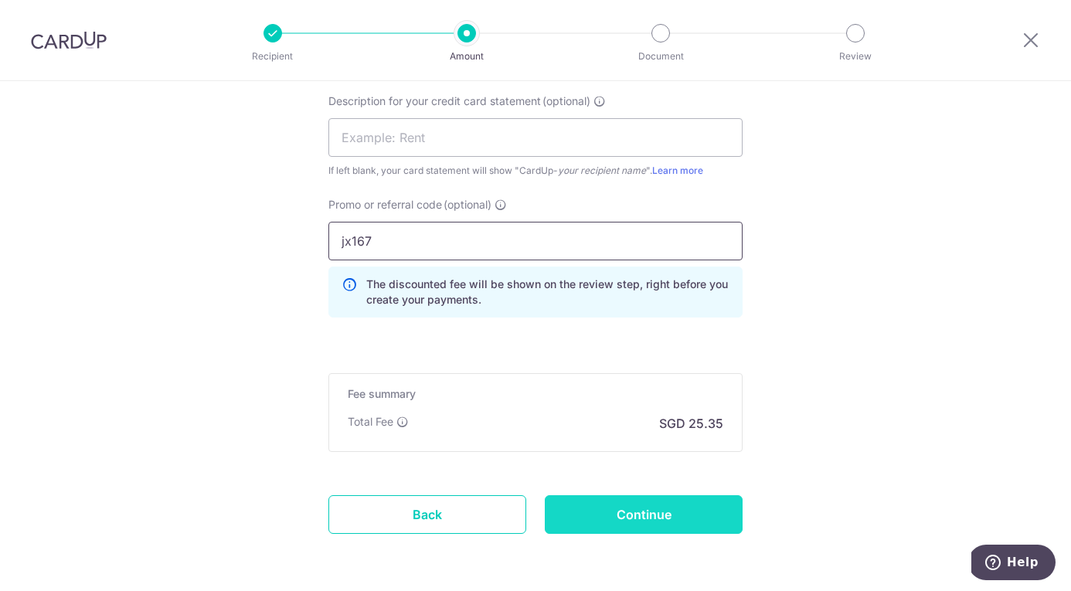
type input "jx167"
click at [639, 512] on input "Continue" at bounding box center [644, 514] width 198 height 39
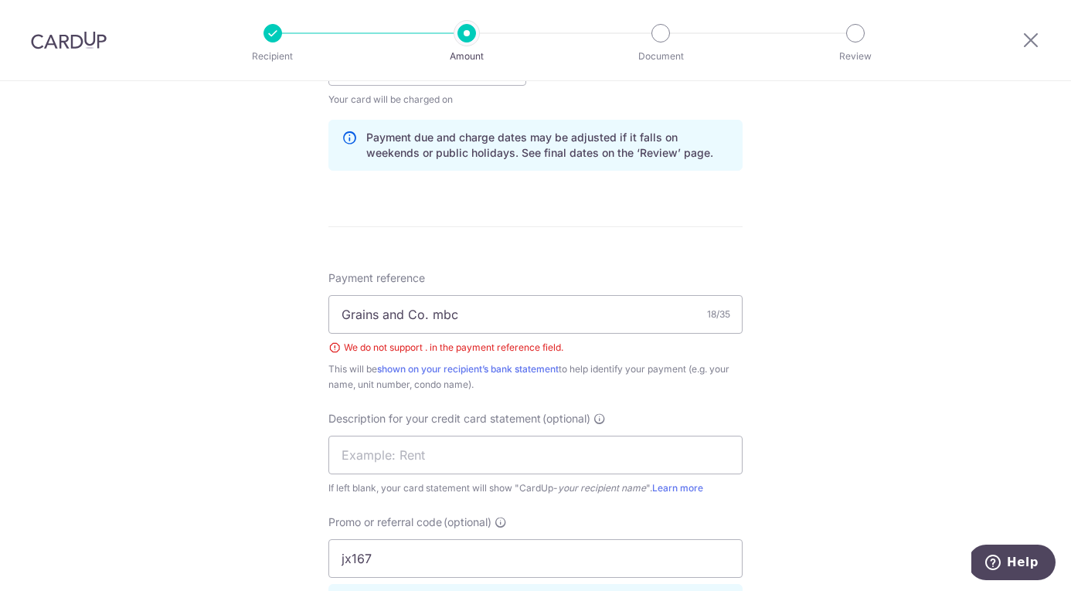
scroll to position [790, 0]
click at [434, 315] on input "Grains and Co. mbc" at bounding box center [535, 316] width 414 height 39
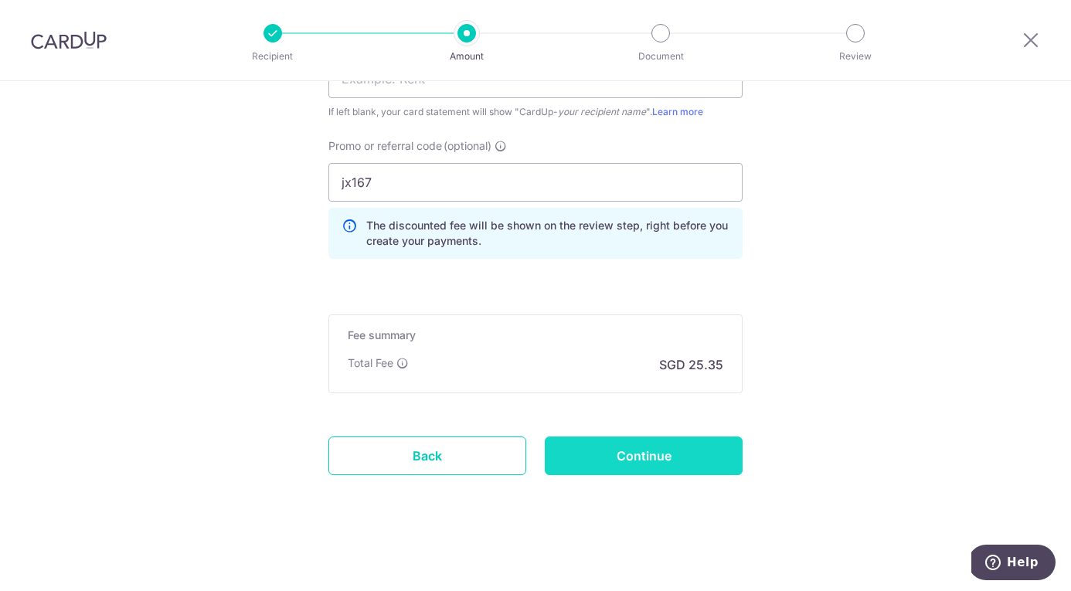
type input "Grains and Co mbc"
click at [651, 474] on input "Continue" at bounding box center [644, 456] width 198 height 39
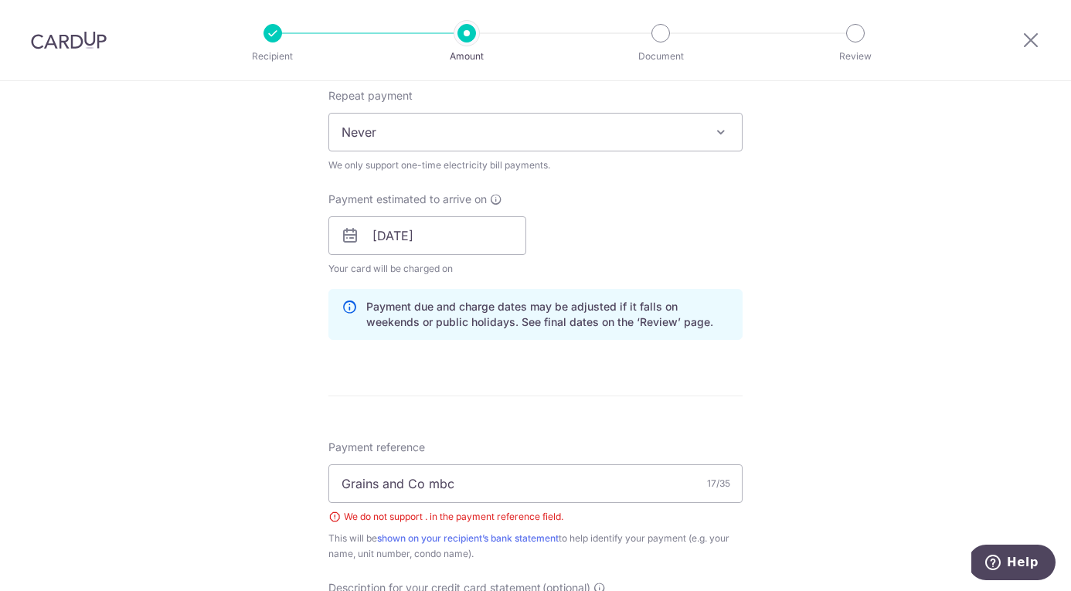
scroll to position [658, 0]
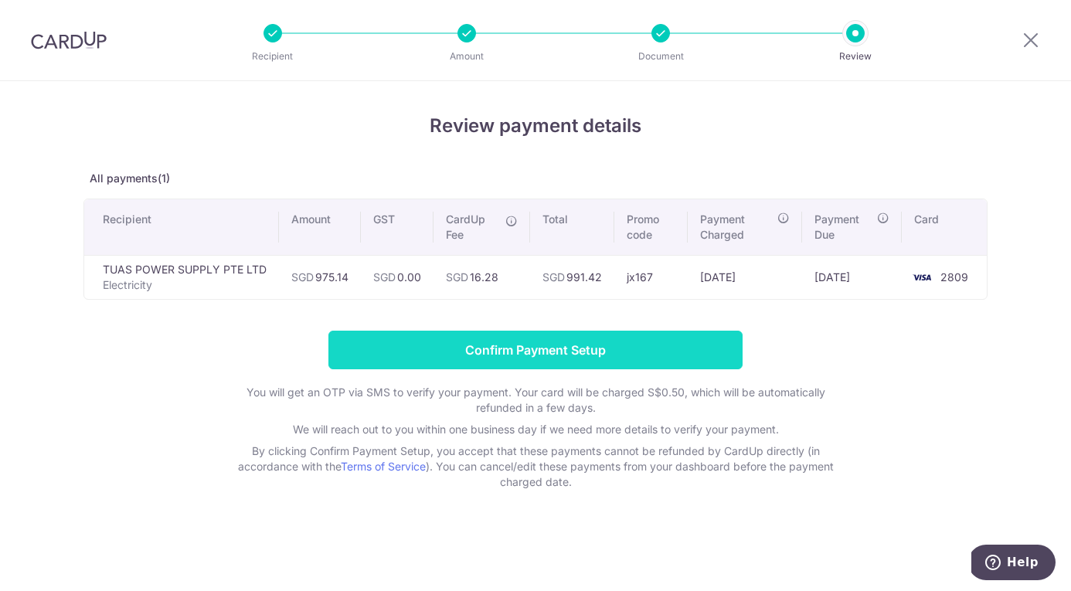
click at [554, 349] on input "Confirm Payment Setup" at bounding box center [535, 350] width 414 height 39
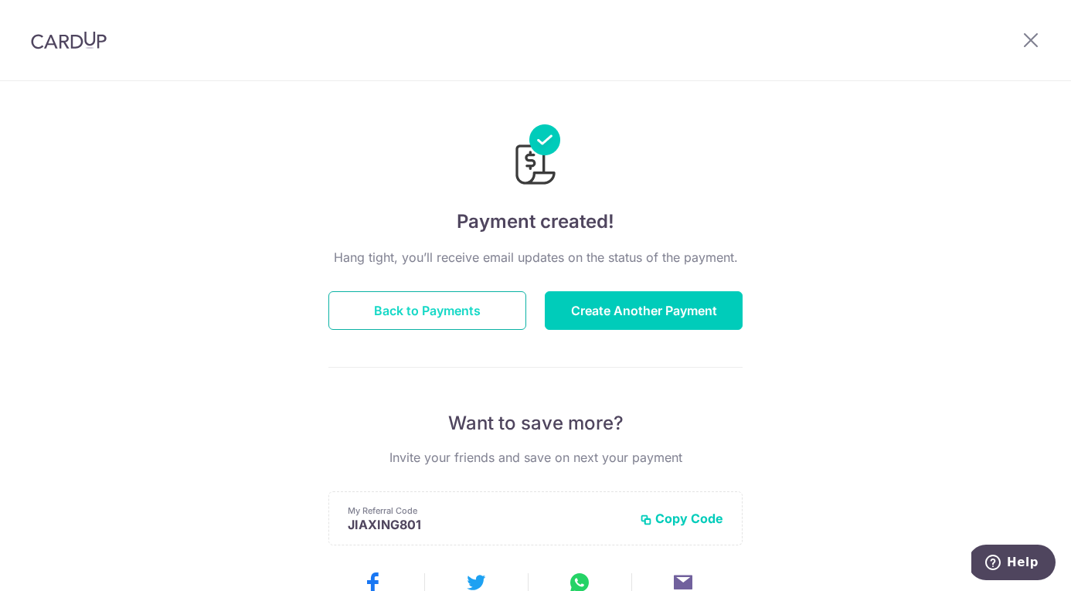
click at [411, 304] on button "Back to Payments" at bounding box center [427, 310] width 198 height 39
